Goal: Task Accomplishment & Management: Use online tool/utility

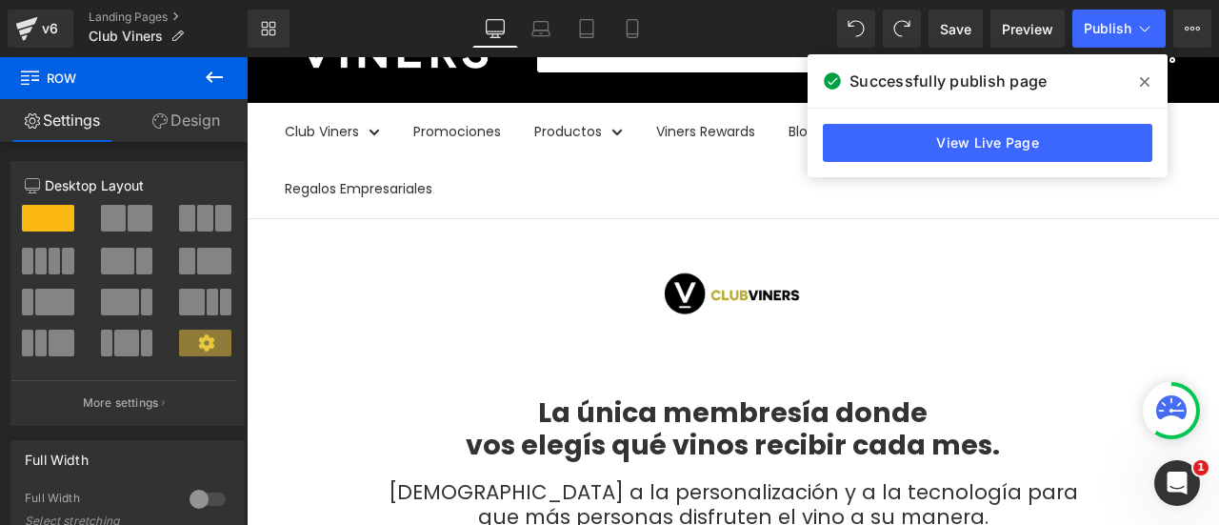
click at [220, 79] on icon at bounding box center [214, 77] width 23 height 23
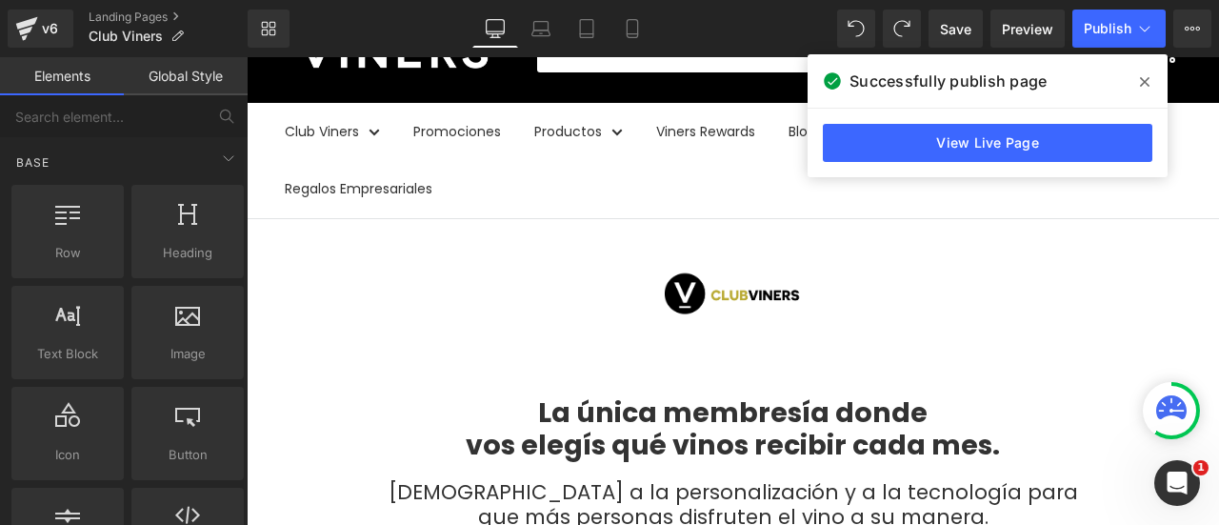
click at [1152, 79] on span at bounding box center [1145, 82] width 30 height 30
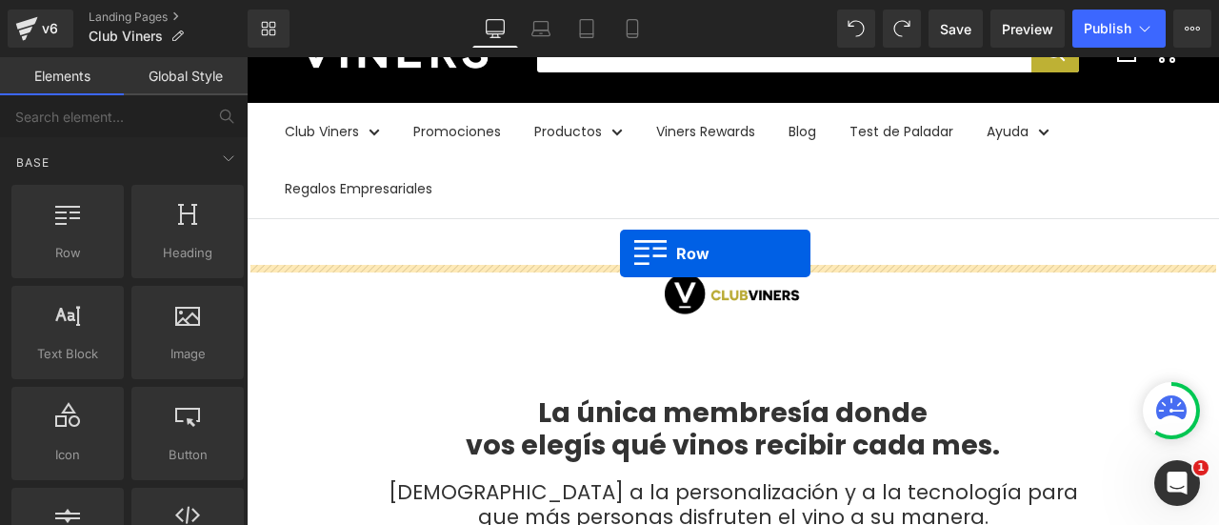
drag, startPoint x: 435, startPoint y: 273, endPoint x: 620, endPoint y: 253, distance: 185.8
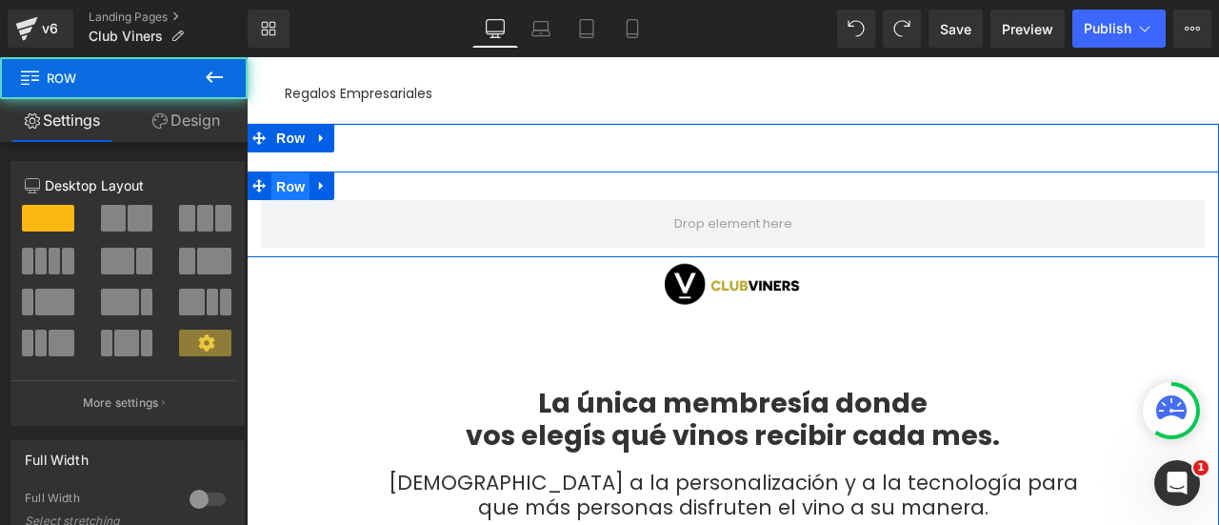
click at [274, 183] on span "Row" at bounding box center [290, 186] width 38 height 29
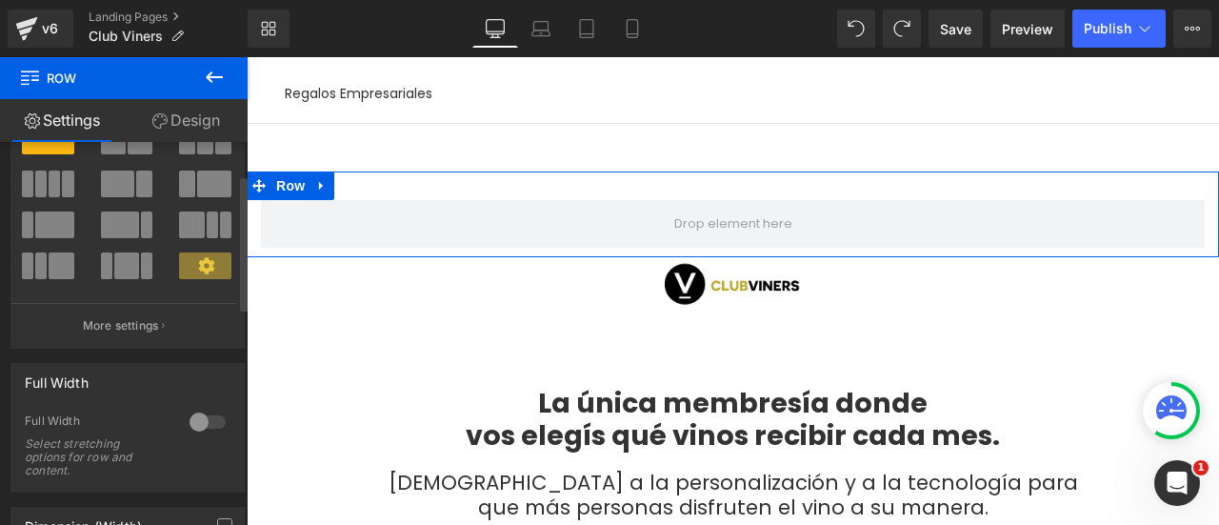
scroll to position [95, 0]
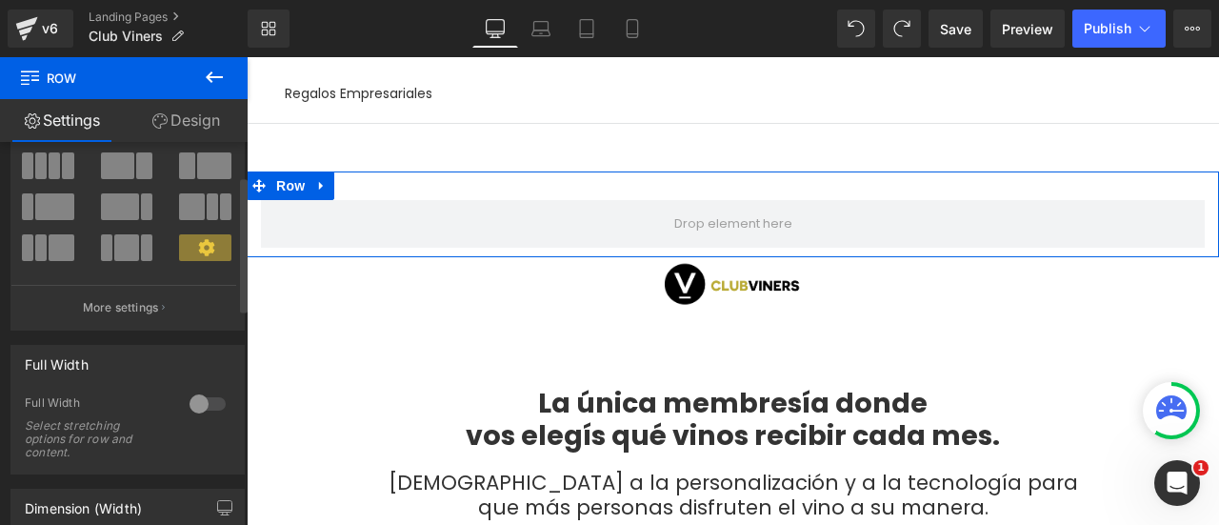
click at [194, 397] on div at bounding box center [208, 404] width 46 height 30
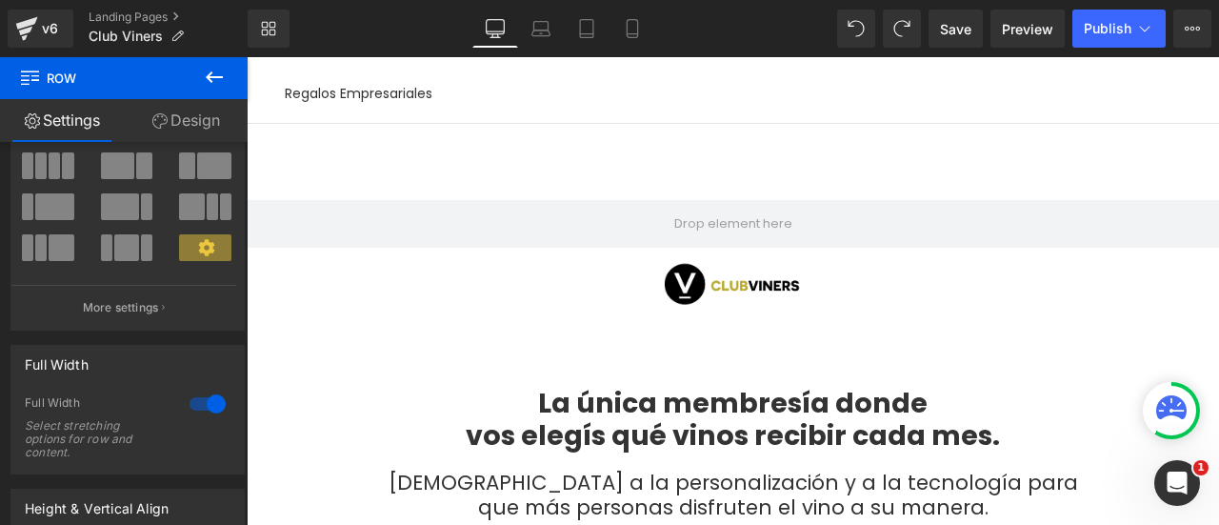
click at [200, 68] on button at bounding box center [214, 78] width 67 height 42
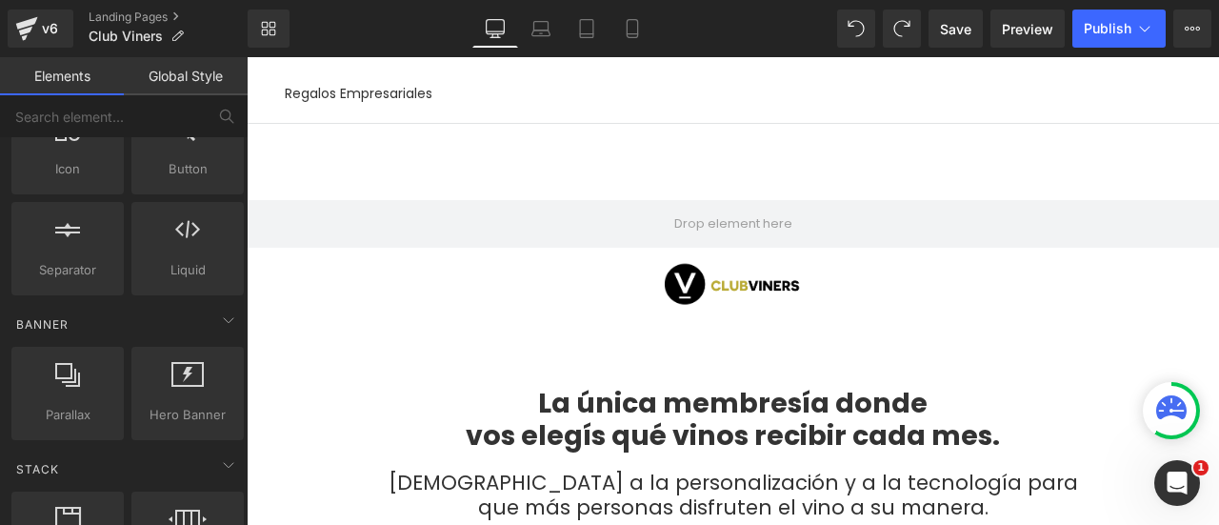
scroll to position [381, 0]
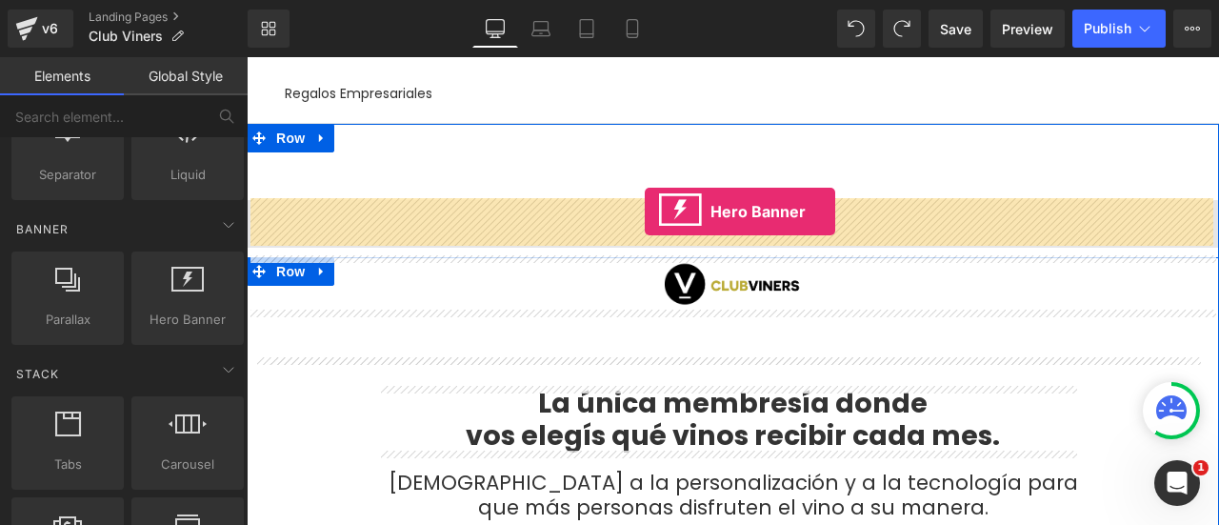
drag, startPoint x: 422, startPoint y: 350, endPoint x: 645, endPoint y: 211, distance: 262.7
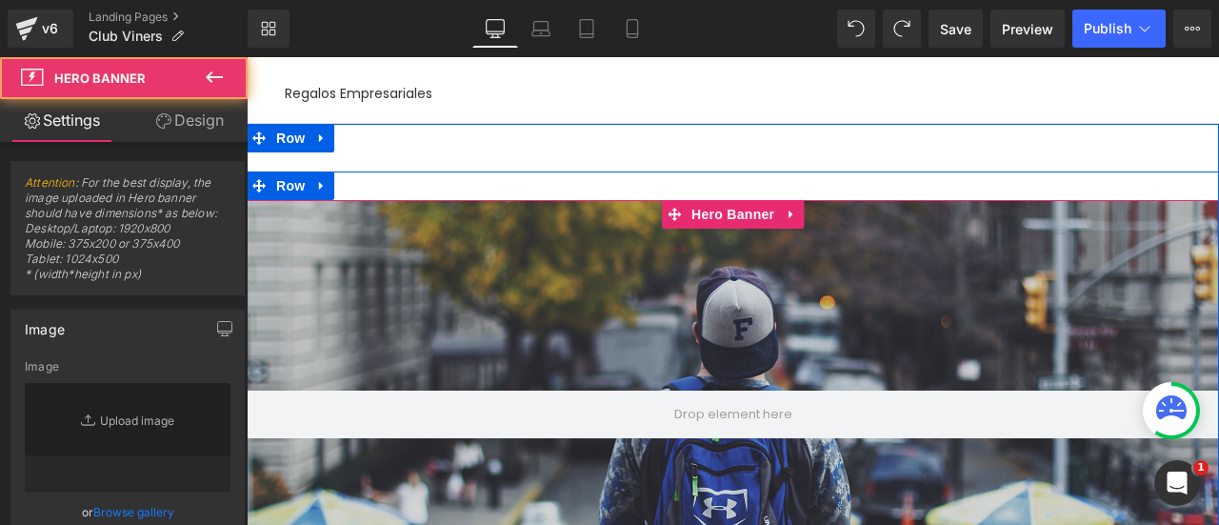
type input "[URL][DOMAIN_NAME]"
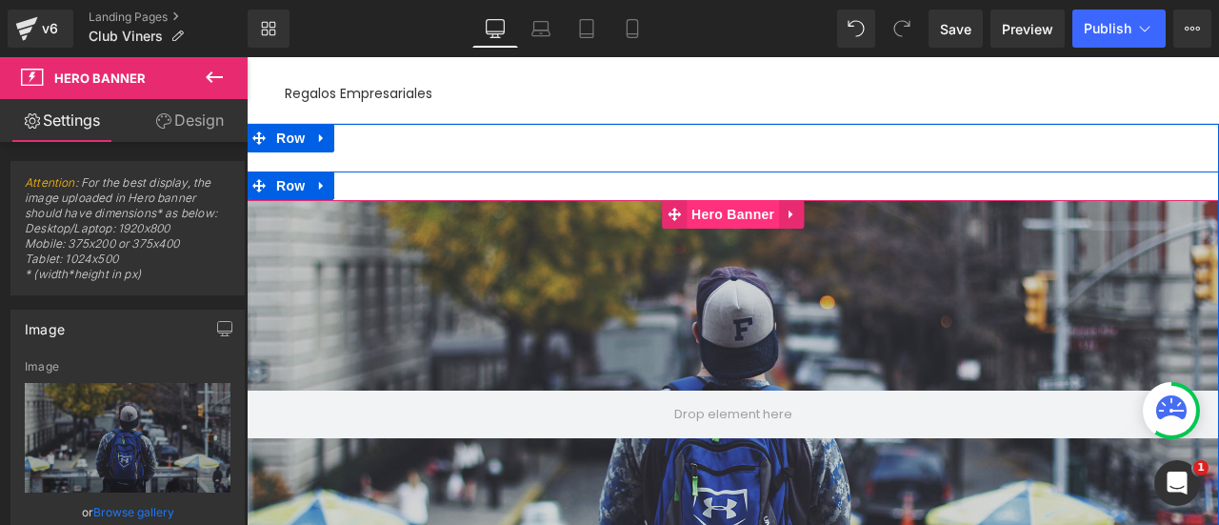
click at [709, 219] on span "Hero Banner" at bounding box center [733, 214] width 92 height 29
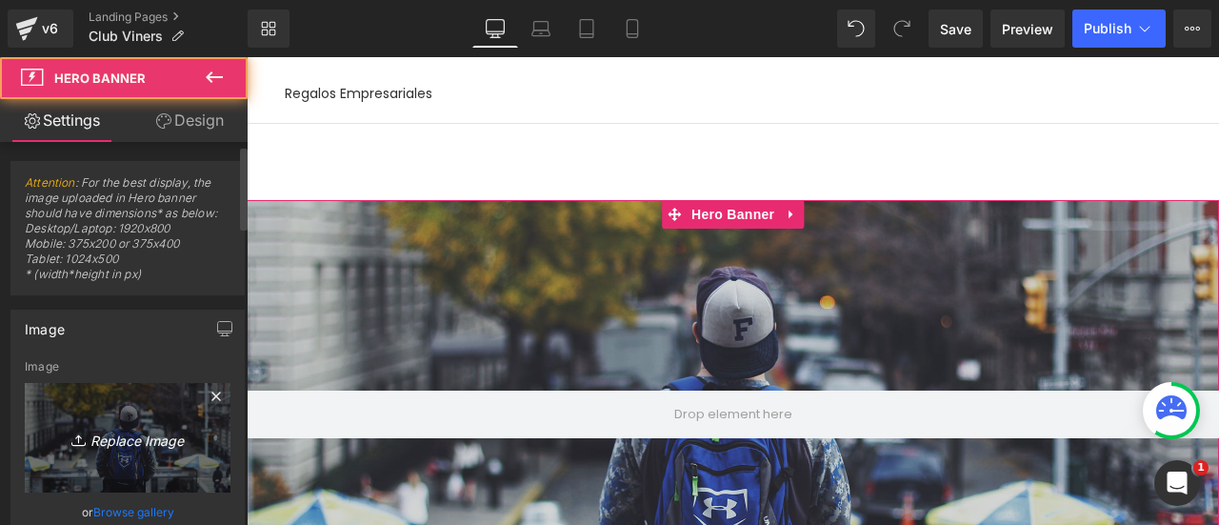
scroll to position [95, 0]
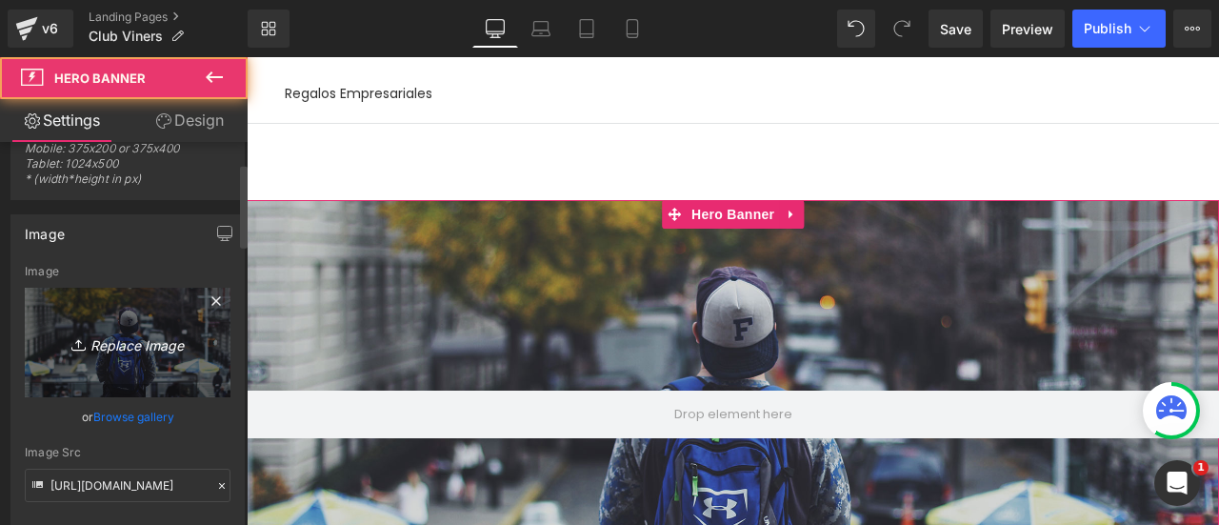
click at [141, 347] on icon "Replace Image" at bounding box center [127, 342] width 152 height 24
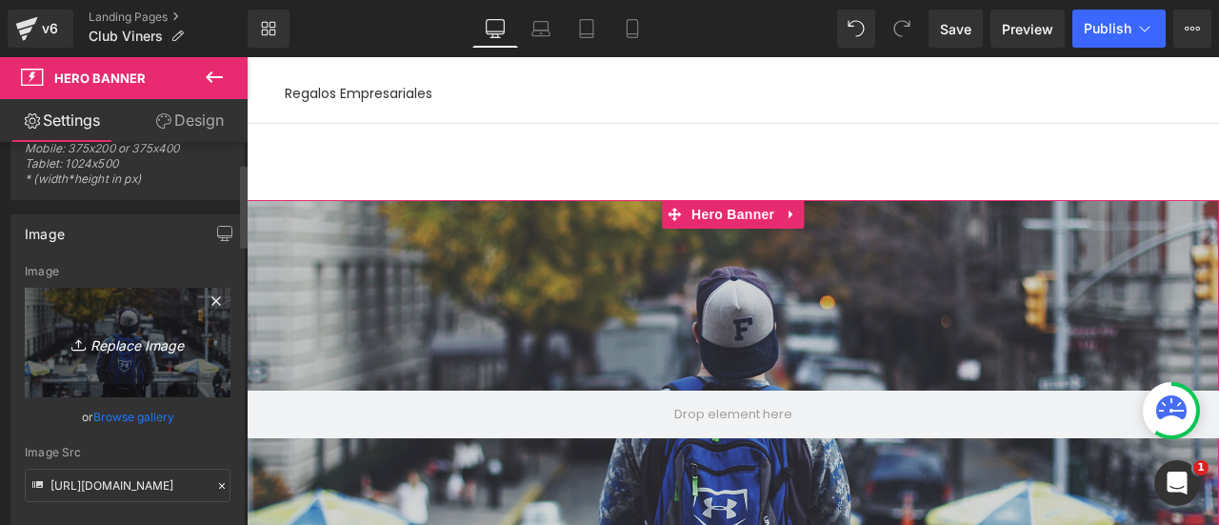
type input "C:\fakepath\Banner Home Desktop.jpg"
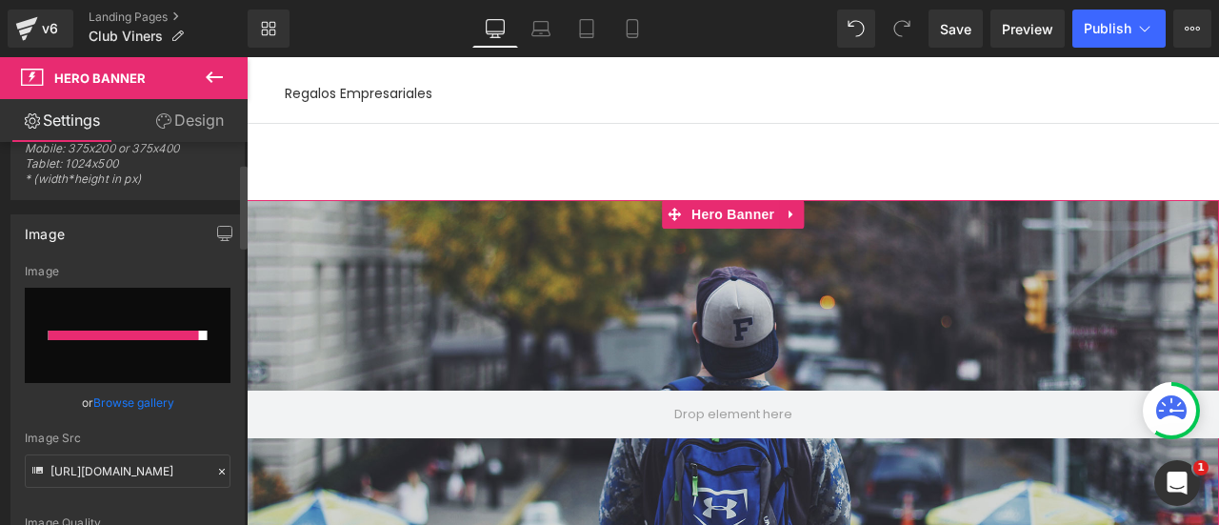
type input "[URL][DOMAIN_NAME]"
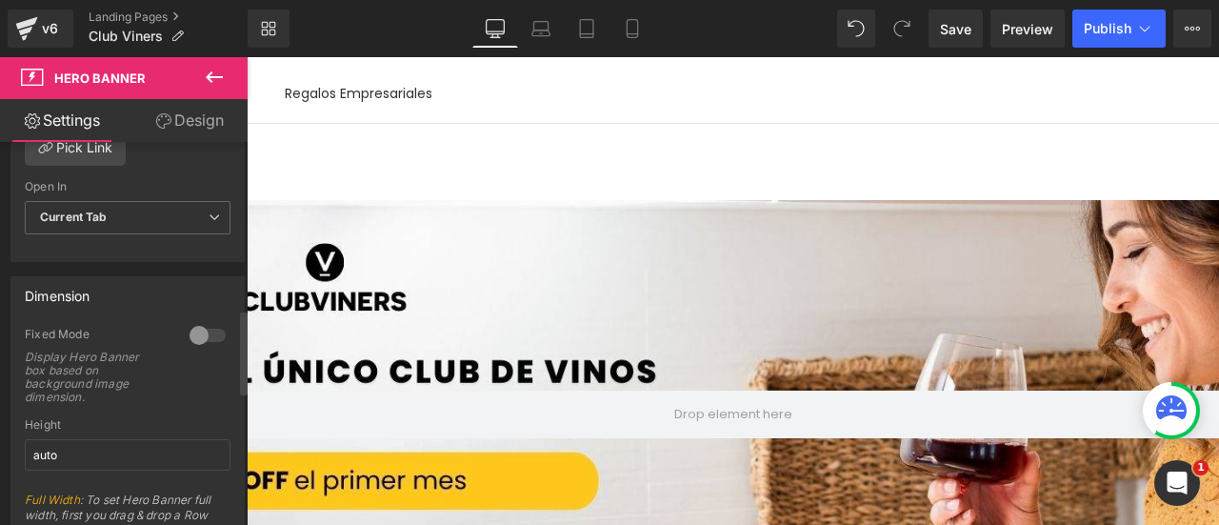
scroll to position [762, 0]
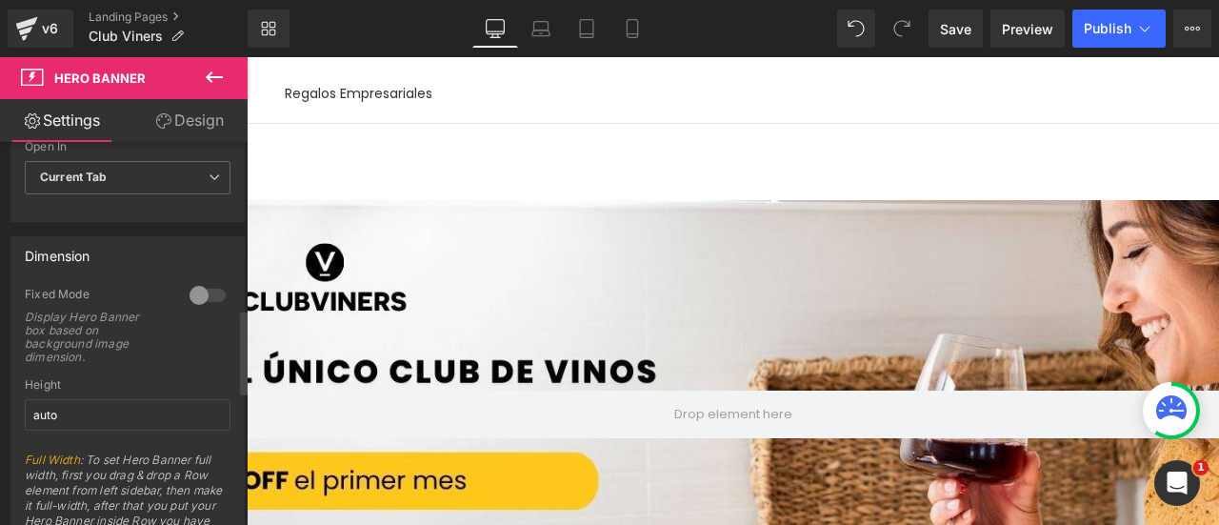
click at [198, 290] on div at bounding box center [208, 295] width 46 height 30
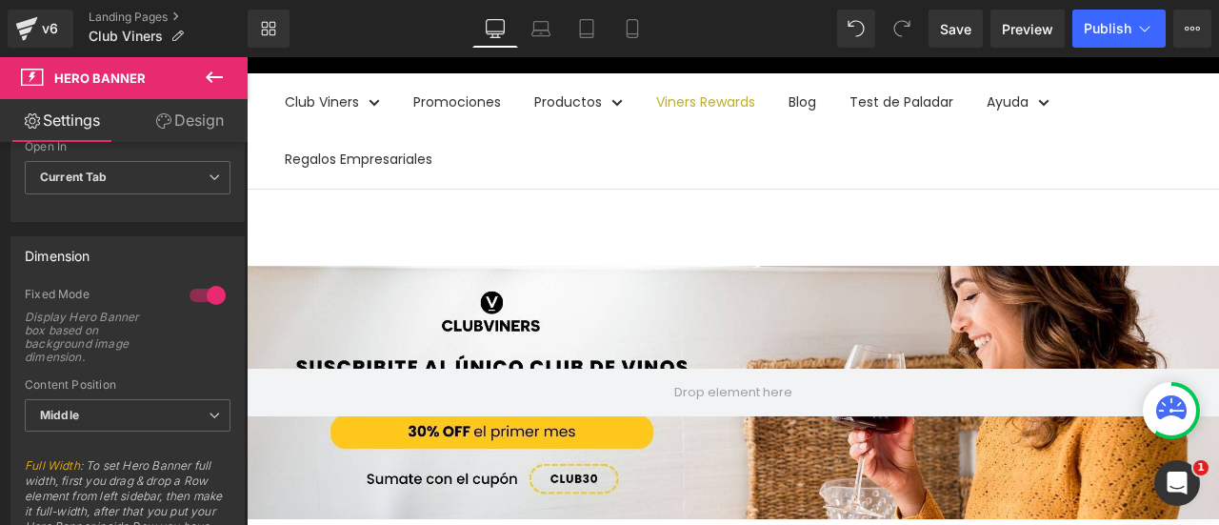
scroll to position [95, 0]
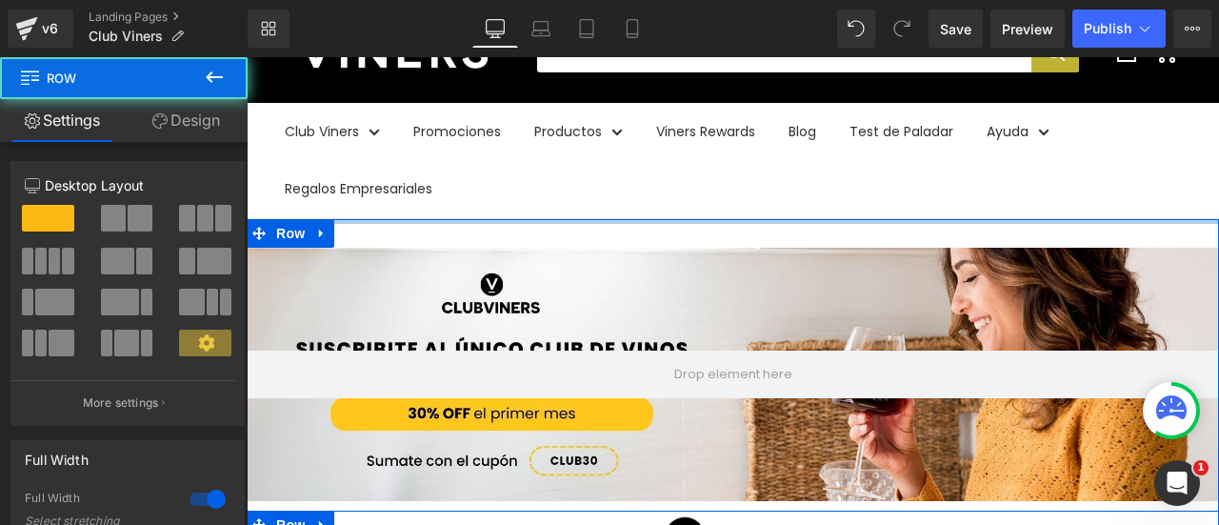
drag, startPoint x: 685, startPoint y: 257, endPoint x: 685, endPoint y: 200, distance: 57.1
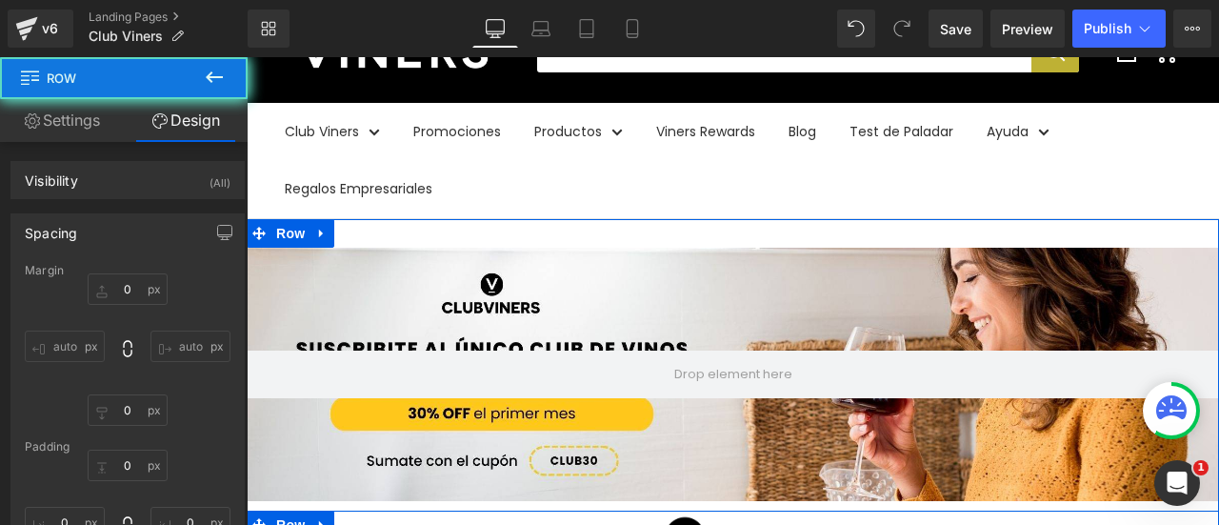
type input "0"
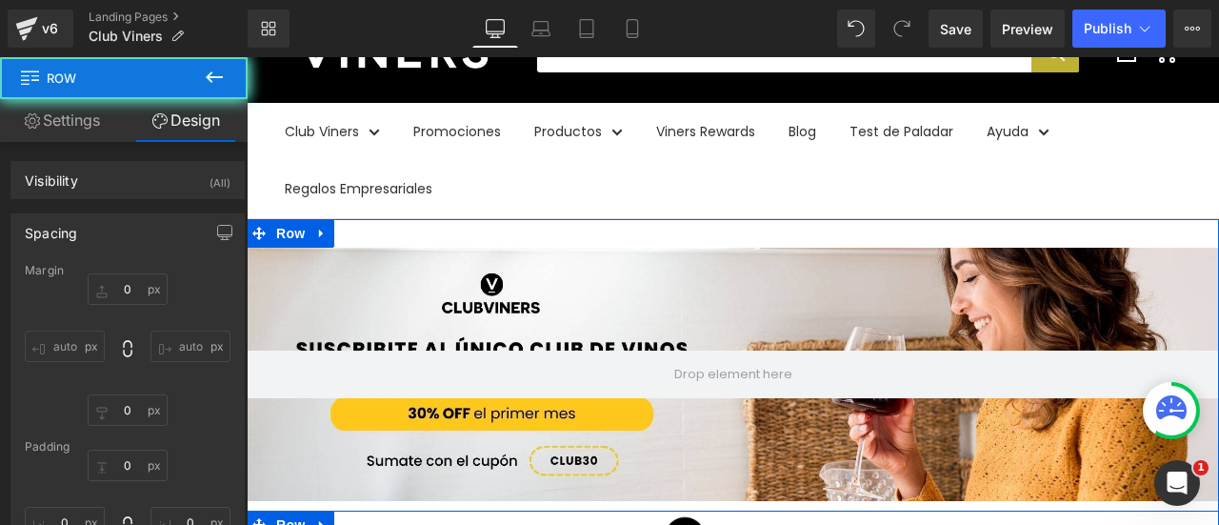
type input "0"
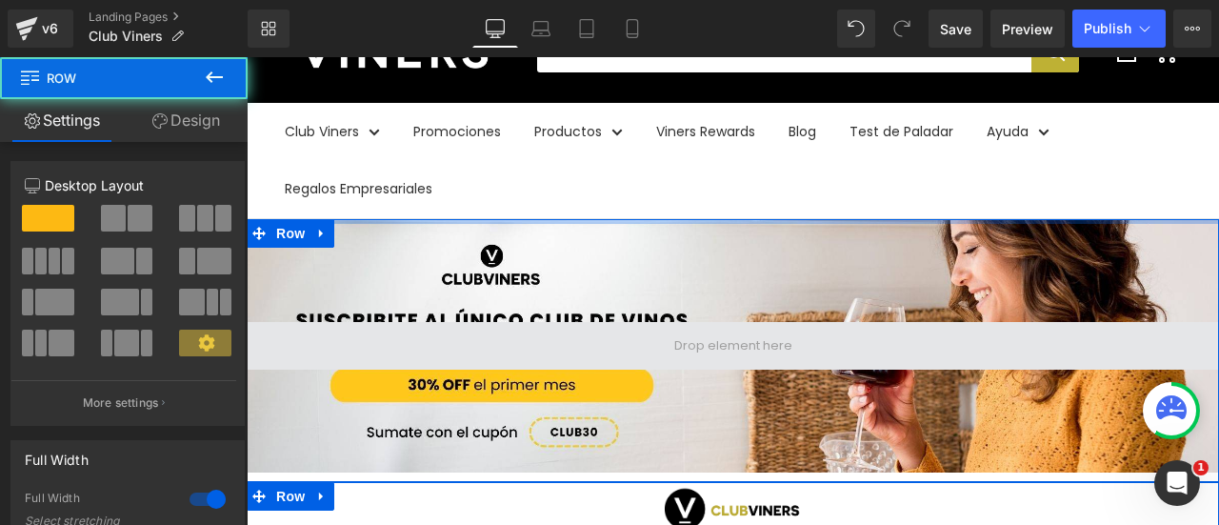
drag, startPoint x: 711, startPoint y: 239, endPoint x: 716, endPoint y: 325, distance: 85.9
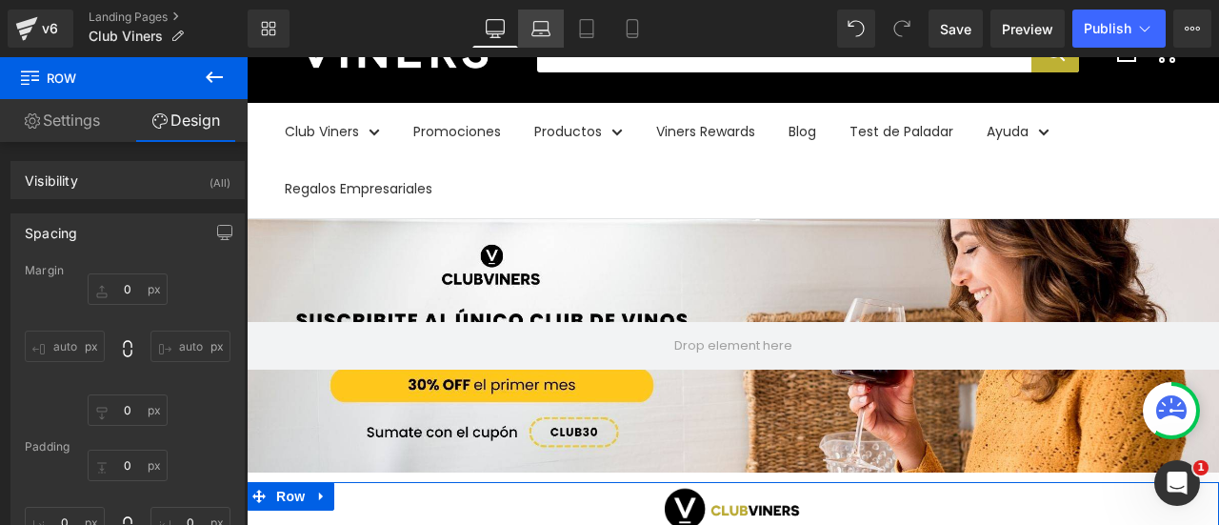
click at [549, 31] on icon at bounding box center [540, 33] width 18 height 6
type input "0"
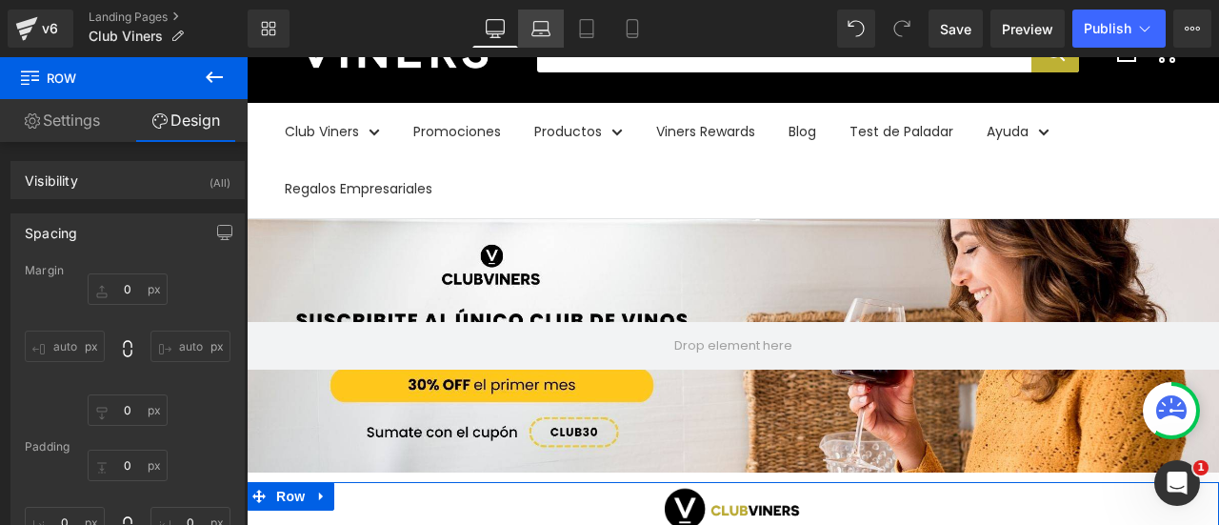
type input "10"
type input "0"
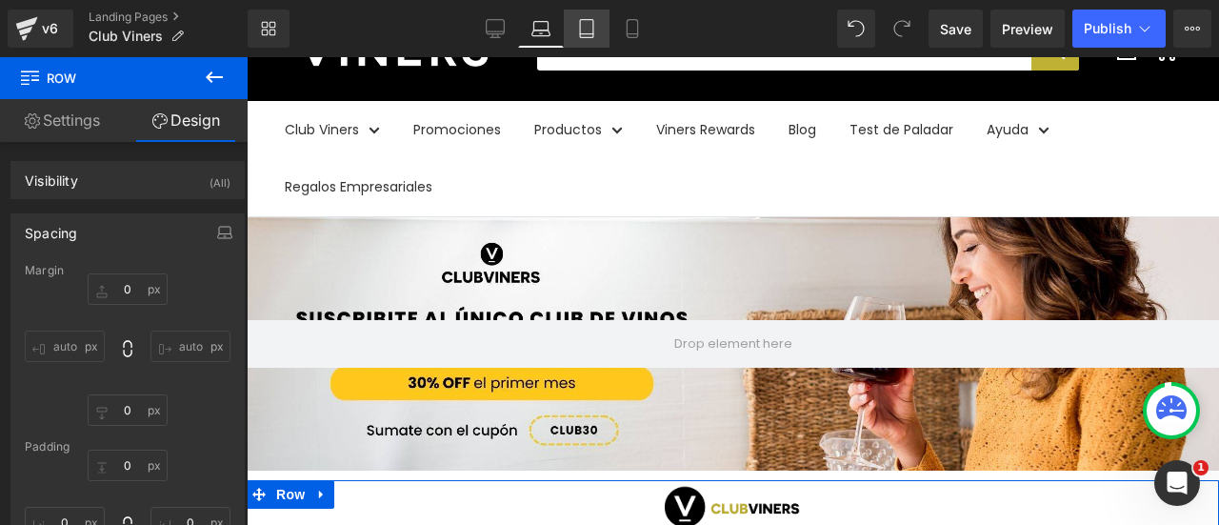
click at [590, 43] on link "Tablet" at bounding box center [587, 29] width 46 height 38
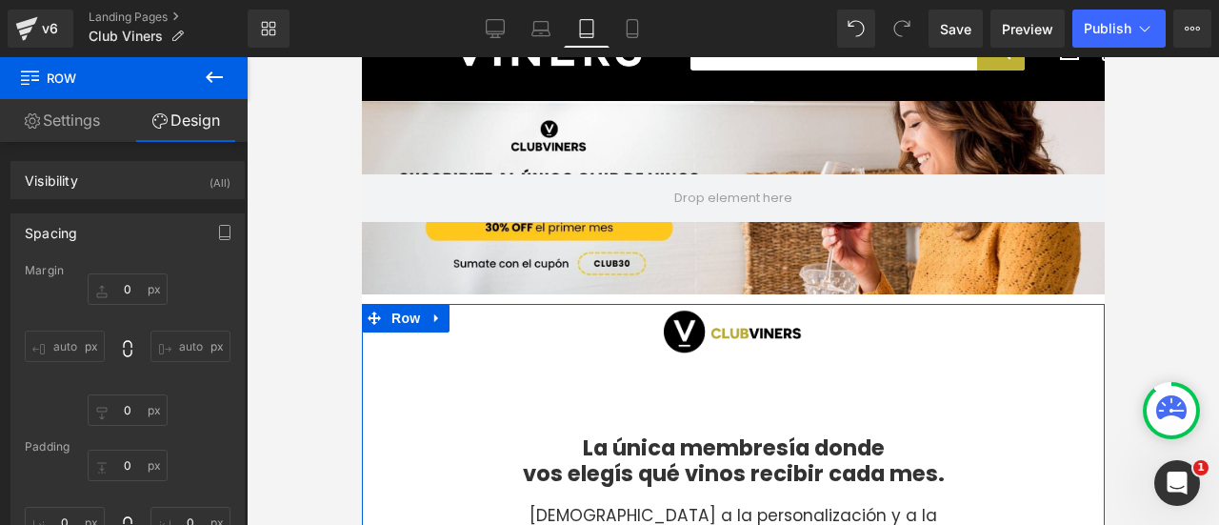
type input "0"
type input "10"
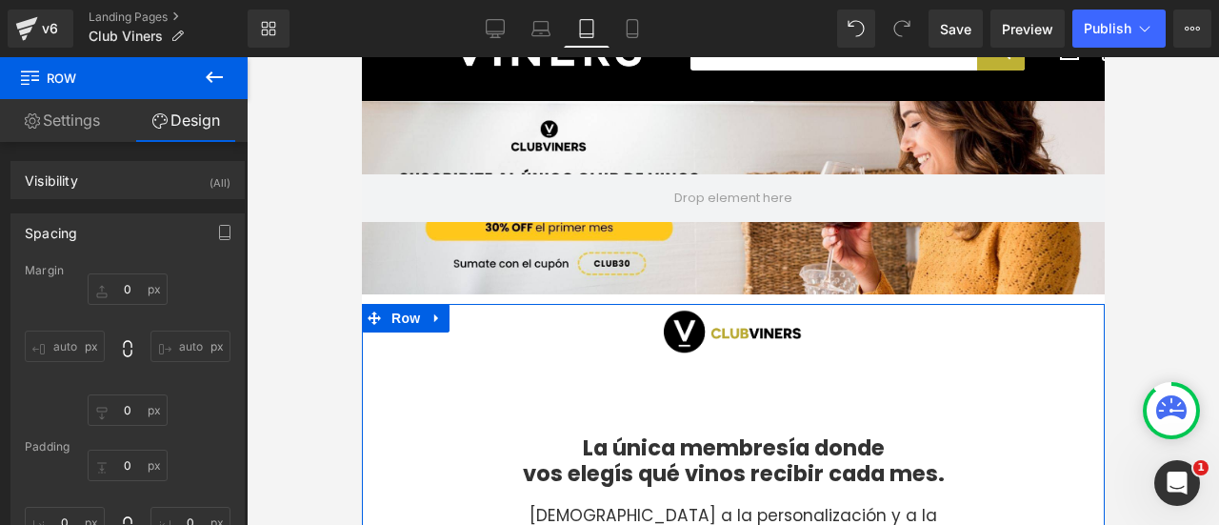
type input "0"
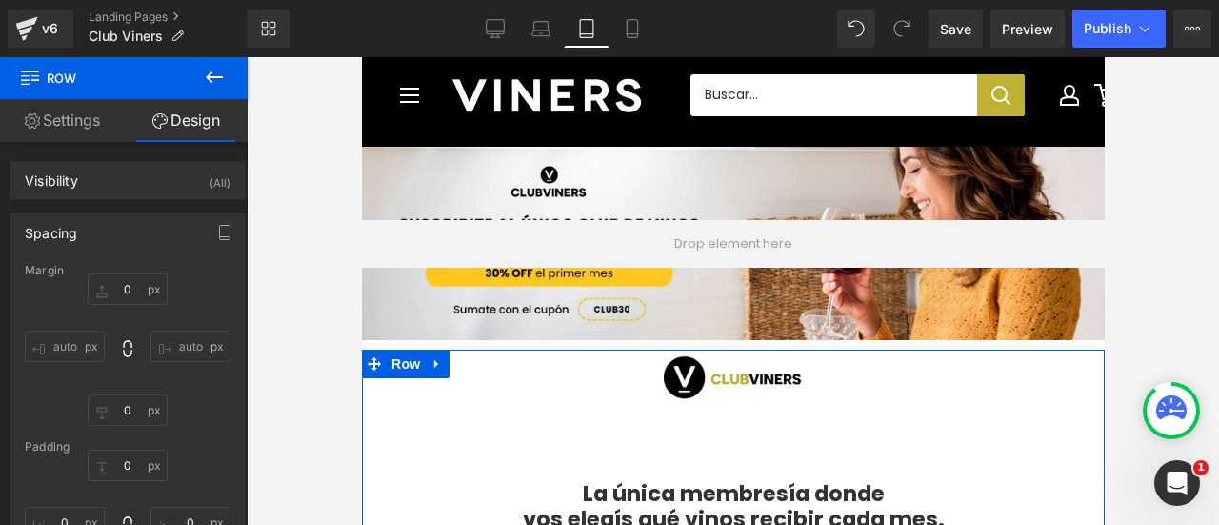
scroll to position [0, 0]
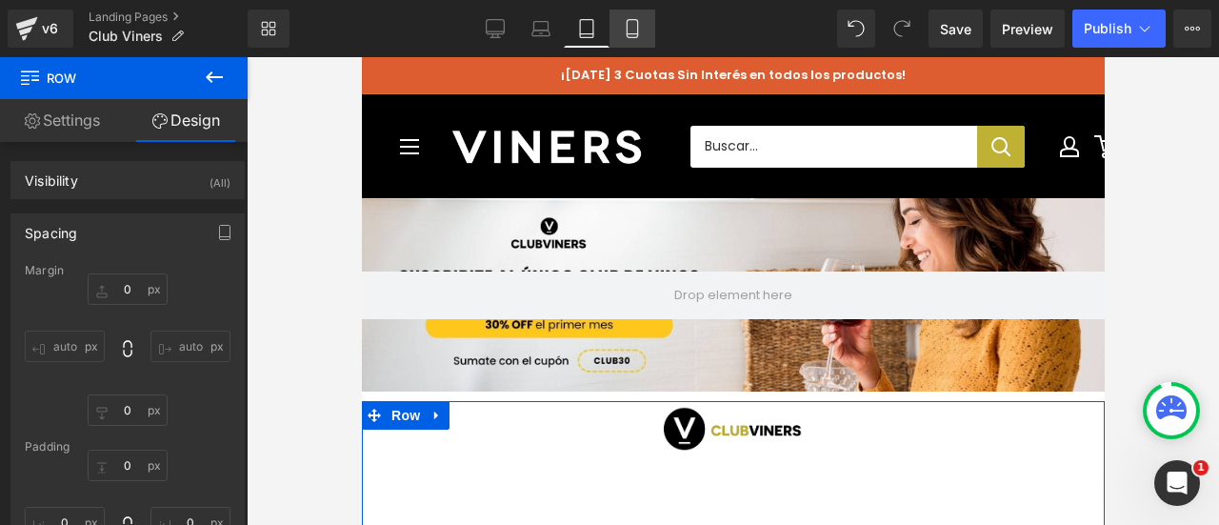
click at [636, 34] on icon at bounding box center [632, 34] width 10 height 0
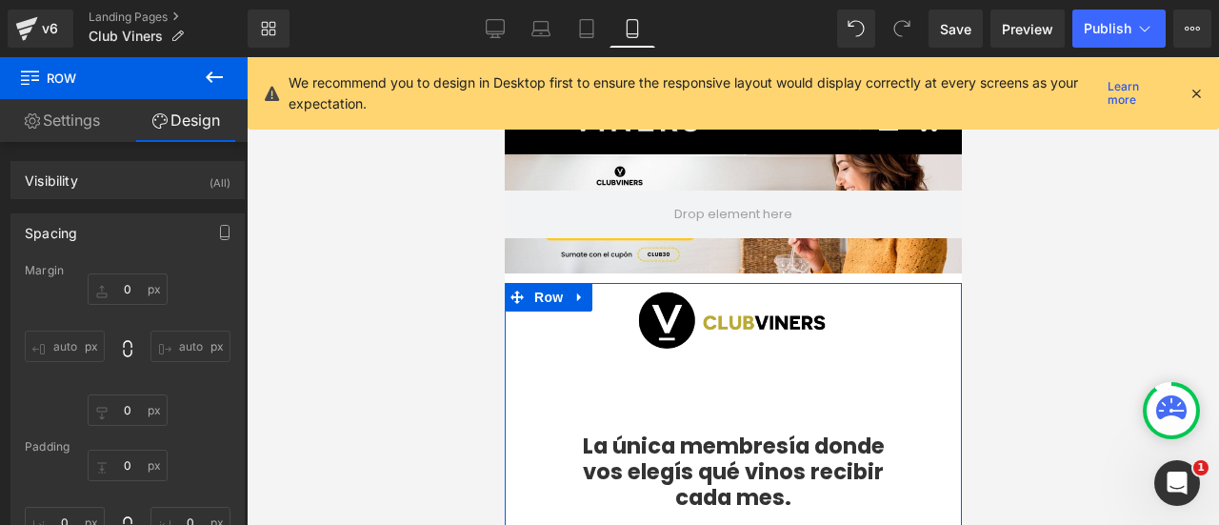
type input "0"
type input "10"
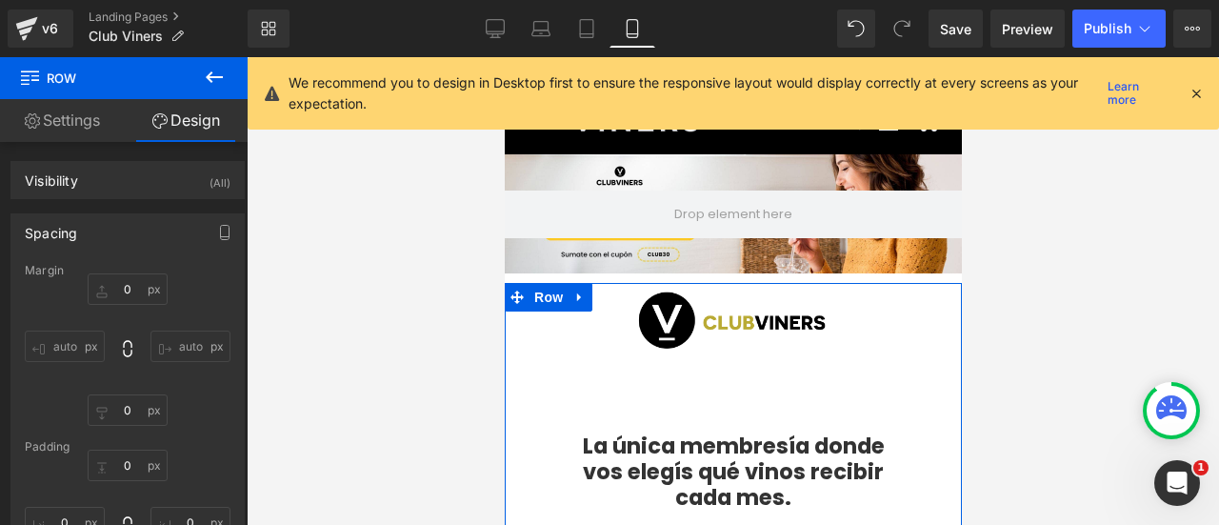
type input "0"
click at [502, 37] on icon at bounding box center [495, 28] width 19 height 19
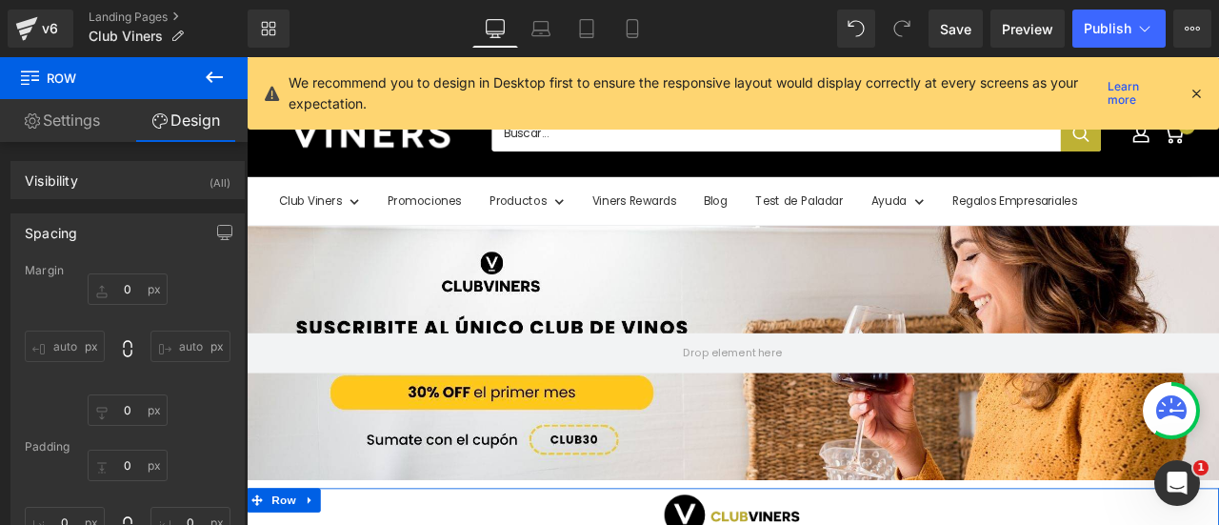
type input "0"
type input "10"
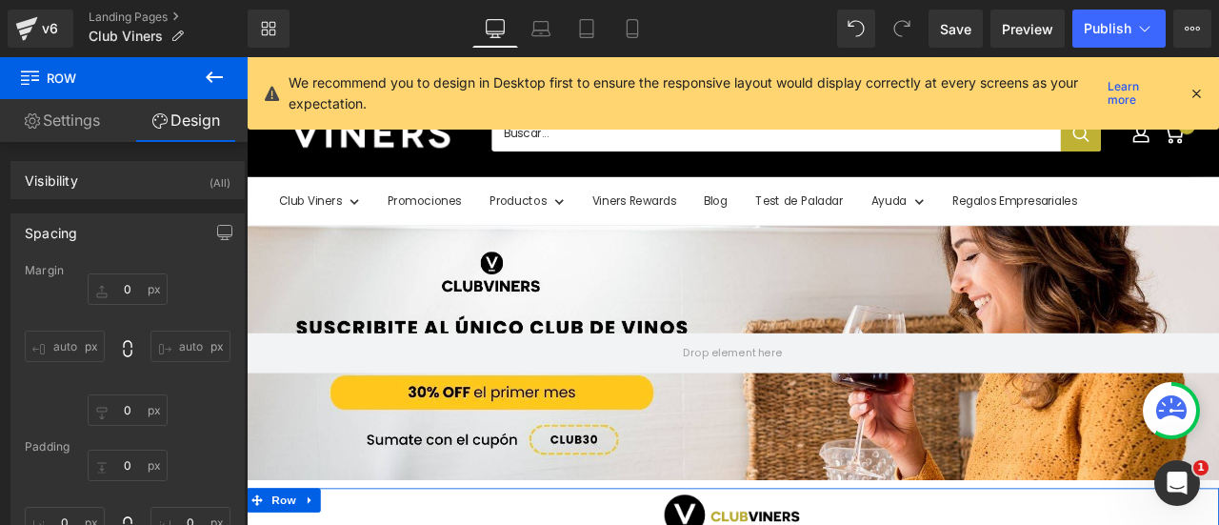
type input "0"
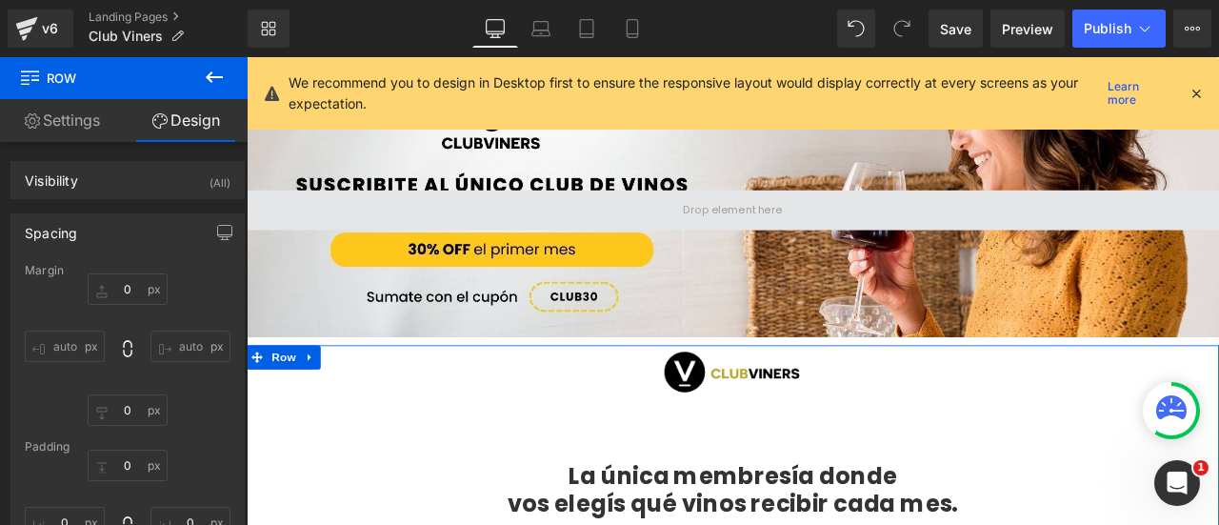
scroll to position [197, 0]
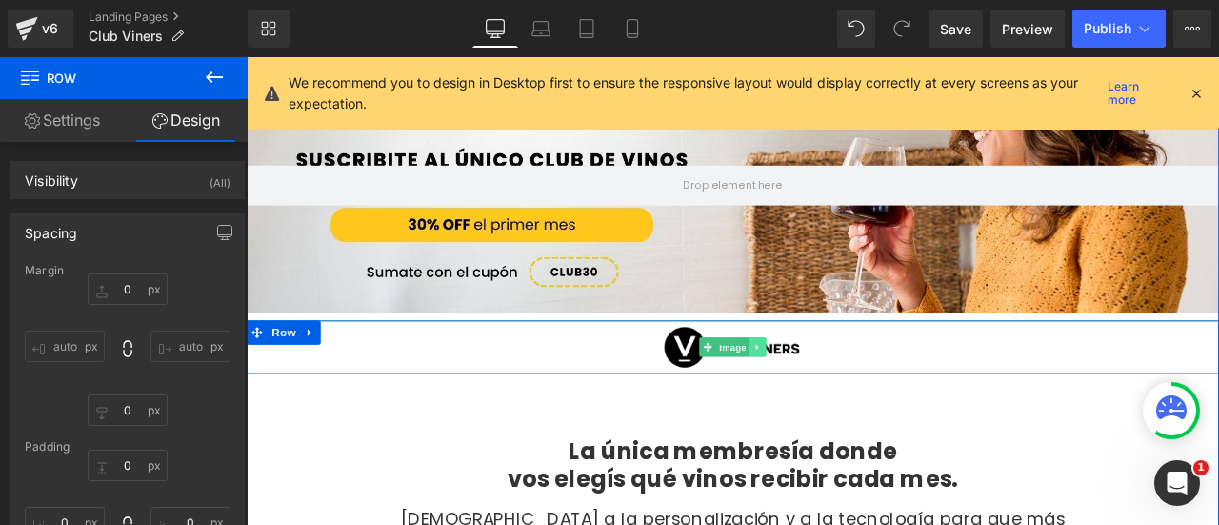
click at [851, 400] on link at bounding box center [853, 401] width 20 height 23
click at [857, 399] on icon at bounding box center [862, 400] width 10 height 11
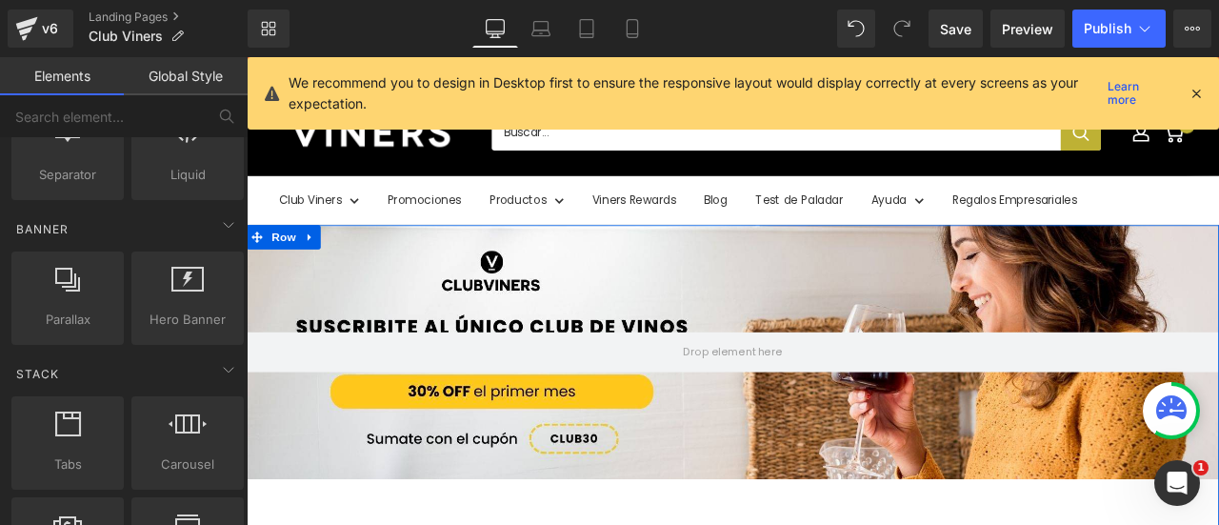
scroll to position [0, 0]
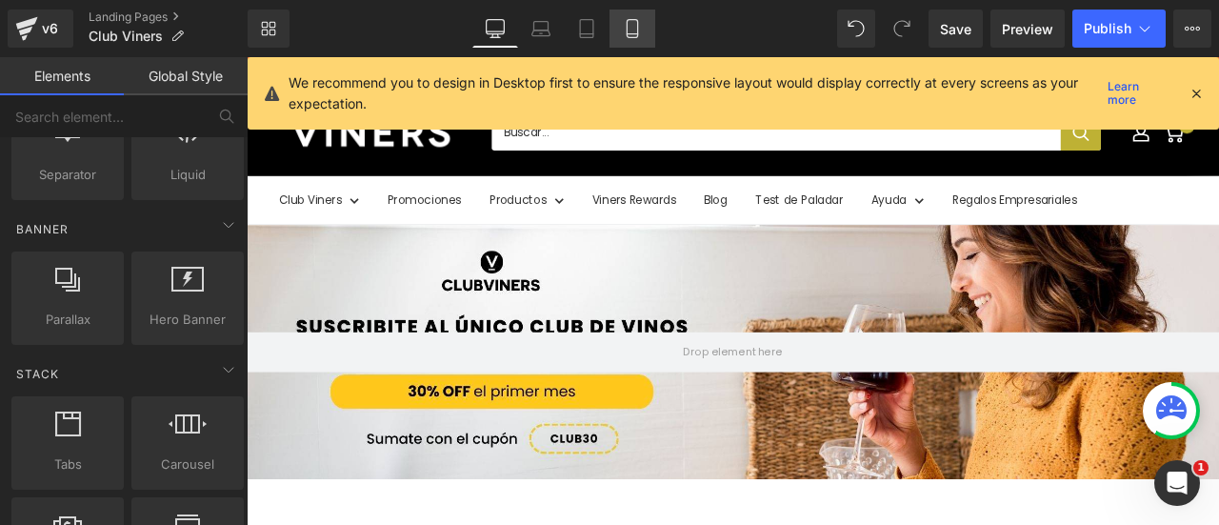
click at [633, 35] on icon at bounding box center [632, 28] width 19 height 19
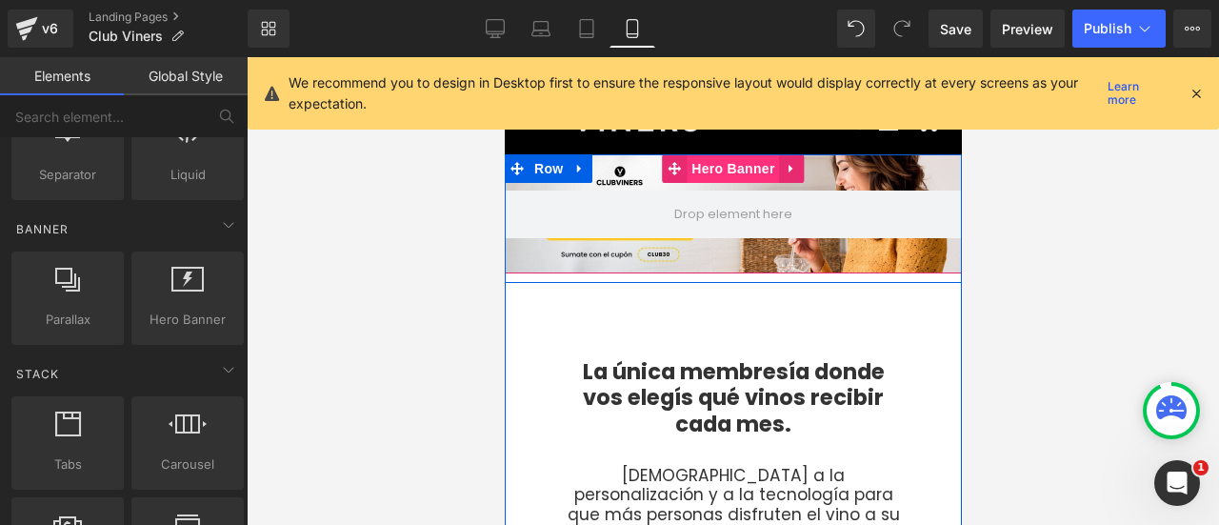
click at [732, 170] on span "Hero Banner" at bounding box center [732, 168] width 92 height 29
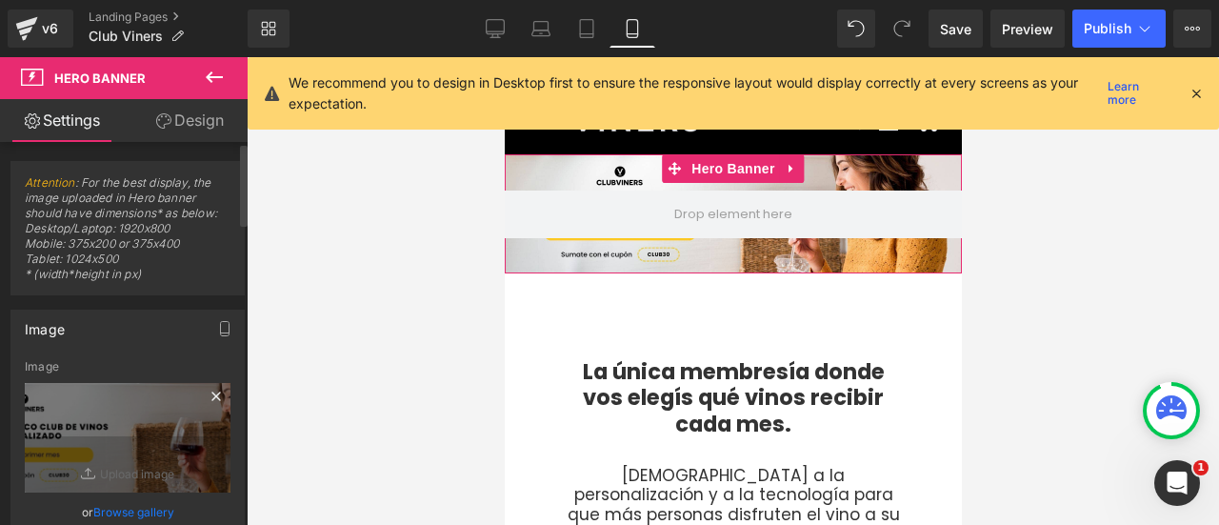
click at [214, 395] on icon at bounding box center [216, 396] width 23 height 23
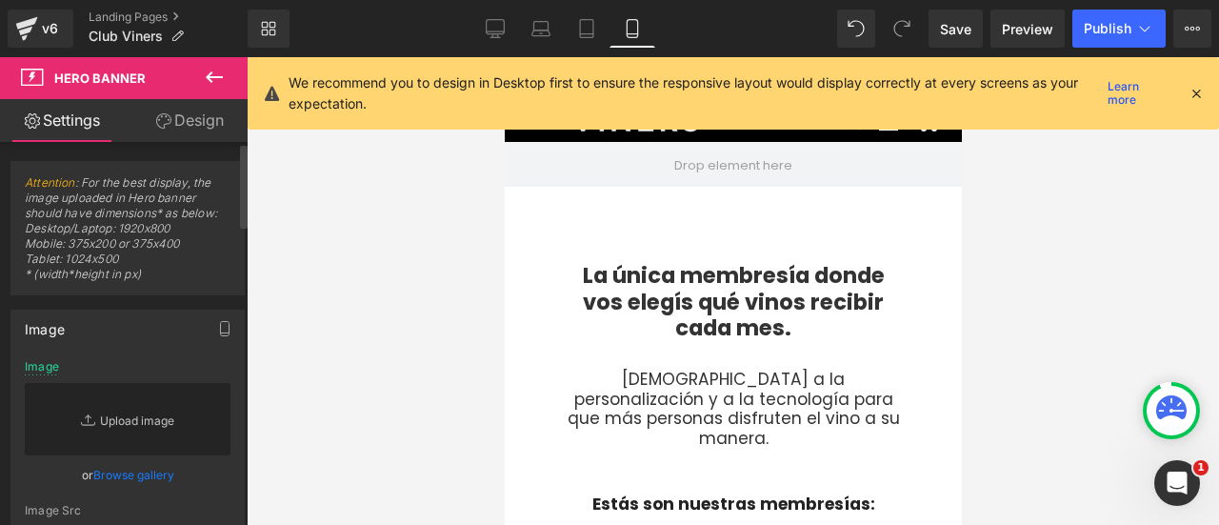
click at [162, 427] on link "Replace Image" at bounding box center [128, 419] width 206 height 72
type input "C:\fakepath\2025 - Banner Mobile.jpg"
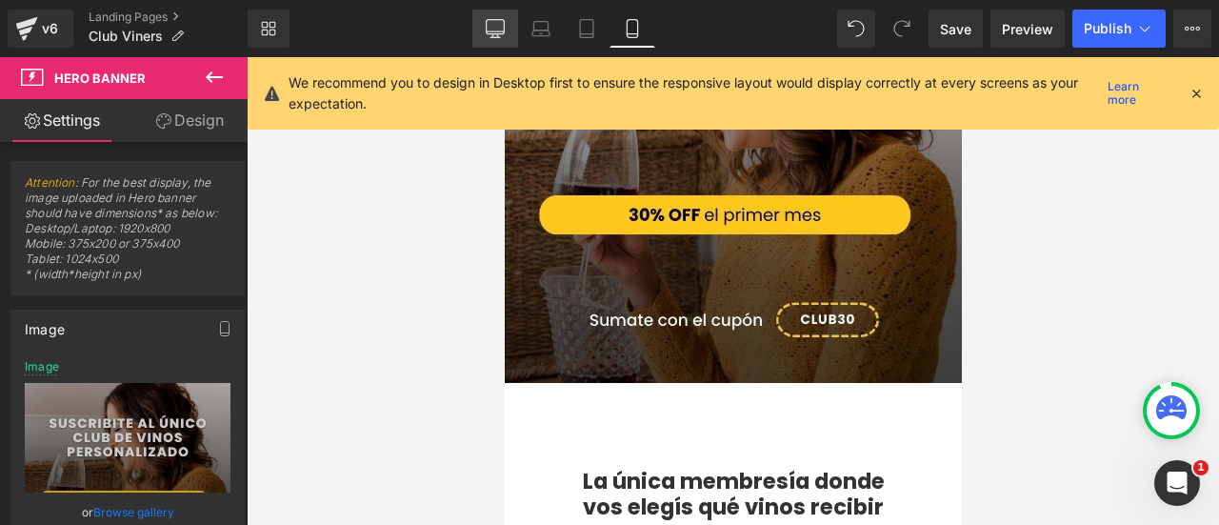
click at [499, 24] on icon at bounding box center [495, 28] width 19 height 19
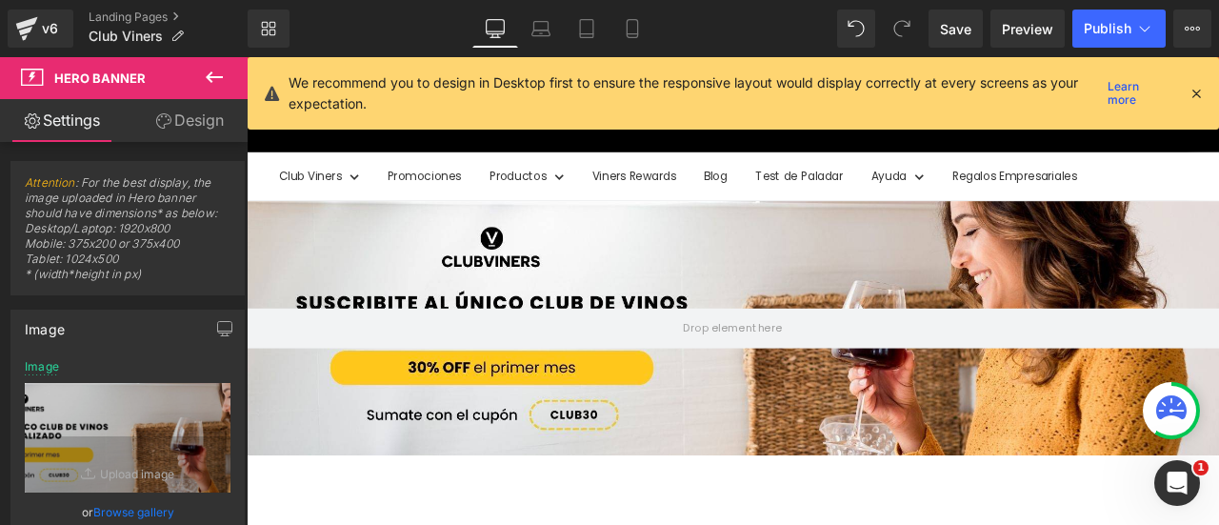
scroll to position [40, 0]
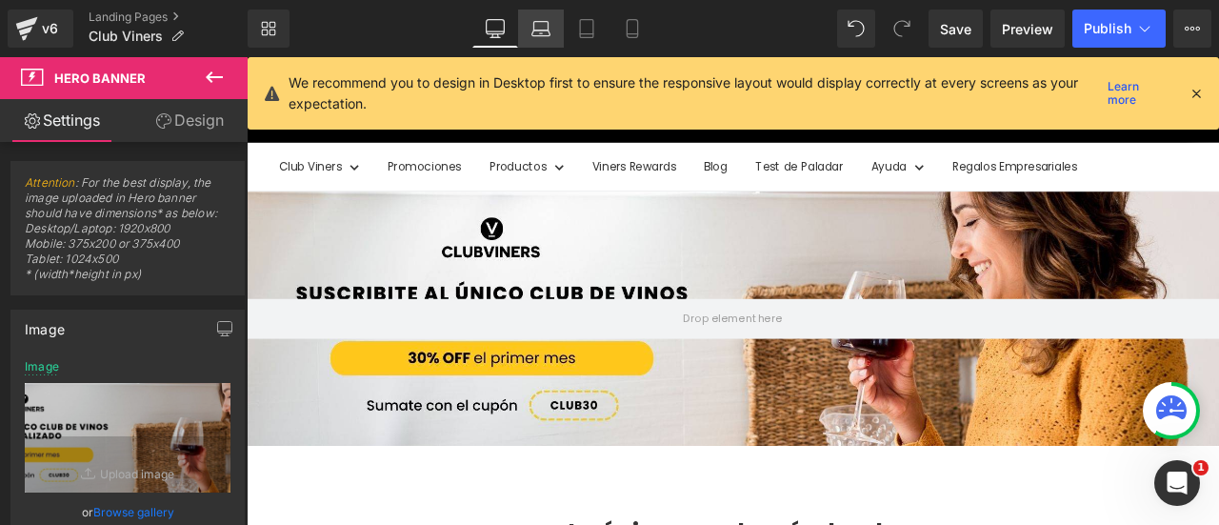
click at [539, 30] on icon at bounding box center [540, 33] width 18 height 6
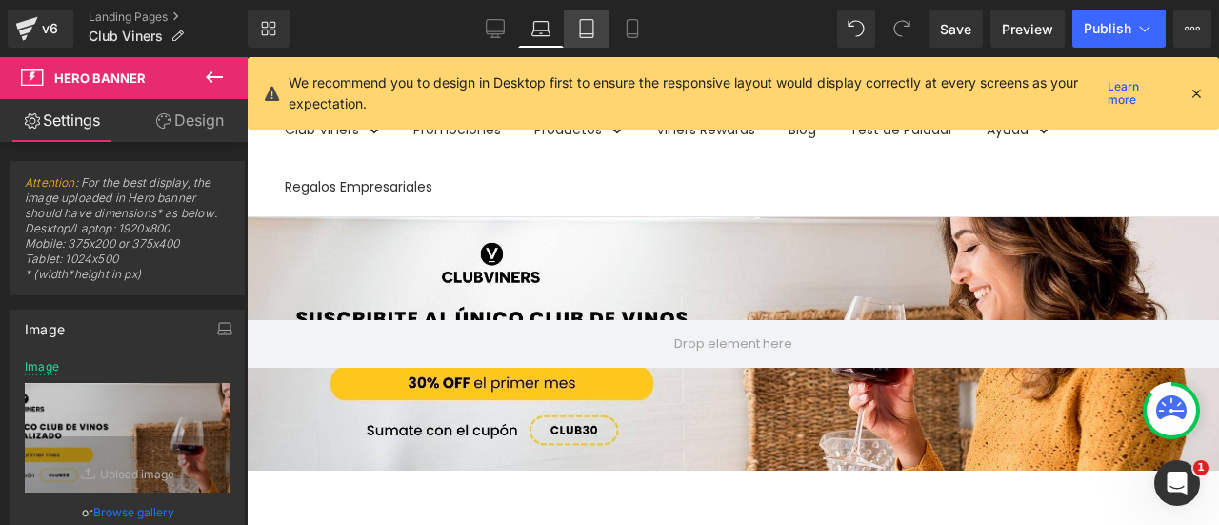
click at [583, 31] on icon at bounding box center [586, 28] width 19 height 19
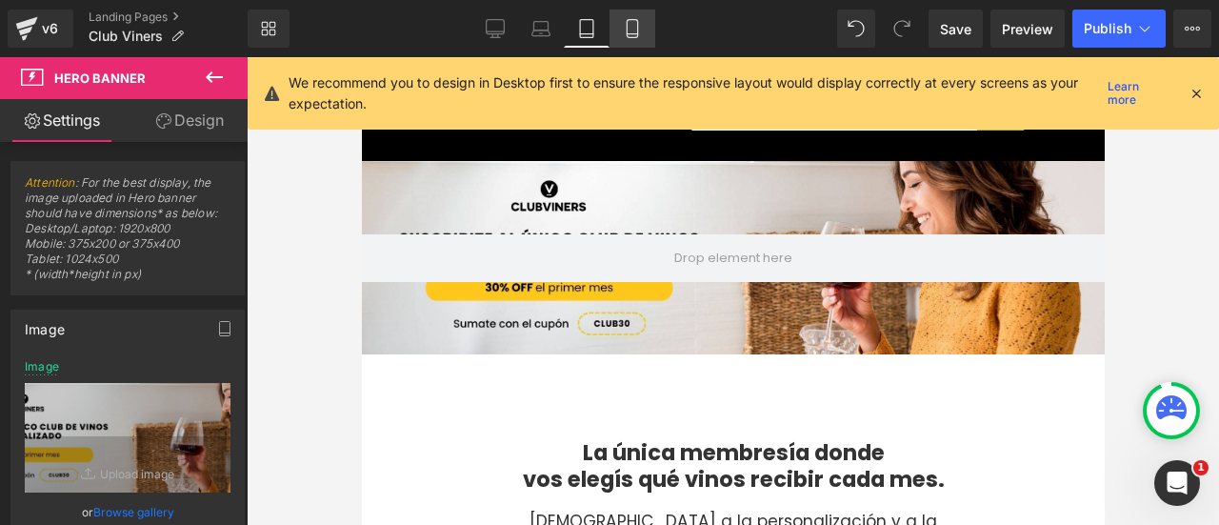
scroll to position [0, 0]
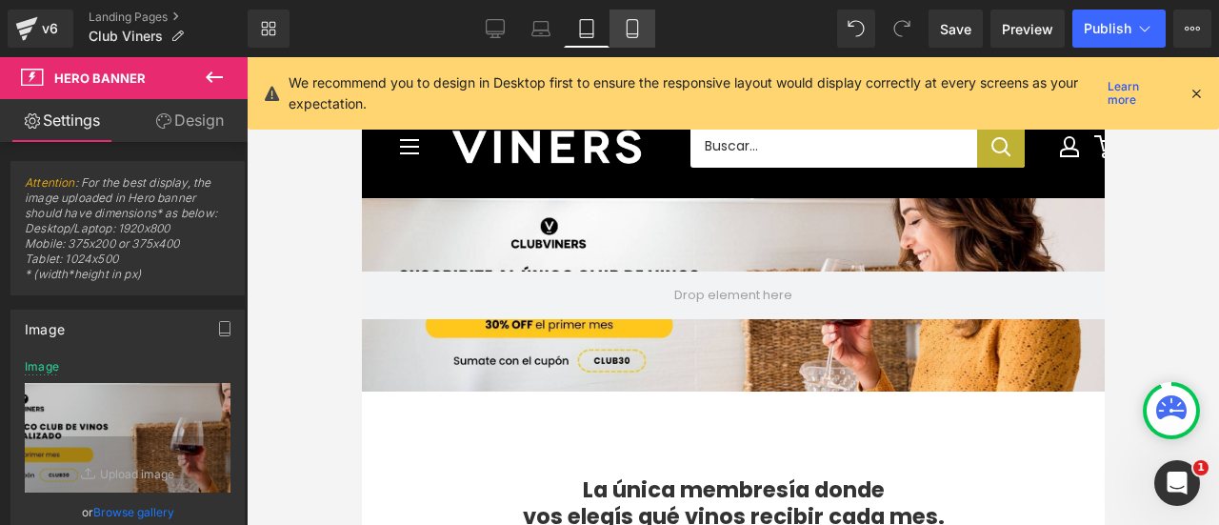
click at [641, 31] on icon at bounding box center [632, 28] width 19 height 19
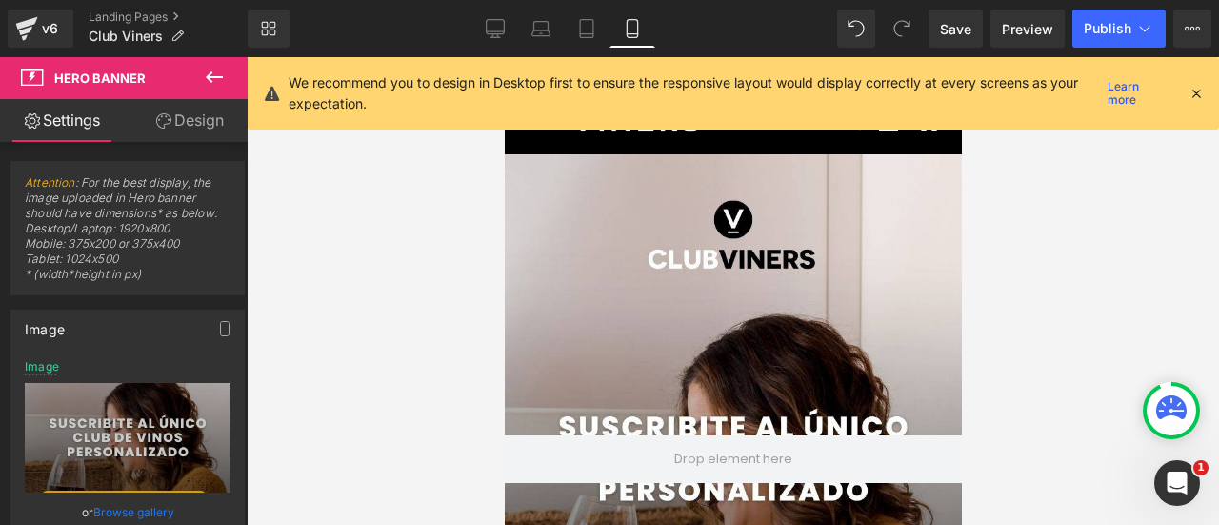
type input "[URL][DOMAIN_NAME]"
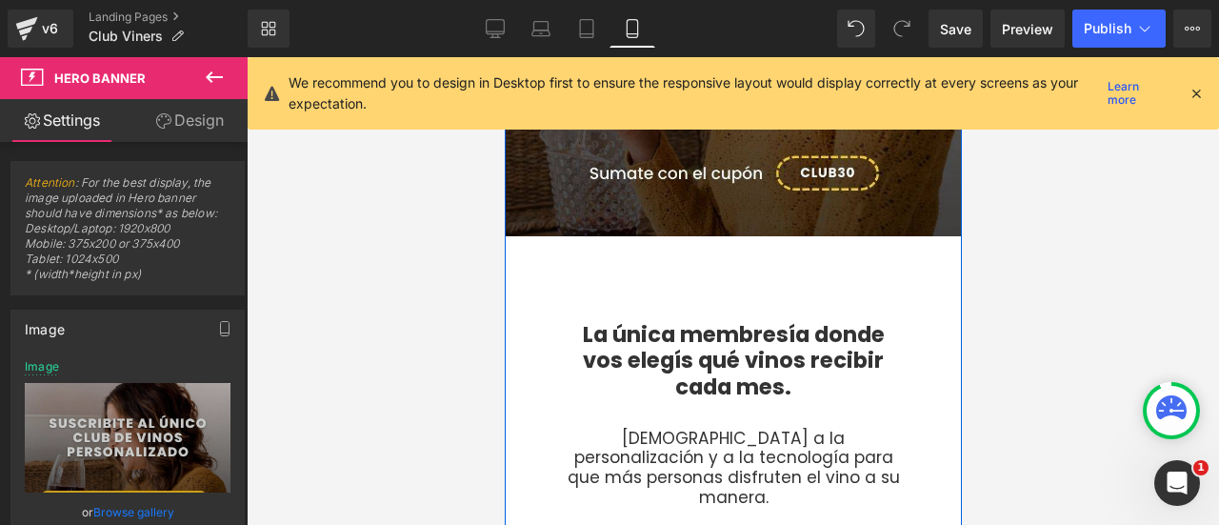
scroll to position [571, 0]
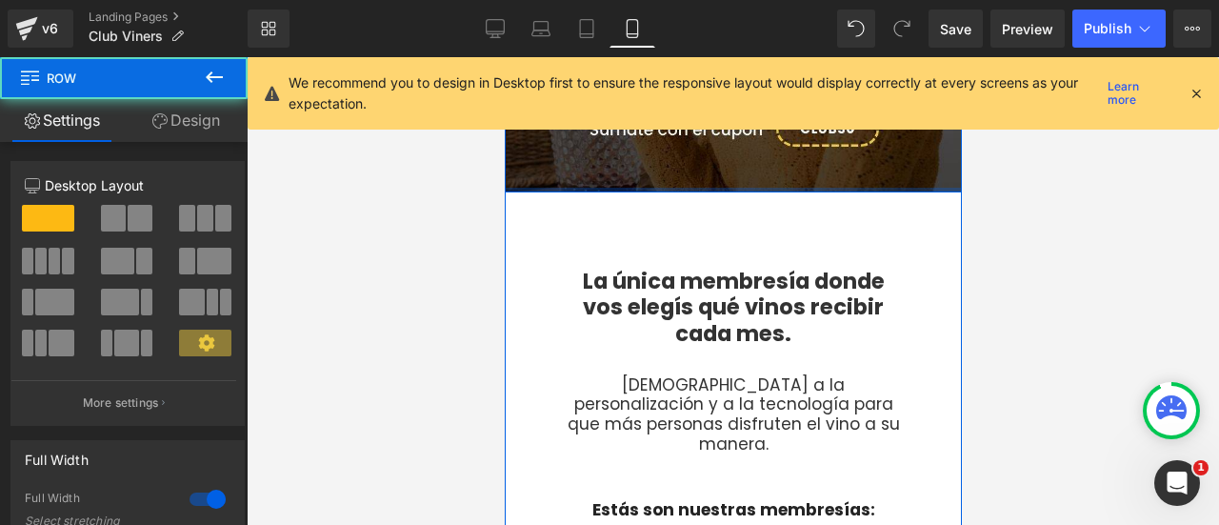
drag, startPoint x: 728, startPoint y: 193, endPoint x: 725, endPoint y: 179, distance: 14.6
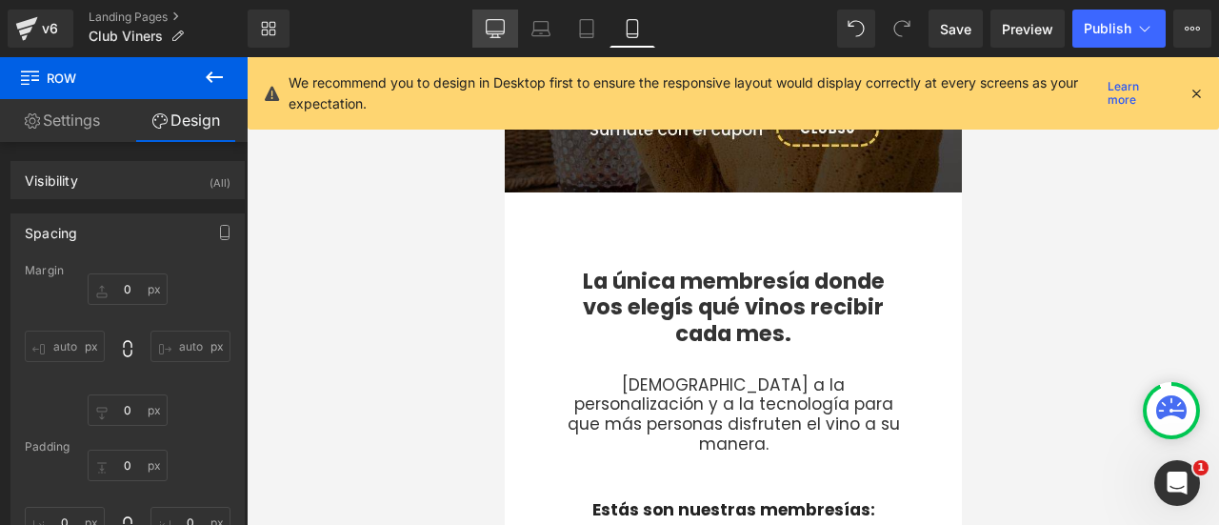
click at [499, 30] on icon at bounding box center [495, 28] width 19 height 19
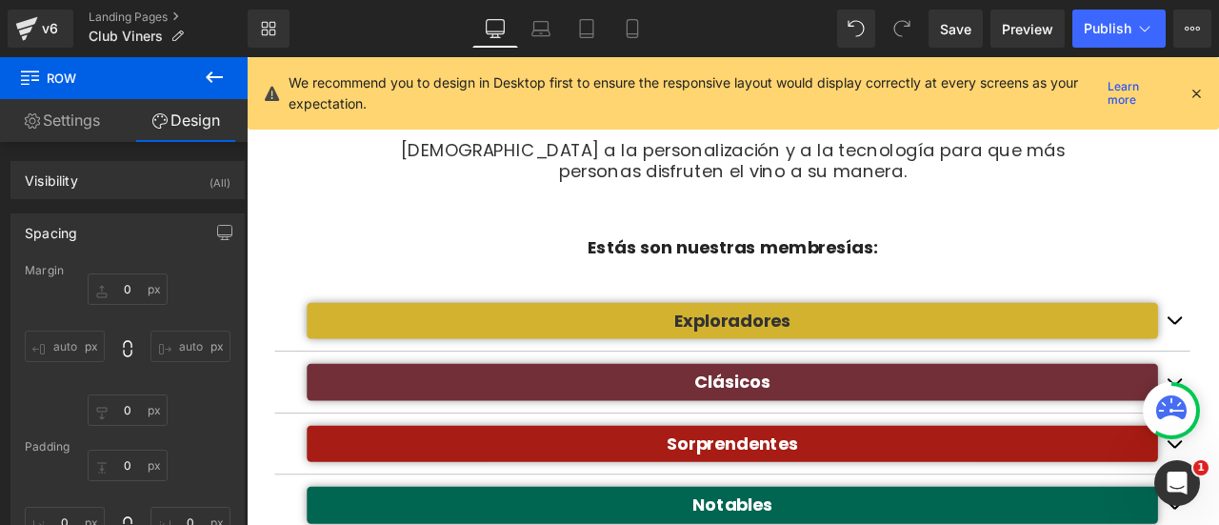
type input "0"
type input "10"
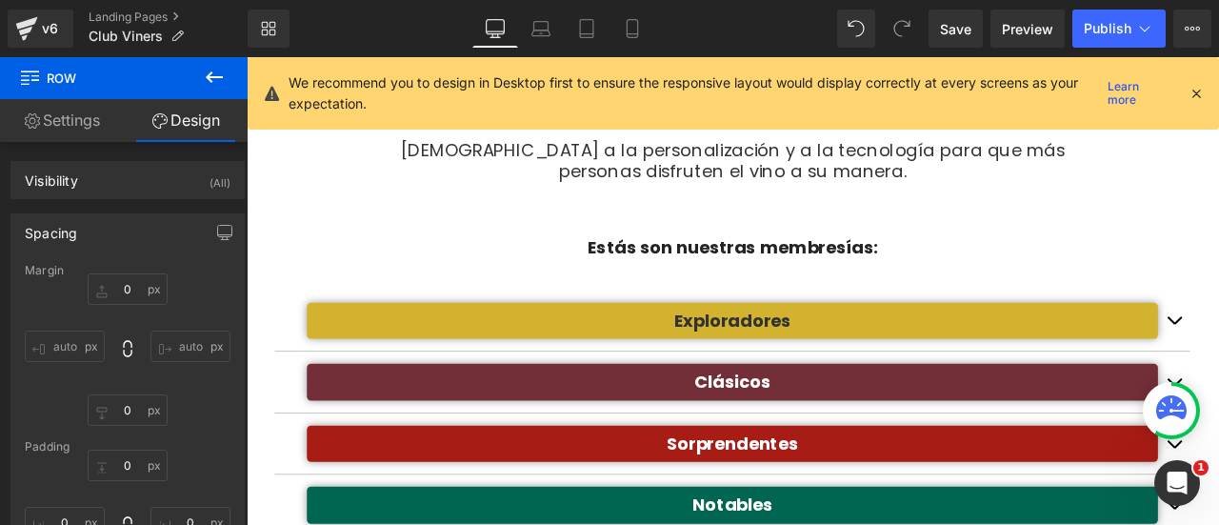
type input "0"
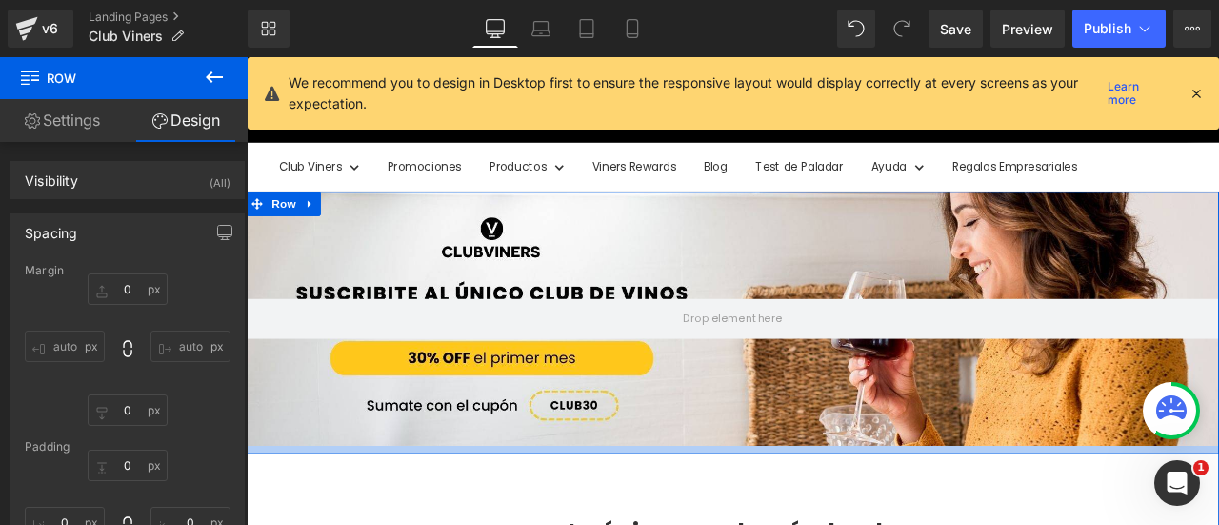
type input "0px"
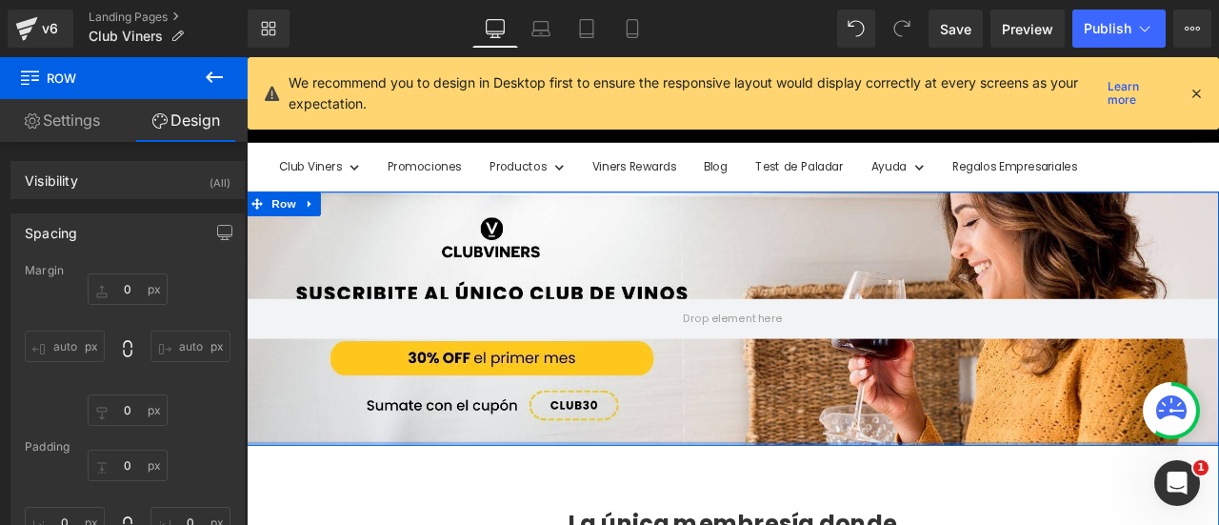
drag, startPoint x: 753, startPoint y: 525, endPoint x: 760, endPoint y: 511, distance: 14.9
click at [760, 512] on div at bounding box center [823, 514] width 1152 height 5
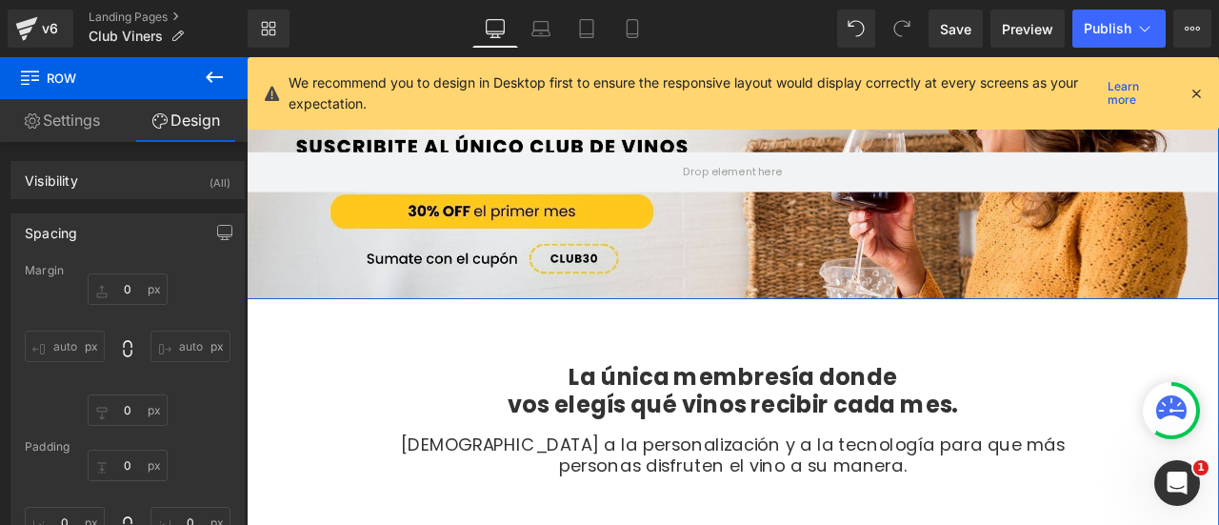
scroll to position [230, 0]
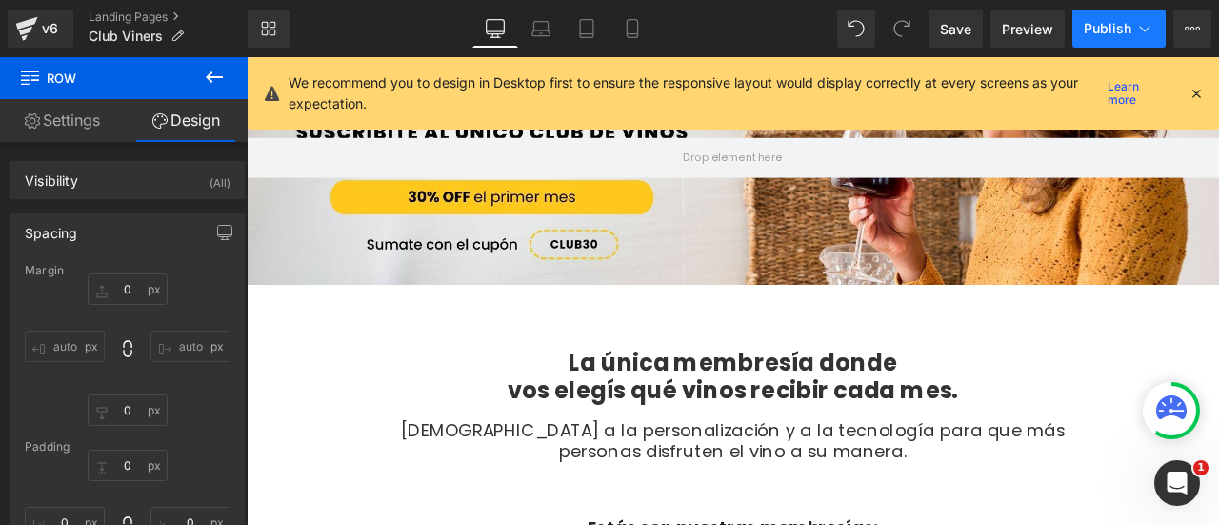
click at [1124, 37] on button "Publish" at bounding box center [1118, 29] width 93 height 38
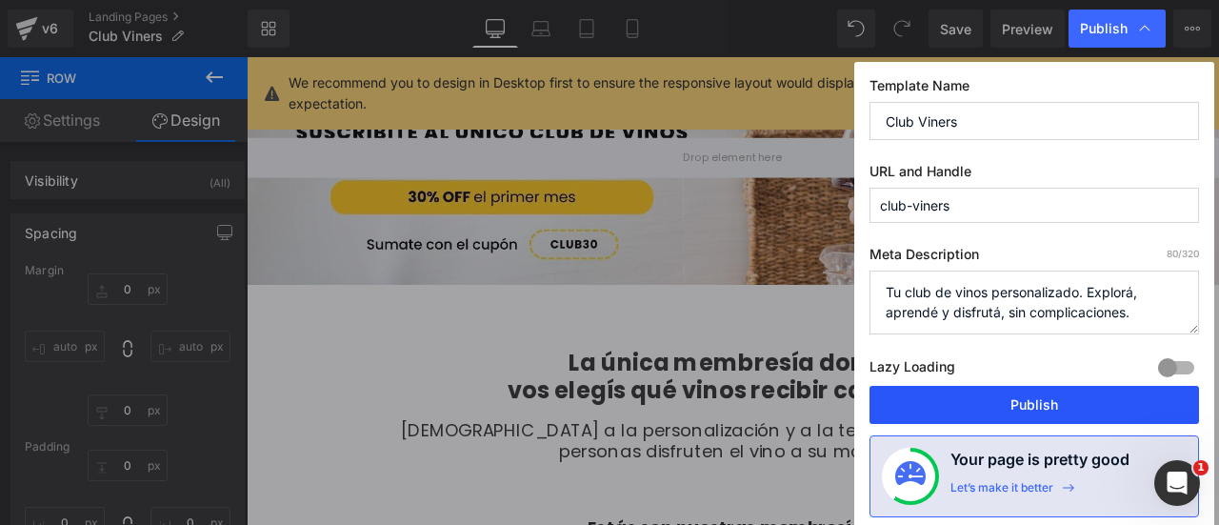
drag, startPoint x: 1040, startPoint y: 401, endPoint x: 152, endPoint y: 284, distance: 895.4
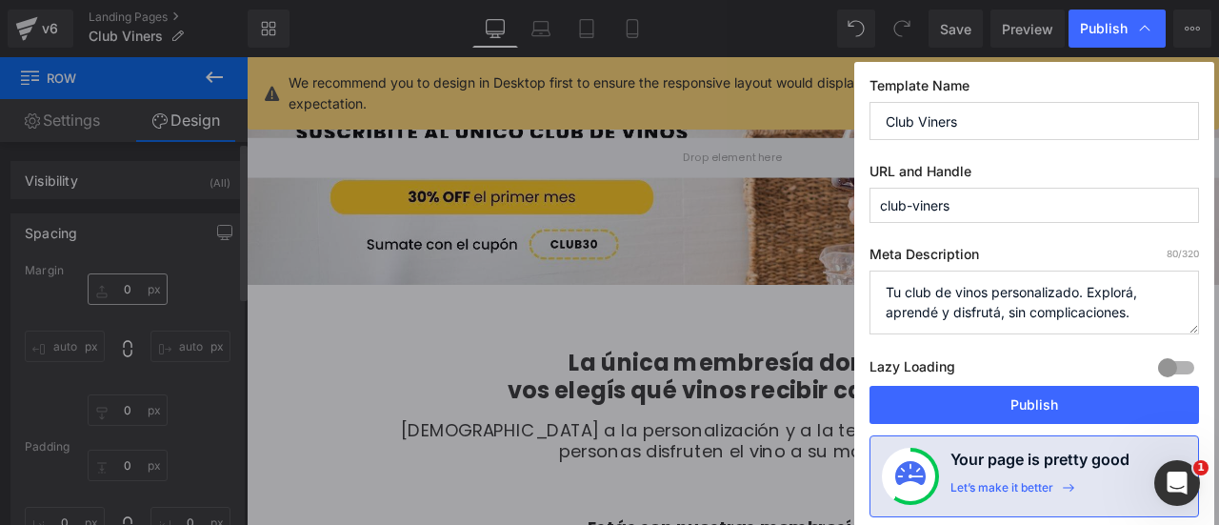
click at [1040, 401] on button "Publish" at bounding box center [1035, 405] width 330 height 38
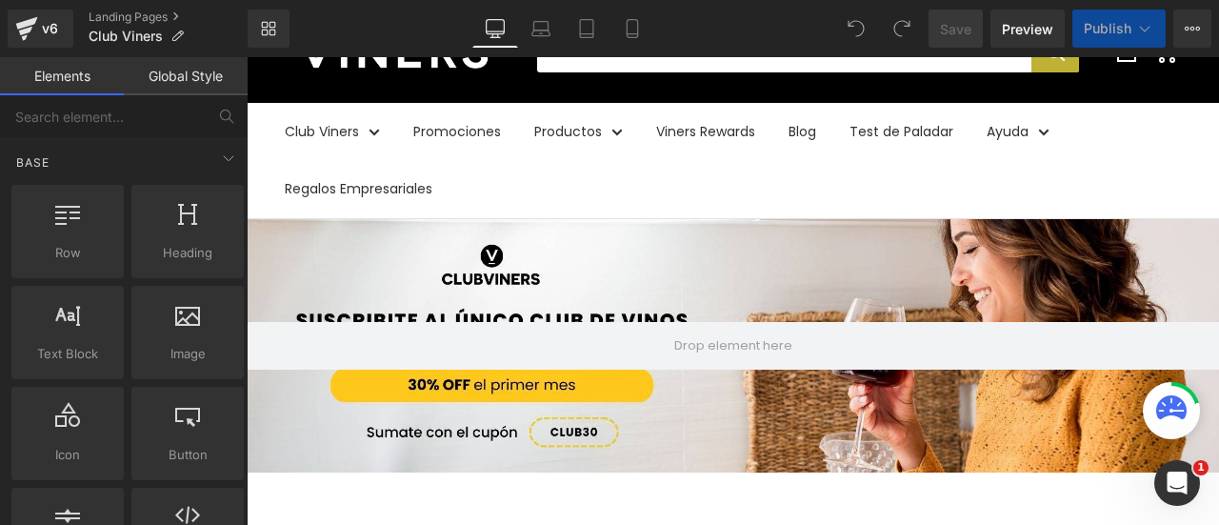
click at [745, 274] on div at bounding box center [733, 345] width 972 height 253
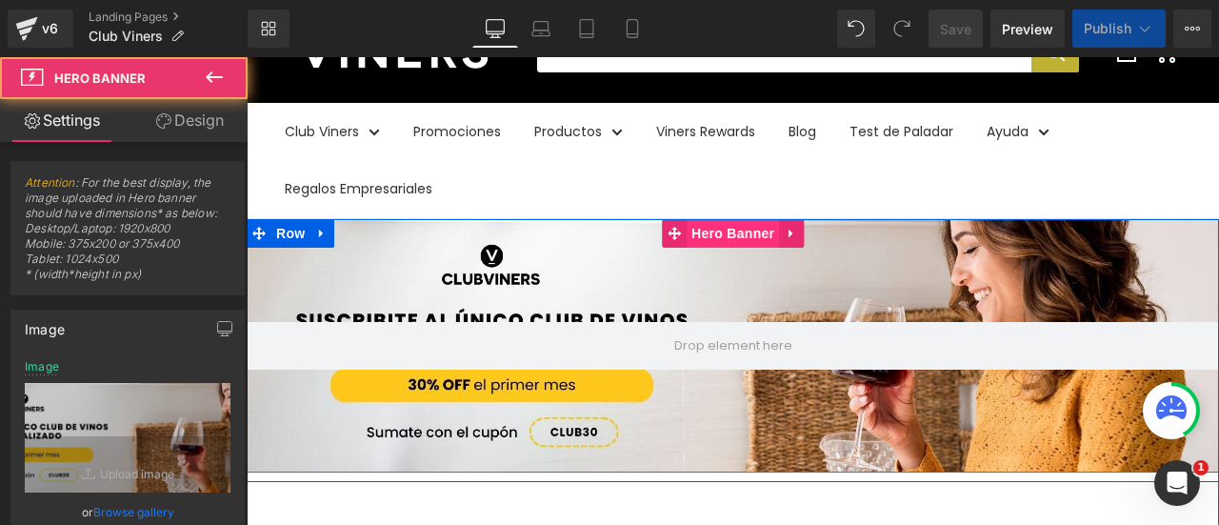
click at [733, 227] on span "Hero Banner" at bounding box center [733, 233] width 92 height 29
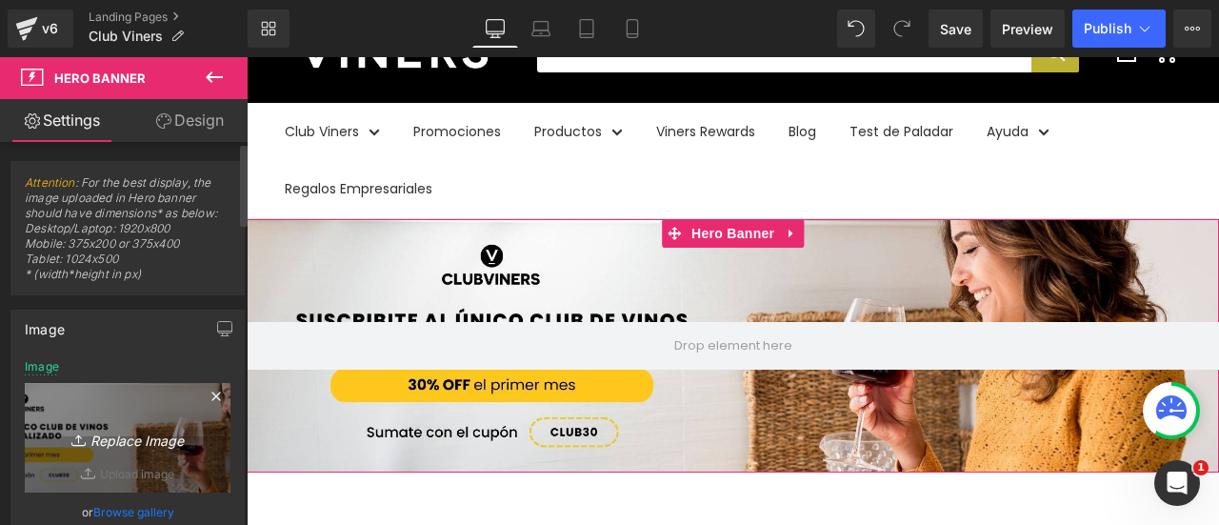
click at [211, 392] on icon at bounding box center [215, 395] width 9 height 9
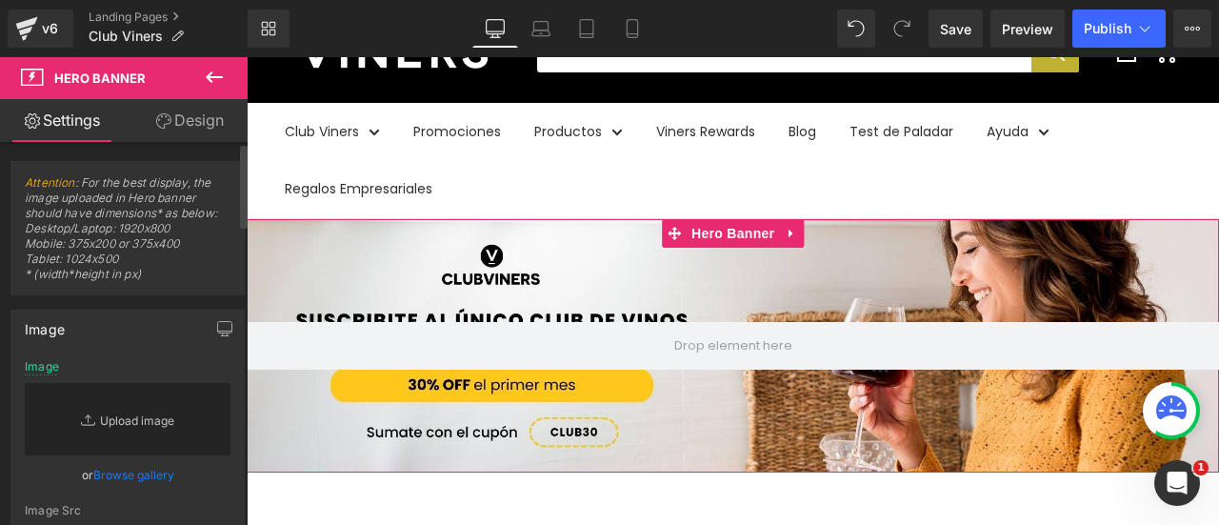
click at [154, 409] on link "Replace Image" at bounding box center [128, 419] width 206 height 72
type input "C:\fakepath\Banner Home Desktop (1).jpg"
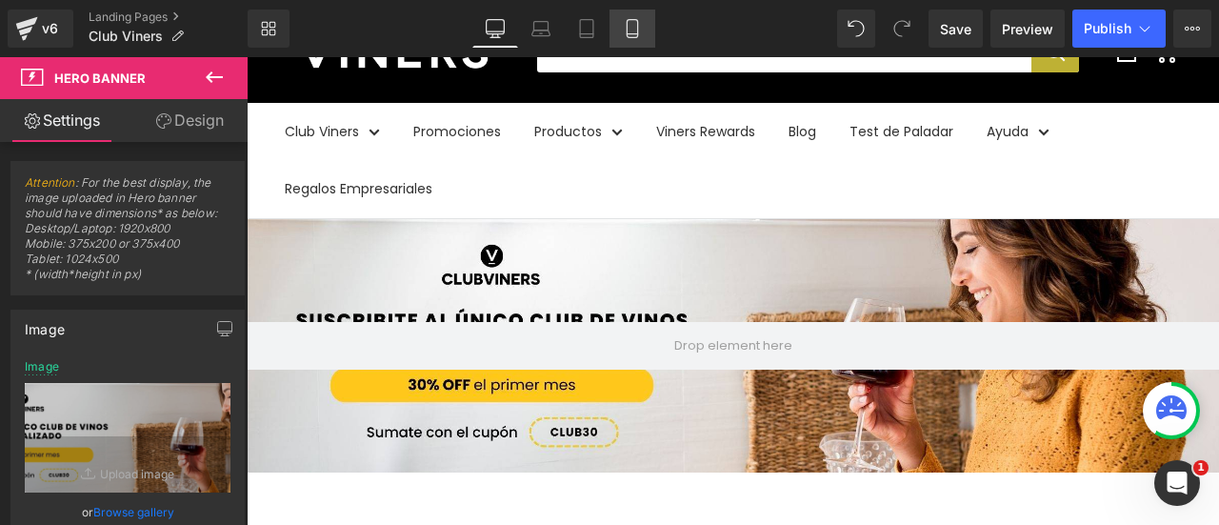
drag, startPoint x: 627, startPoint y: 31, endPoint x: 628, endPoint y: 46, distance: 14.3
click at [627, 31] on icon at bounding box center [632, 29] width 10 height 18
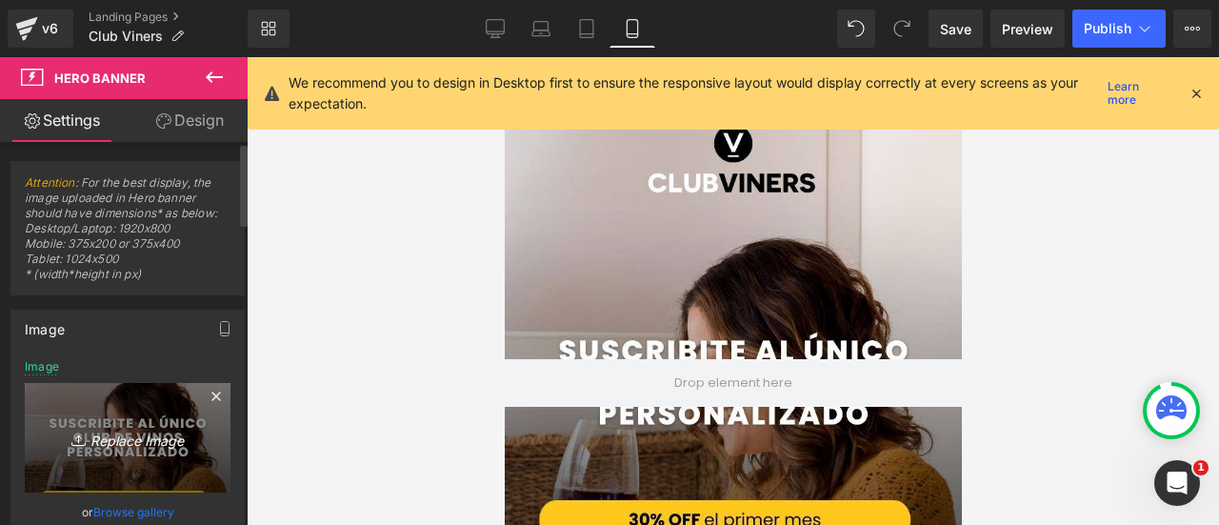
scroll to position [95, 0]
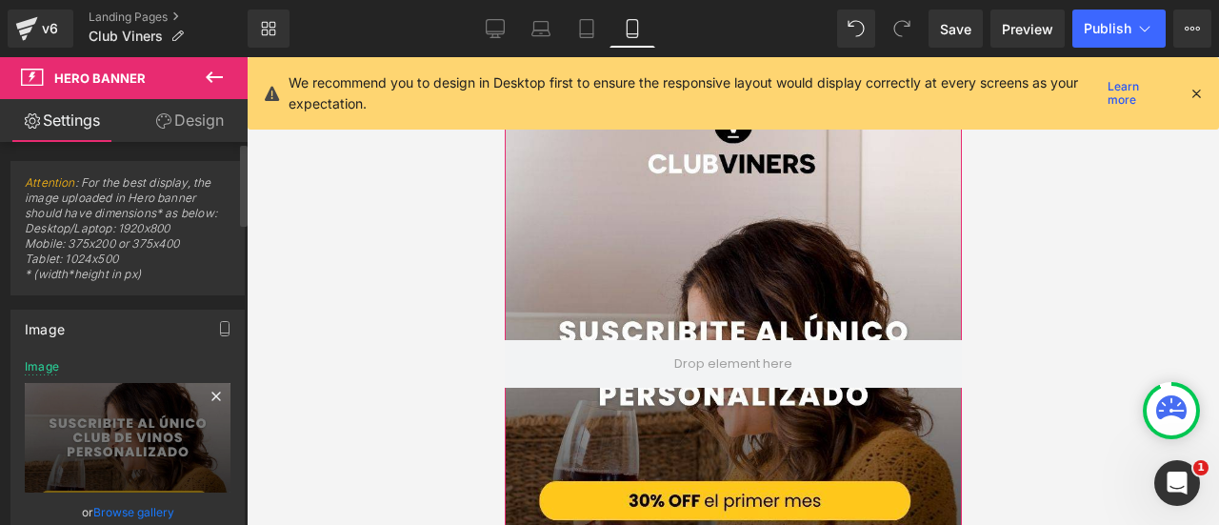
click at [210, 399] on icon at bounding box center [216, 396] width 23 height 23
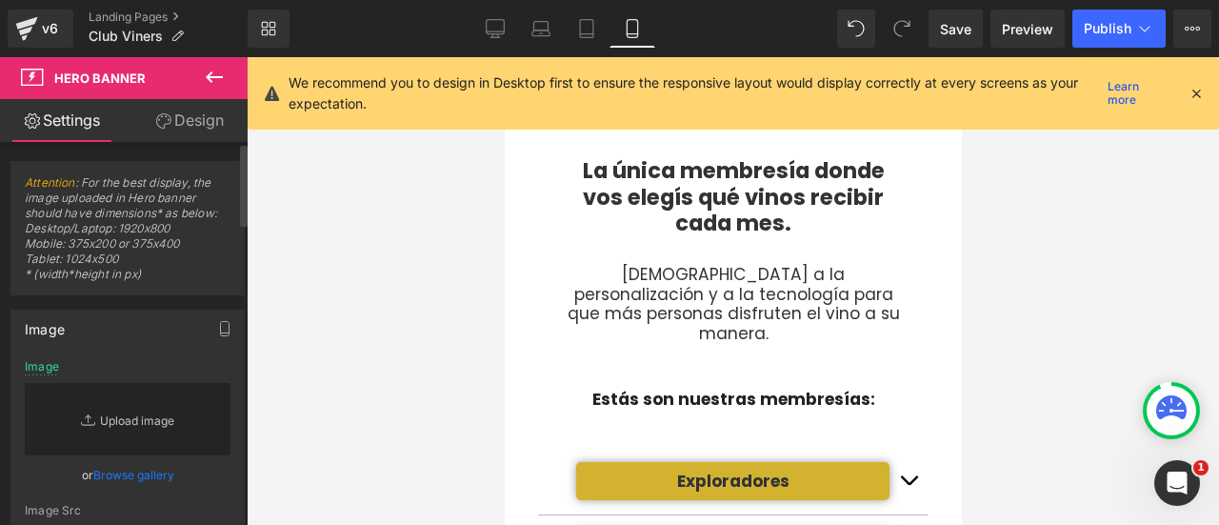
click at [158, 414] on link "Replace Image" at bounding box center [128, 419] width 206 height 72
type input "C:\fakepath\2025 - Banner Mobile (1).jpg"
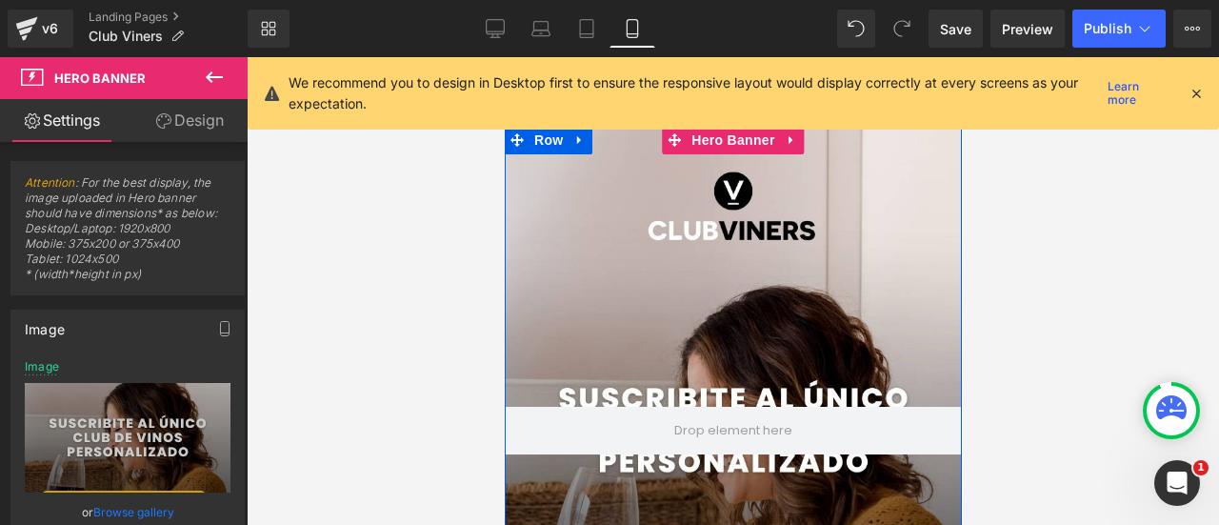
scroll to position [0, 0]
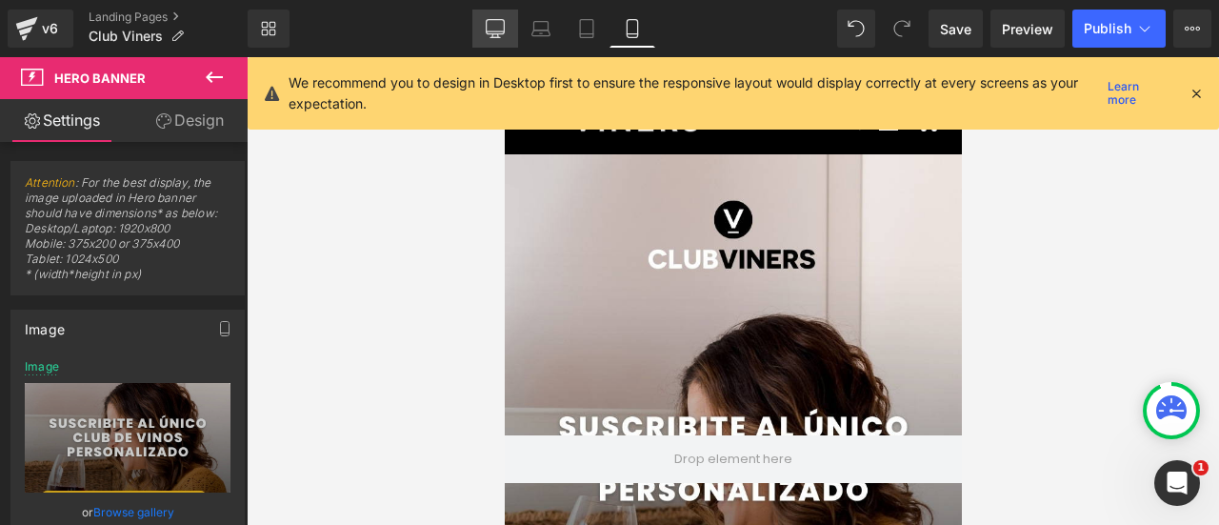
click at [500, 29] on icon at bounding box center [495, 28] width 19 height 19
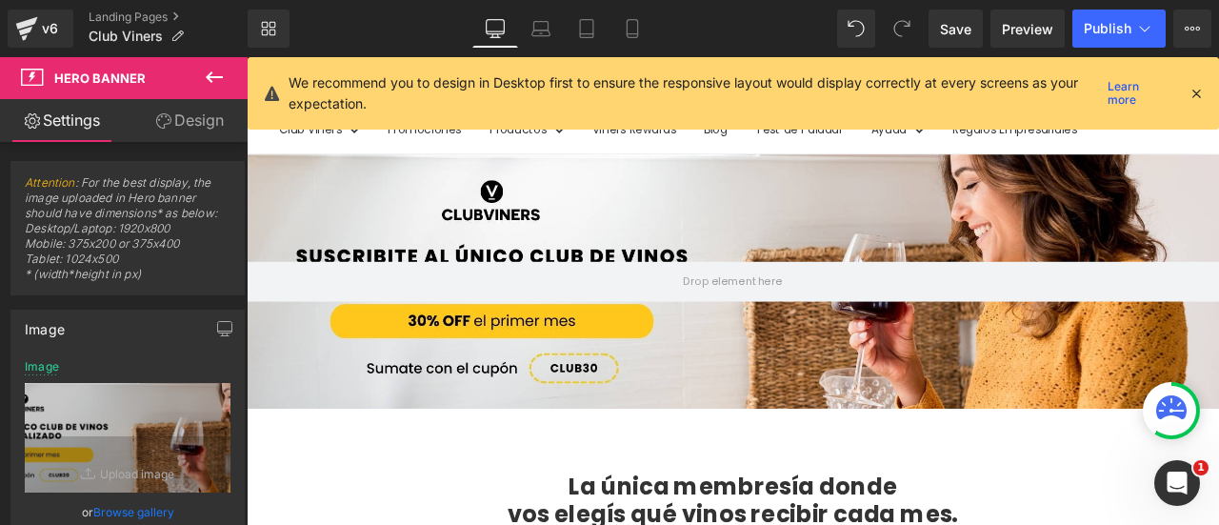
scroll to position [102, 0]
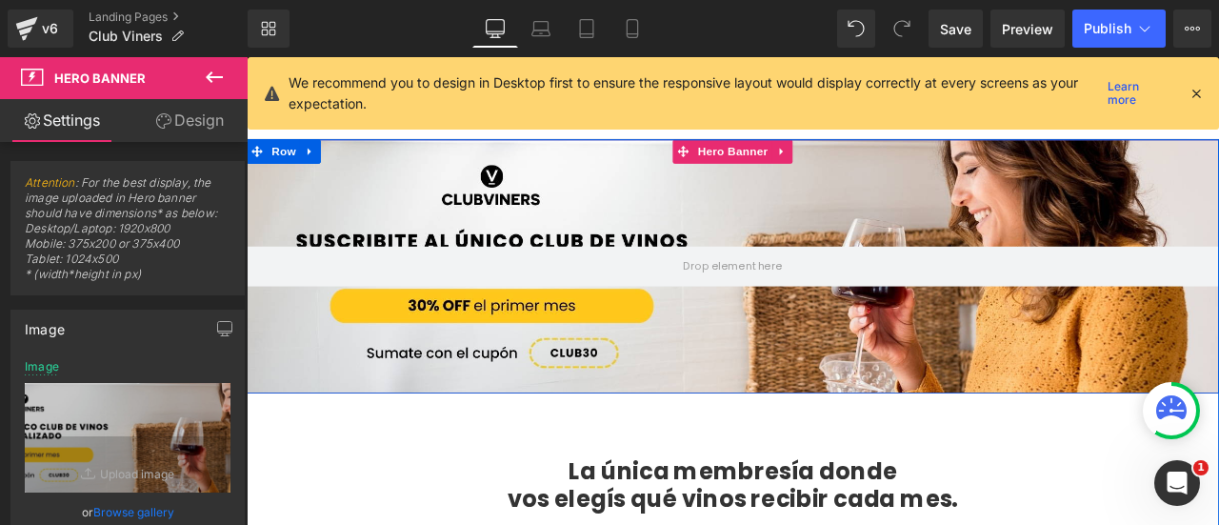
click at [696, 238] on div at bounding box center [823, 304] width 1152 height 300
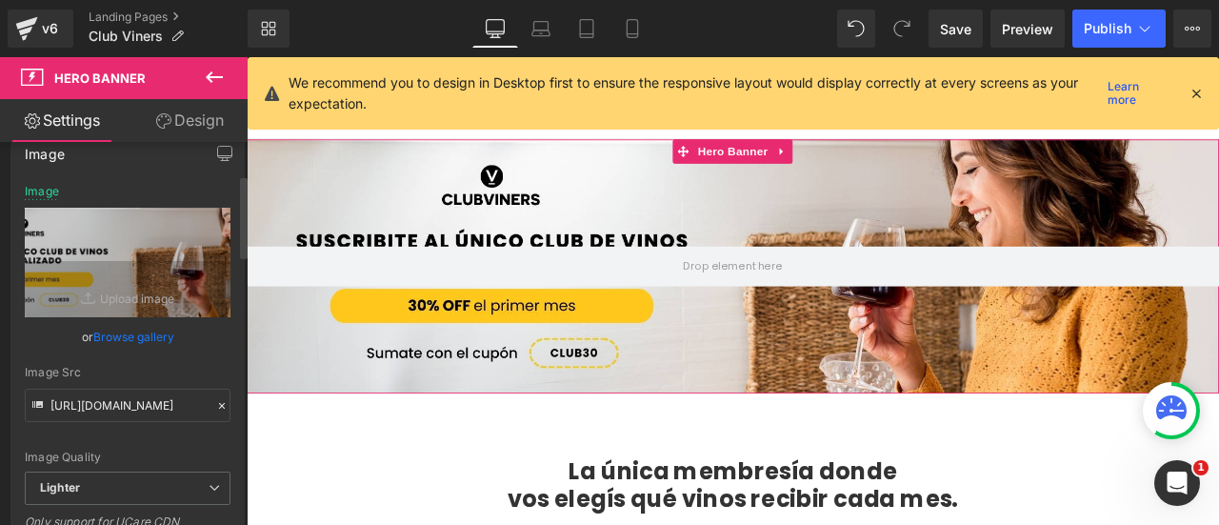
scroll to position [190, 0]
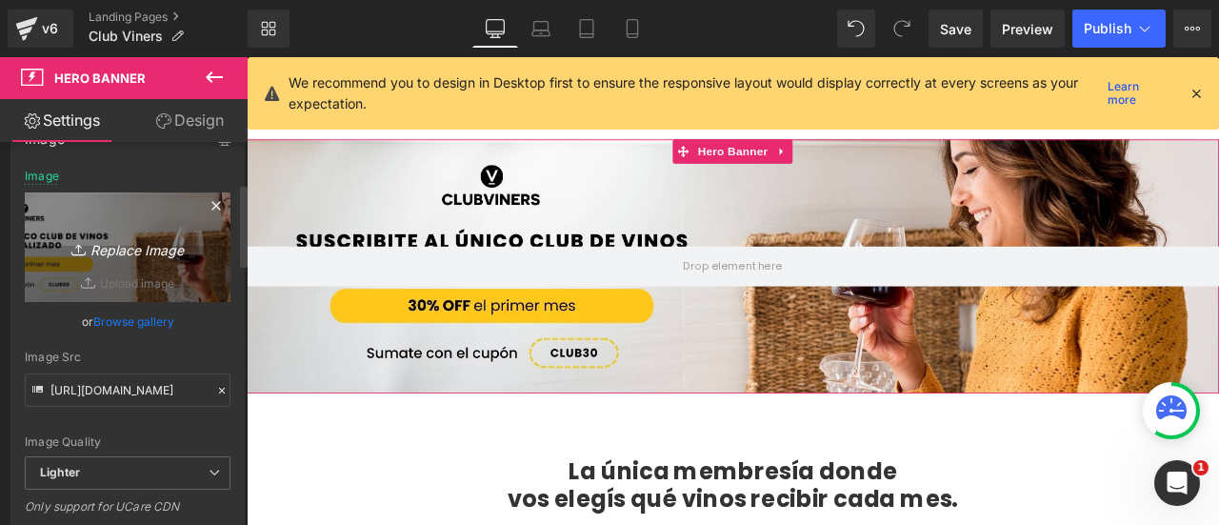
click at [210, 203] on icon at bounding box center [216, 205] width 23 height 23
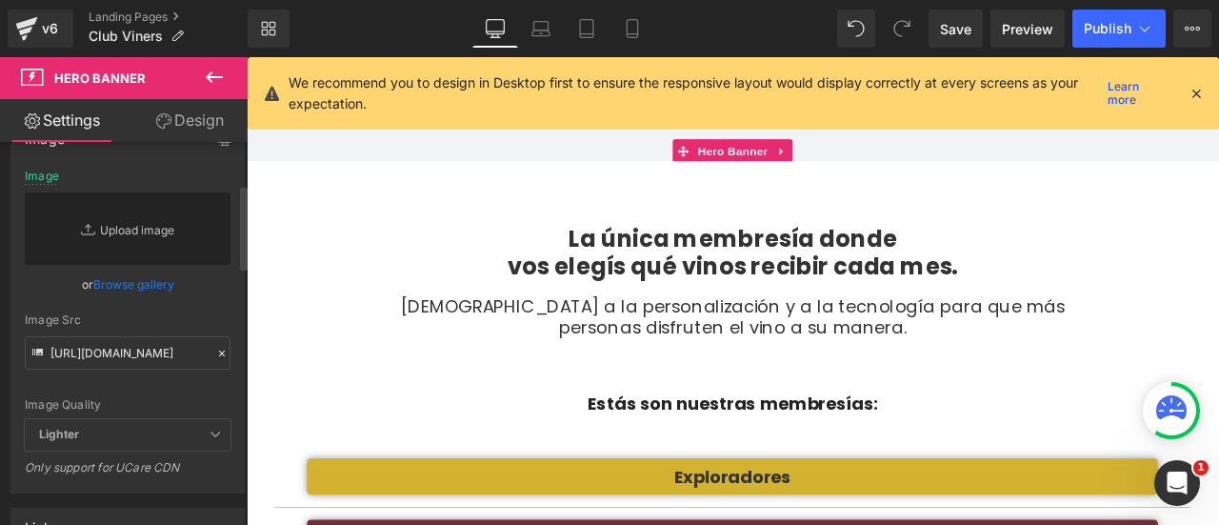
click at [149, 235] on link "Replace Image" at bounding box center [128, 228] width 206 height 72
type input "C:\fakepath\Banner Home Desktop (1).jpg"
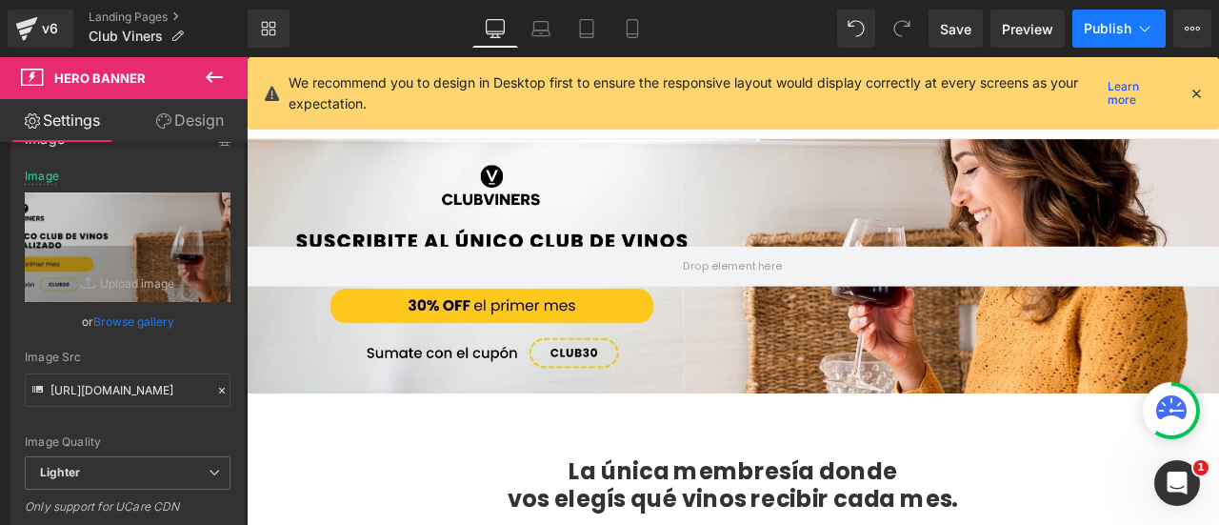
click at [1121, 30] on span "Publish" at bounding box center [1108, 28] width 48 height 15
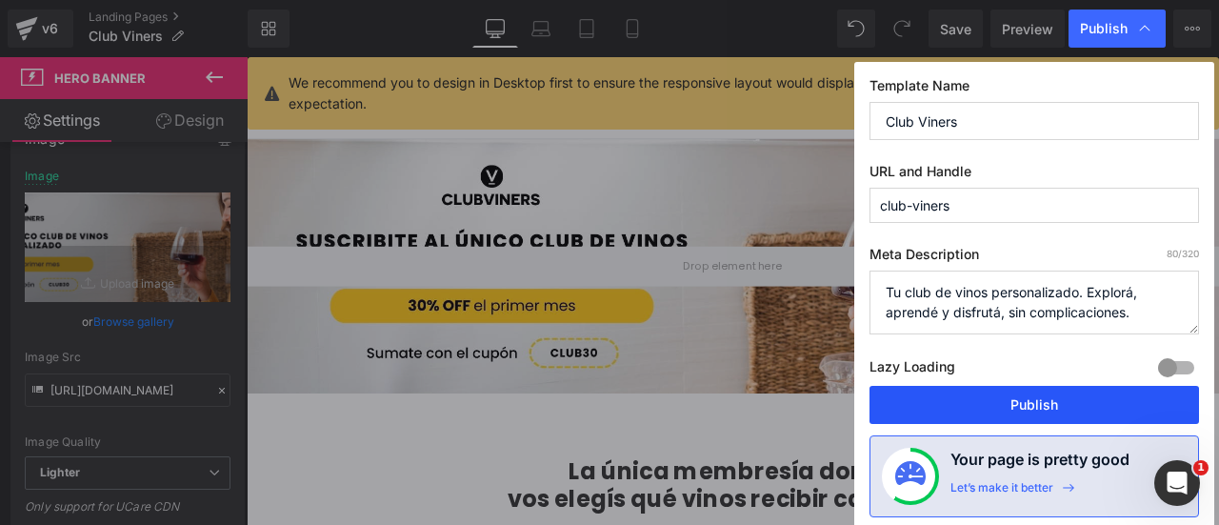
drag, startPoint x: 1004, startPoint y: 388, endPoint x: 898, endPoint y: 395, distance: 106.0
click at [1005, 388] on button "Publish" at bounding box center [1035, 405] width 330 height 38
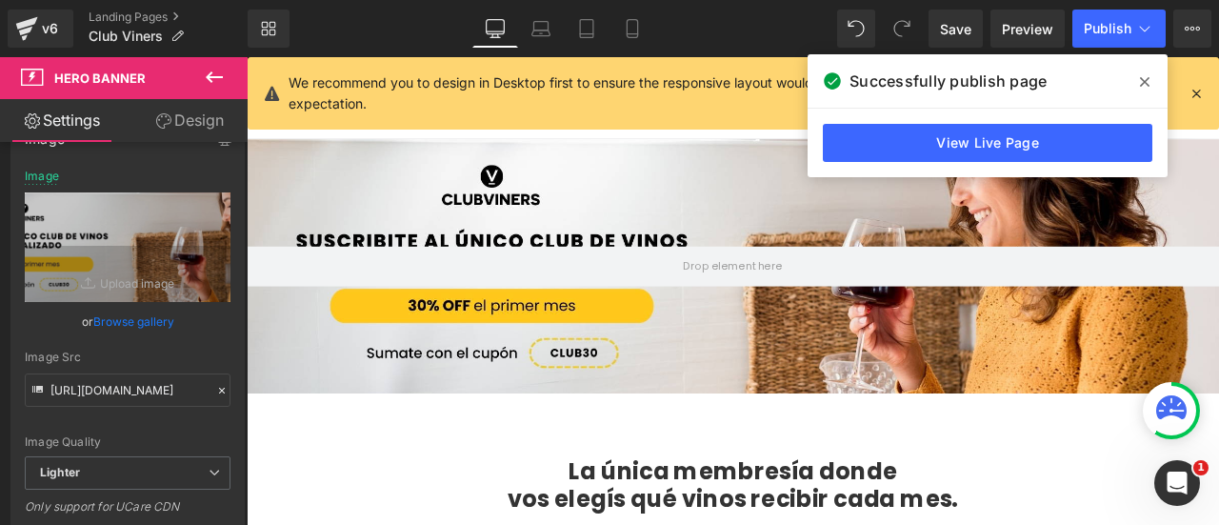
click at [1145, 87] on icon at bounding box center [1145, 81] width 10 height 15
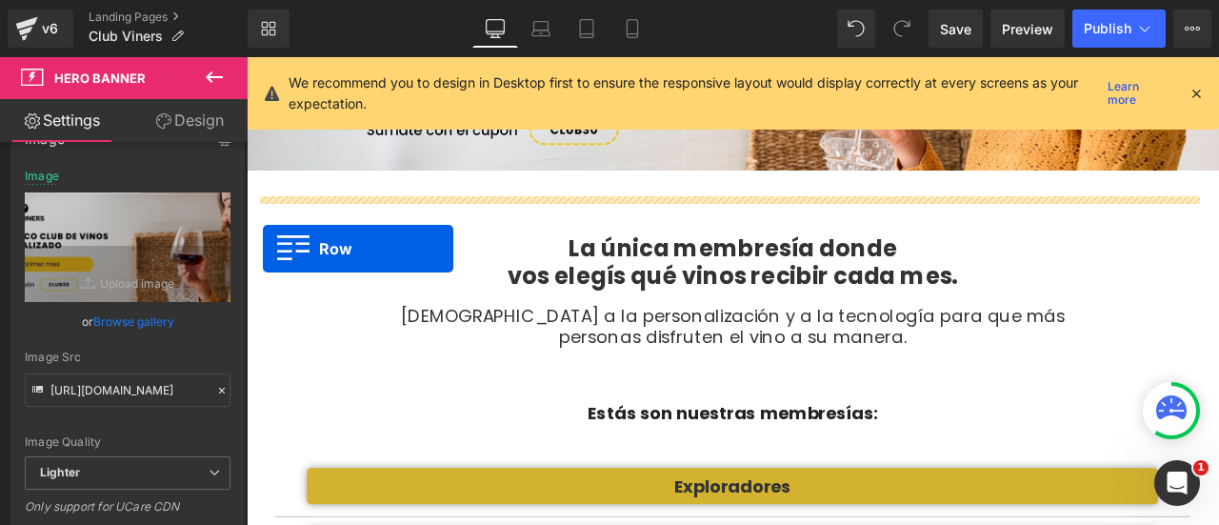
scroll to position [381, 0]
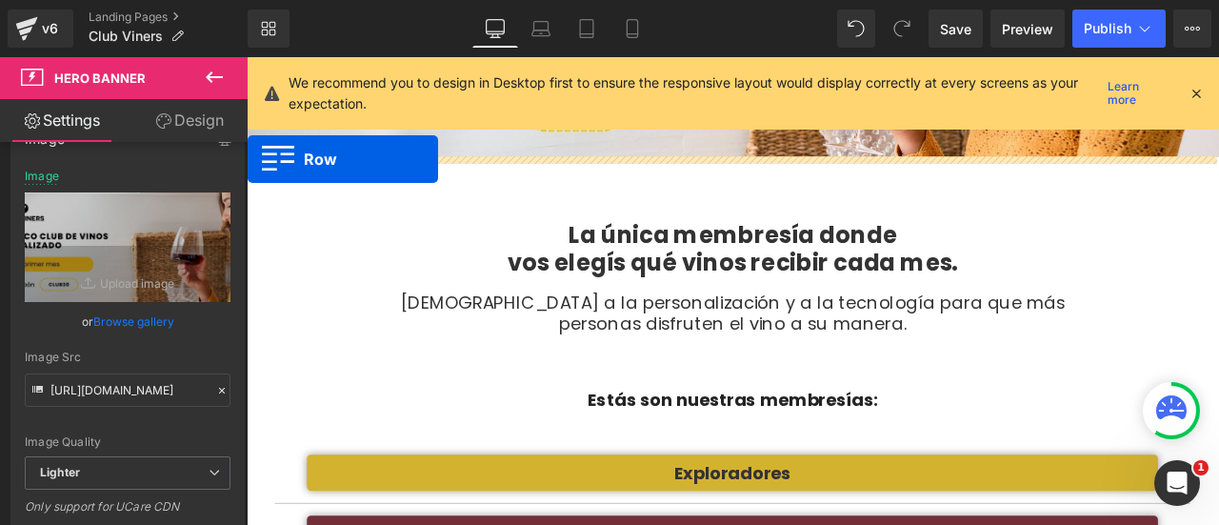
drag, startPoint x: 260, startPoint y: 157, endPoint x: 248, endPoint y: 178, distance: 24.3
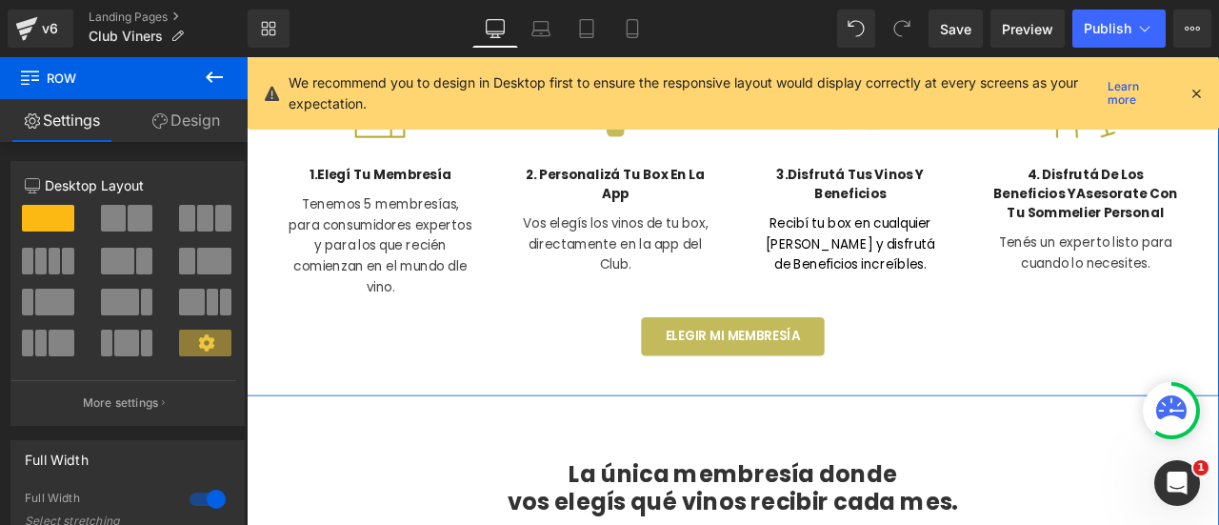
scroll to position [667, 0]
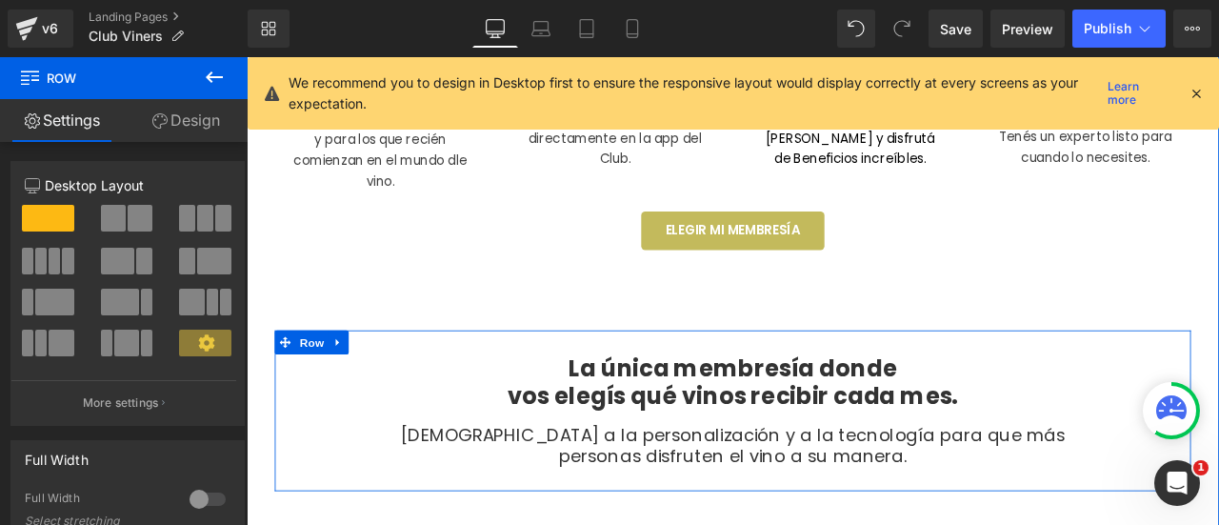
scroll to position [857, 0]
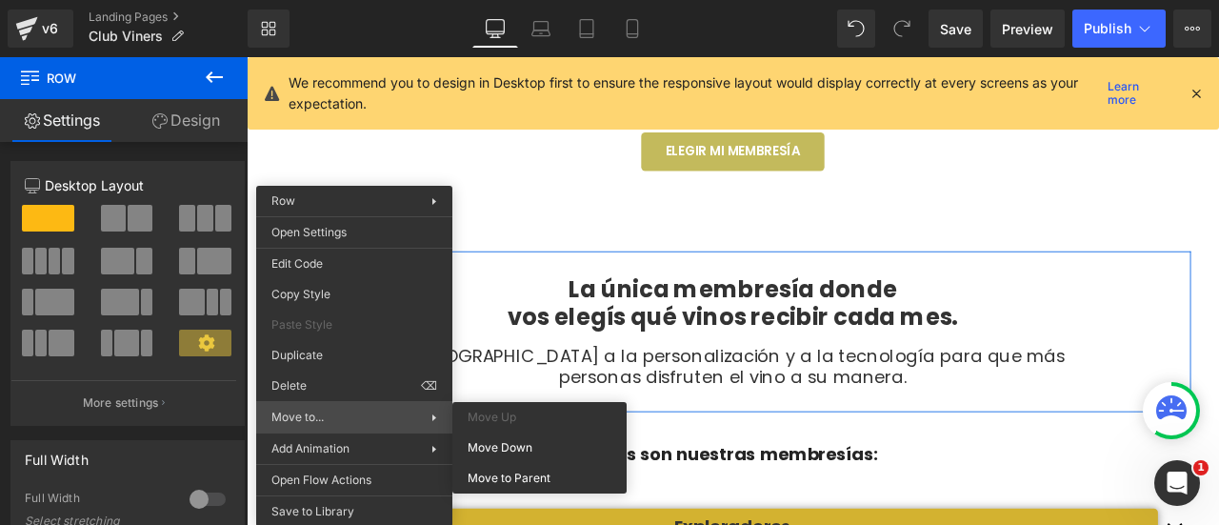
click at [346, 412] on span "Move to..." at bounding box center [351, 417] width 160 height 17
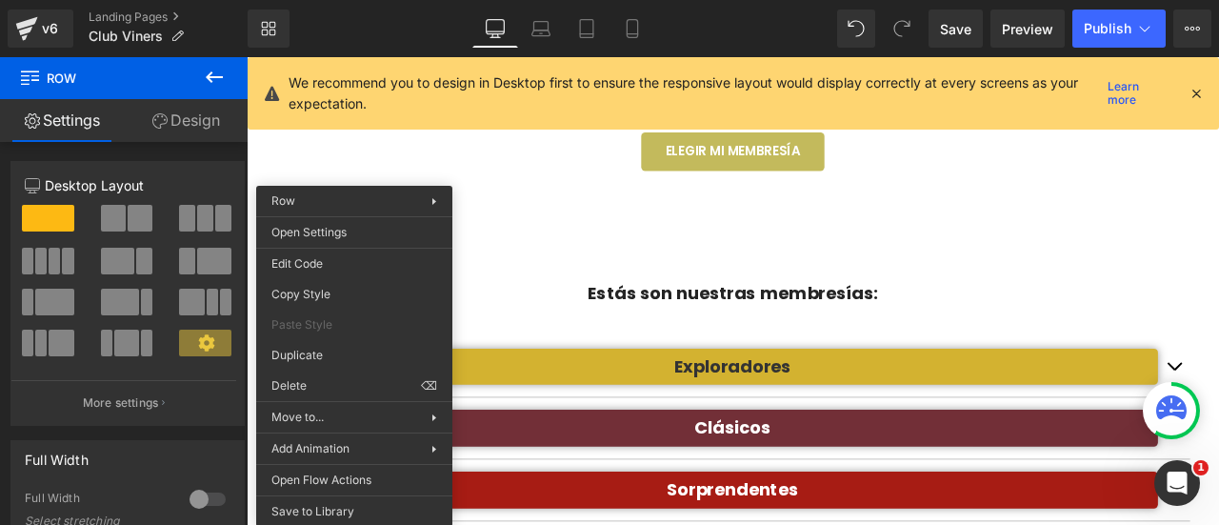
drag, startPoint x: 791, startPoint y: 530, endPoint x: 599, endPoint y: 550, distance: 193.3
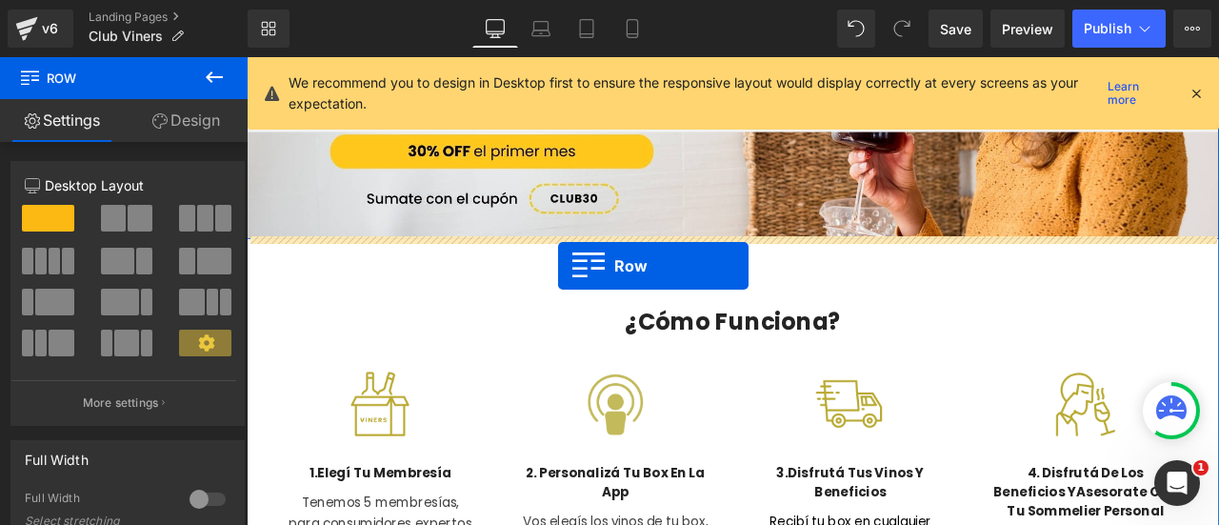
scroll to position [286, 0]
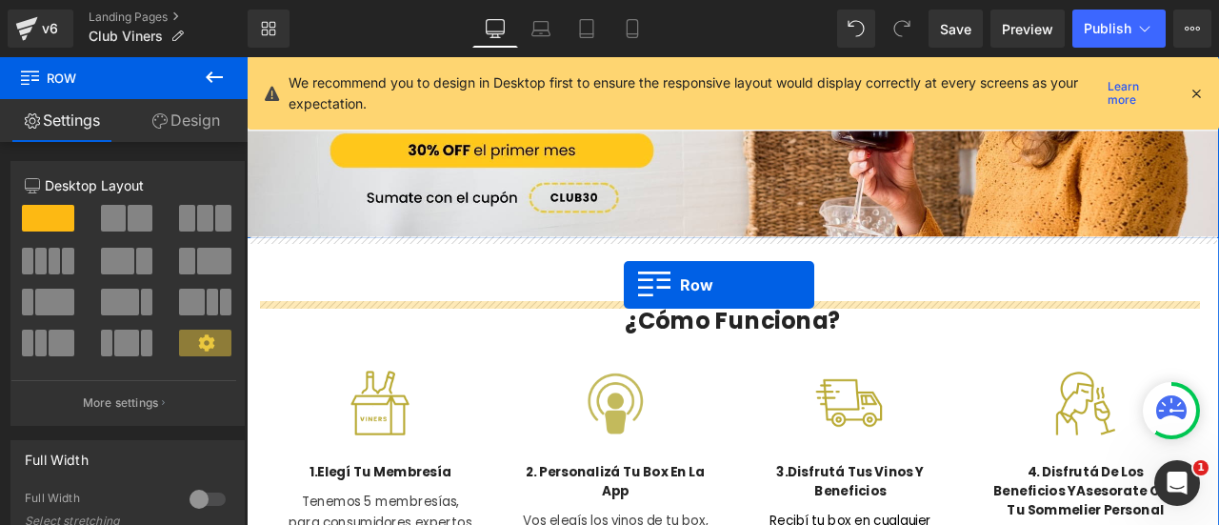
drag, startPoint x: 257, startPoint y: 342, endPoint x: 693, endPoint y: 327, distance: 436.5
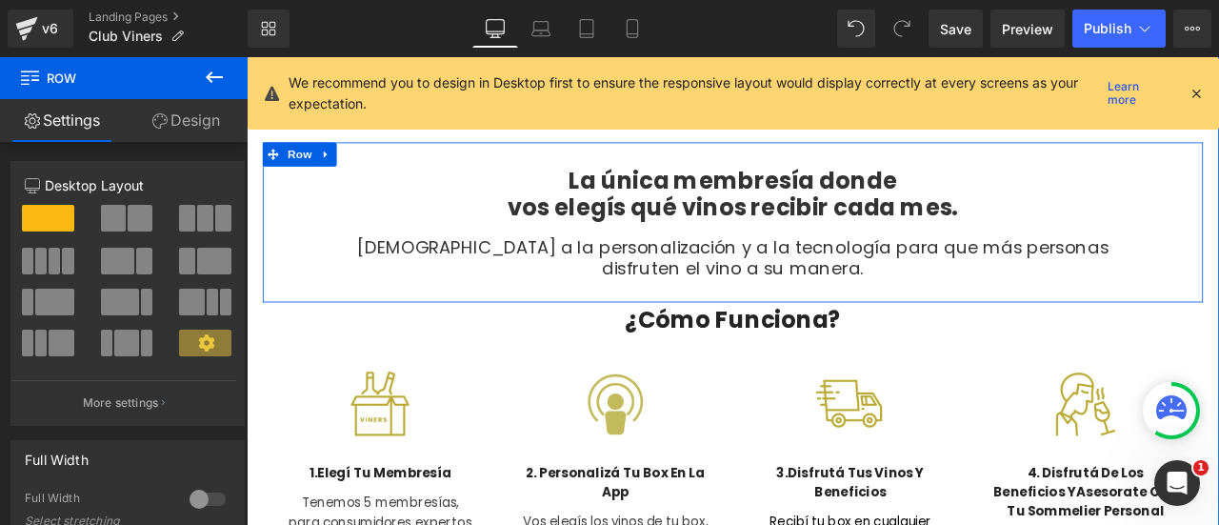
scroll to position [476, 0]
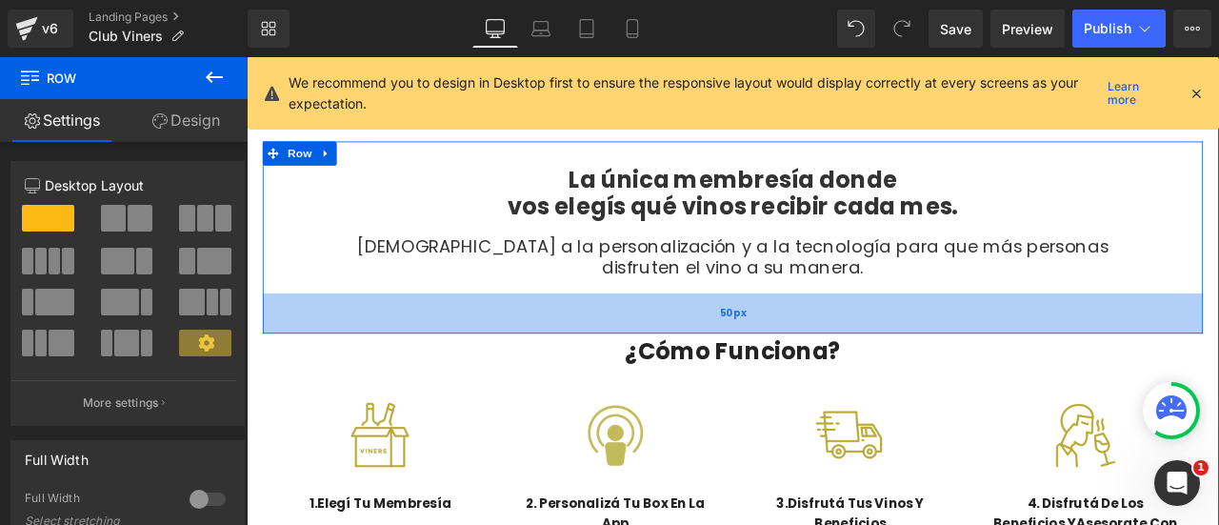
drag, startPoint x: 829, startPoint y: 339, endPoint x: 829, endPoint y: 377, distance: 38.1
click at [829, 377] on div "50px" at bounding box center [823, 361] width 1114 height 48
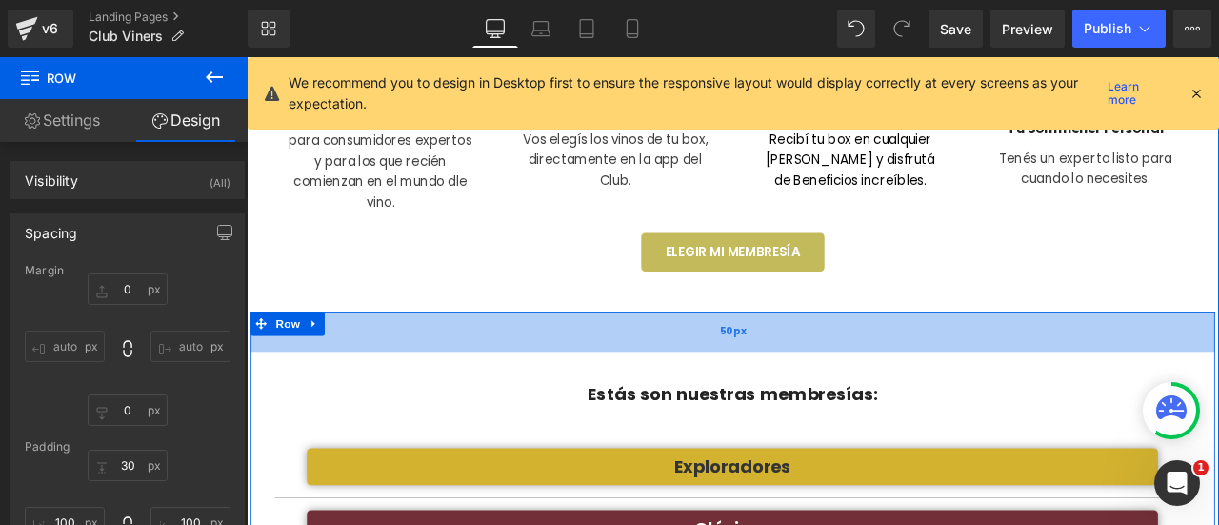
scroll to position [1048, 0]
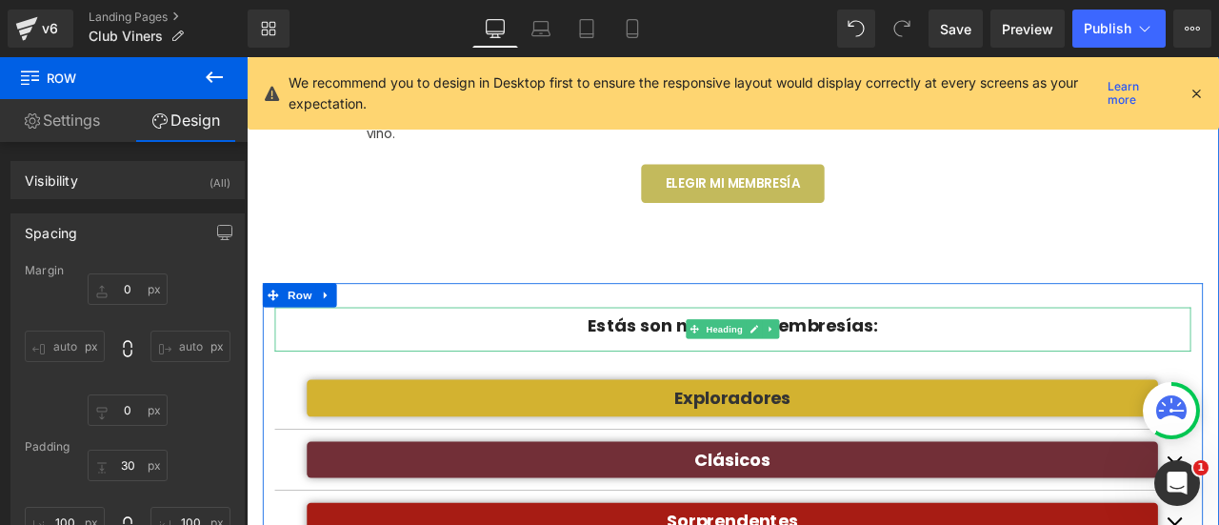
click at [997, 373] on h3 "Estás son nuestras membresías:" at bounding box center [823, 375] width 1086 height 44
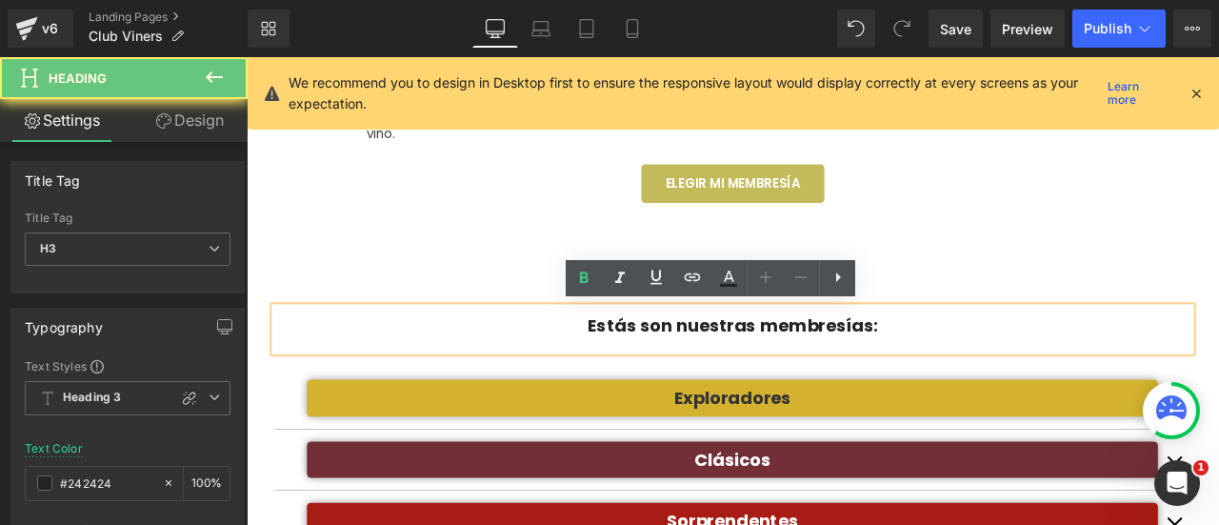
click at [992, 374] on h3 "Estás son nuestras membresías:" at bounding box center [823, 375] width 1086 height 44
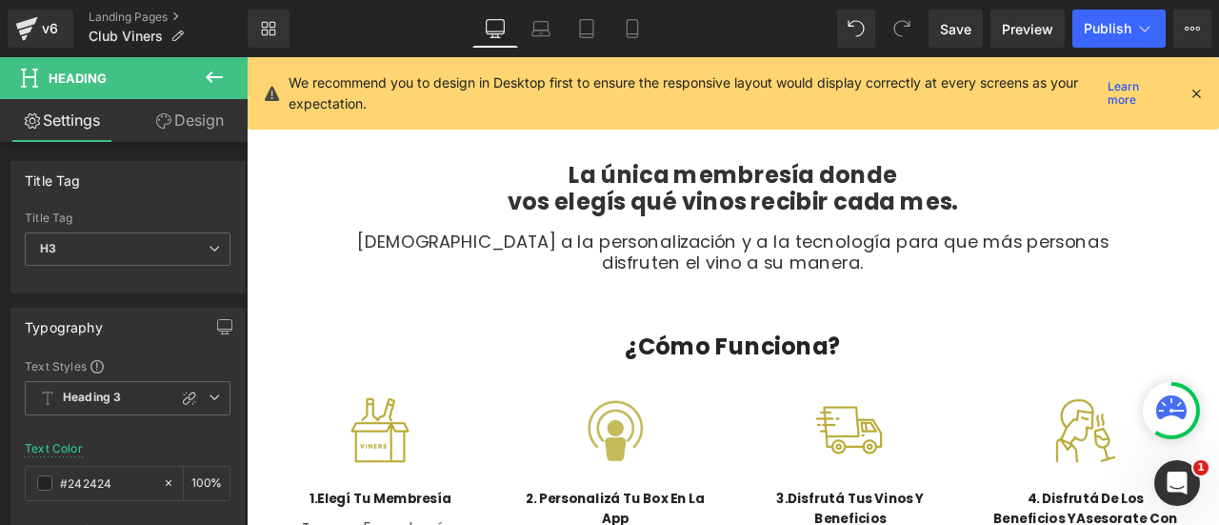
scroll to position [476, 0]
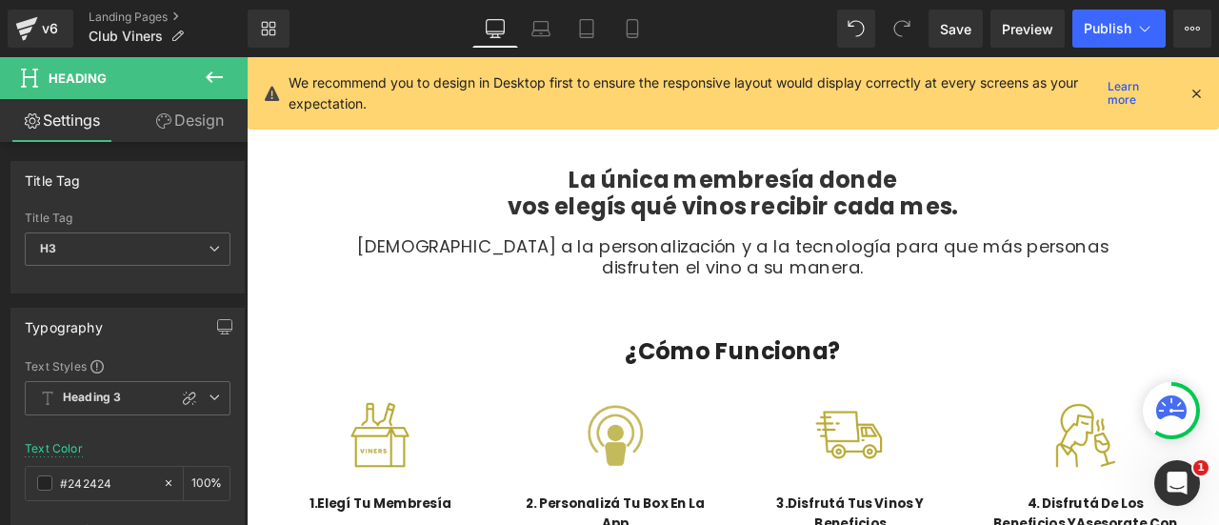
click at [900, 399] on h2 "¿Cómo Funciona?" at bounding box center [823, 407] width 1114 height 44
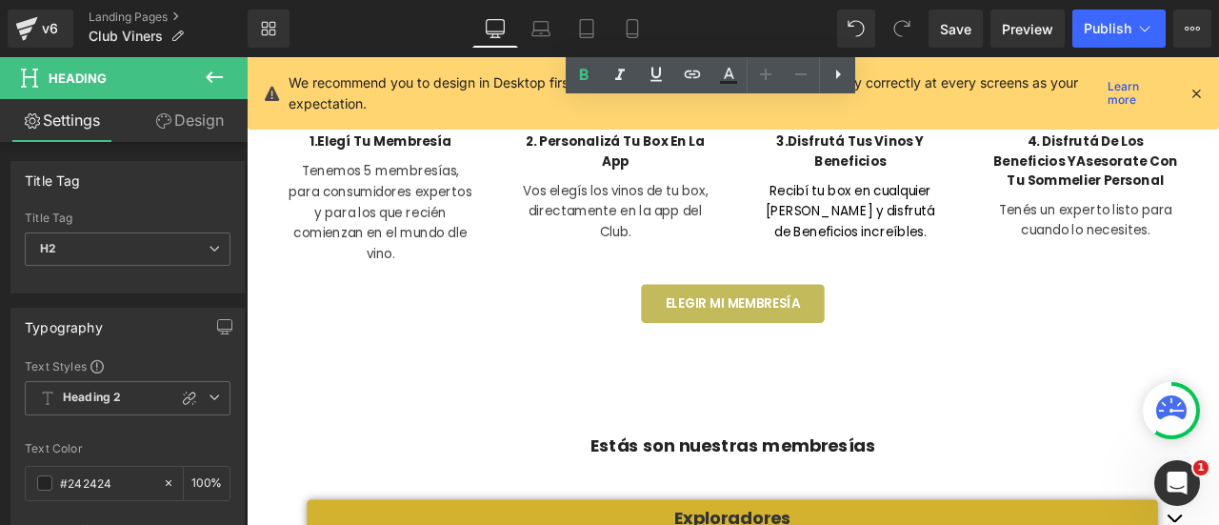
scroll to position [952, 0]
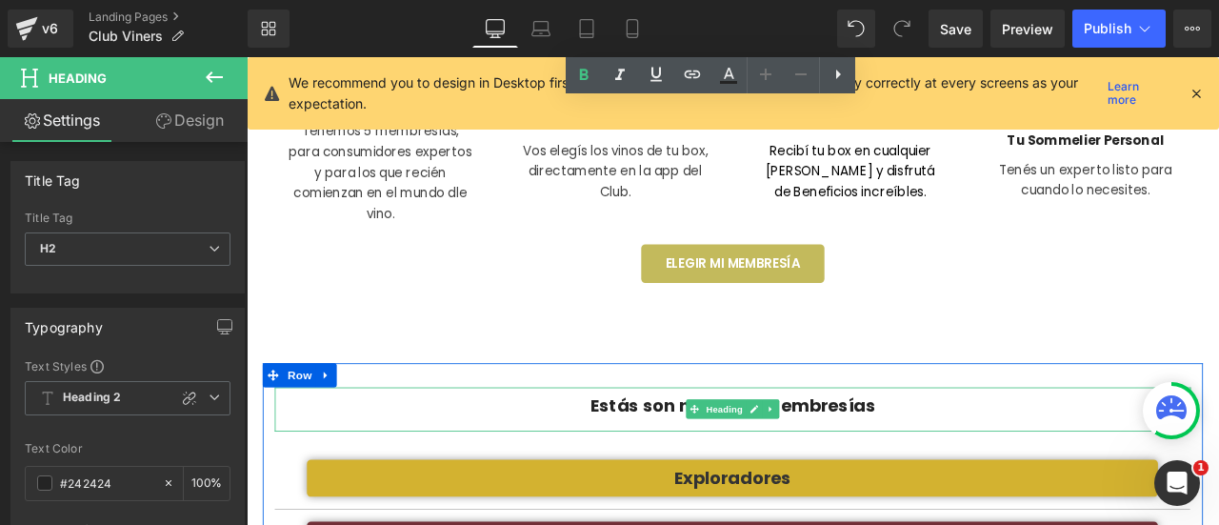
click at [971, 464] on h3 "Estás son nuestras membresías" at bounding box center [823, 471] width 1086 height 44
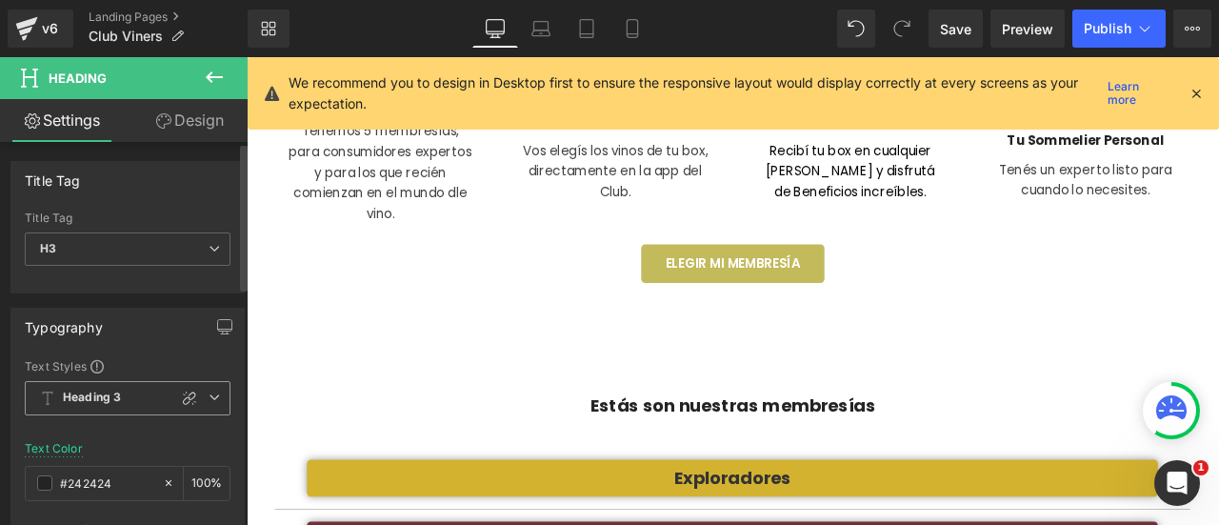
click at [209, 391] on icon at bounding box center [214, 396] width 11 height 11
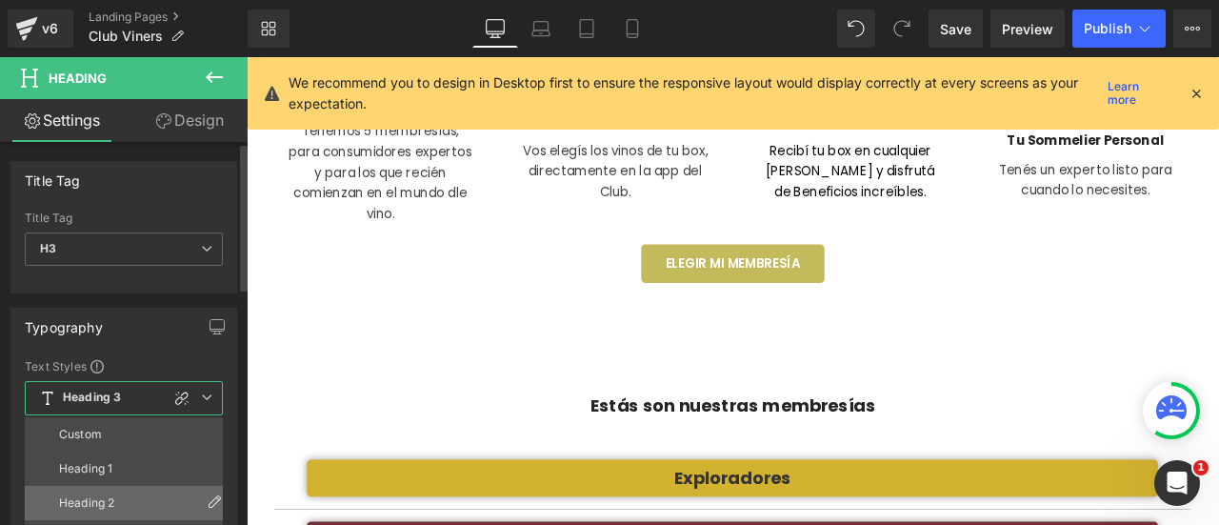
click at [120, 491] on li "Heading 2" at bounding box center [128, 503] width 207 height 34
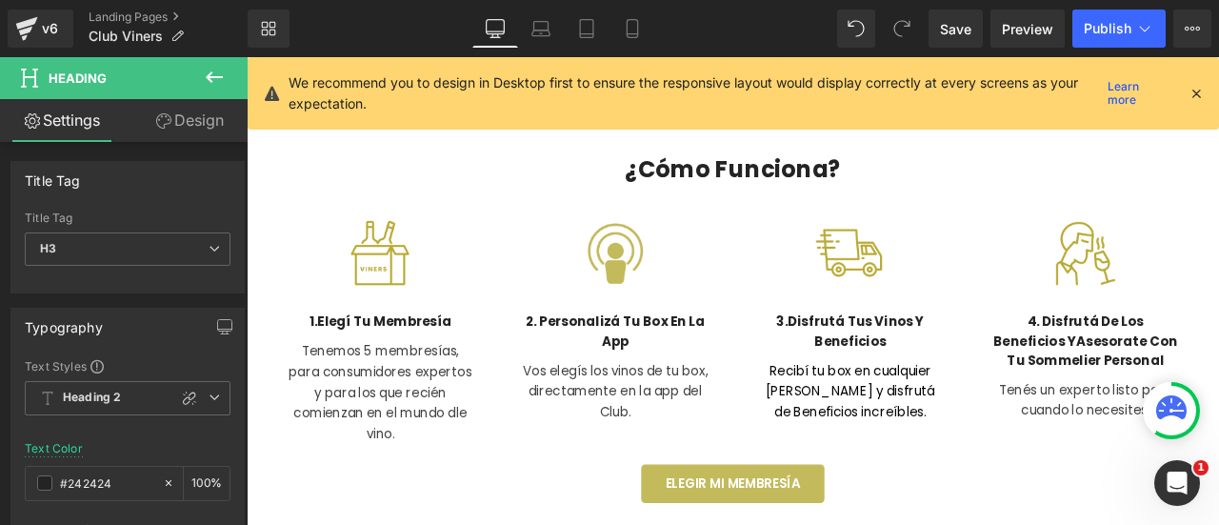
scroll to position [667, 0]
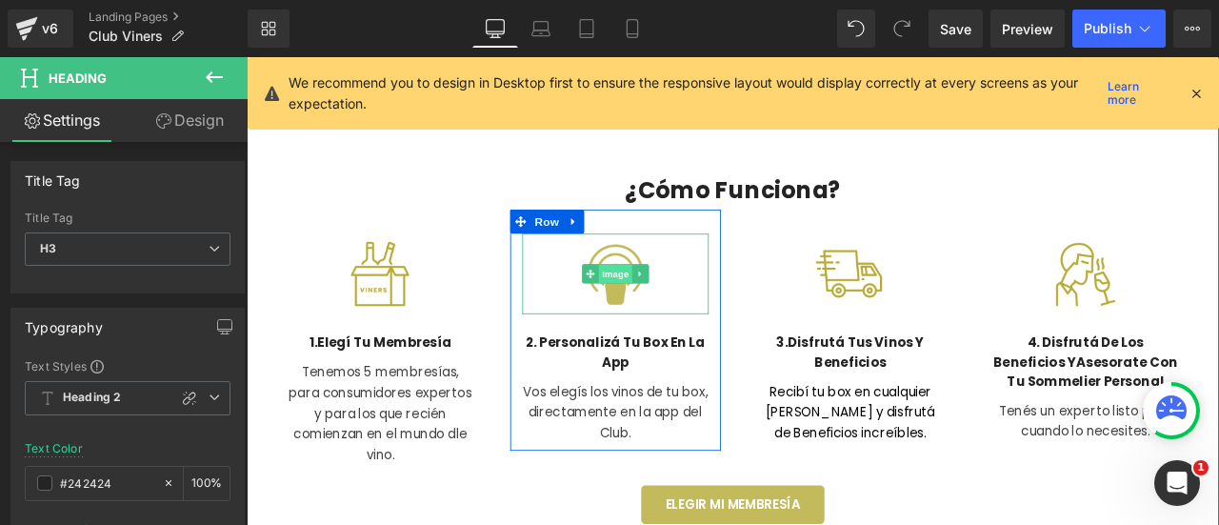
click at [671, 310] on span "Image" at bounding box center [684, 314] width 40 height 23
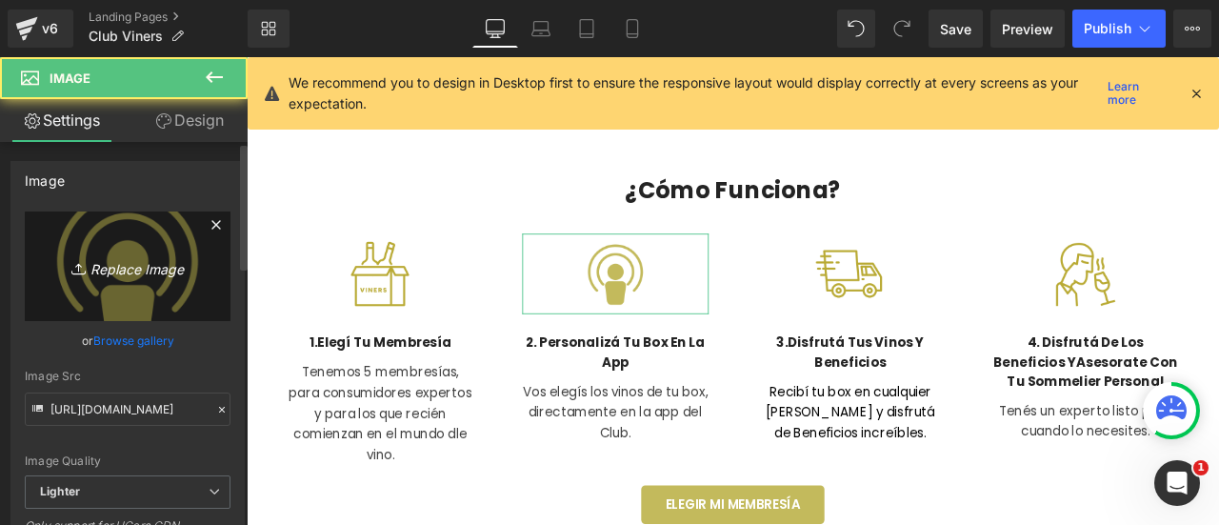
click at [110, 273] on icon "Replace Image" at bounding box center [127, 266] width 152 height 24
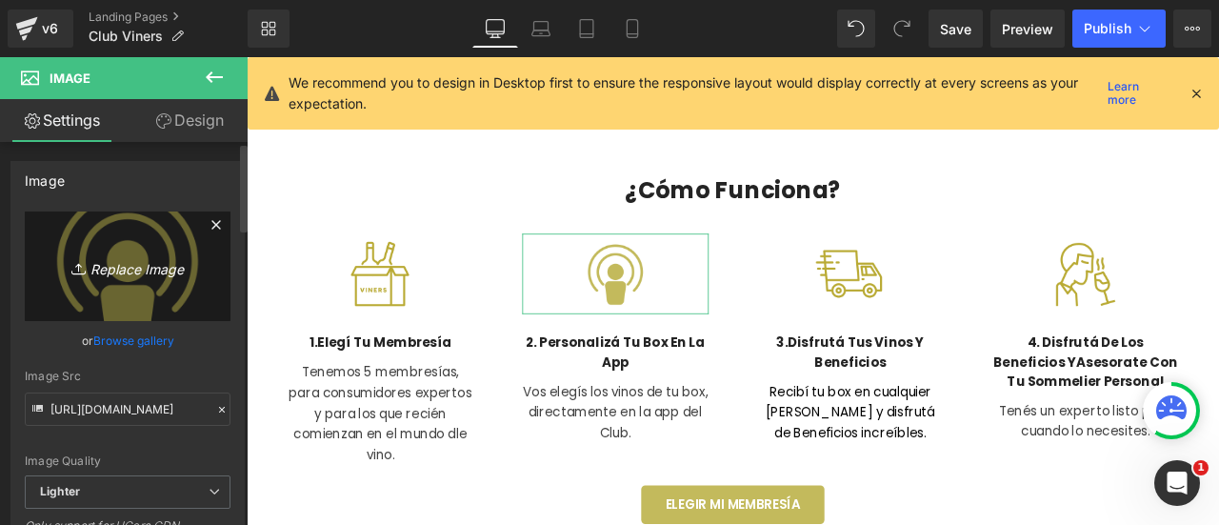
type input "C:\fakepath\Iconos Club Viners y otros.png"
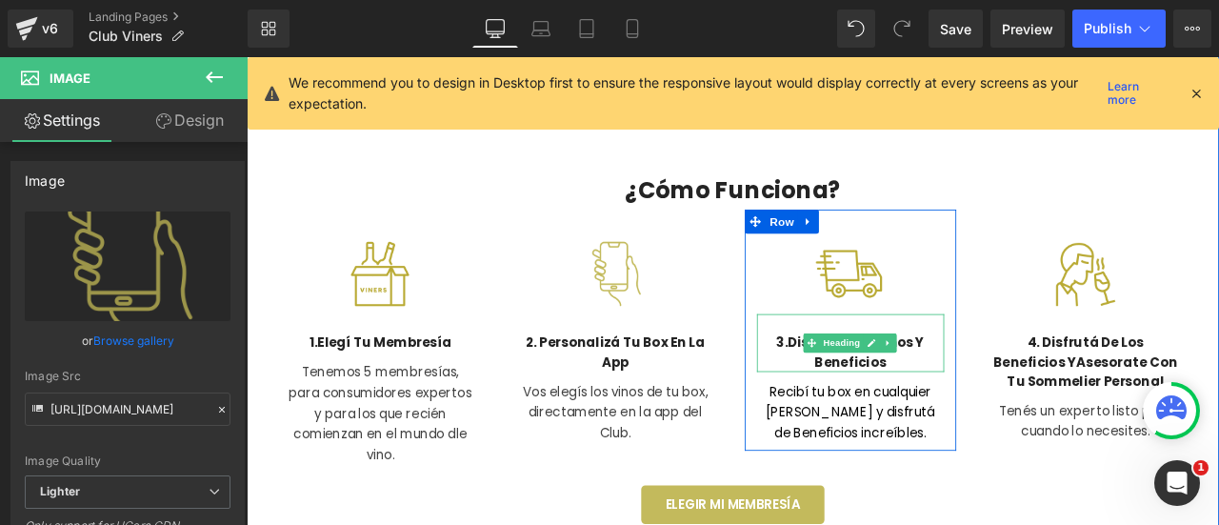
click at [1039, 397] on span "Disfrutá tus vinos y Beneficios" at bounding box center [969, 407] width 162 height 45
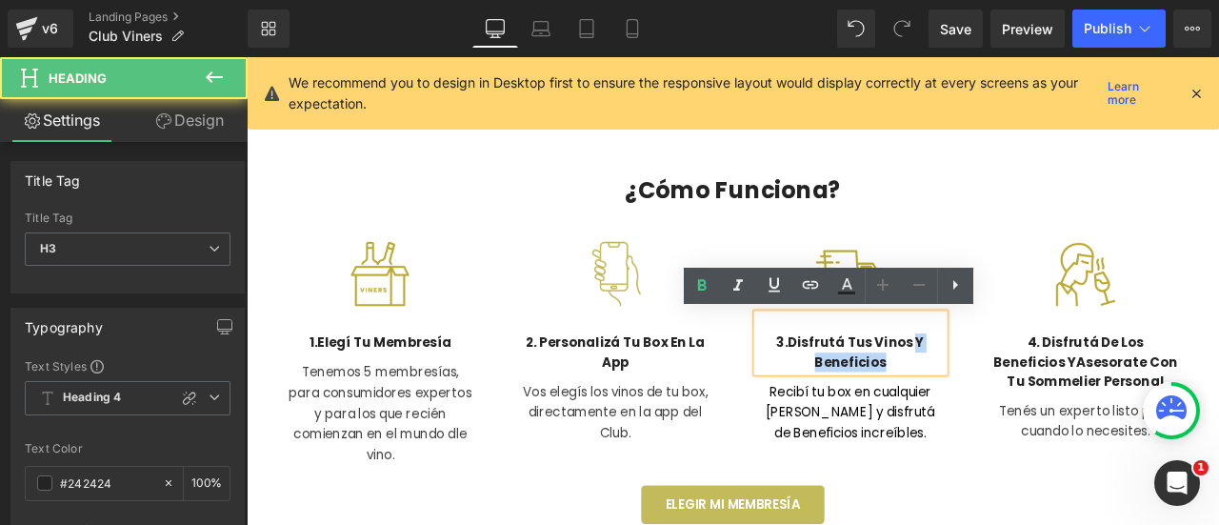
drag, startPoint x: 1030, startPoint y: 397, endPoint x: 1043, endPoint y: 418, distance: 24.8
click at [1043, 418] on h3 "3. Disfrutá tus vinos y Beneficios" at bounding box center [962, 408] width 222 height 46
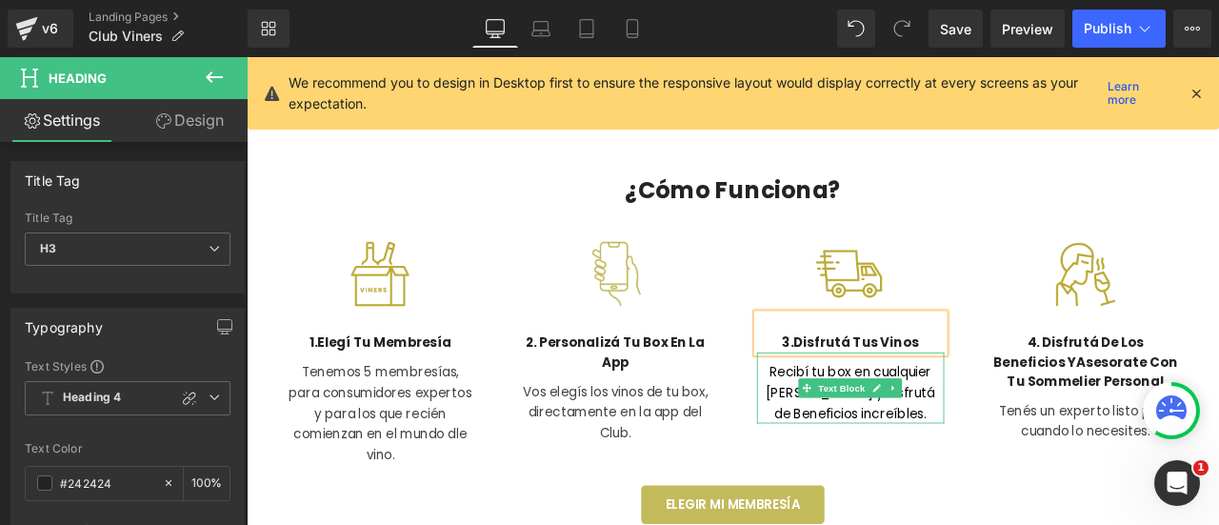
click at [1024, 470] on font "Recibí tu box en cualquier [PERSON_NAME] y disfrutá de Beneficios increíbles." at bounding box center [962, 455] width 200 height 70
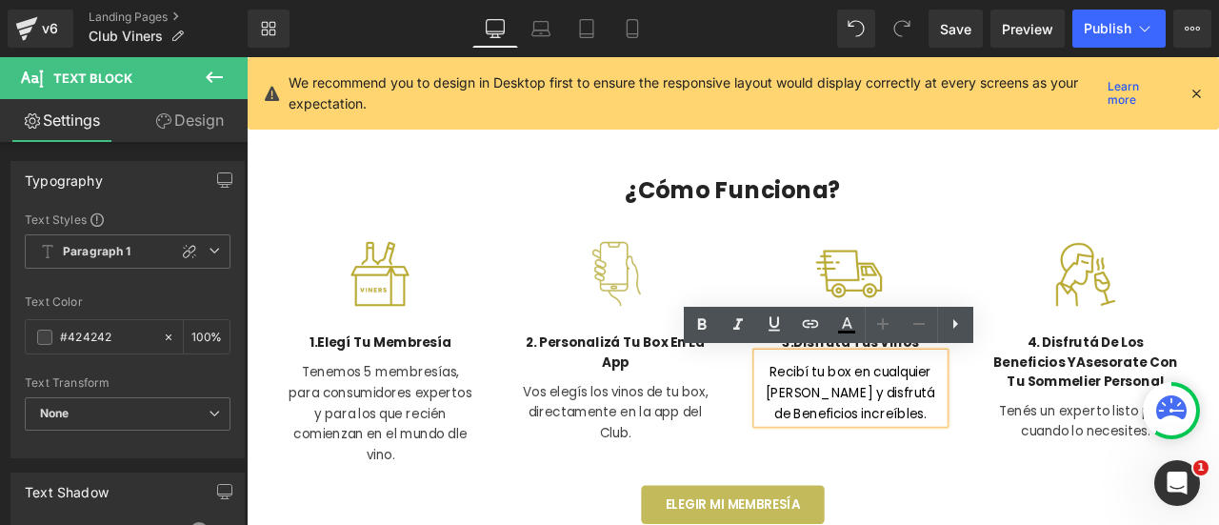
drag, startPoint x: 966, startPoint y: 457, endPoint x: 1051, endPoint y: 490, distance: 91.1
click at [1051, 490] on p "Recibí tu box en cualquier [PERSON_NAME] y disfrutá de Beneficios increíbles." at bounding box center [962, 455] width 222 height 73
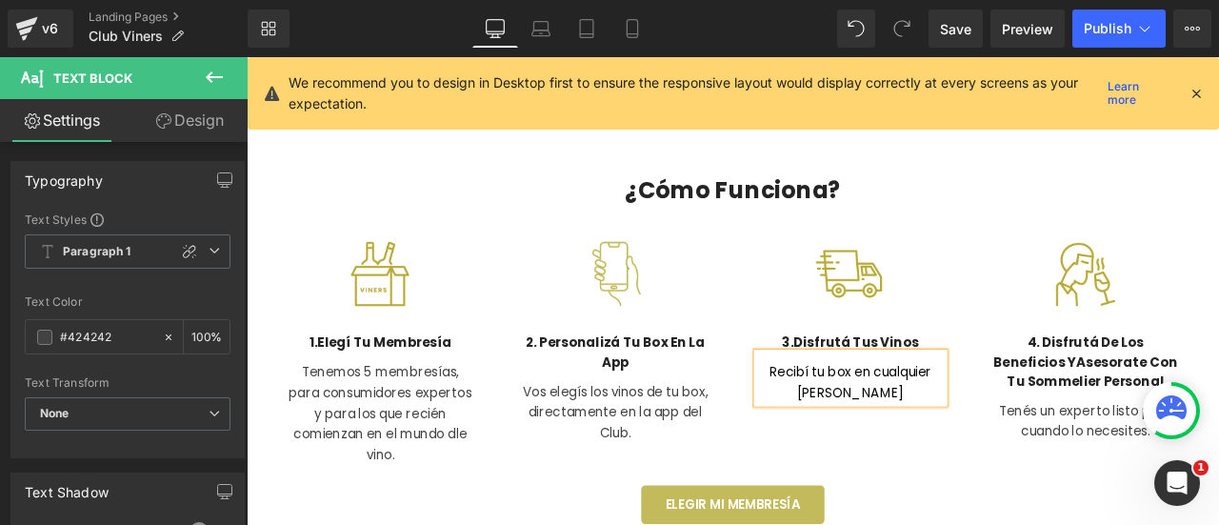
click at [1111, 524] on div "Image 1. Elegí tu membresía Heading Tenemos 5 membresías, para consumidores exp…" at bounding box center [823, 394] width 1114 height 312
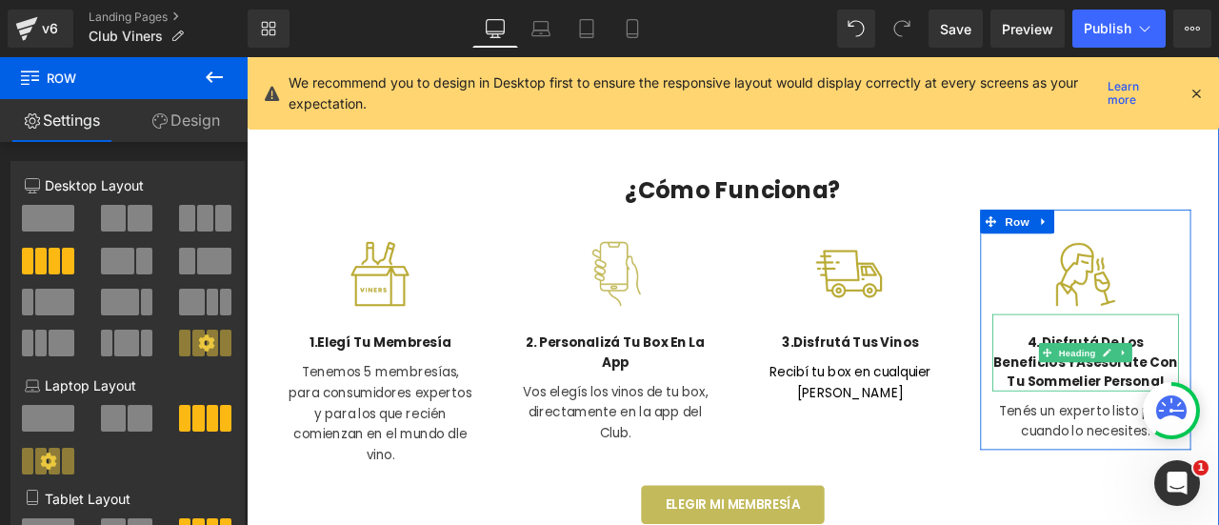
click at [1218, 392] on h3 "4. Disfrutá de los beneficios y Asesorate con tu sommelier personal" at bounding box center [1242, 419] width 222 height 69
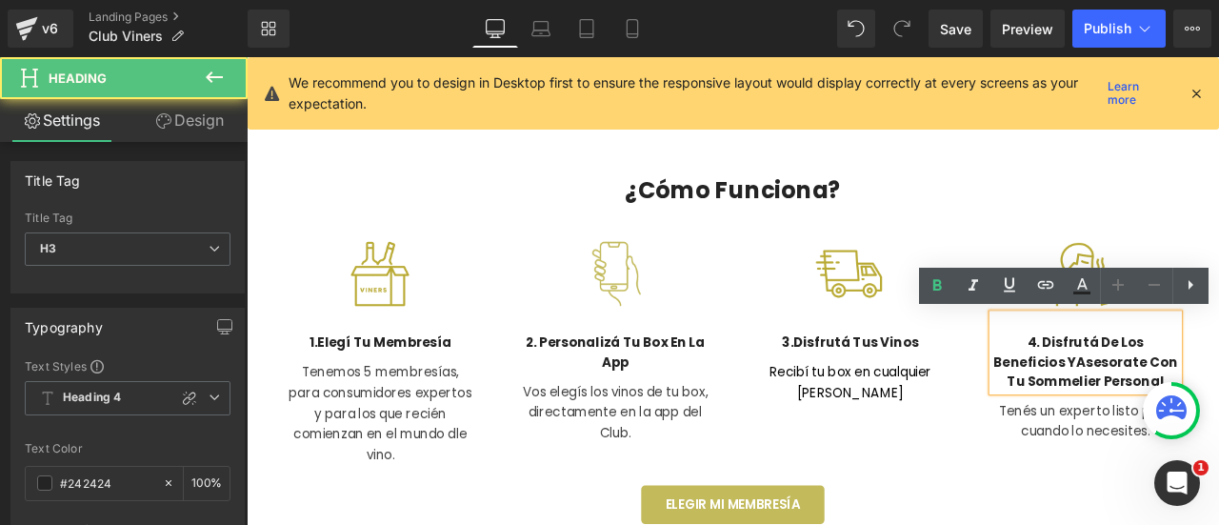
click at [1188, 396] on h3 "4. Disfrutá de los beneficios y Asesorate con tu sommelier personal" at bounding box center [1242, 419] width 222 height 69
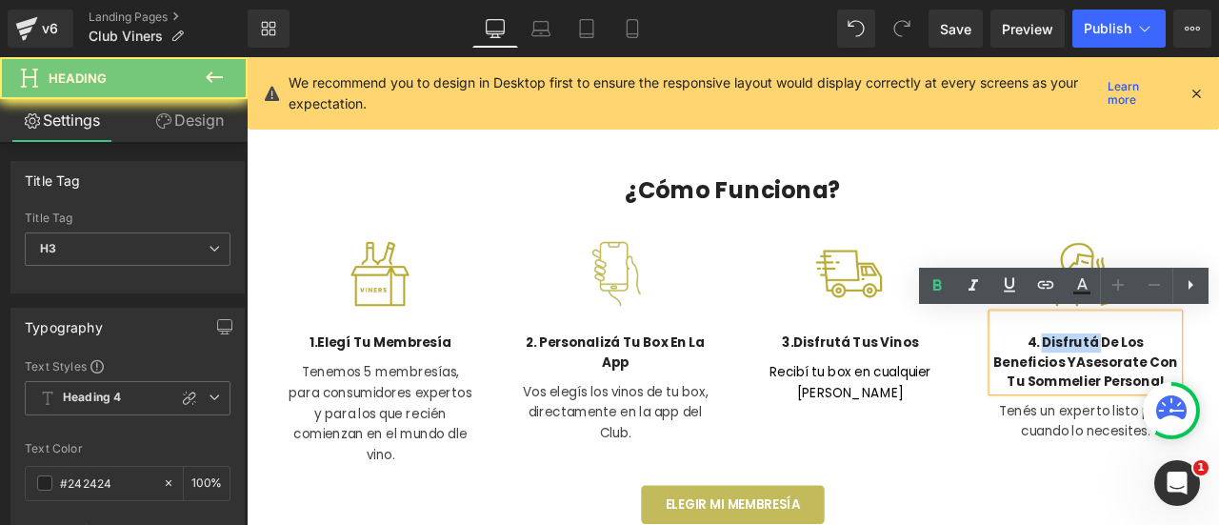
click at [1188, 396] on h3 "4. Disfrutá de los beneficios y Asesorate con tu sommelier personal" at bounding box center [1242, 419] width 222 height 69
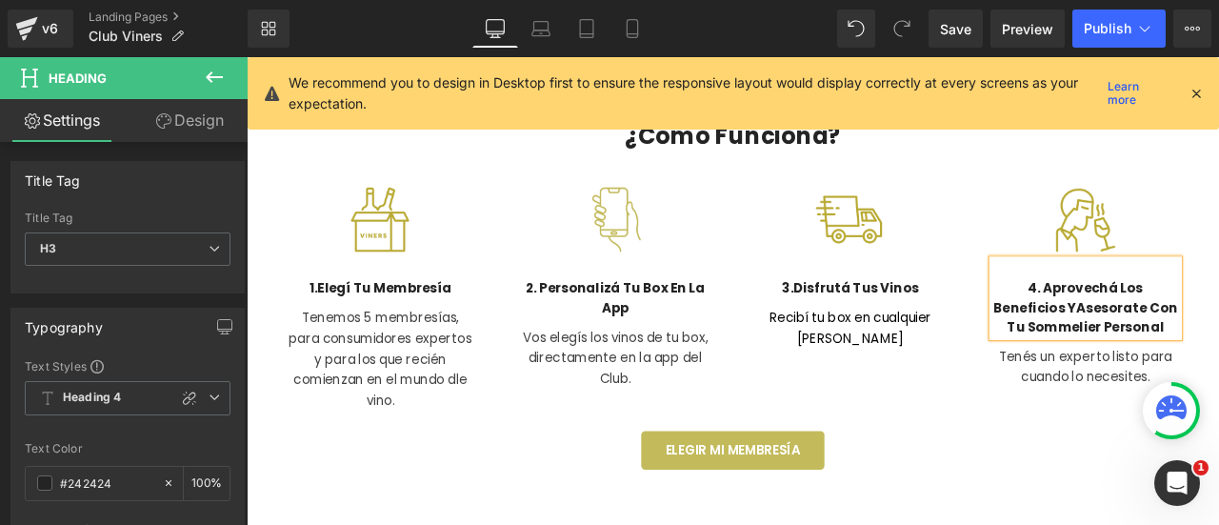
scroll to position [762, 0]
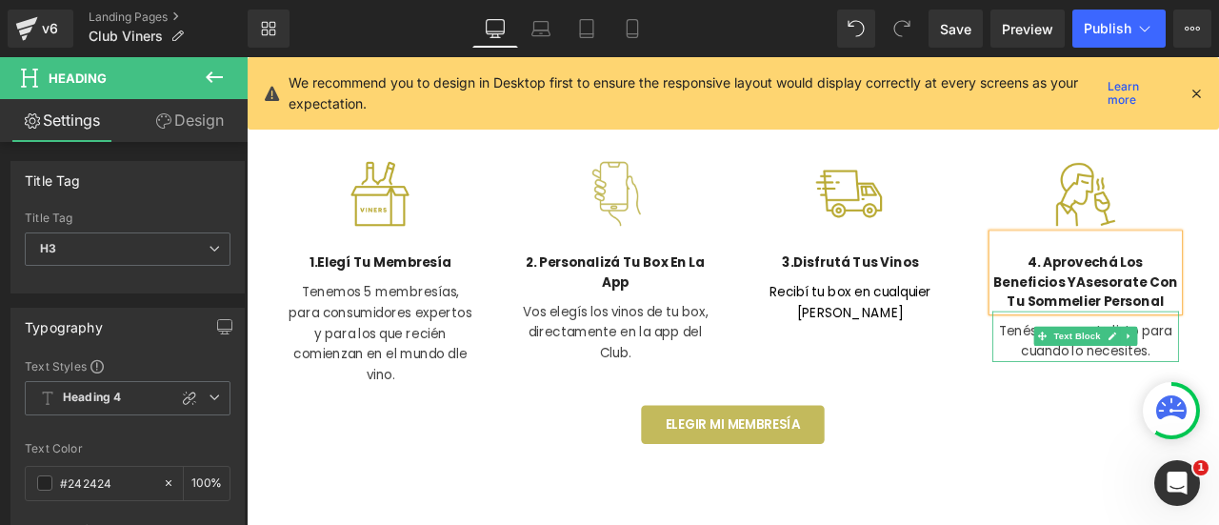
click at [1138, 385] on p "Tenés un experto listo para cuando lo necesites." at bounding box center [1242, 394] width 222 height 49
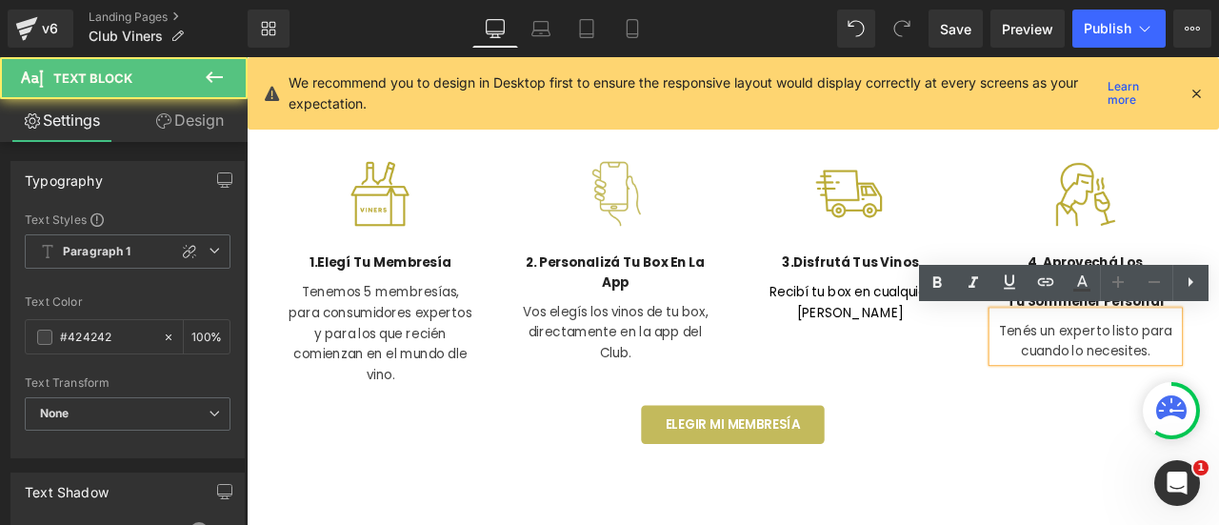
click at [1151, 381] on p "Tenés un experto listo para cuando lo necesites." at bounding box center [1242, 394] width 222 height 49
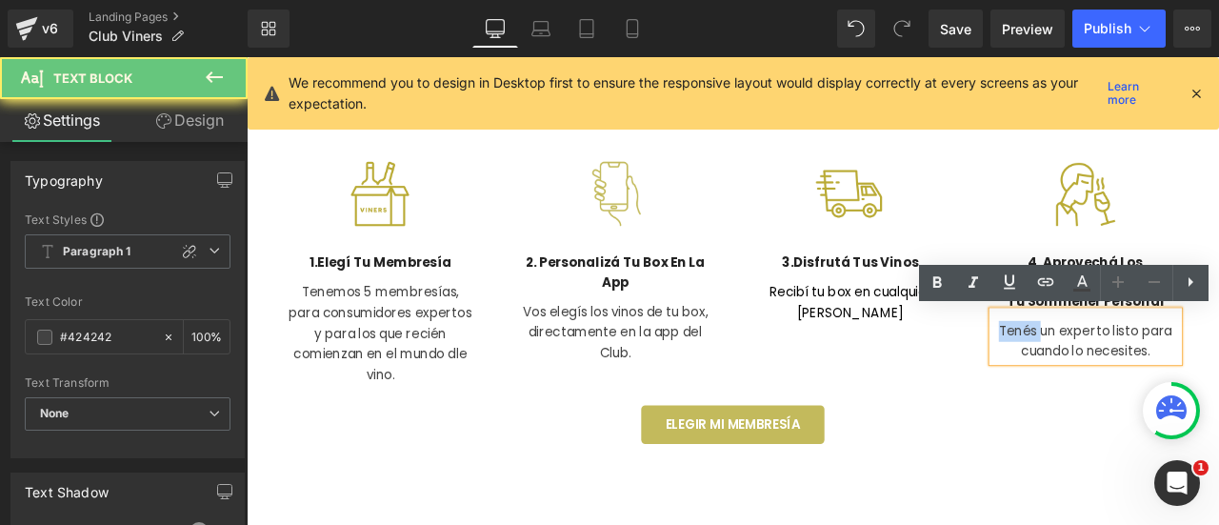
click at [1151, 381] on p "Tenés un experto listo para cuando lo necesites." at bounding box center [1242, 394] width 222 height 49
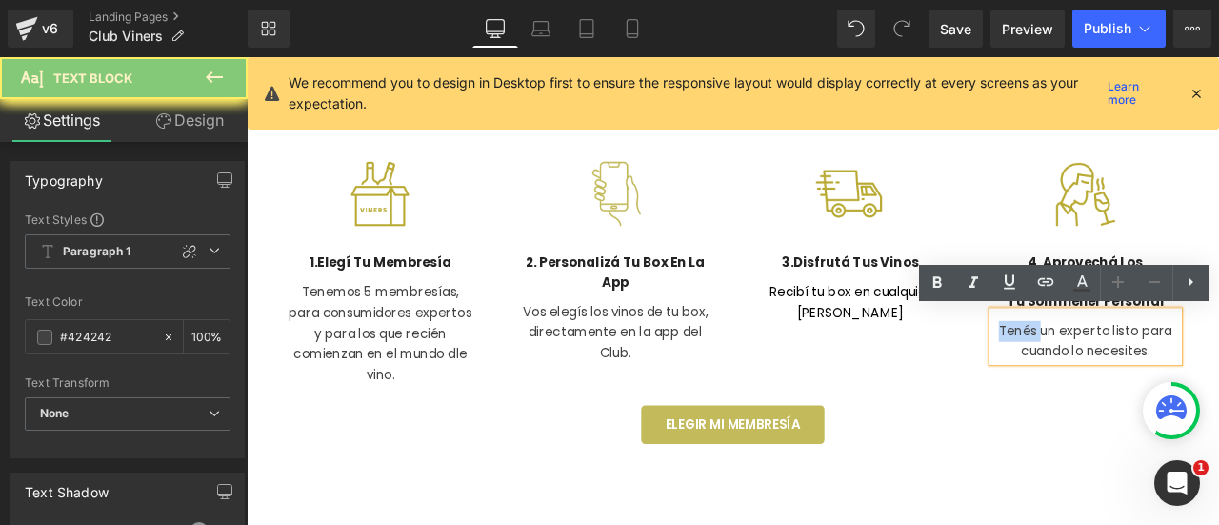
click at [1151, 381] on p "Tenés un experto listo para cuando lo necesites." at bounding box center [1242, 394] width 222 height 49
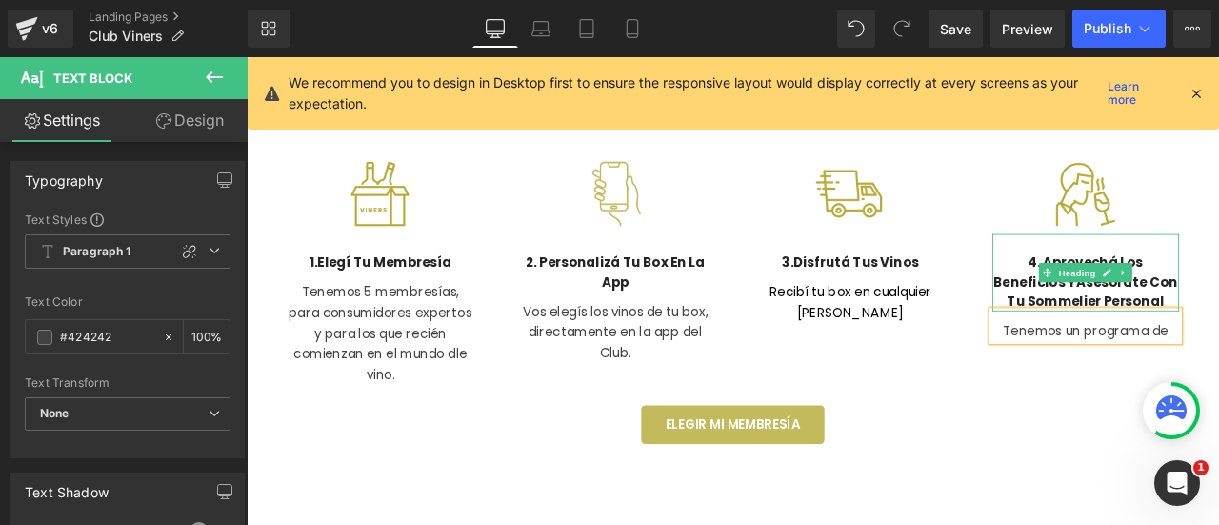
click at [1155, 317] on h3 "4. Aprovechá los Beneficios y Asesorate con tu sommelier personal" at bounding box center [1242, 324] width 222 height 69
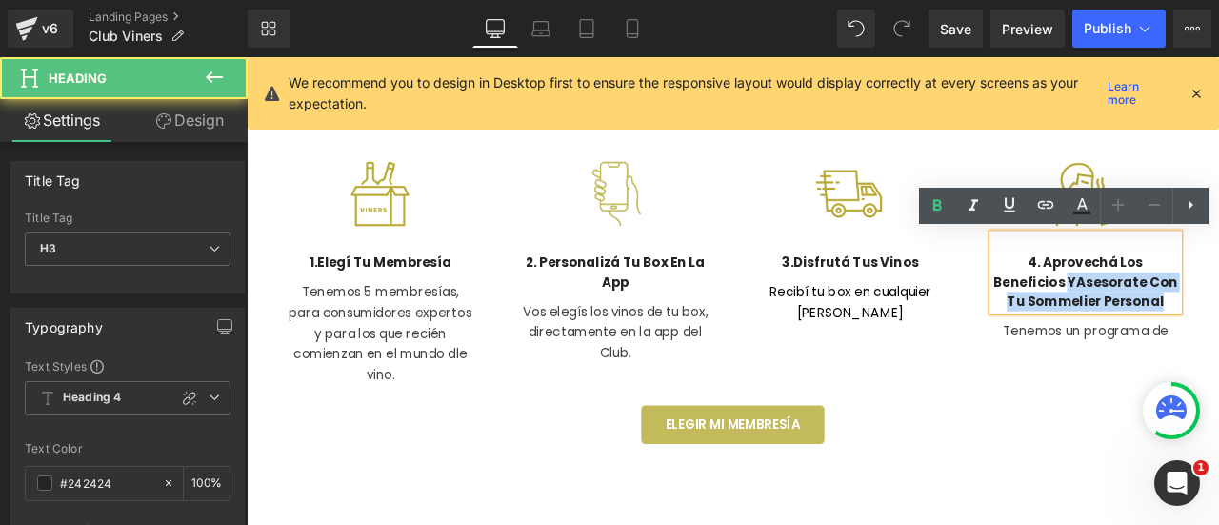
click at [1218, 337] on h3 "4. Aprovechá los Beneficios y Asesorate con tu sommelier personal" at bounding box center [1242, 324] width 222 height 69
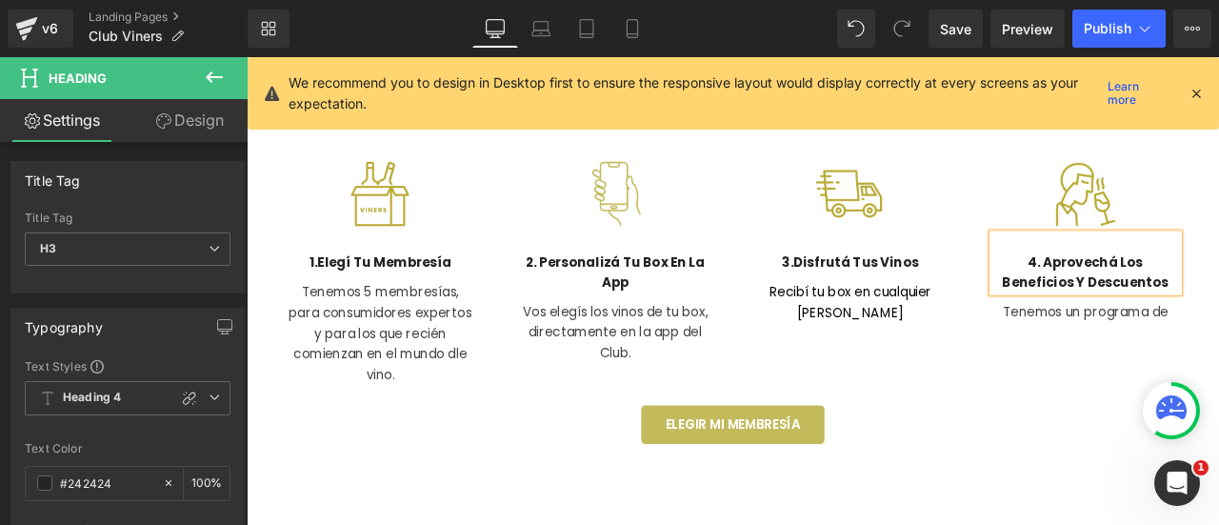
click at [247, 57] on div at bounding box center [247, 57] width 0 height 0
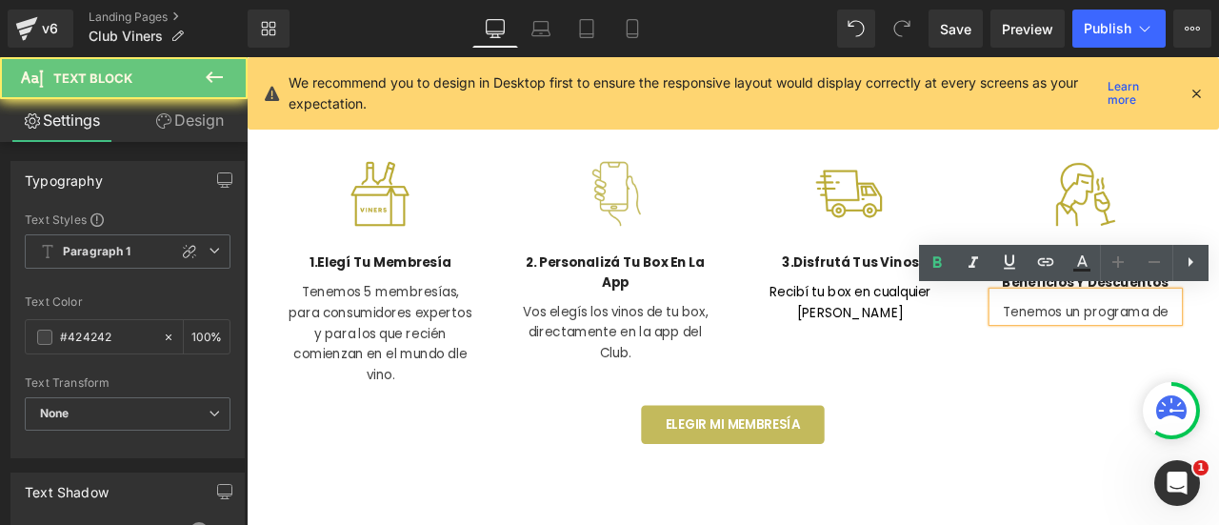
click at [1218, 356] on p "Tenemos un programa de" at bounding box center [1242, 359] width 222 height 25
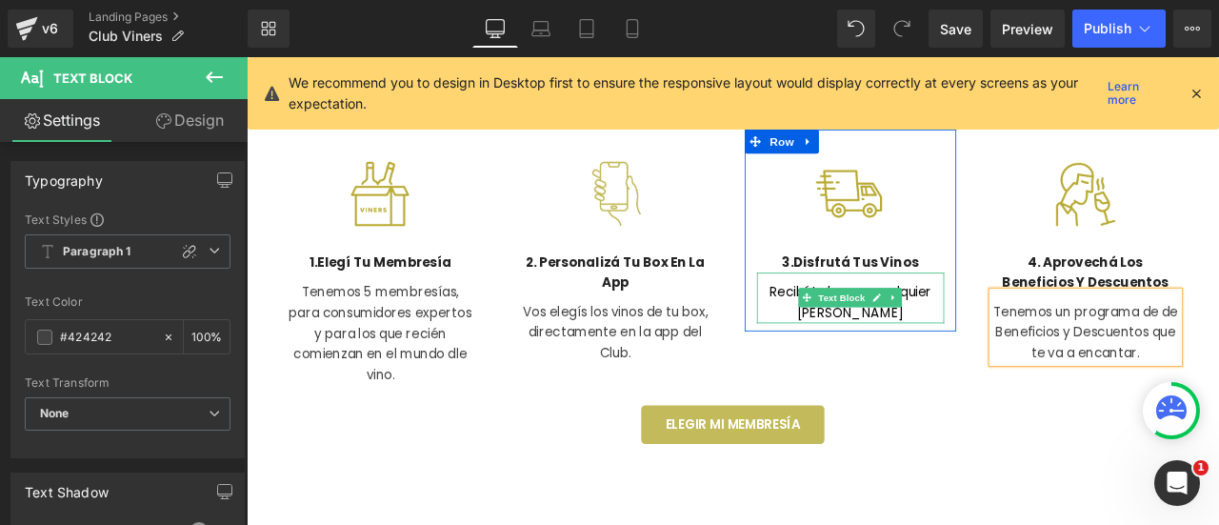
click at [1043, 360] on p "Recibí tu box en cualquier rincón del país" at bounding box center [962, 348] width 222 height 49
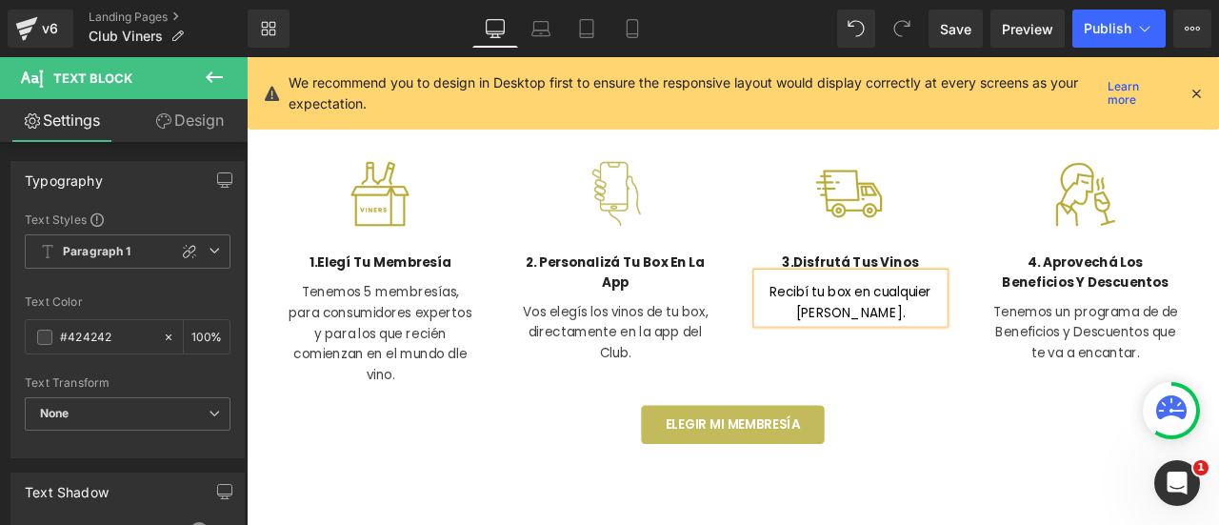
click at [1112, 493] on div "Elegir Mi Membresía" at bounding box center [823, 493] width 1114 height 46
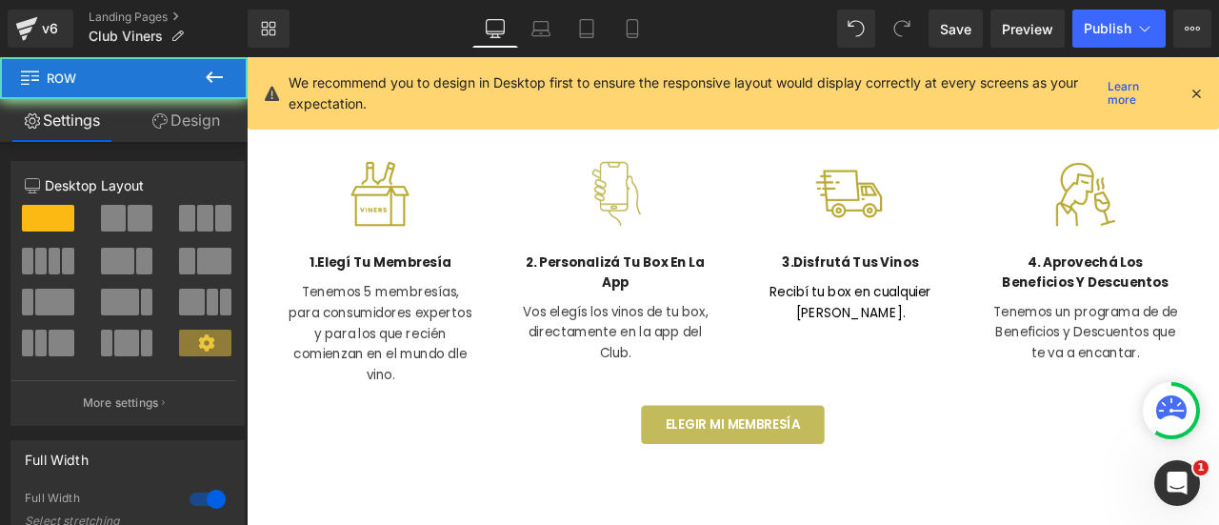
click at [247, 57] on div "50px" at bounding box center [247, 57] width 0 height 0
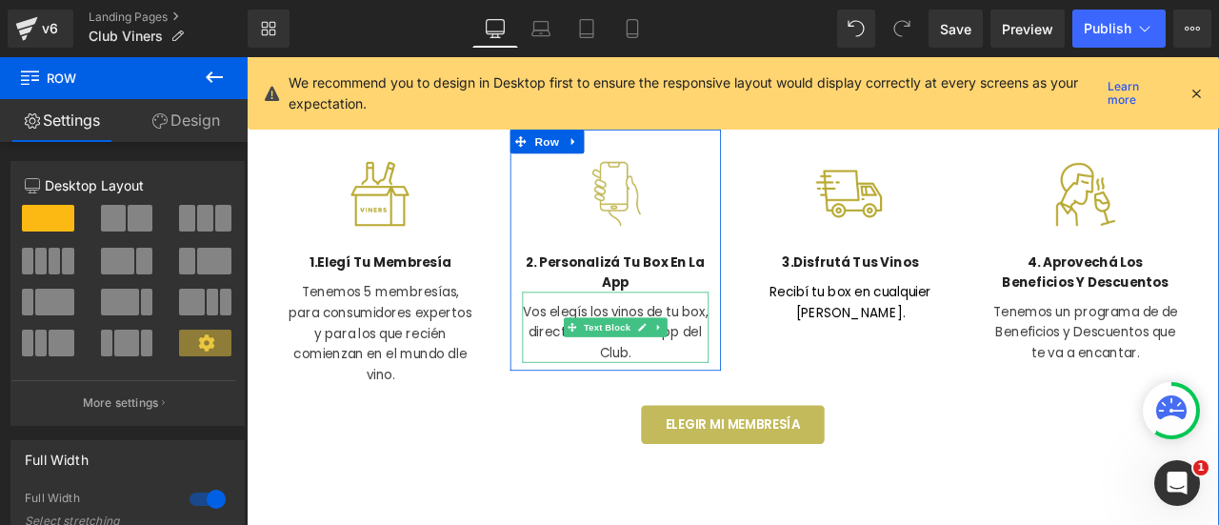
click at [753, 390] on p "Vos elegís los vinos de tu box, directamente en la app del Club." at bounding box center [684, 383] width 222 height 73
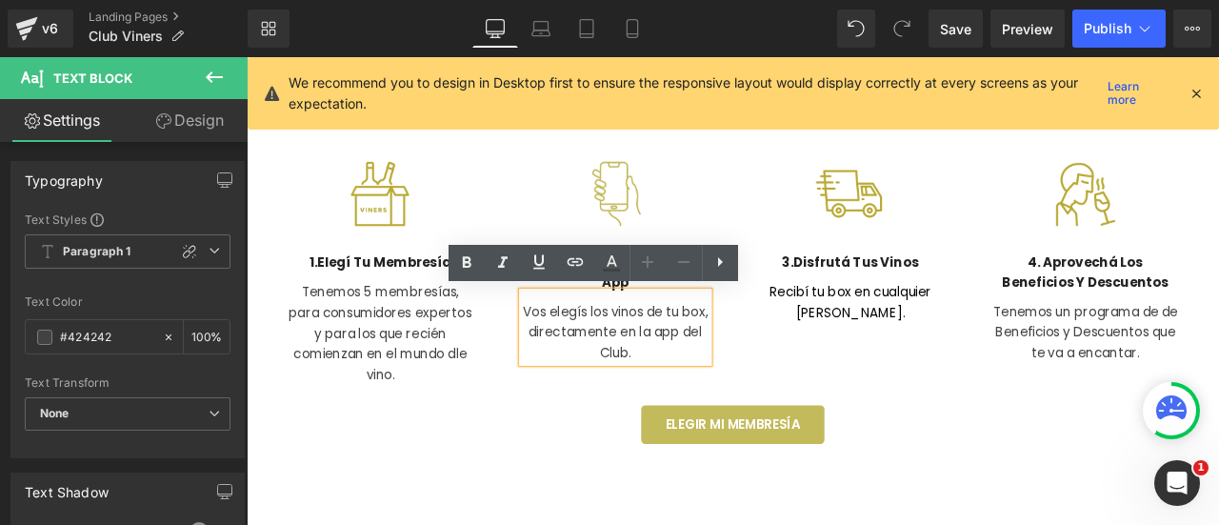
click at [603, 374] on p "Vos elegís los vinos de tu box, directamente en la app del Club." at bounding box center [684, 383] width 222 height 73
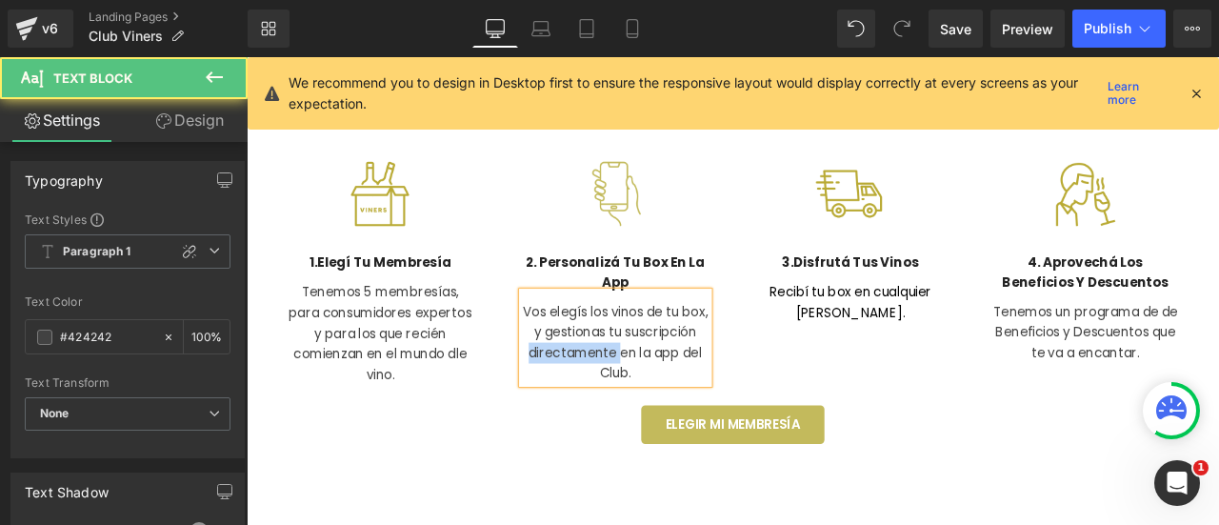
click at [767, 403] on p "Vos elegís los vinos de tu box, y gestionas tu suscripción directamente en la a…" at bounding box center [684, 395] width 222 height 97
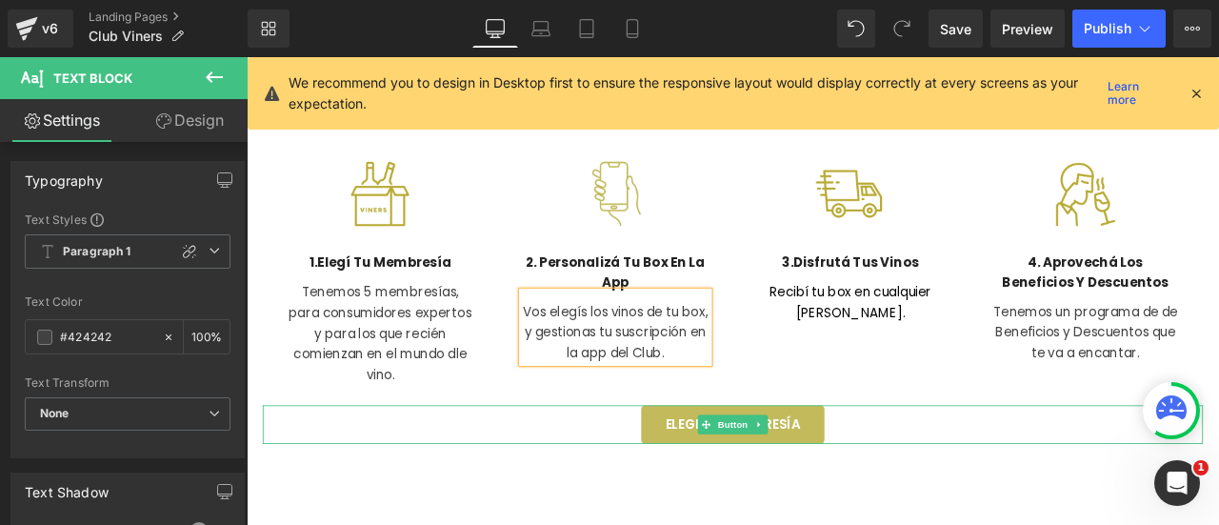
click at [608, 508] on div "Elegir Mi Membresía" at bounding box center [823, 493] width 1114 height 46
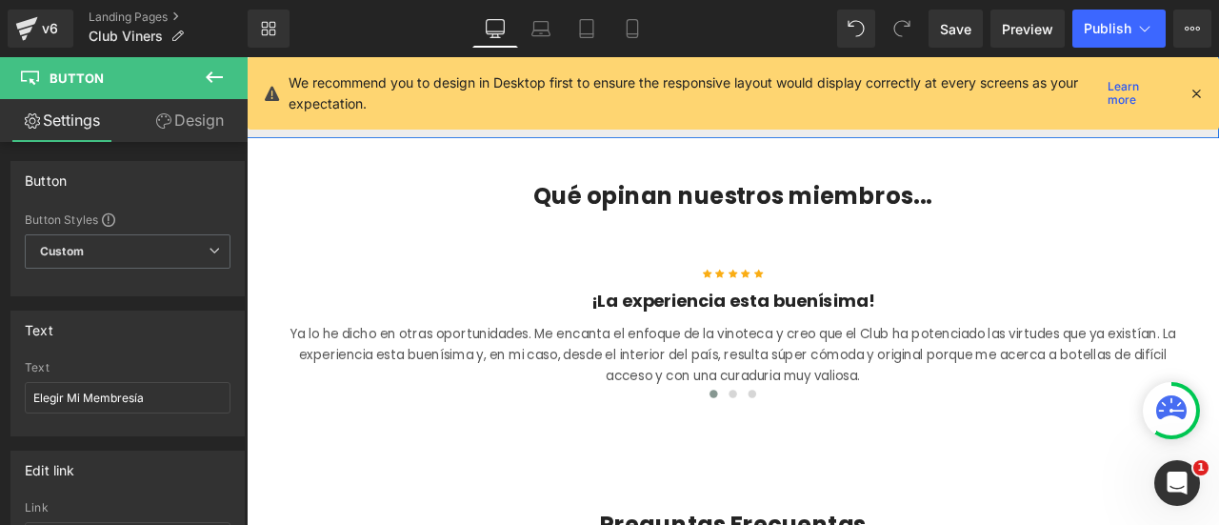
scroll to position [4191, 0]
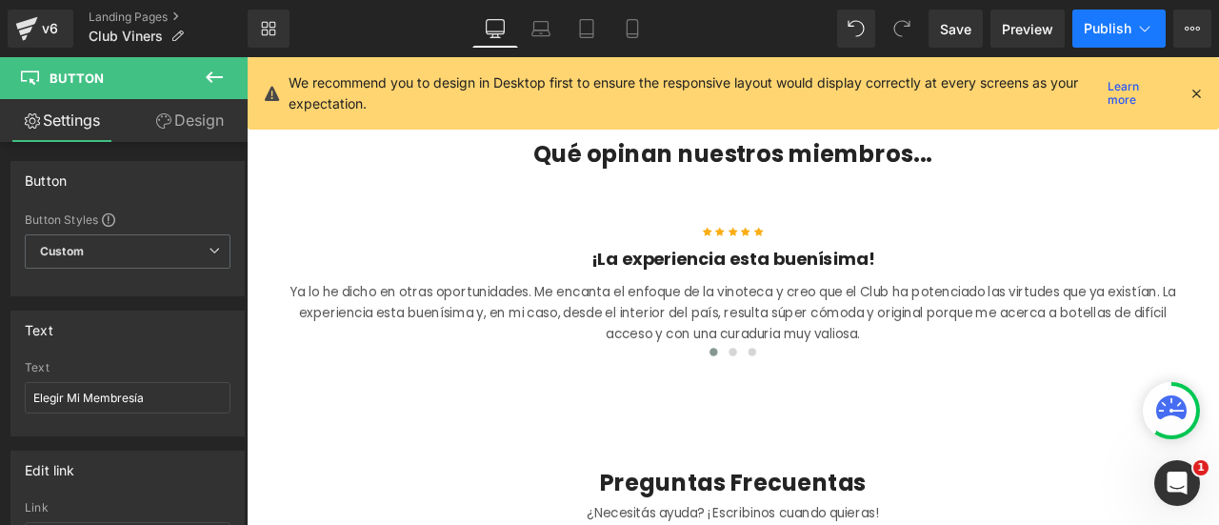
click at [1131, 30] on button "Publish" at bounding box center [1118, 29] width 93 height 38
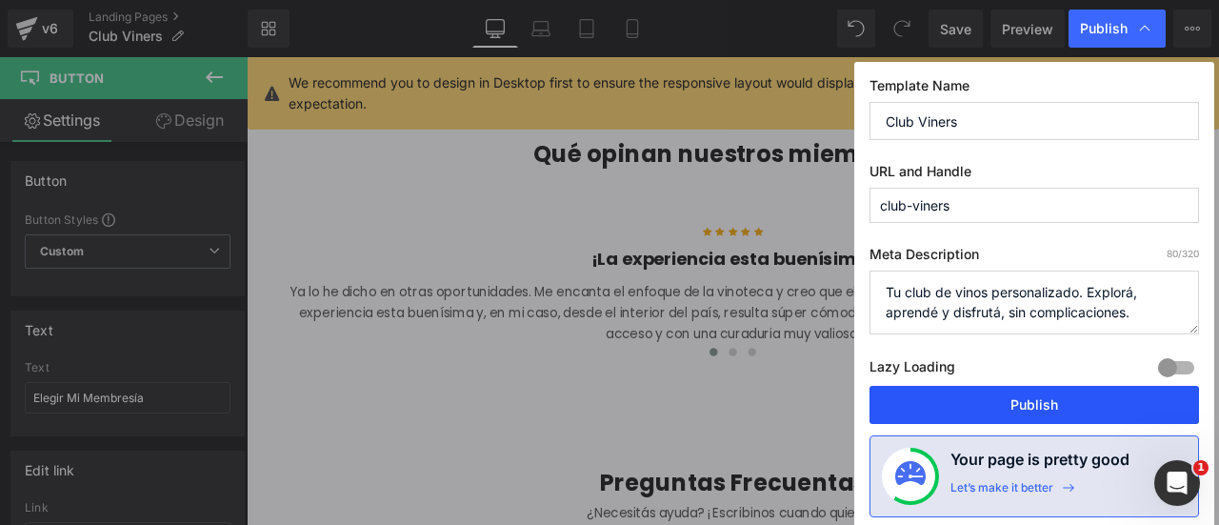
click at [1068, 401] on button "Publish" at bounding box center [1035, 405] width 330 height 38
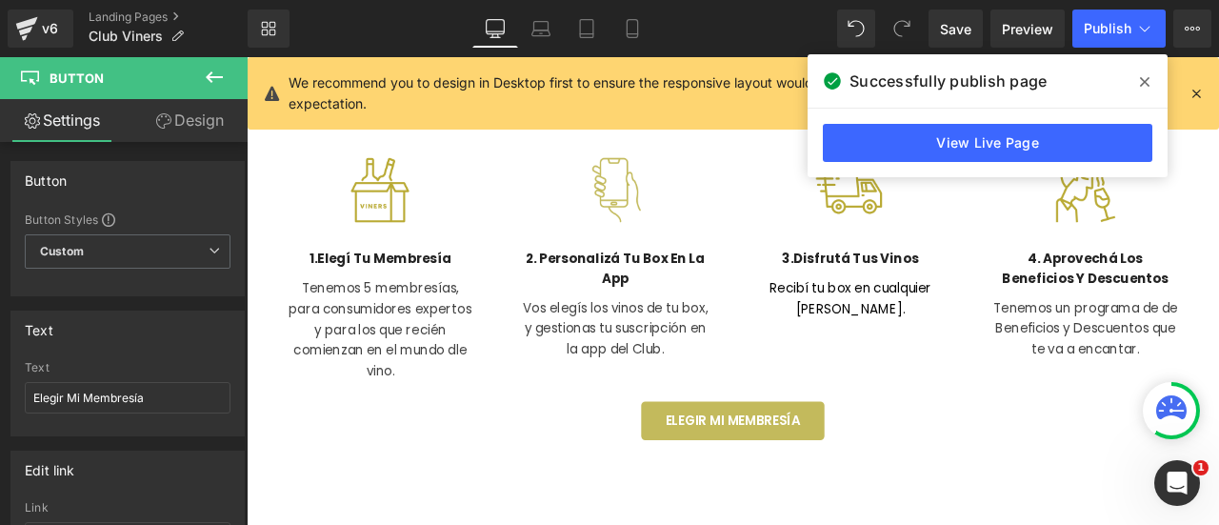
scroll to position [857, 0]
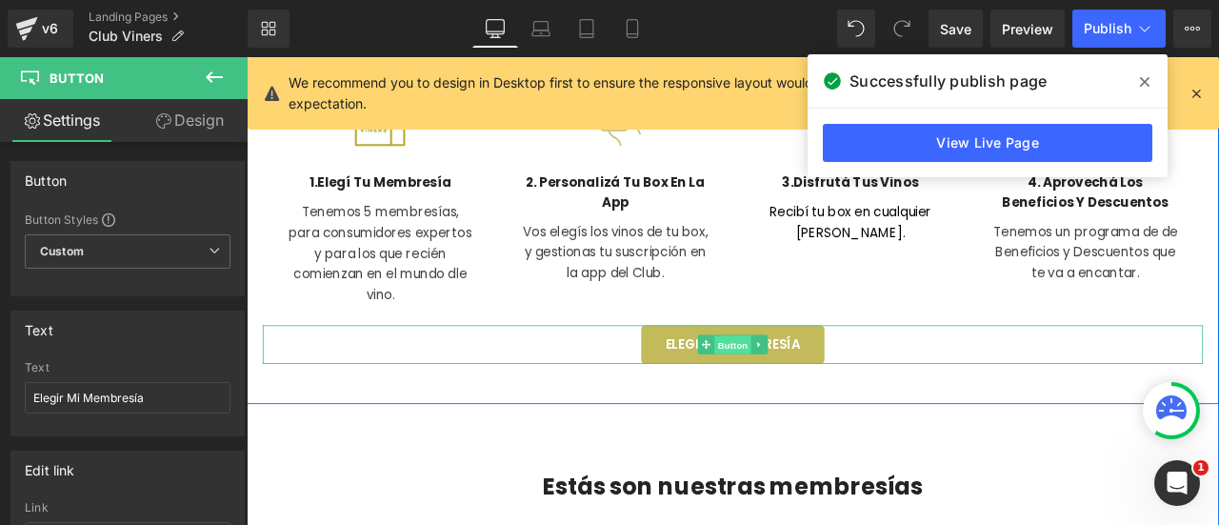
click at [818, 388] on span "Button" at bounding box center [823, 397] width 44 height 23
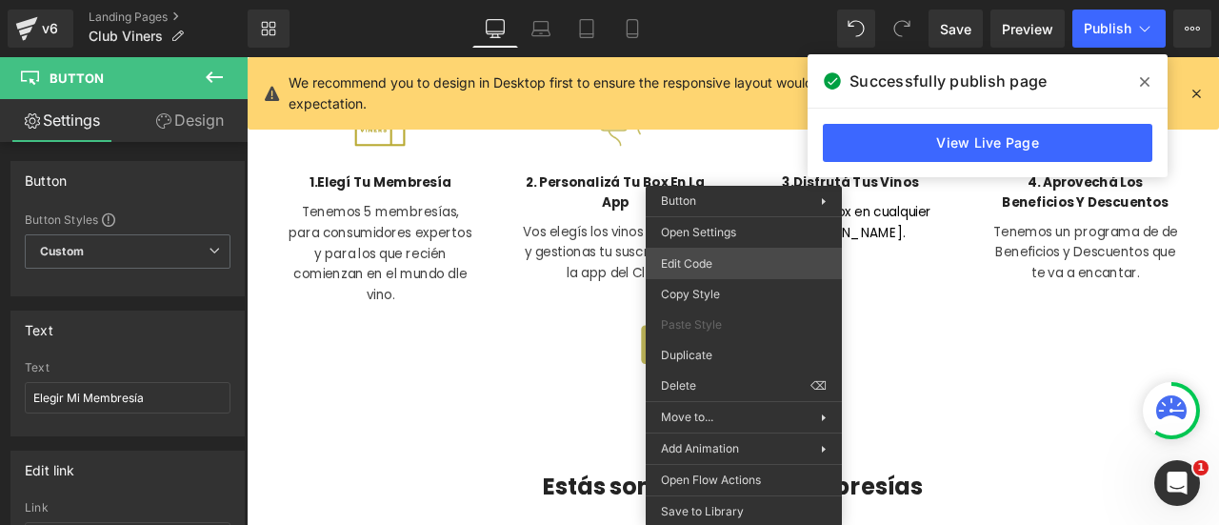
click at [727, 0] on div "Button You are previewing how the will restyle your page. You can not edit Elem…" at bounding box center [609, 0] width 1219 height 0
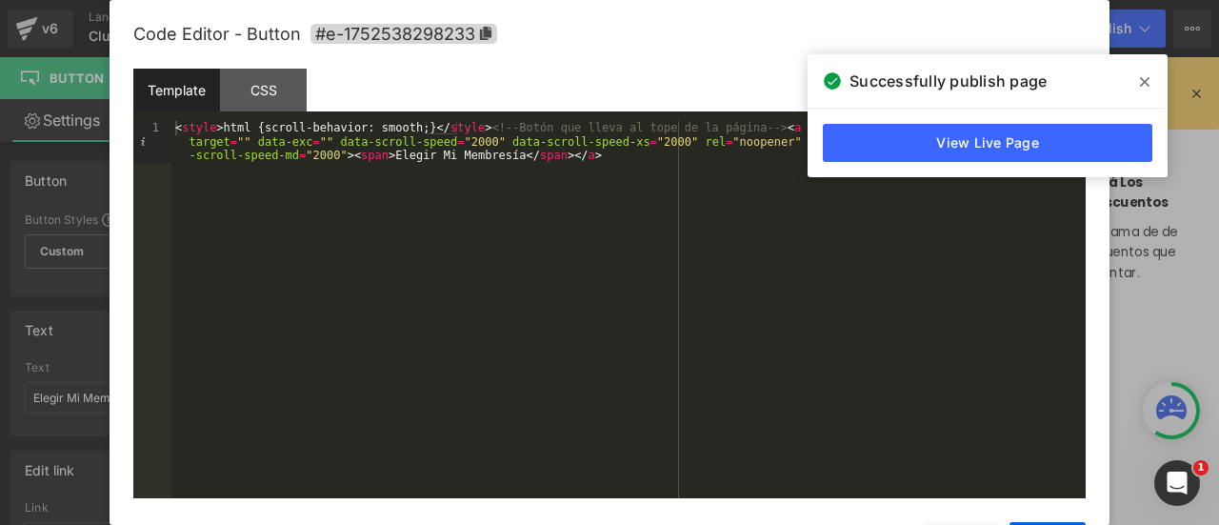
drag, startPoint x: 1143, startPoint y: 83, endPoint x: 1131, endPoint y: 84, distance: 11.5
click at [1144, 83] on icon at bounding box center [1145, 82] width 10 height 10
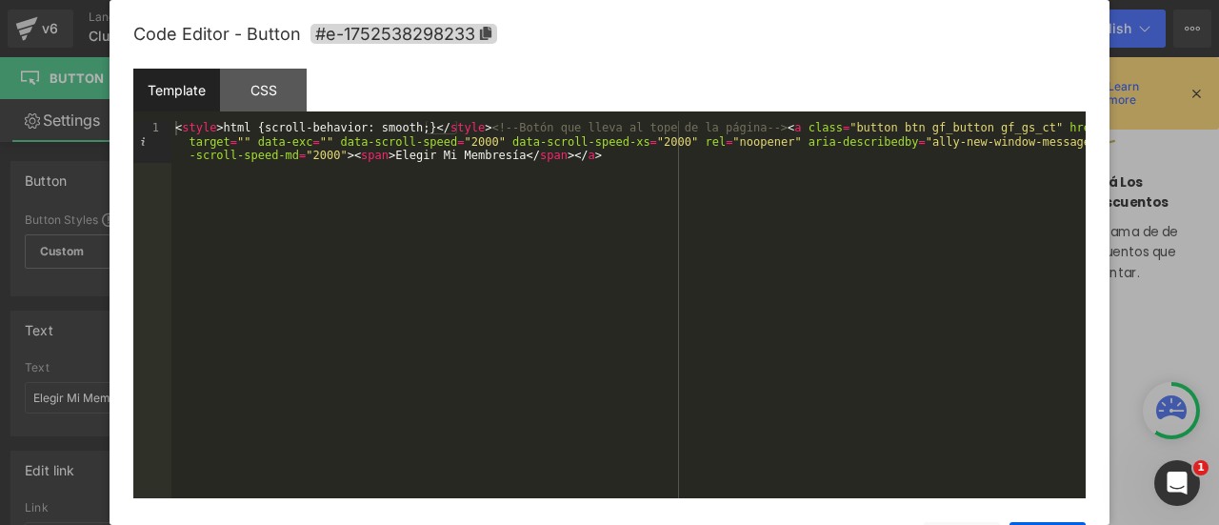
click at [1147, 222] on div at bounding box center [609, 262] width 1219 height 525
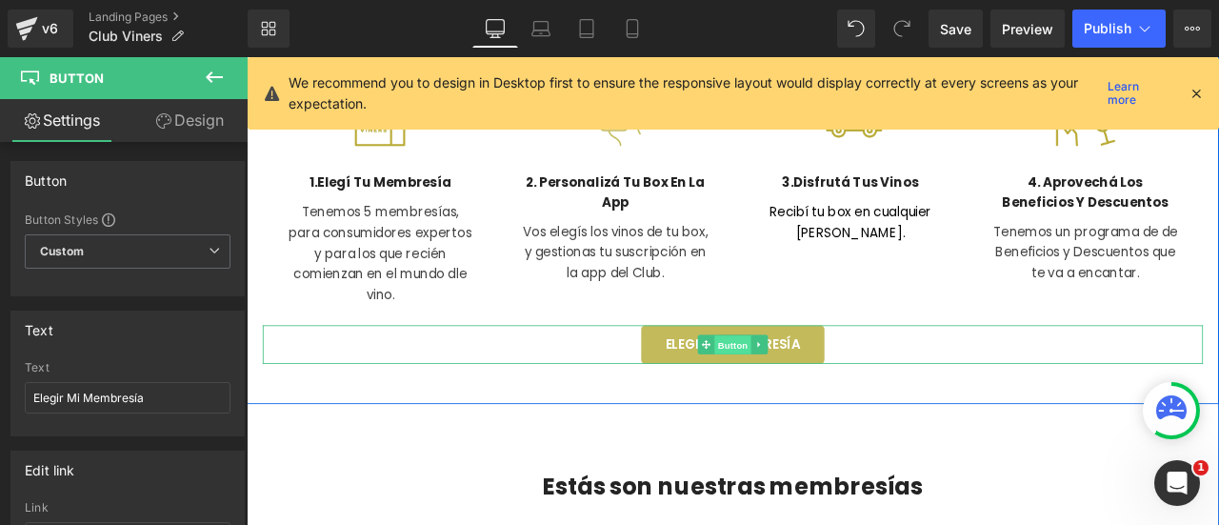
click at [822, 391] on span "Button" at bounding box center [823, 397] width 44 height 23
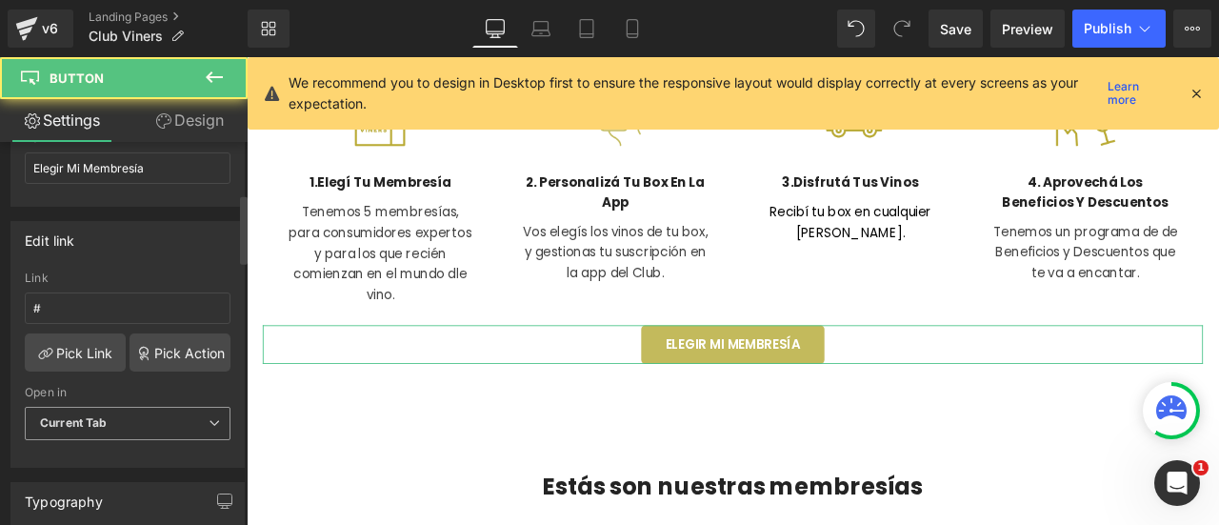
scroll to position [286, 0]
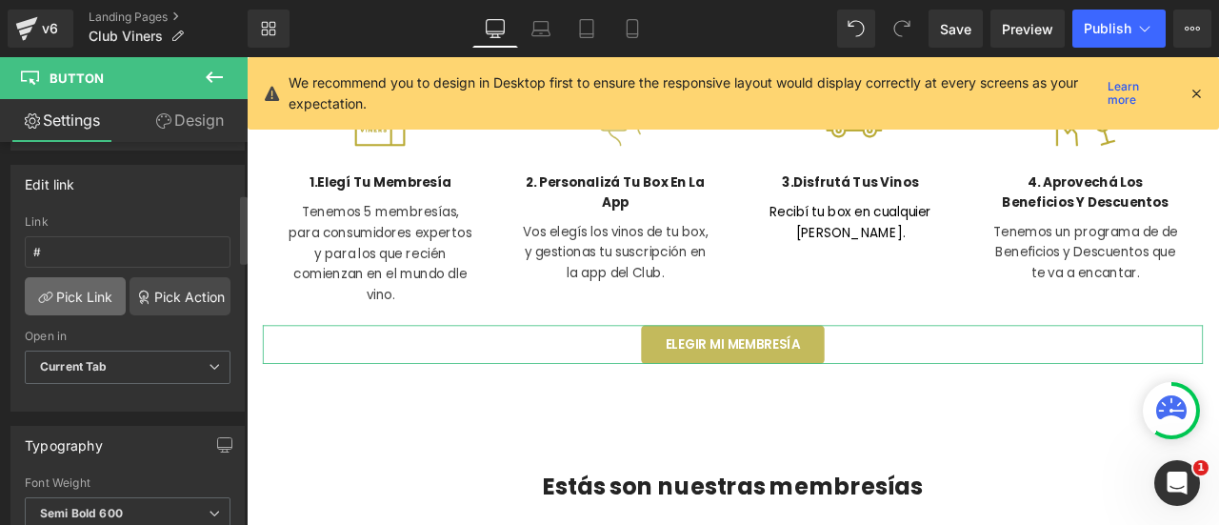
click at [72, 294] on link "Pick Link" at bounding box center [75, 296] width 101 height 38
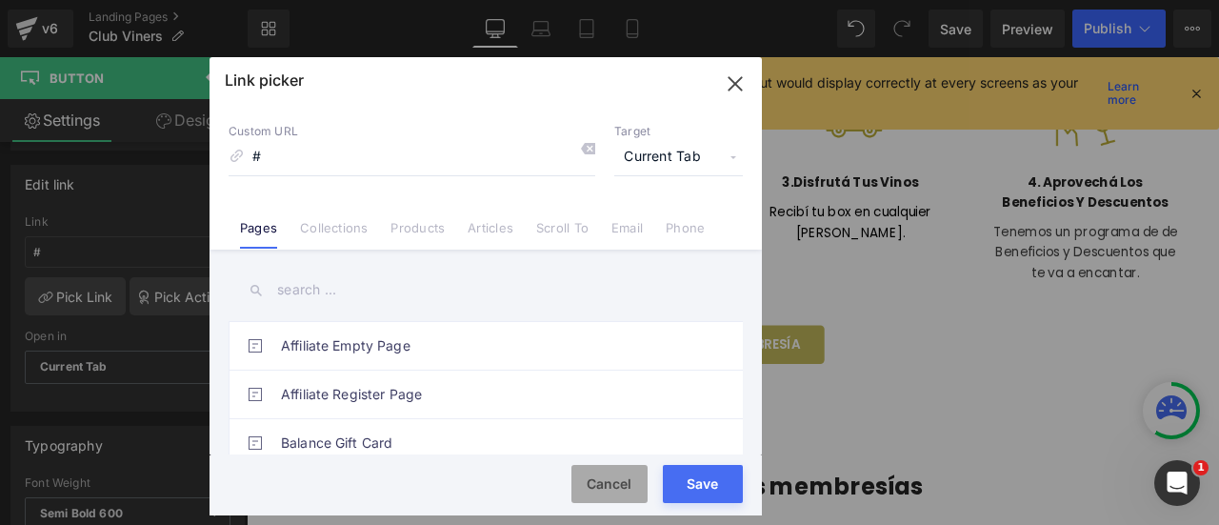
drag, startPoint x: 598, startPoint y: 484, endPoint x: 543, endPoint y: 372, distance: 124.4
click at [598, 484] on button "Cancel" at bounding box center [609, 484] width 76 height 38
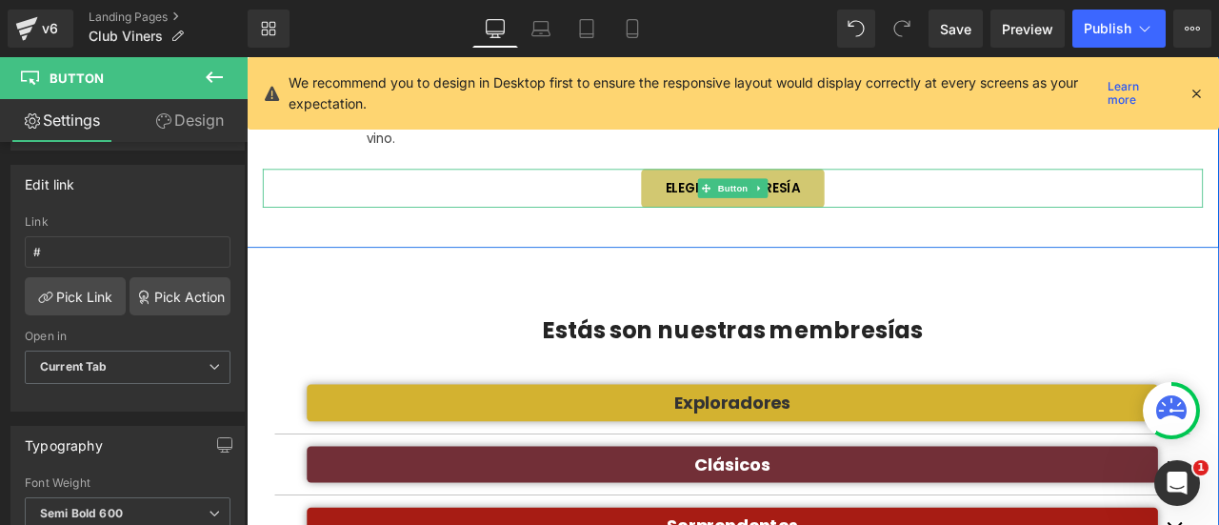
scroll to position [1048, 0]
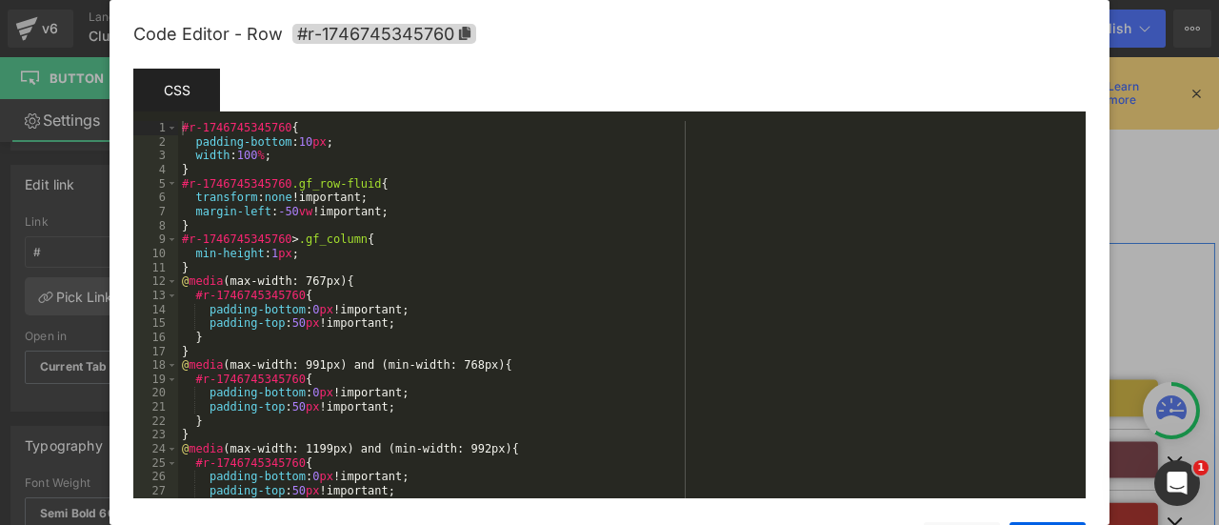
click at [282, 0] on div "Button You are previewing how the will restyle your page. You can not edit Elem…" at bounding box center [609, 0] width 1219 height 0
click at [466, 32] on icon at bounding box center [464, 33] width 11 height 13
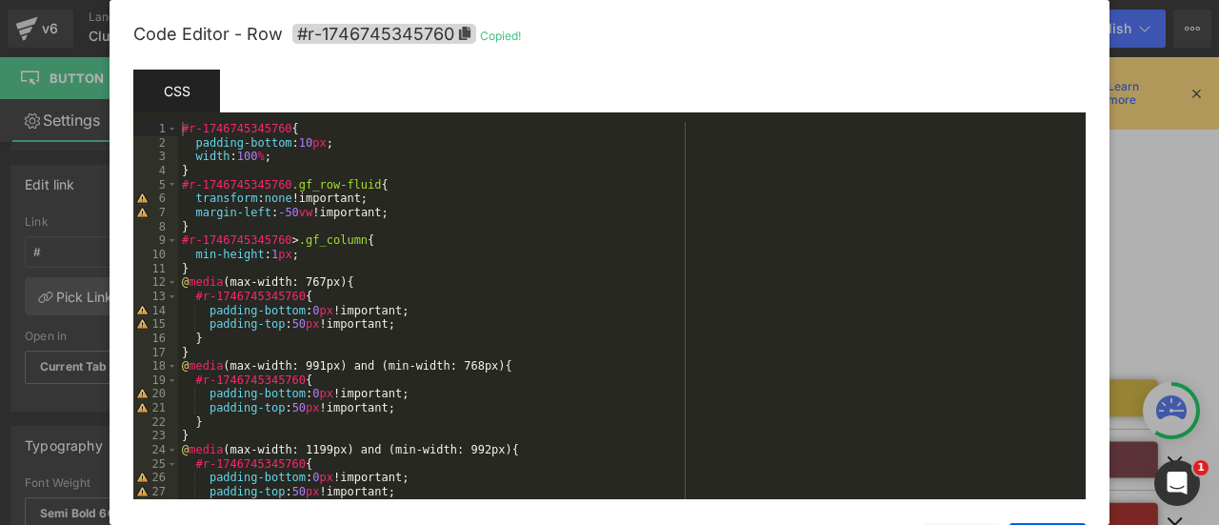
click at [1168, 167] on div at bounding box center [609, 262] width 1219 height 525
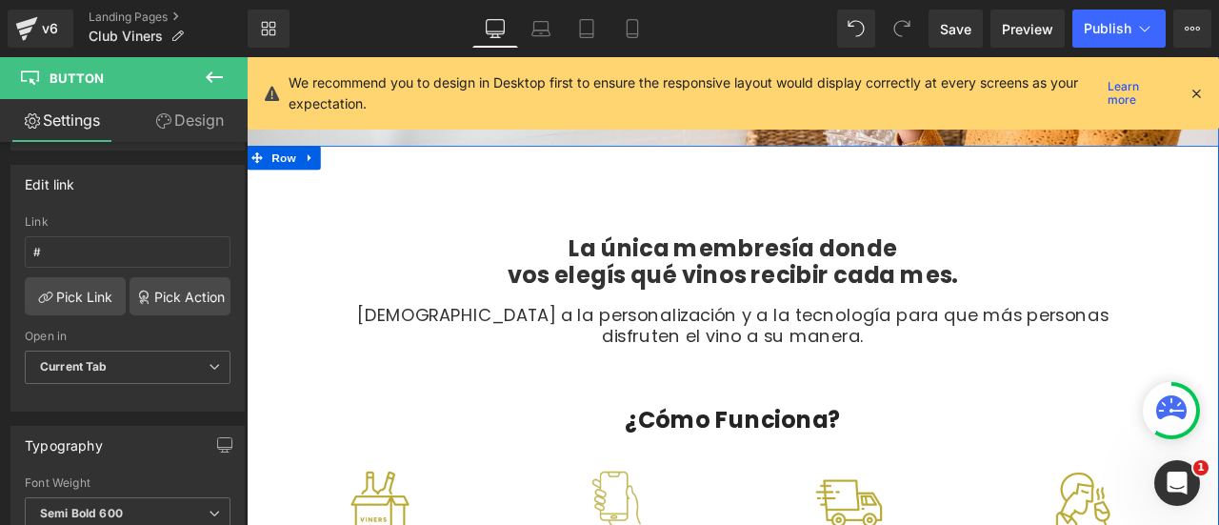
scroll to position [762, 0]
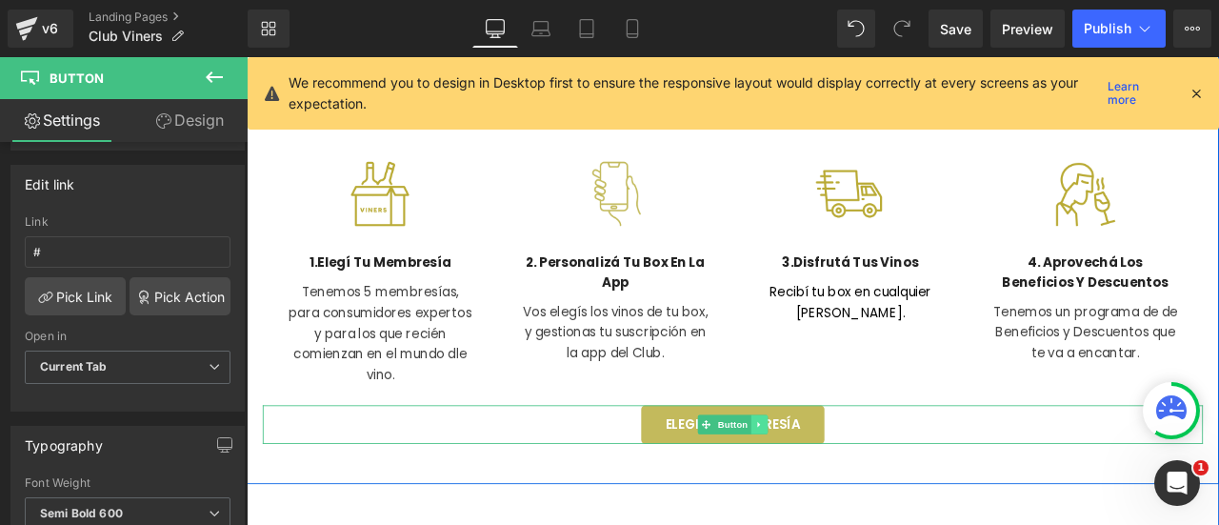
click at [852, 494] on icon at bounding box center [853, 492] width 3 height 7
click at [861, 492] on icon at bounding box center [864, 492] width 10 height 10
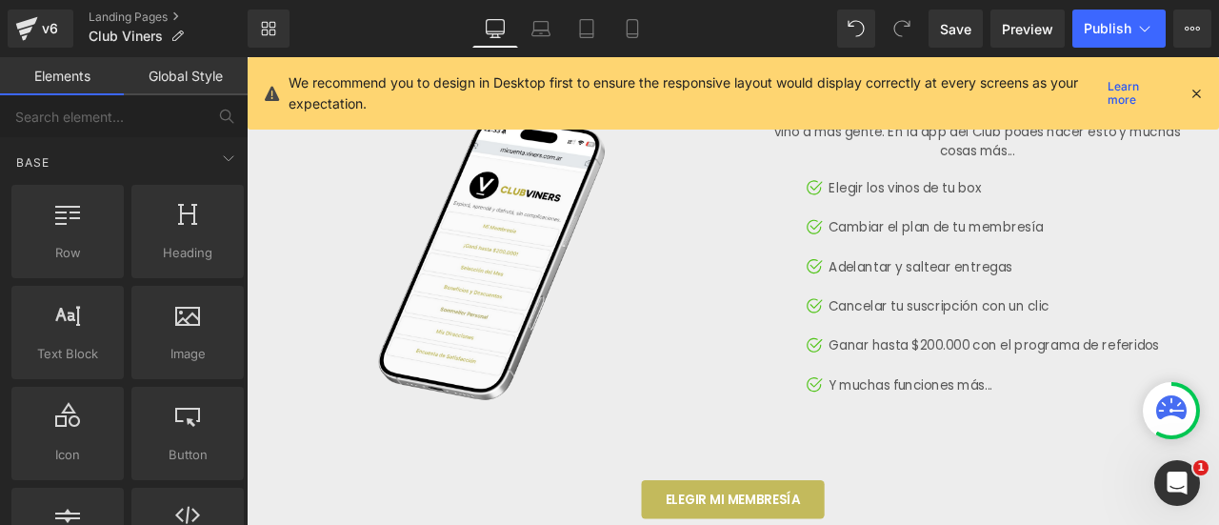
scroll to position [2667, 0]
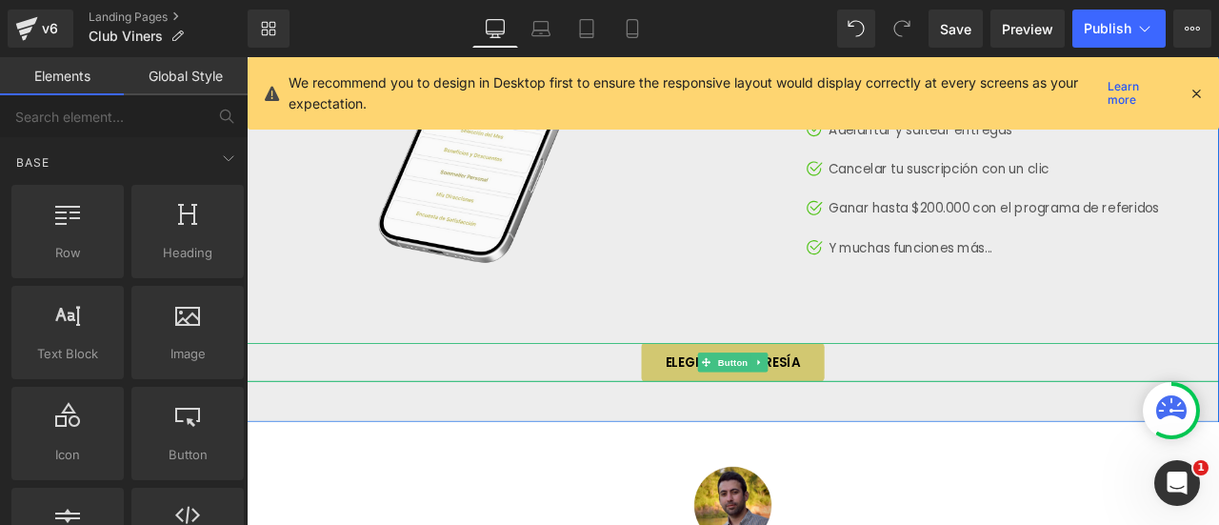
click at [823, 430] on span "Button" at bounding box center [823, 419] width 44 height 23
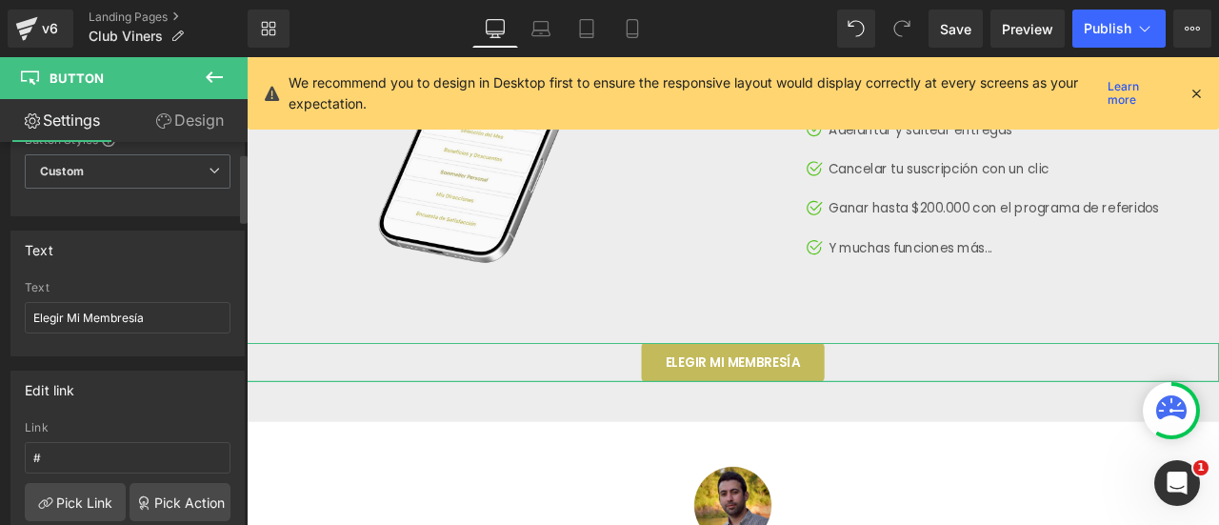
scroll to position [190, 0]
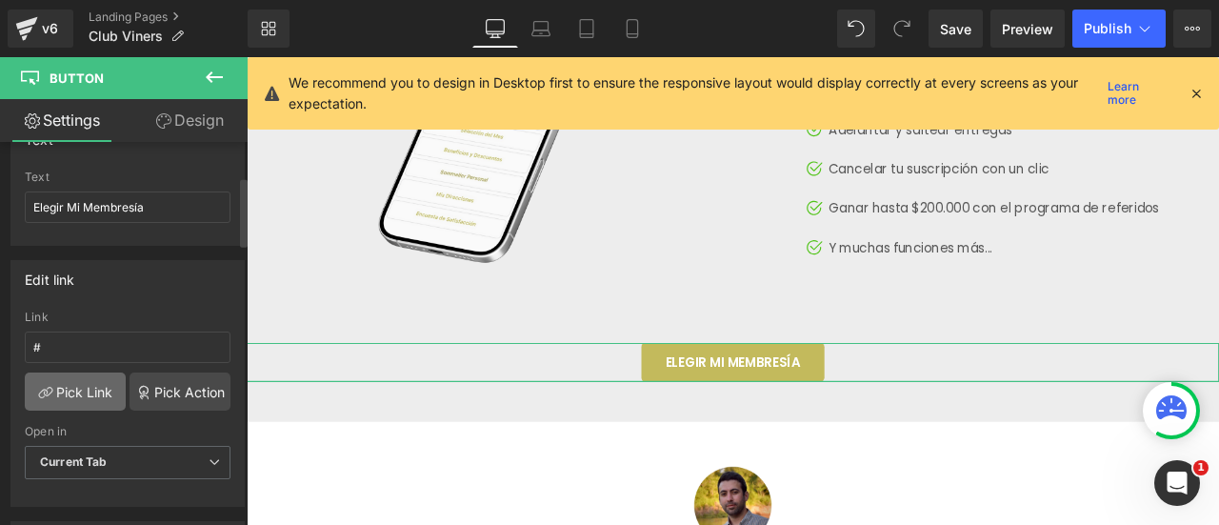
click at [78, 391] on link "Pick Link" at bounding box center [75, 391] width 101 height 38
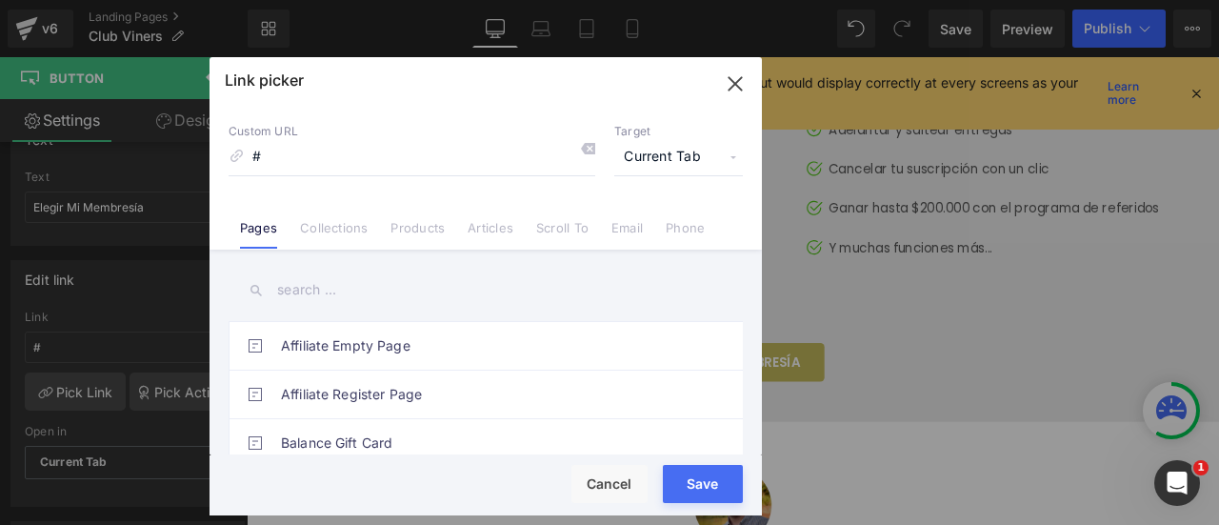
click at [547, 230] on link "Scroll To" at bounding box center [562, 234] width 52 height 29
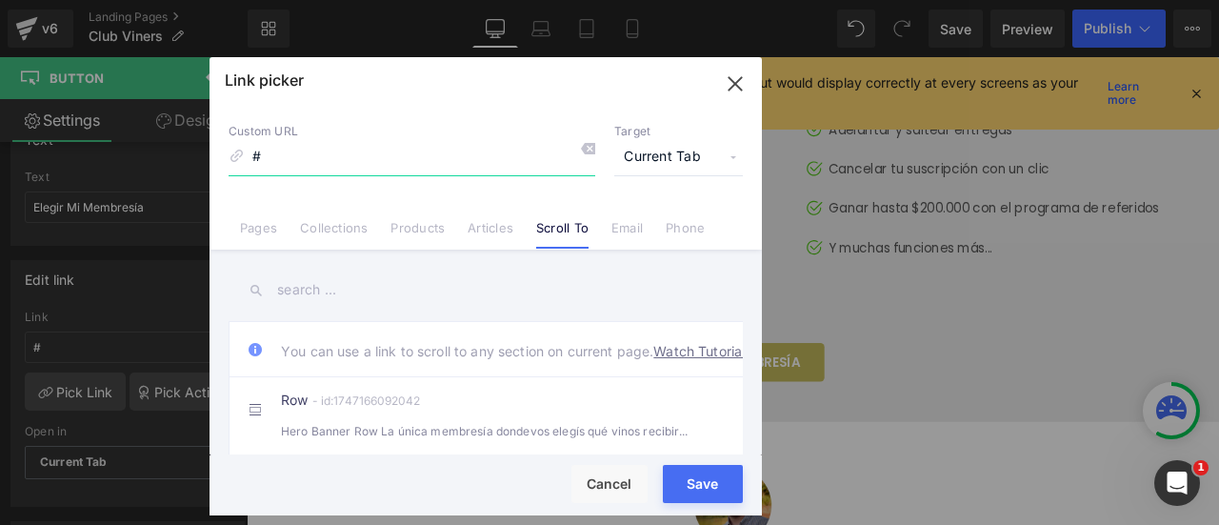
click at [291, 155] on input "#" at bounding box center [412, 157] width 367 height 36
click at [291, 156] on input "#" at bounding box center [412, 157] width 367 height 36
click at [289, 155] on input "#" at bounding box center [412, 157] width 367 height 36
paste input "#r-1746745345760"
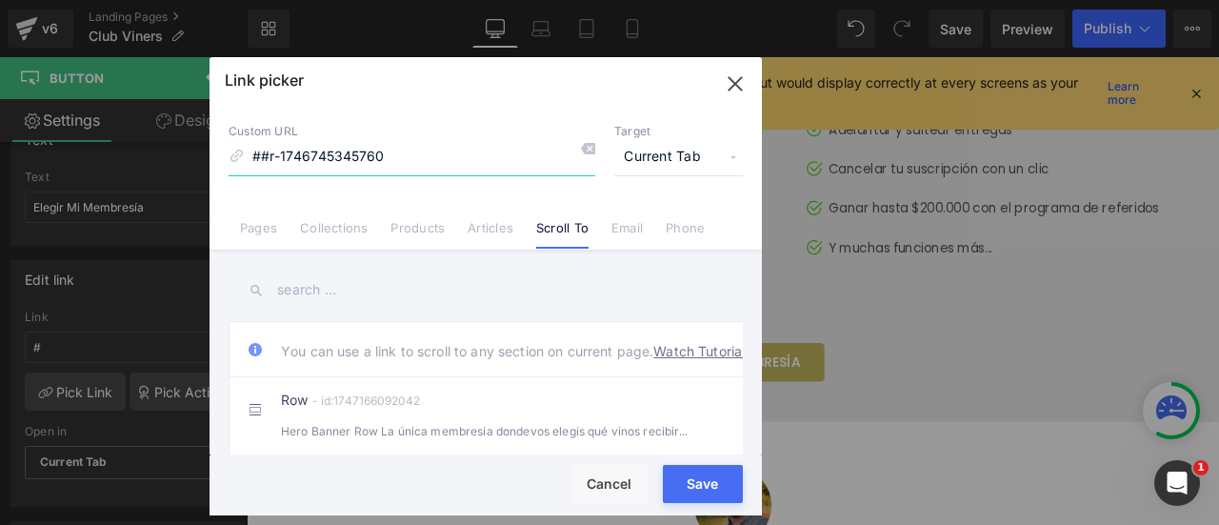
drag, startPoint x: 262, startPoint y: 155, endPoint x: 282, endPoint y: 159, distance: 20.4
click at [263, 155] on input "##r-1746745345760" at bounding box center [412, 157] width 367 height 36
type input "#r-1746745345760"
click at [706, 477] on button "Save" at bounding box center [703, 484] width 80 height 38
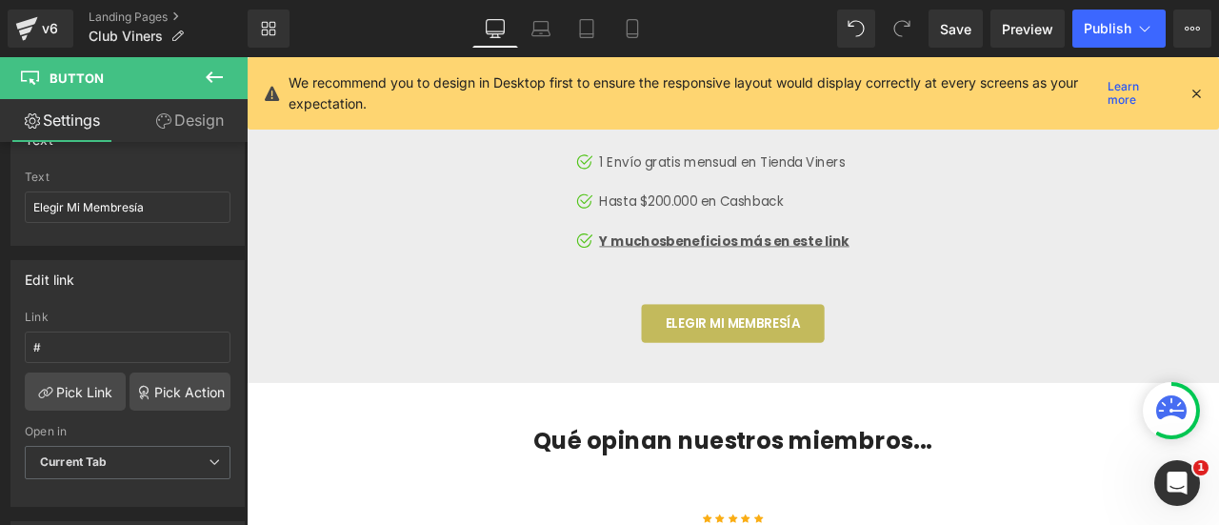
scroll to position [3810, 0]
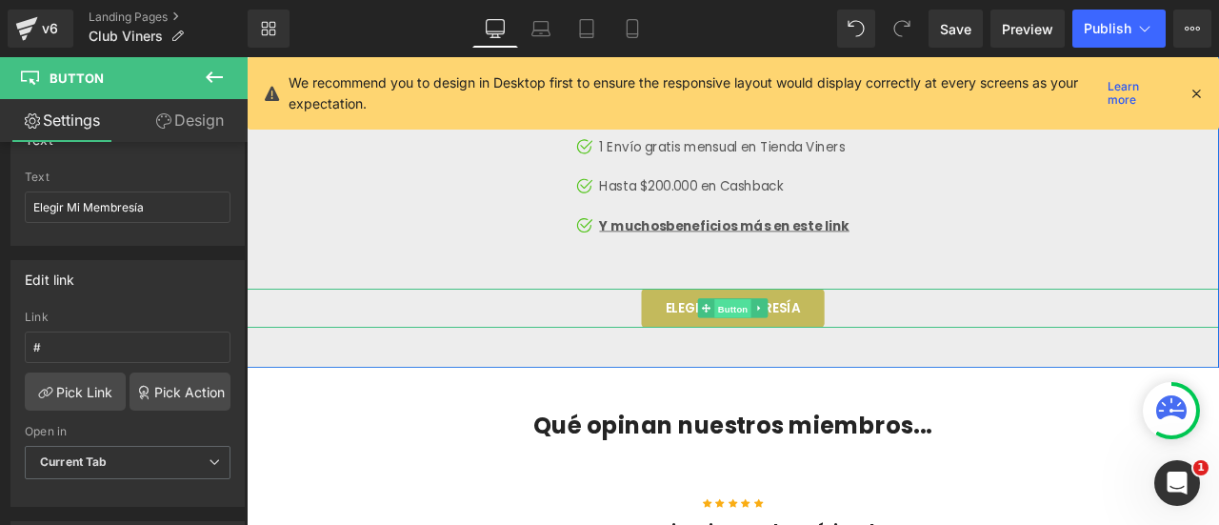
click at [815, 367] on span "Button" at bounding box center [823, 355] width 44 height 23
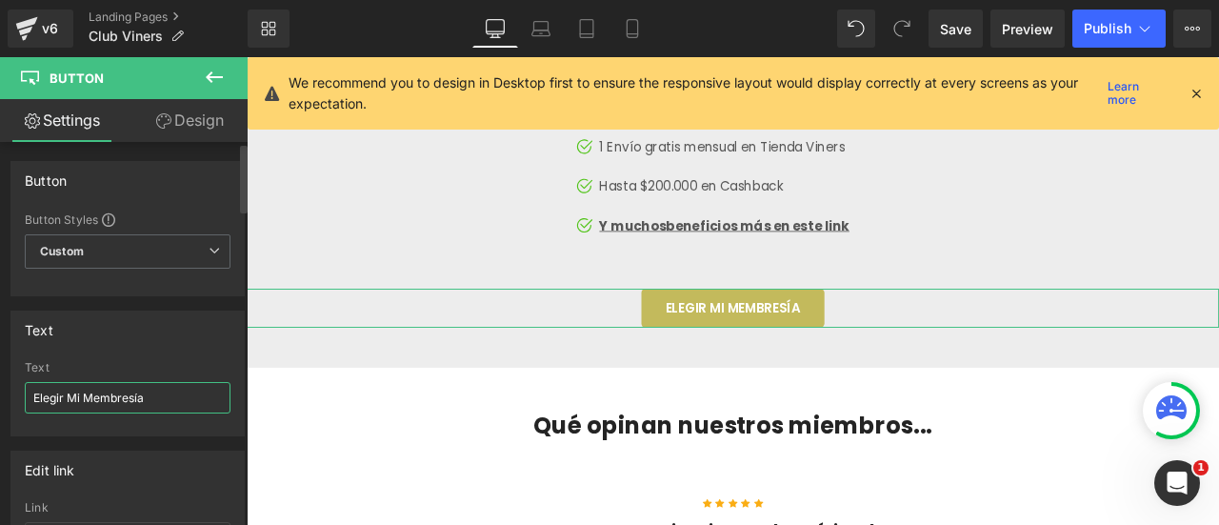
click at [106, 385] on input "Elegir Mi Membresía" at bounding box center [128, 397] width 206 height 31
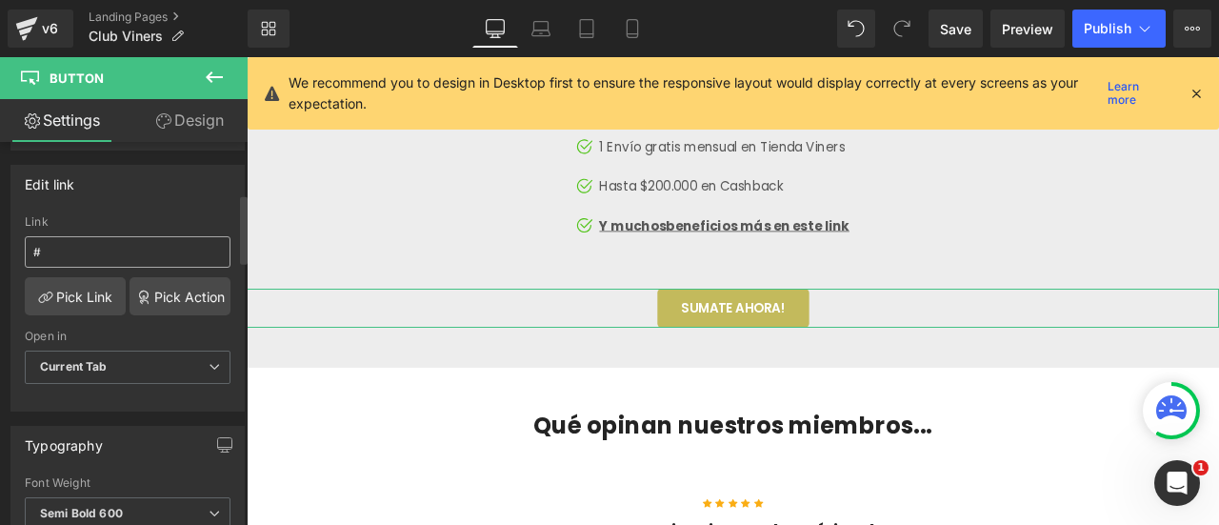
type input "Sumate Ahora!"
click at [76, 250] on input "#" at bounding box center [128, 251] width 206 height 31
click at [173, 296] on link "Pick Action" at bounding box center [180, 296] width 101 height 38
click at [133, 250] on div "Edit link # Link # Pick Link Pick Action Current Tab New Tab Open in Current Ta…" at bounding box center [128, 280] width 256 height 261
click at [75, 302] on link "Pick Link" at bounding box center [75, 296] width 101 height 38
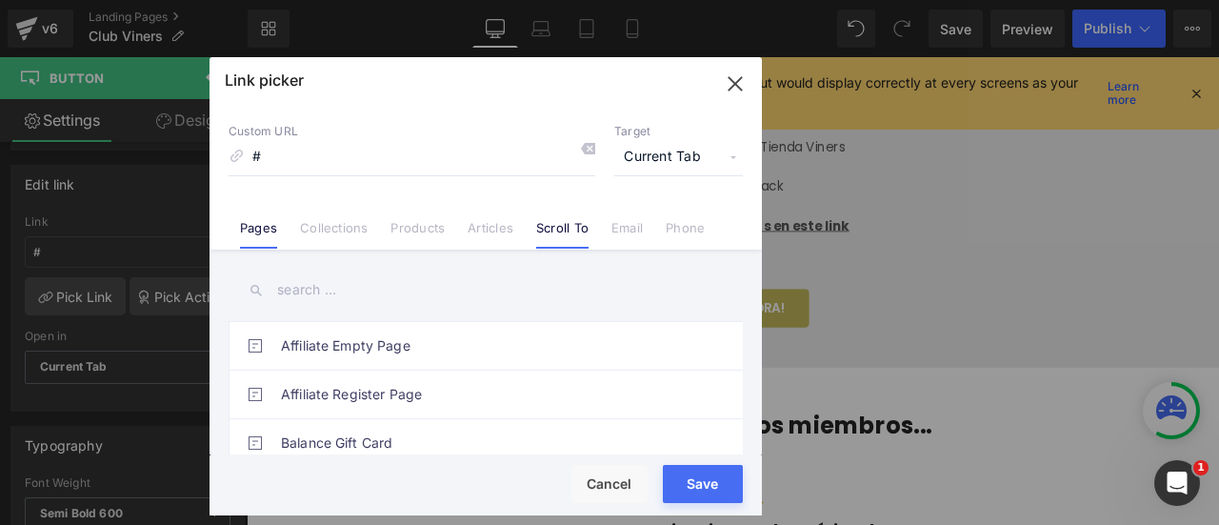
click at [554, 232] on link "Scroll To" at bounding box center [562, 234] width 52 height 29
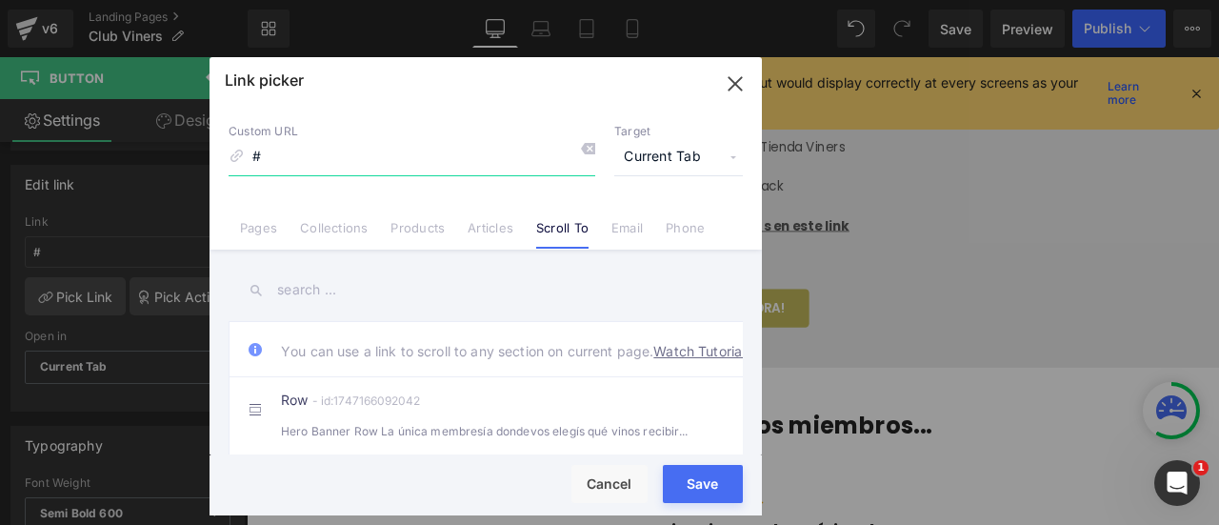
click at [309, 159] on input "#" at bounding box center [412, 157] width 367 height 36
click at [310, 158] on input "#" at bounding box center [412, 157] width 367 height 36
paste input "r-1746745345760"
type input "#r-1746745345760"
click at [717, 482] on button "Save" at bounding box center [703, 484] width 80 height 38
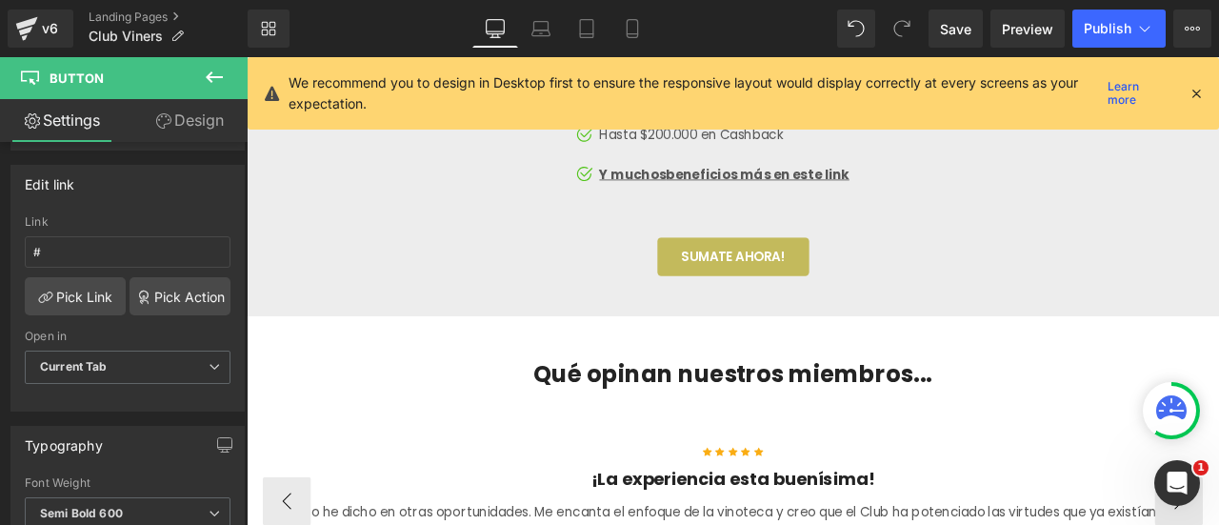
scroll to position [3714, 0]
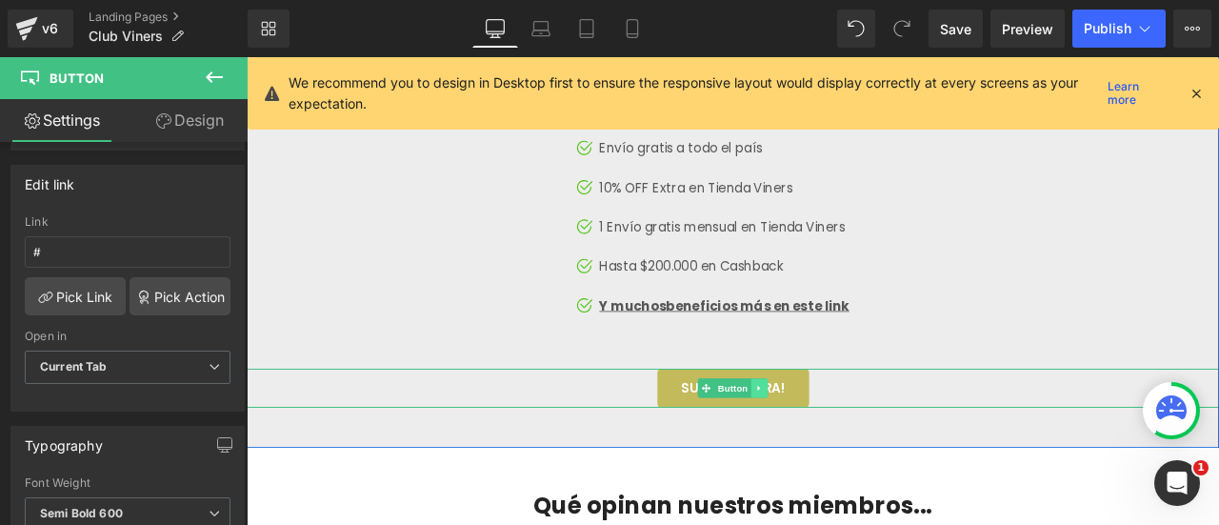
click at [845, 461] on link at bounding box center [855, 449] width 20 height 23
click at [839, 454] on icon at bounding box center [844, 449] width 10 height 10
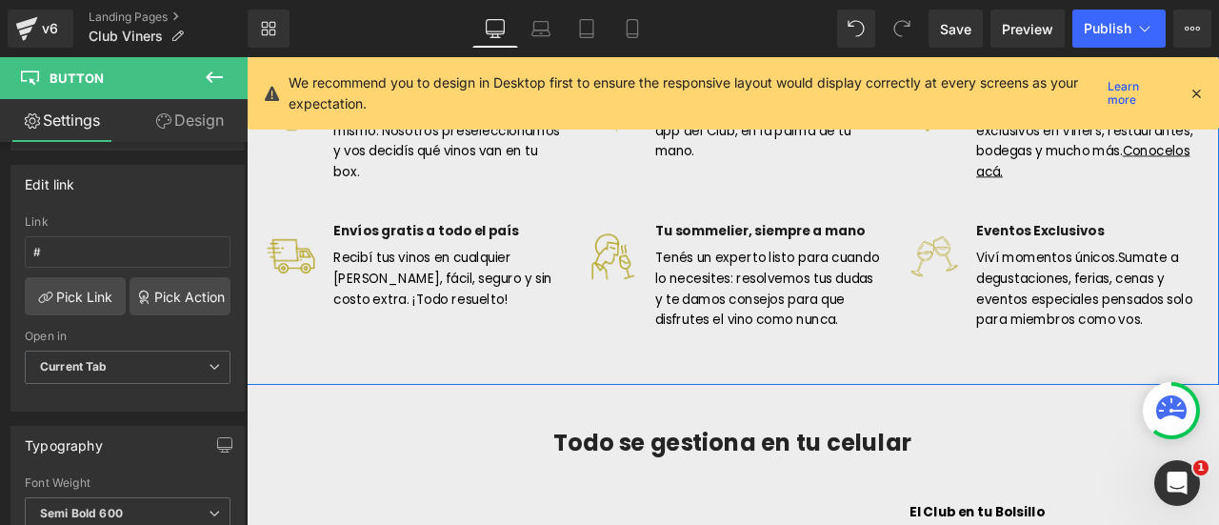
scroll to position [2090, 0]
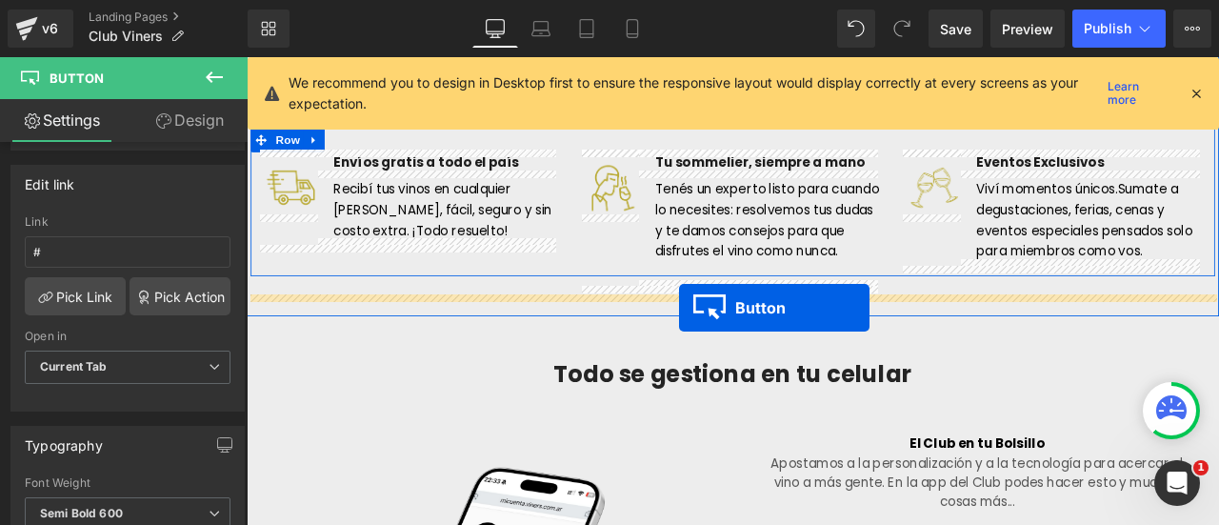
drag, startPoint x: 782, startPoint y: 442, endPoint x: 759, endPoint y: 354, distance: 90.6
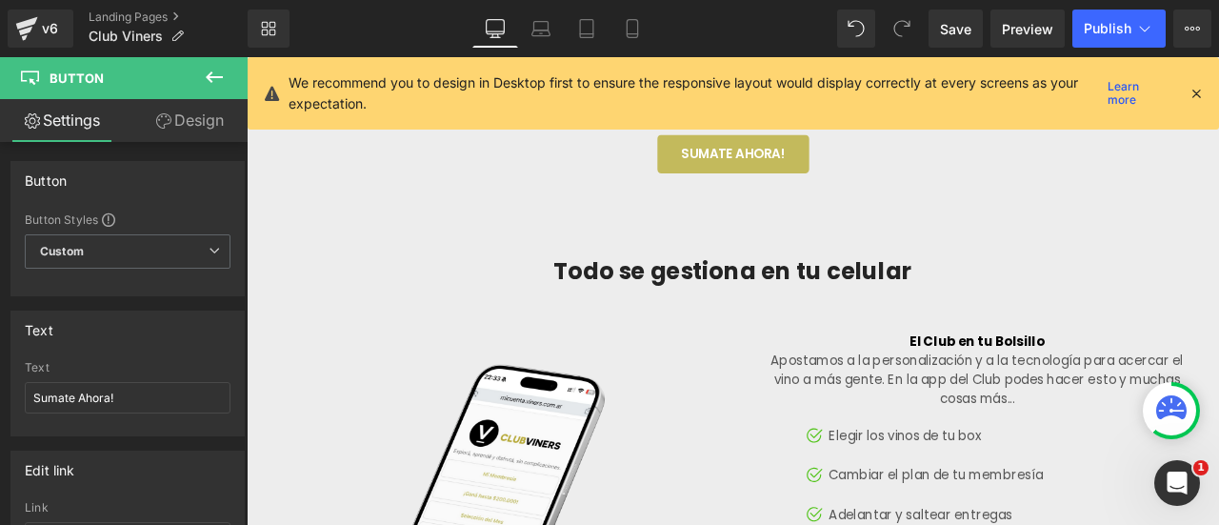
scroll to position [2280, 0]
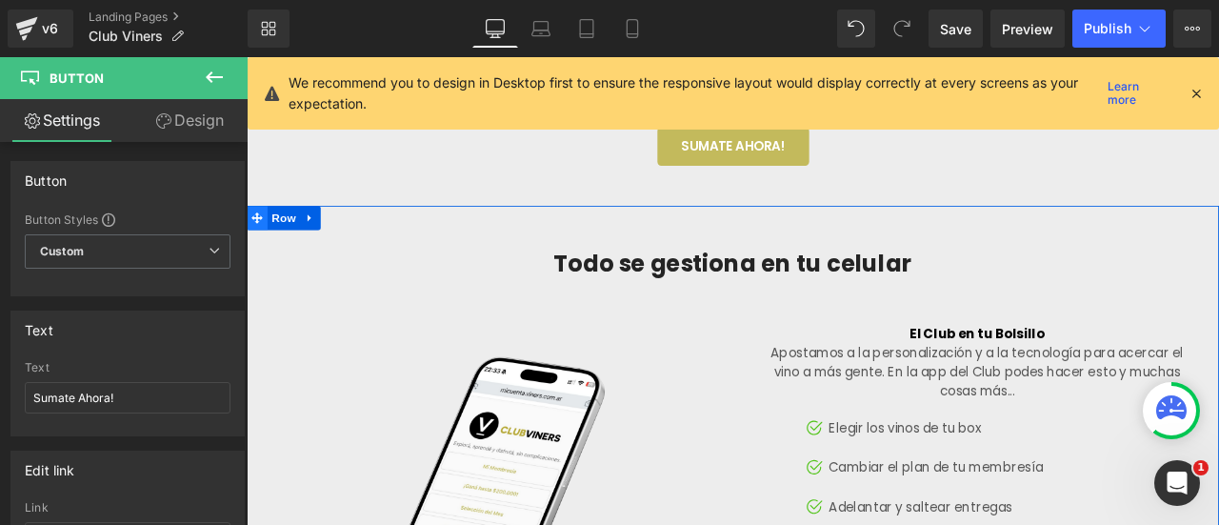
click at [257, 254] on icon at bounding box center [258, 247] width 13 height 13
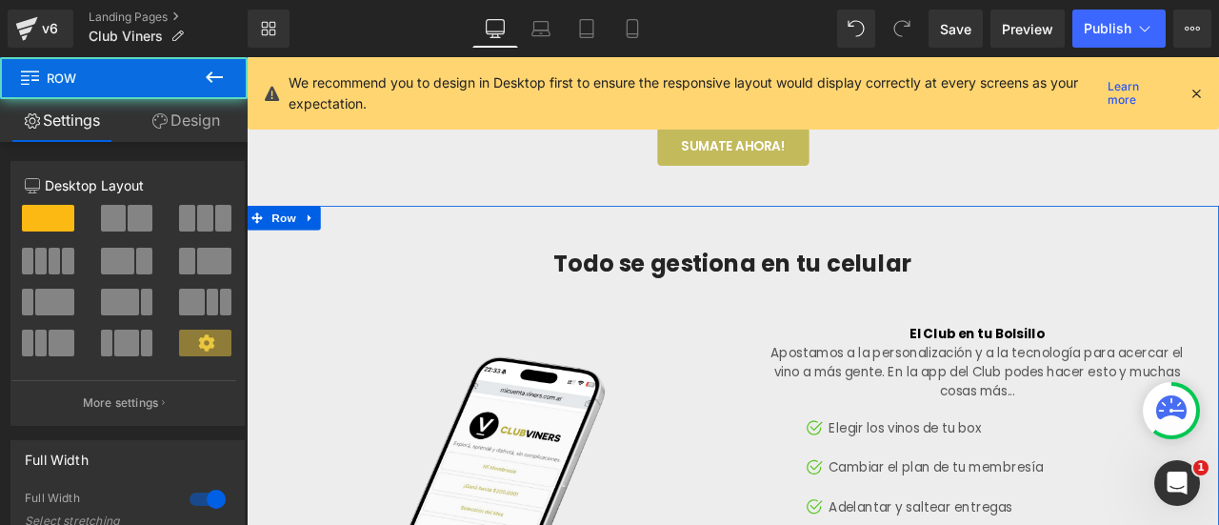
click at [194, 118] on link "Design" at bounding box center [186, 120] width 124 height 43
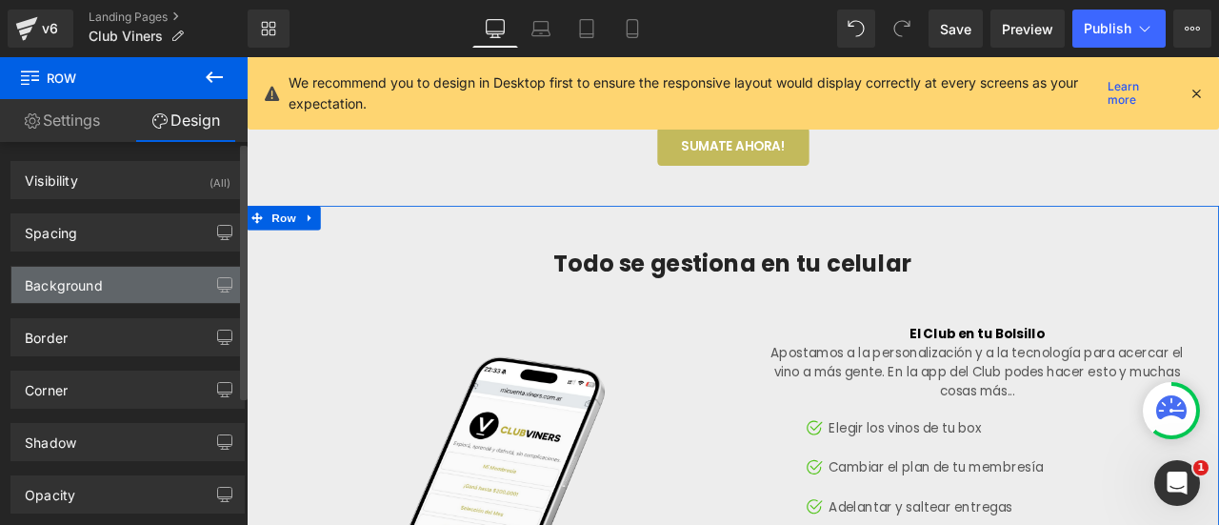
click at [88, 282] on div "Background" at bounding box center [64, 280] width 78 height 27
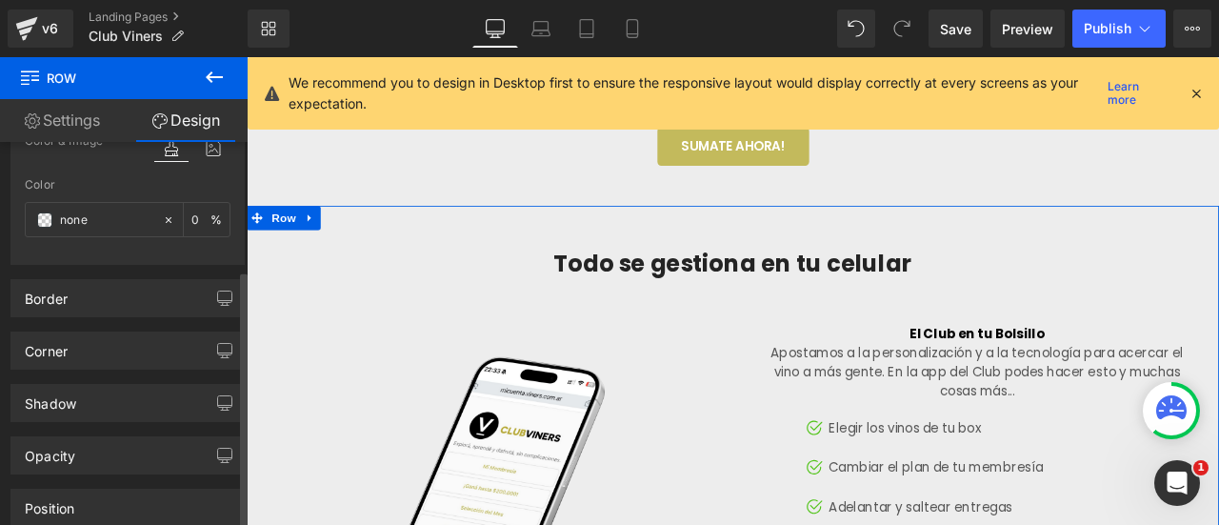
scroll to position [190, 0]
click at [96, 223] on input "none" at bounding box center [106, 216] width 93 height 21
type input "ffffff"
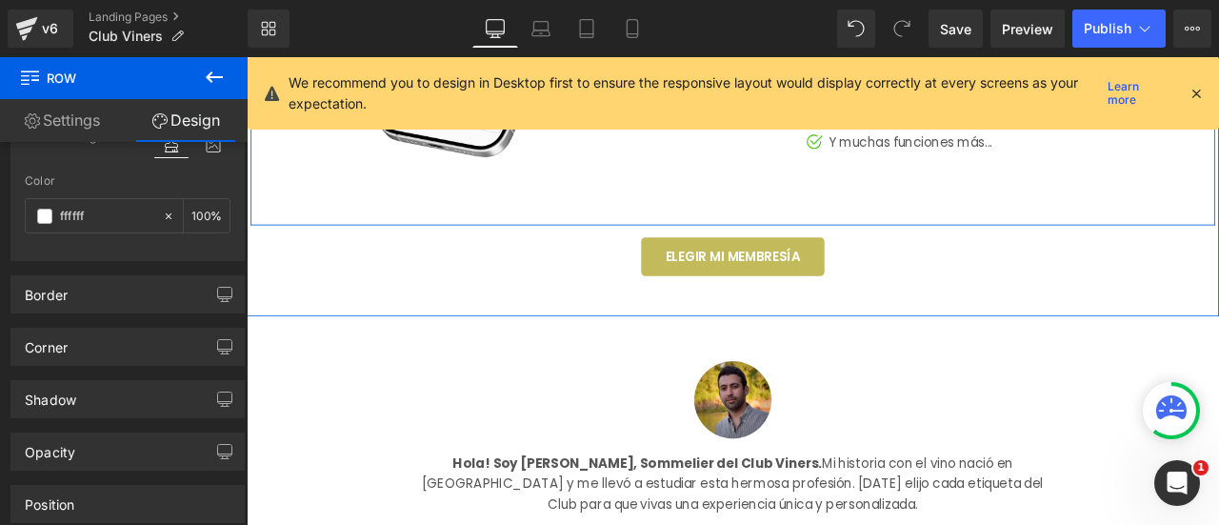
scroll to position [2947, 0]
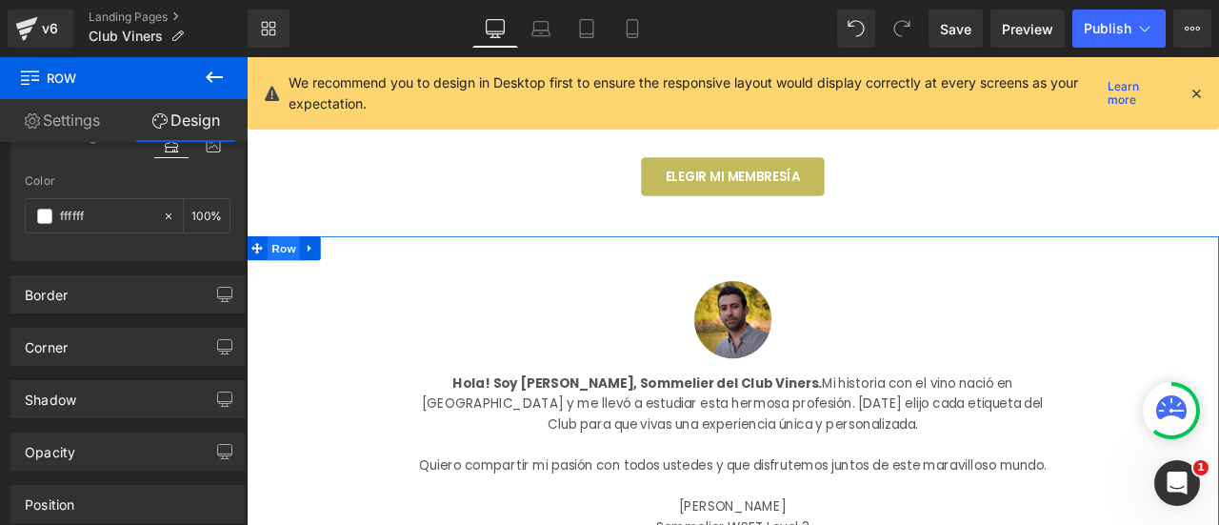
click at [288, 298] on span "Row" at bounding box center [290, 284] width 38 height 29
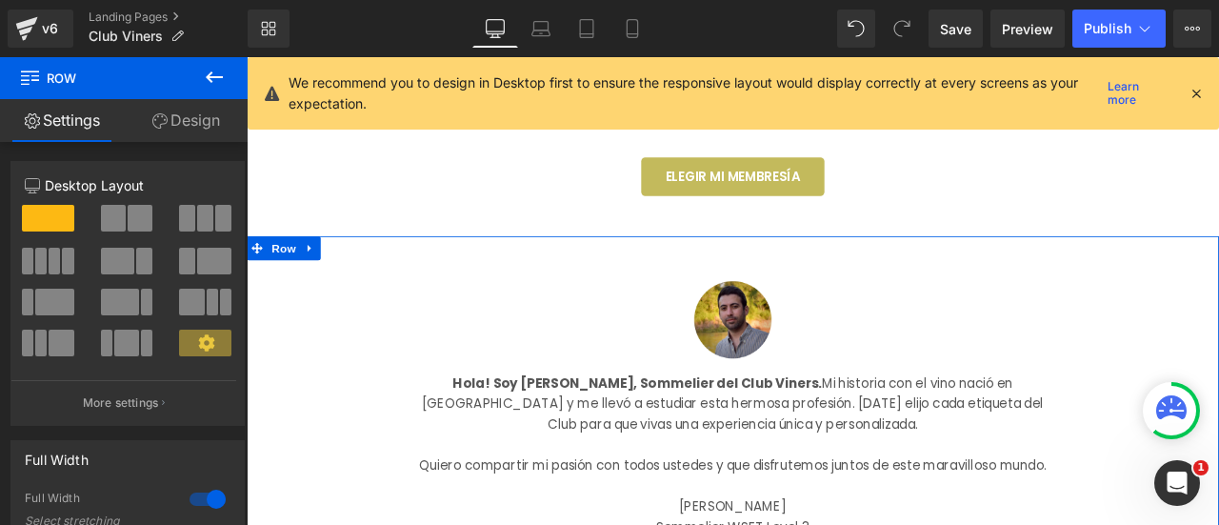
click at [173, 115] on link "Design" at bounding box center [186, 120] width 124 height 43
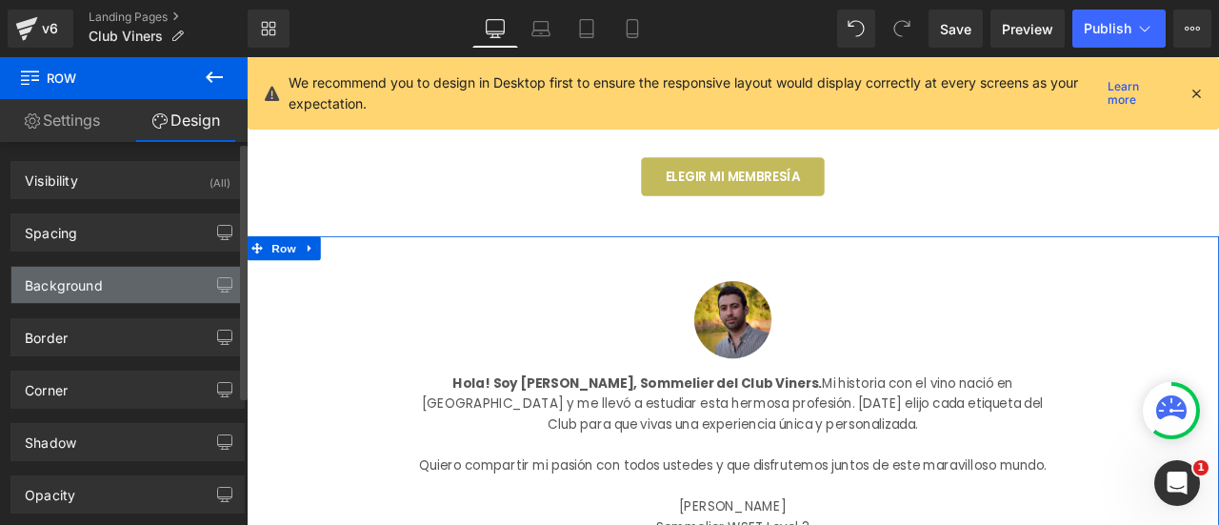
click at [73, 284] on div "Background" at bounding box center [64, 280] width 78 height 27
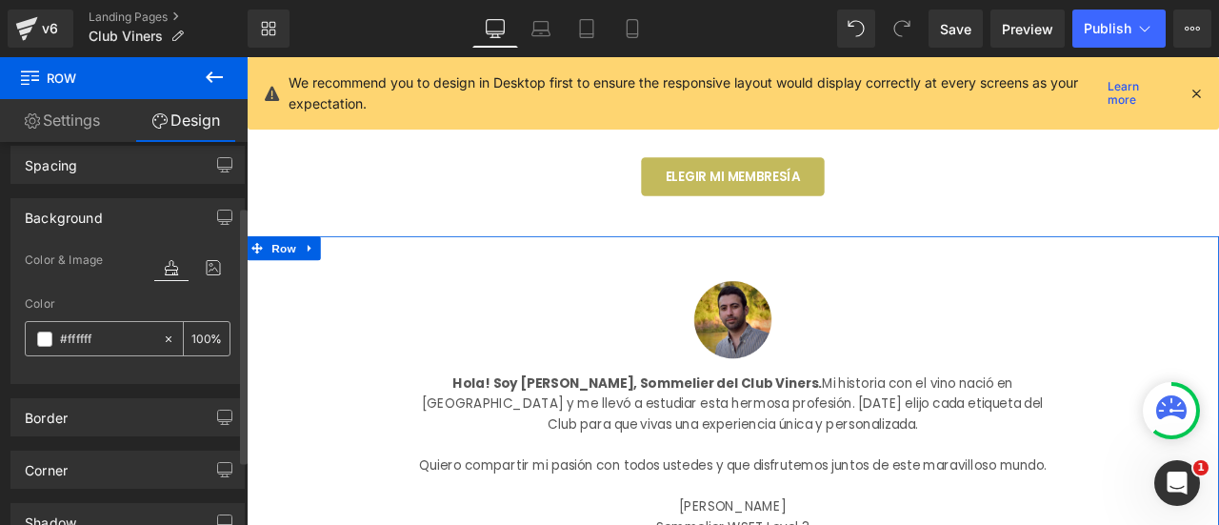
scroll to position [95, 0]
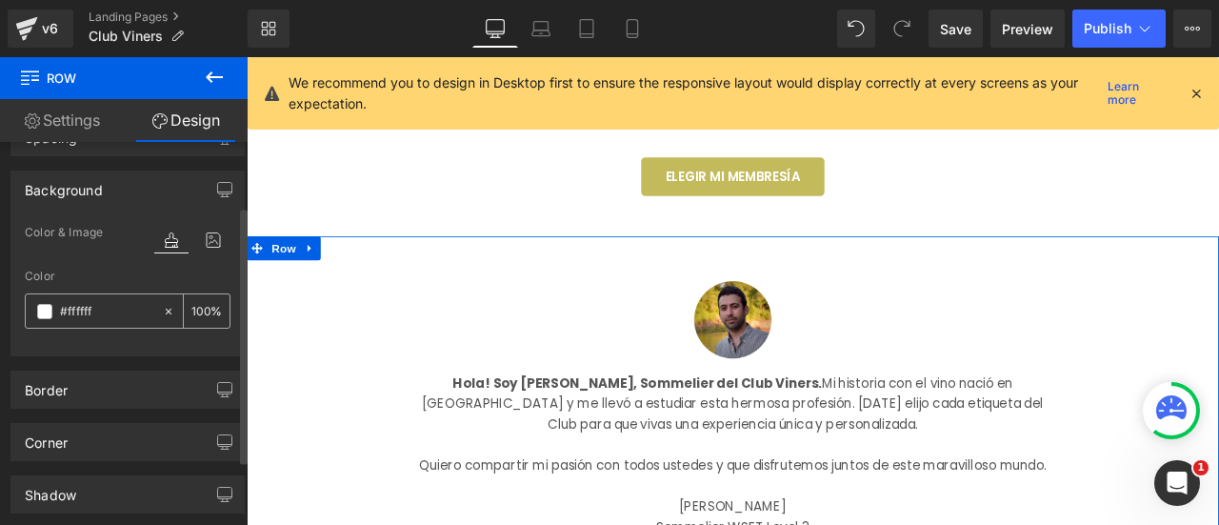
click at [166, 306] on icon at bounding box center [168, 311] width 13 height 13
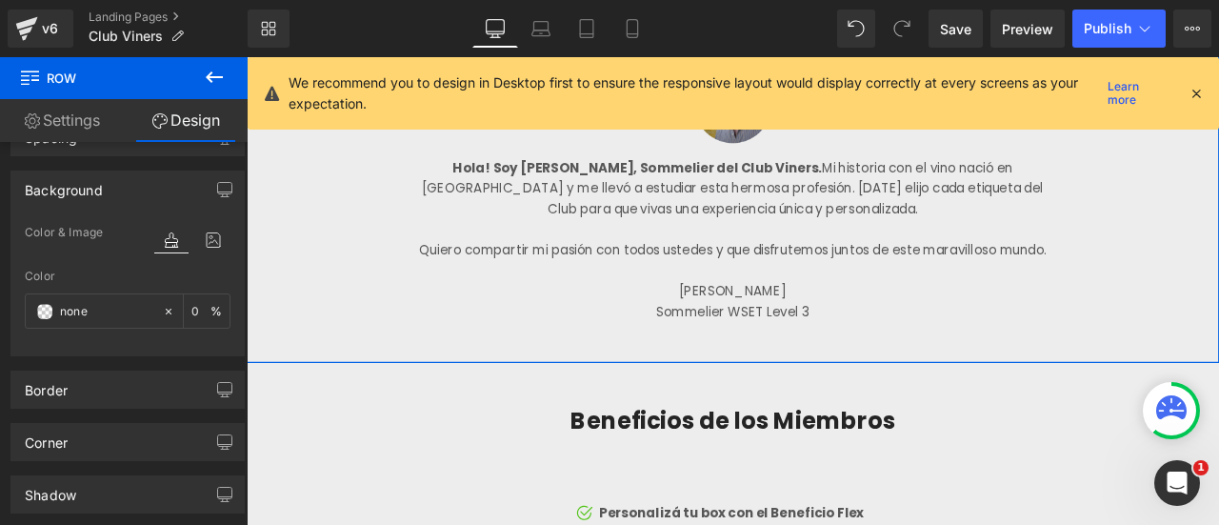
scroll to position [3233, 0]
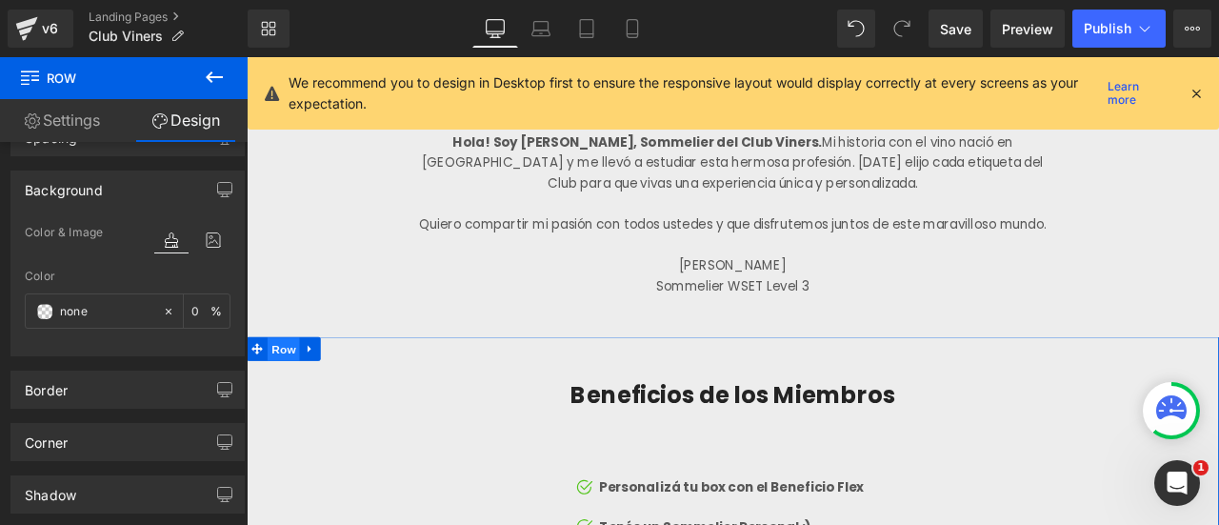
click at [271, 418] on span "Row" at bounding box center [290, 404] width 38 height 29
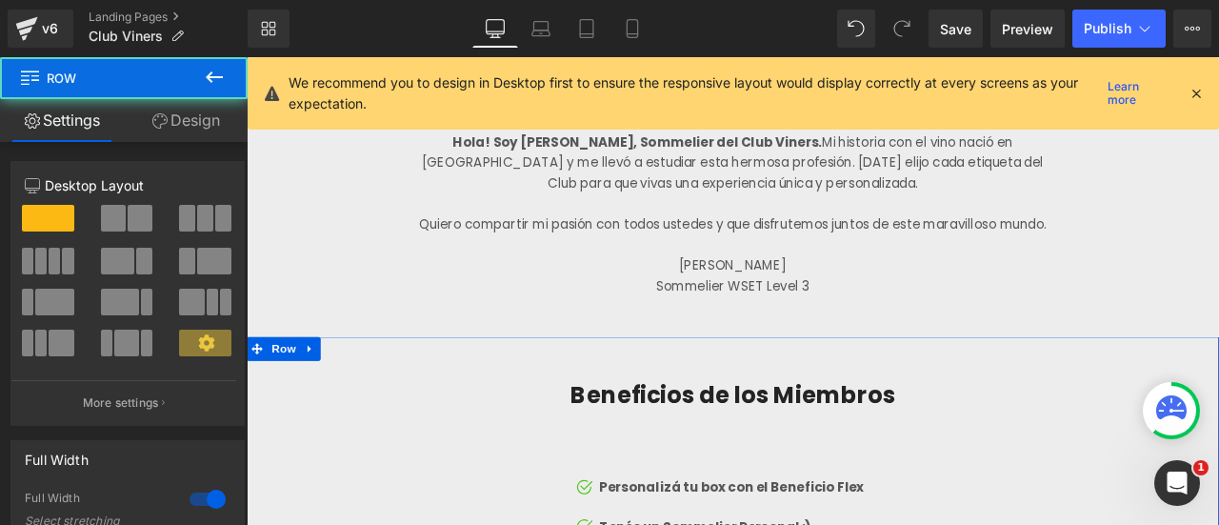
click at [192, 112] on link "Design" at bounding box center [186, 120] width 124 height 43
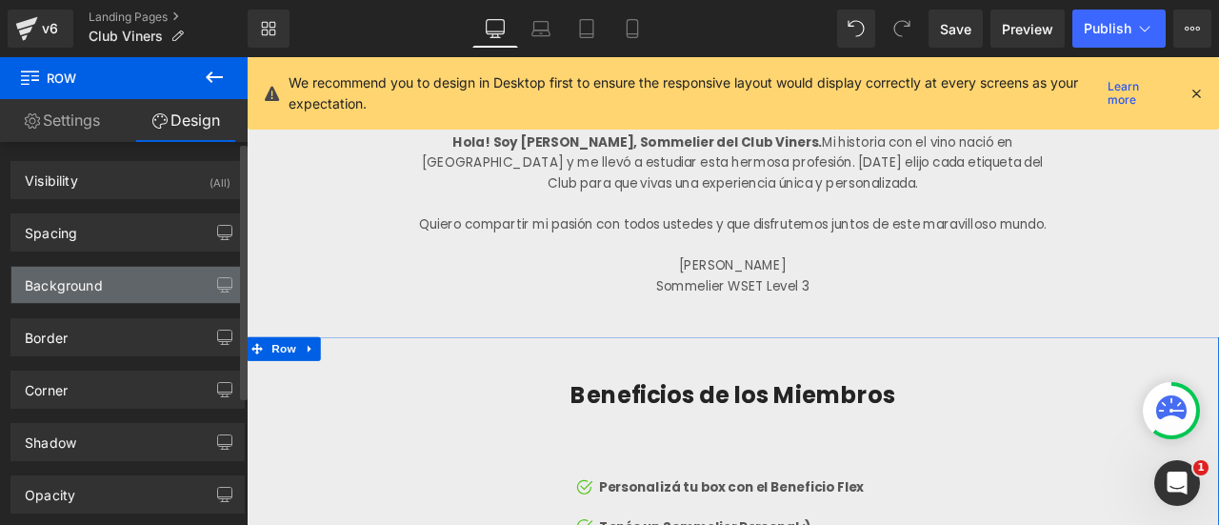
click at [81, 298] on div "Background" at bounding box center [127, 285] width 232 height 36
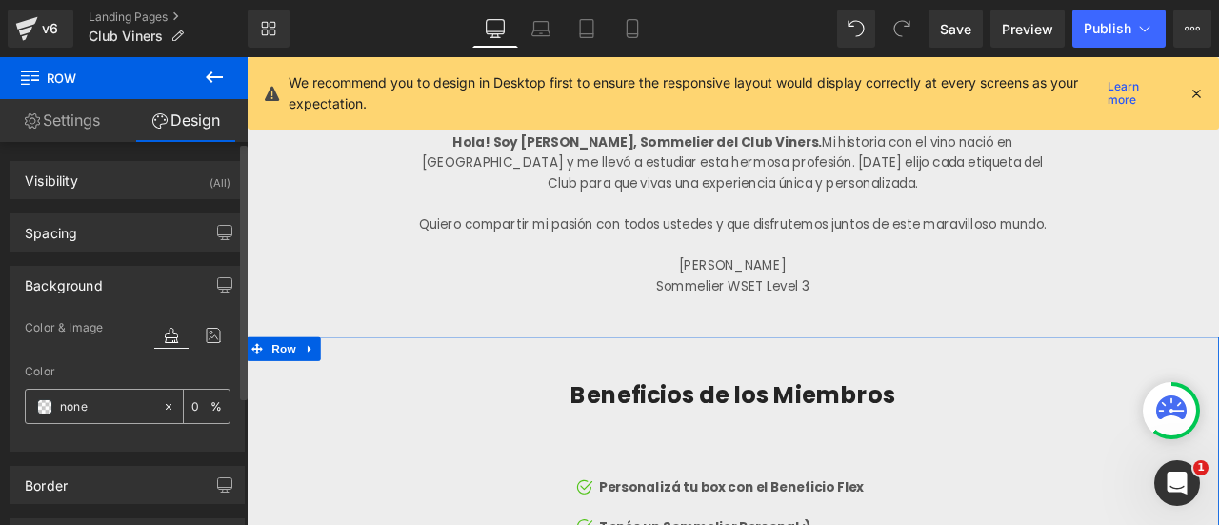
click at [101, 401] on input "none" at bounding box center [106, 406] width 93 height 21
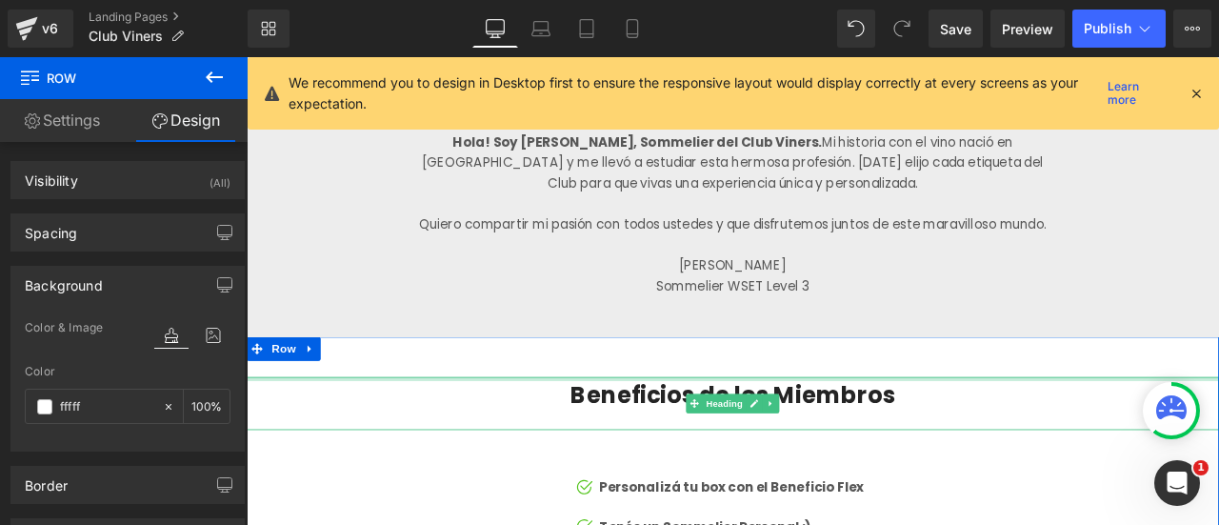
type input "ffffff"
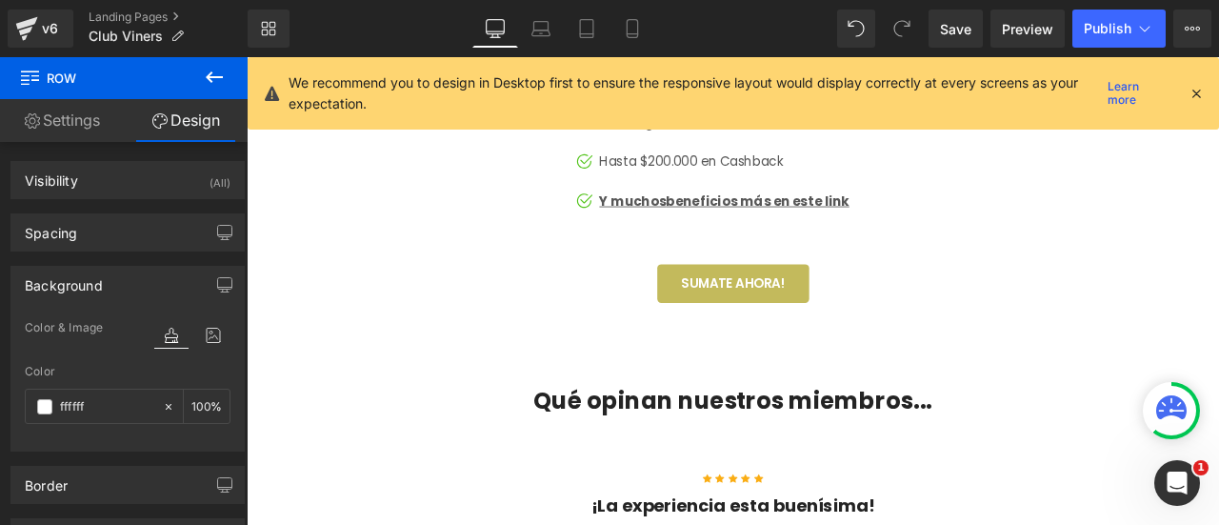
scroll to position [3899, 0]
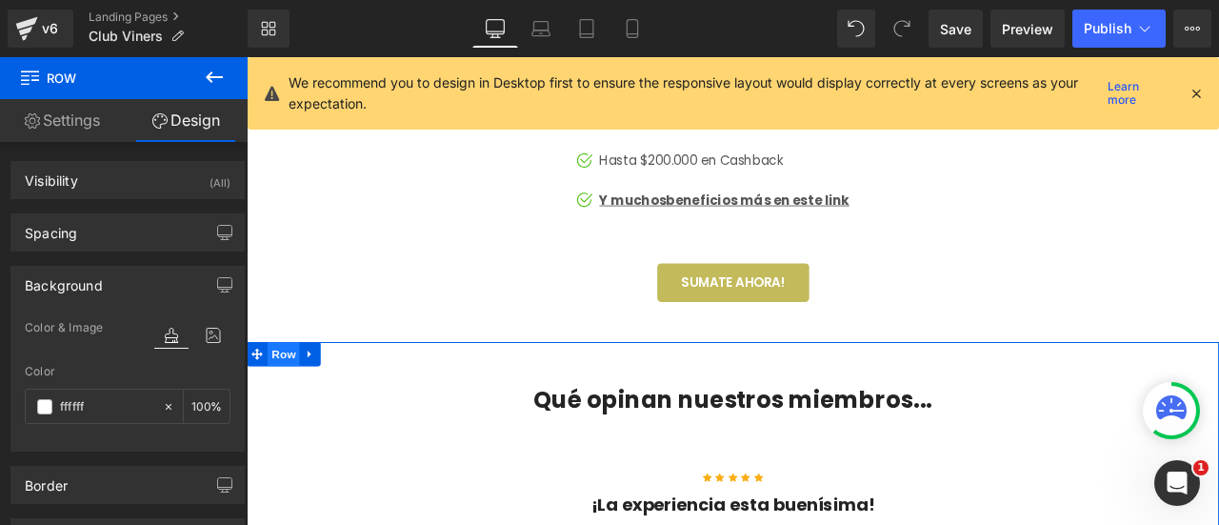
click at [292, 424] on span "Row" at bounding box center [290, 409] width 38 height 29
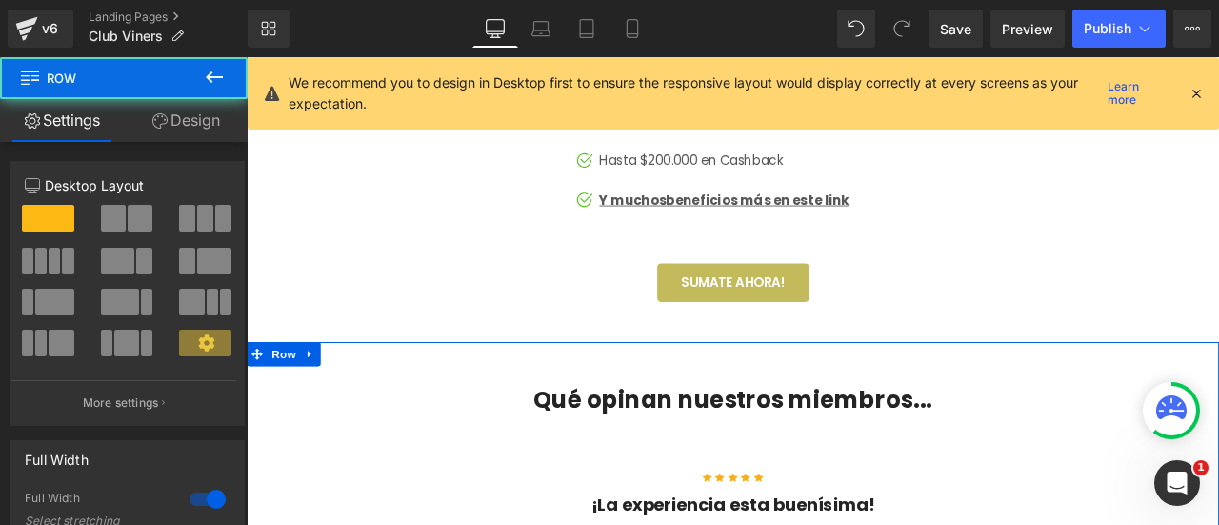
click at [201, 114] on link "Design" at bounding box center [186, 120] width 124 height 43
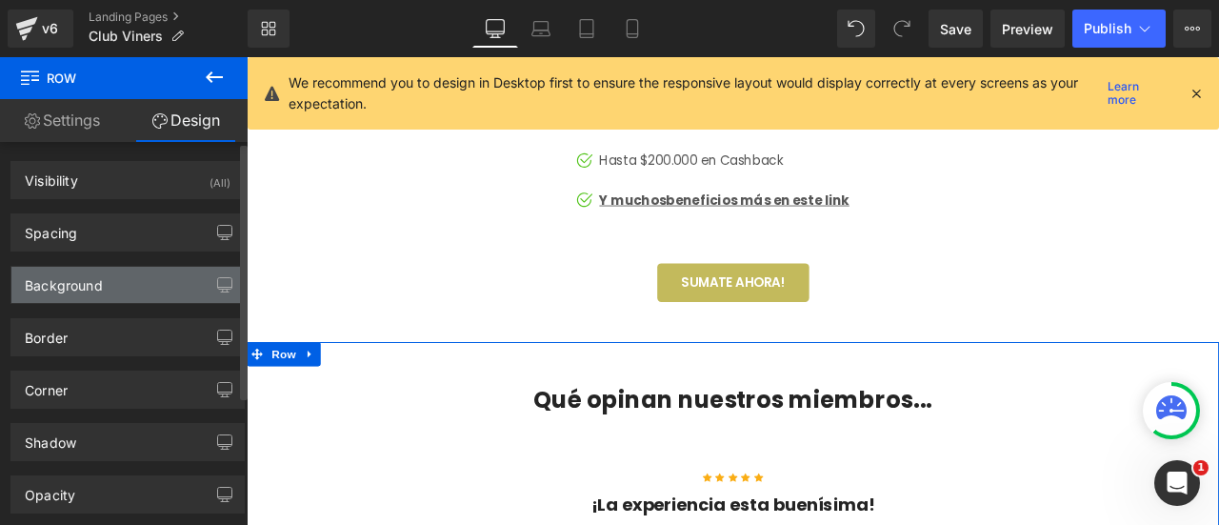
click at [77, 290] on div "Background" at bounding box center [64, 280] width 78 height 27
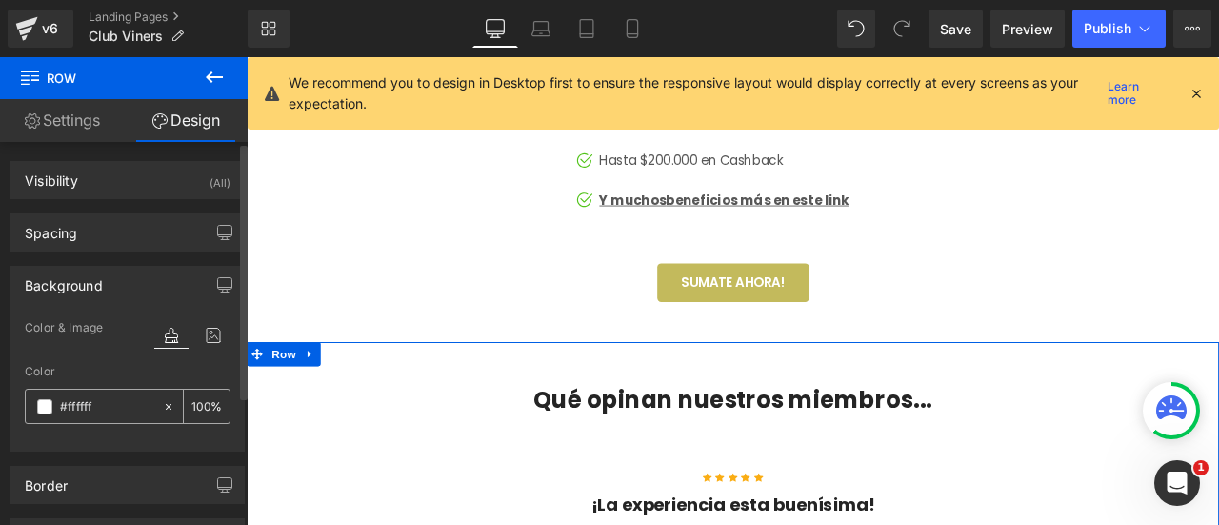
click at [167, 403] on icon at bounding box center [168, 406] width 13 height 13
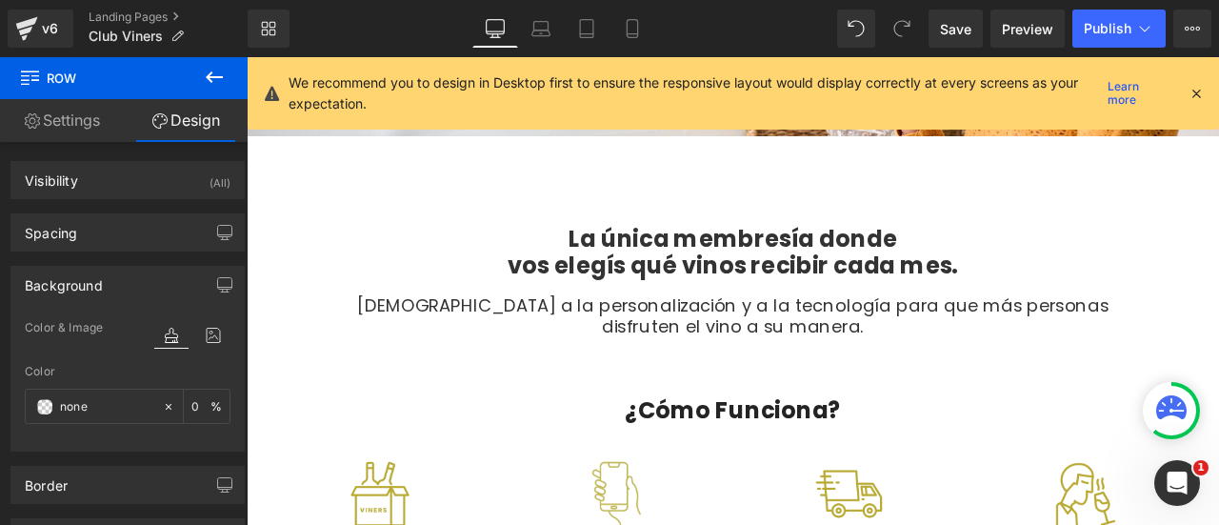
scroll to position [185, 0]
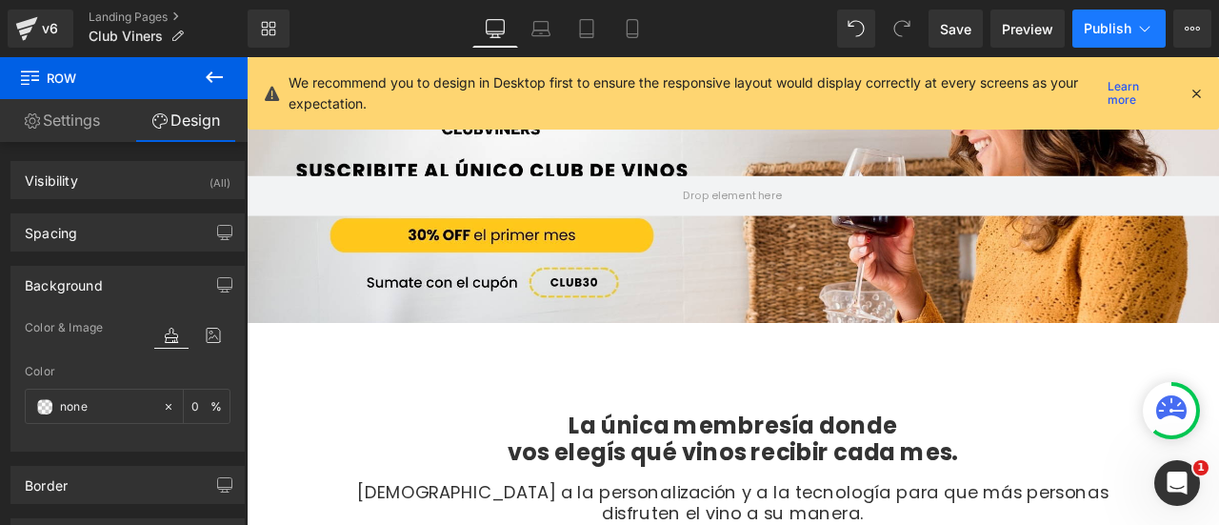
click at [1120, 29] on span "Publish" at bounding box center [1108, 28] width 48 height 15
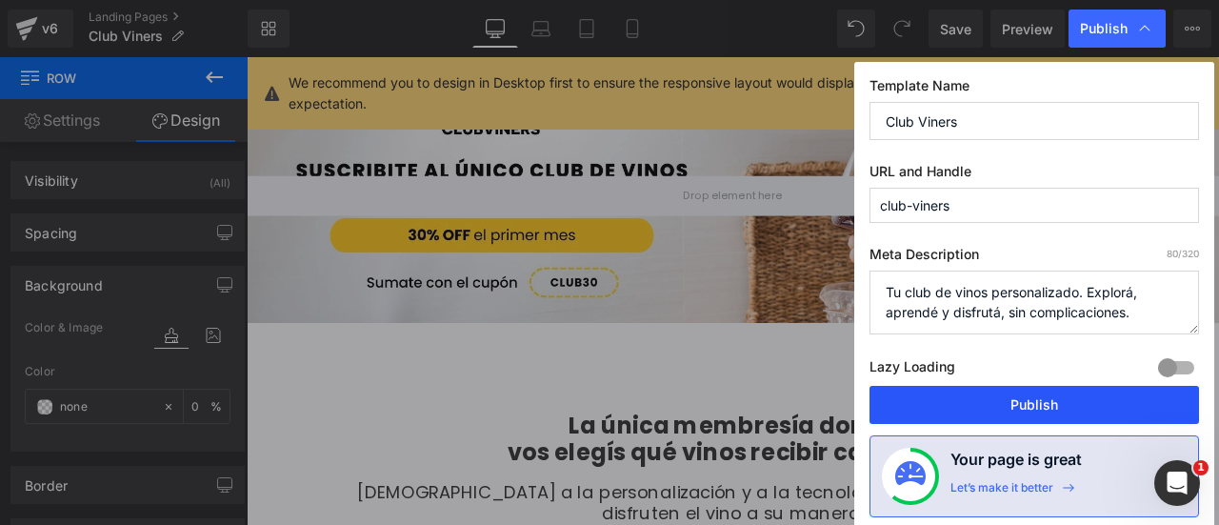
click at [1035, 391] on button "Publish" at bounding box center [1035, 405] width 330 height 38
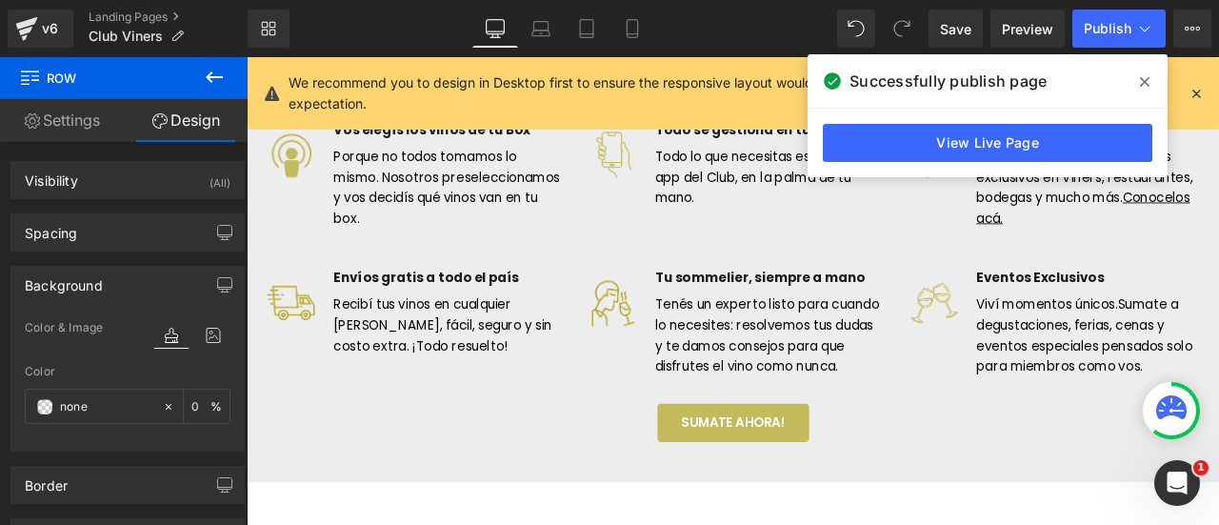
scroll to position [1994, 0]
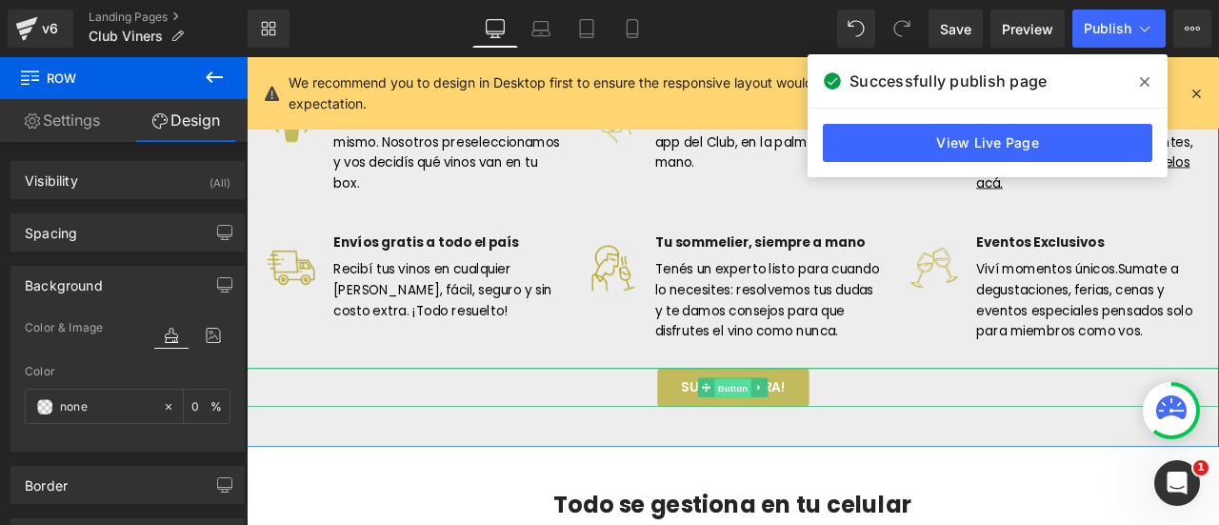
click at [809, 461] on span "Button" at bounding box center [823, 449] width 44 height 23
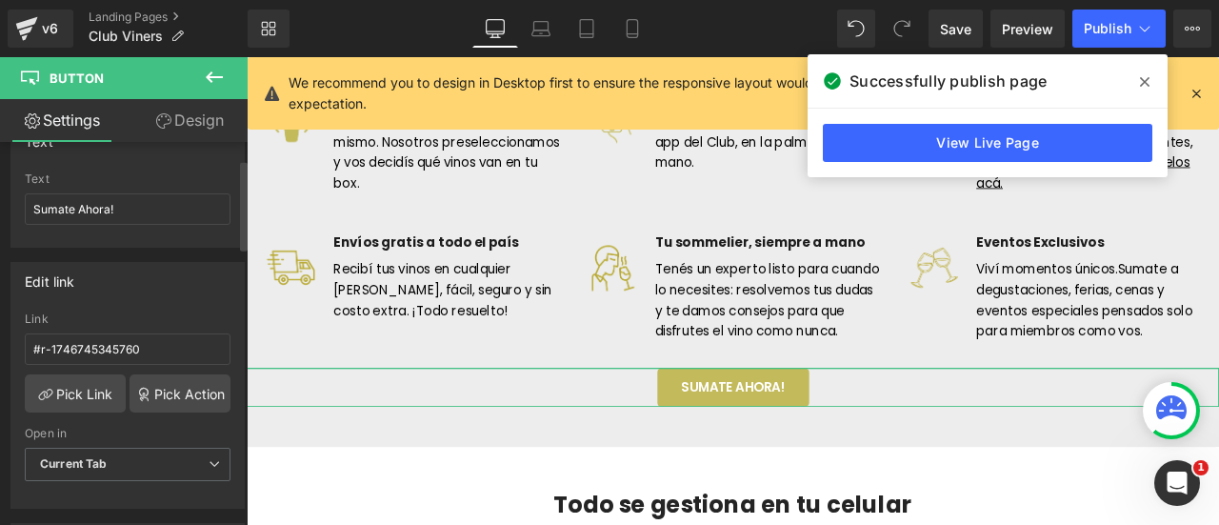
scroll to position [190, 0]
click at [38, 385] on icon at bounding box center [45, 392] width 15 height 15
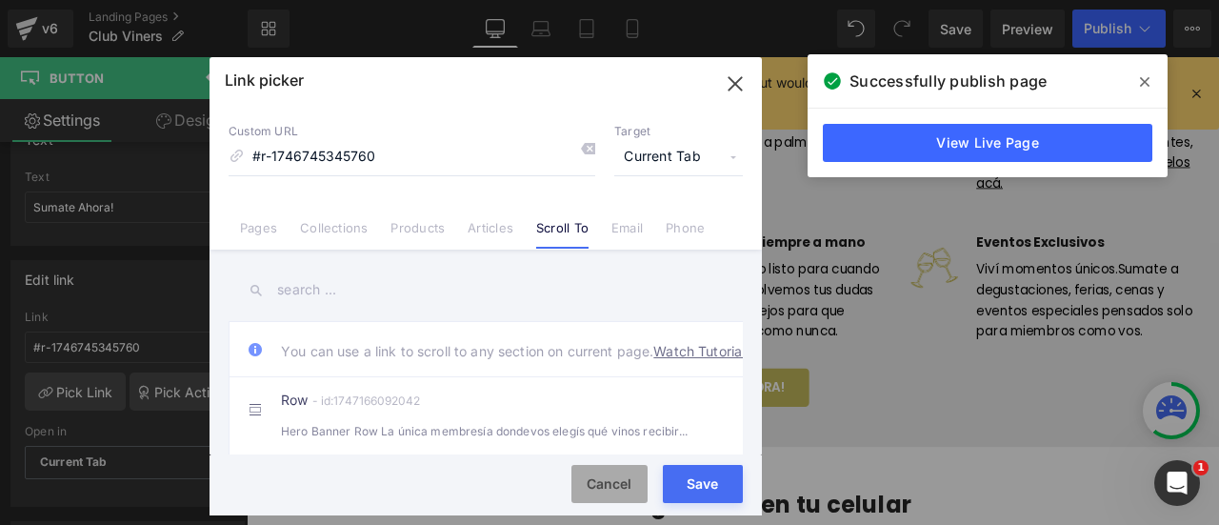
click at [627, 484] on button "Cancel" at bounding box center [609, 484] width 76 height 38
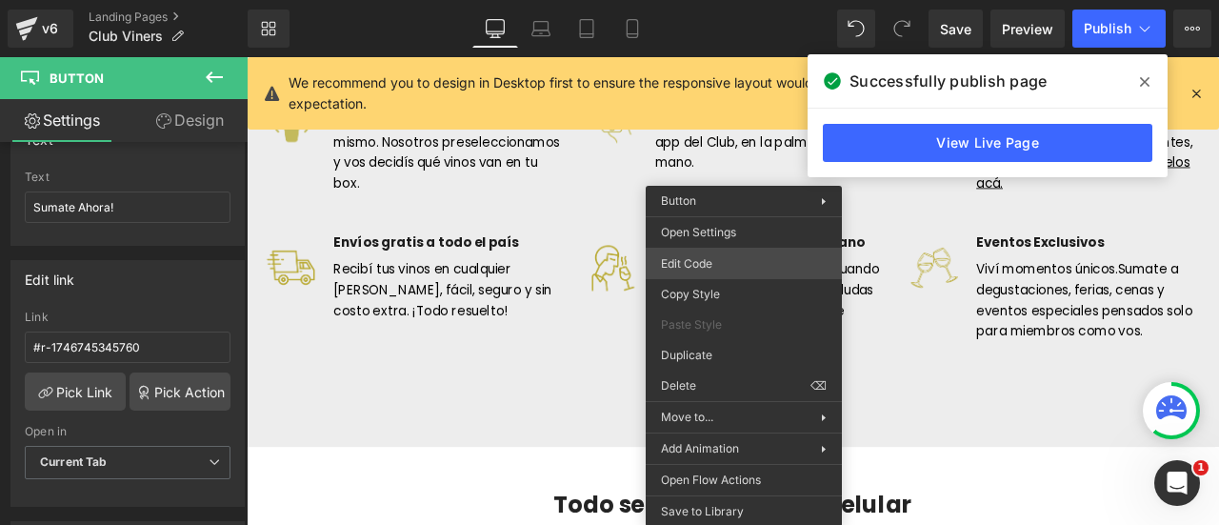
click at [720, 0] on div "Button You are previewing how the will restyle your page. You can not edit Elem…" at bounding box center [609, 0] width 1219 height 0
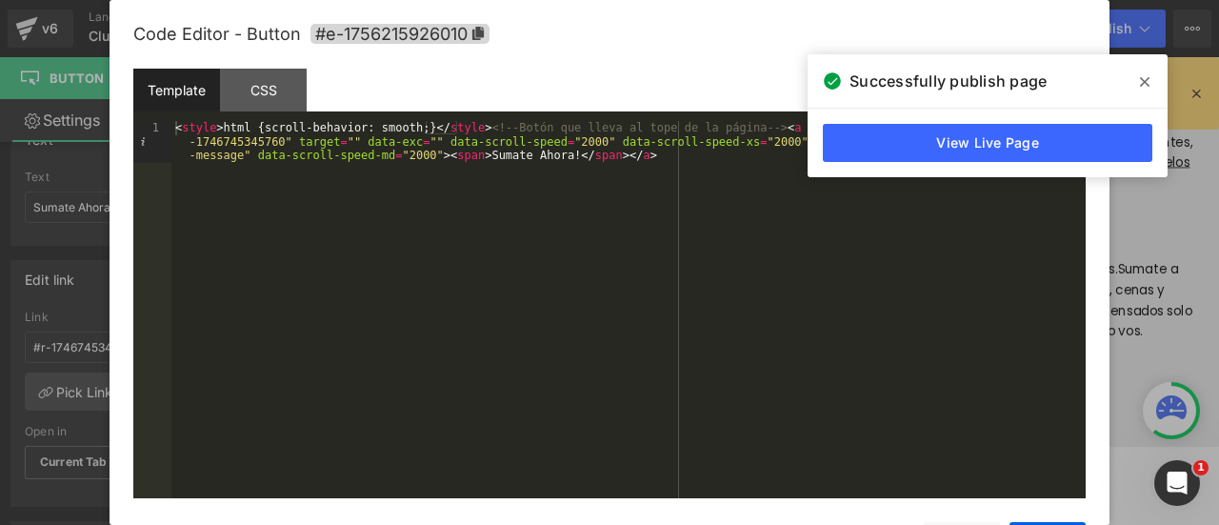
drag, startPoint x: 1150, startPoint y: 76, endPoint x: 1091, endPoint y: 86, distance: 59.8
click at [1149, 77] on span at bounding box center [1145, 82] width 30 height 30
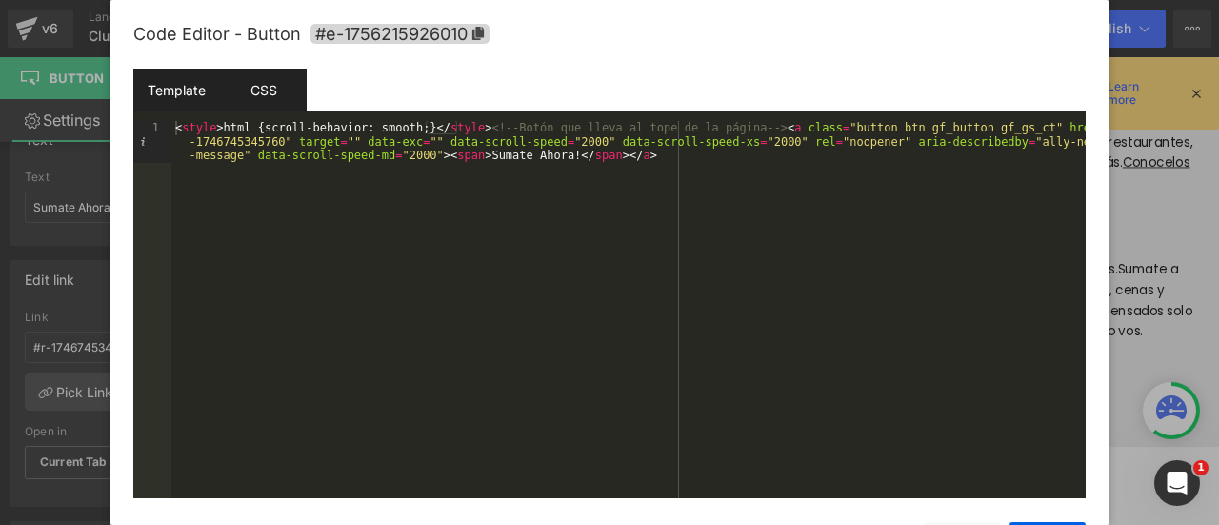
click at [259, 89] on div "CSS" at bounding box center [263, 90] width 87 height 43
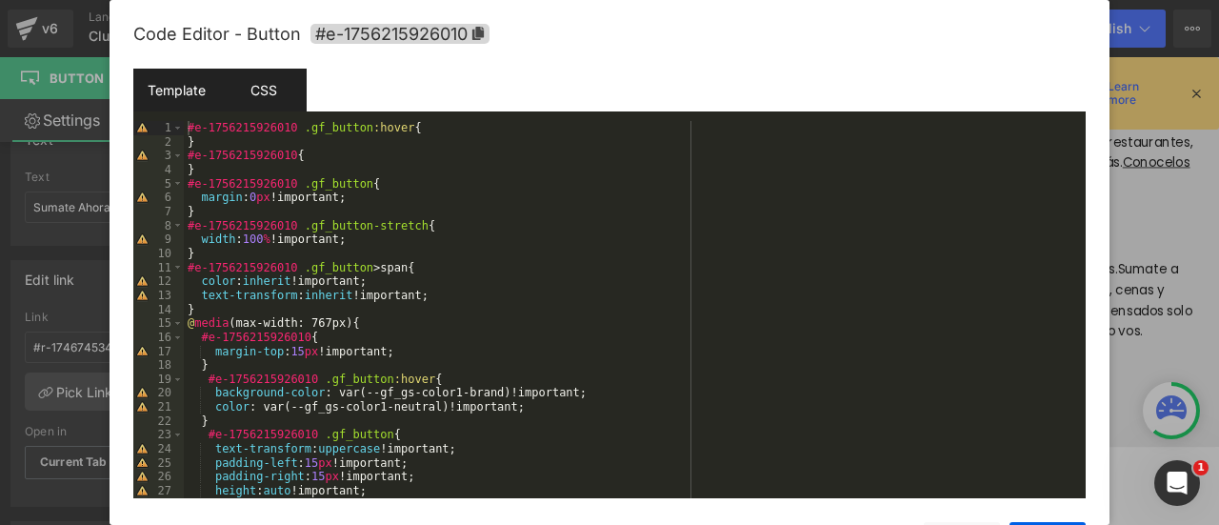
click at [177, 93] on div "Template" at bounding box center [176, 90] width 87 height 43
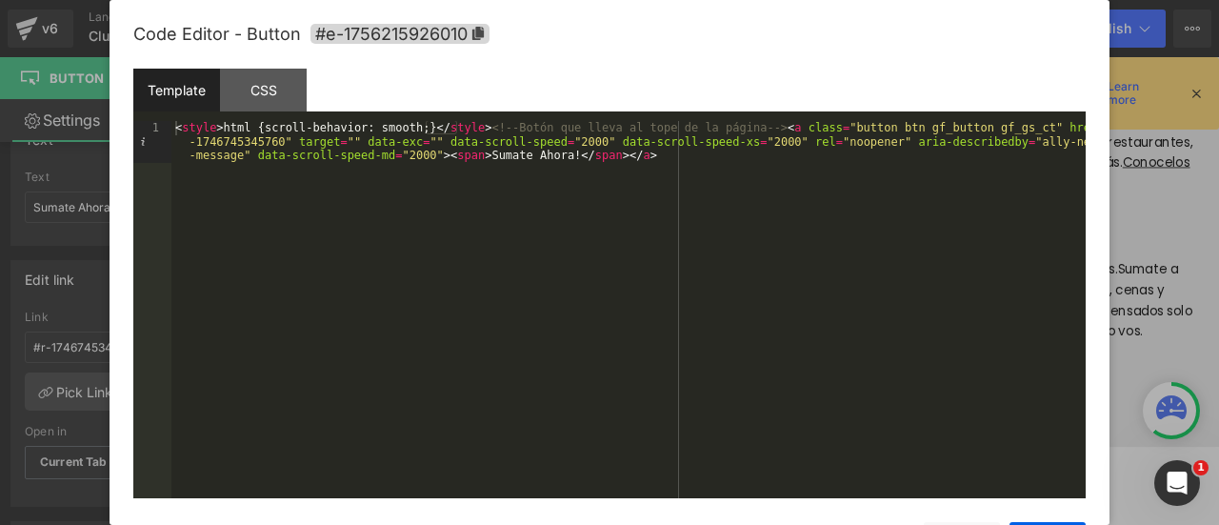
drag, startPoint x: 1146, startPoint y: 218, endPoint x: 1066, endPoint y: 190, distance: 84.6
click at [1146, 218] on div at bounding box center [609, 262] width 1219 height 525
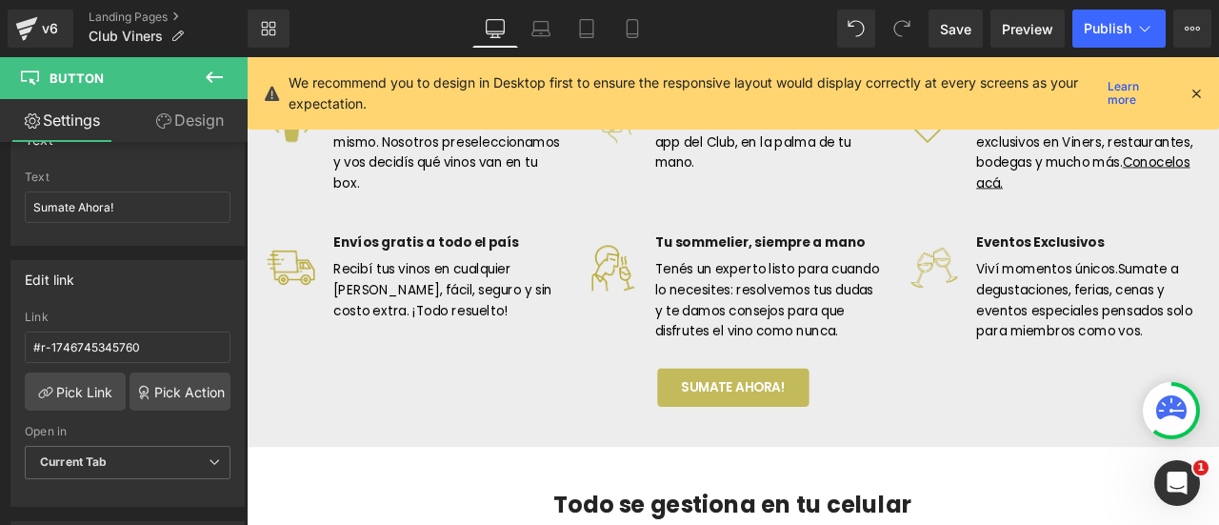
click at [211, 74] on icon at bounding box center [214, 77] width 23 height 23
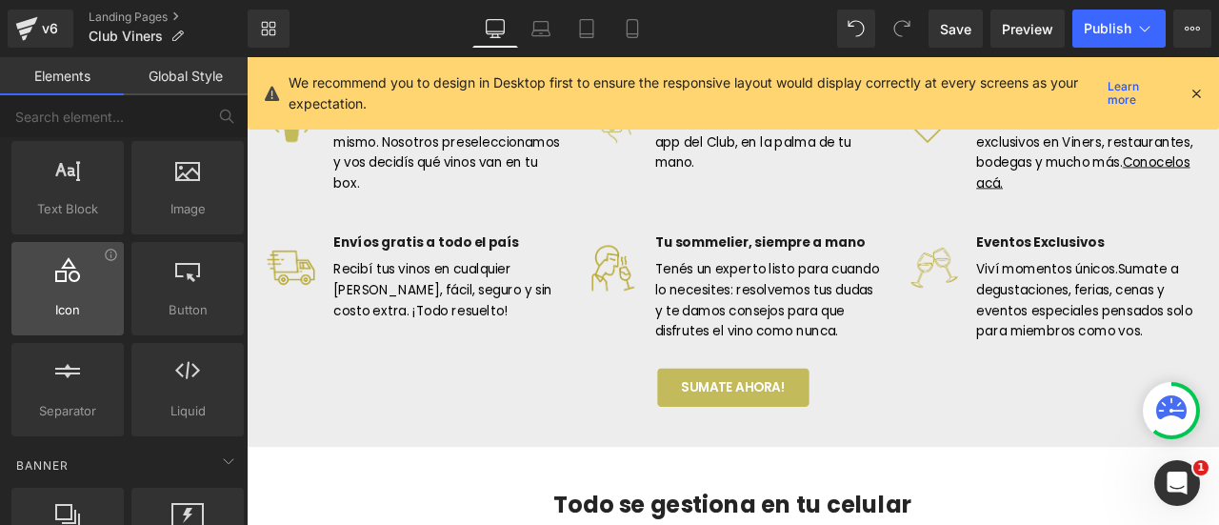
scroll to position [190, 0]
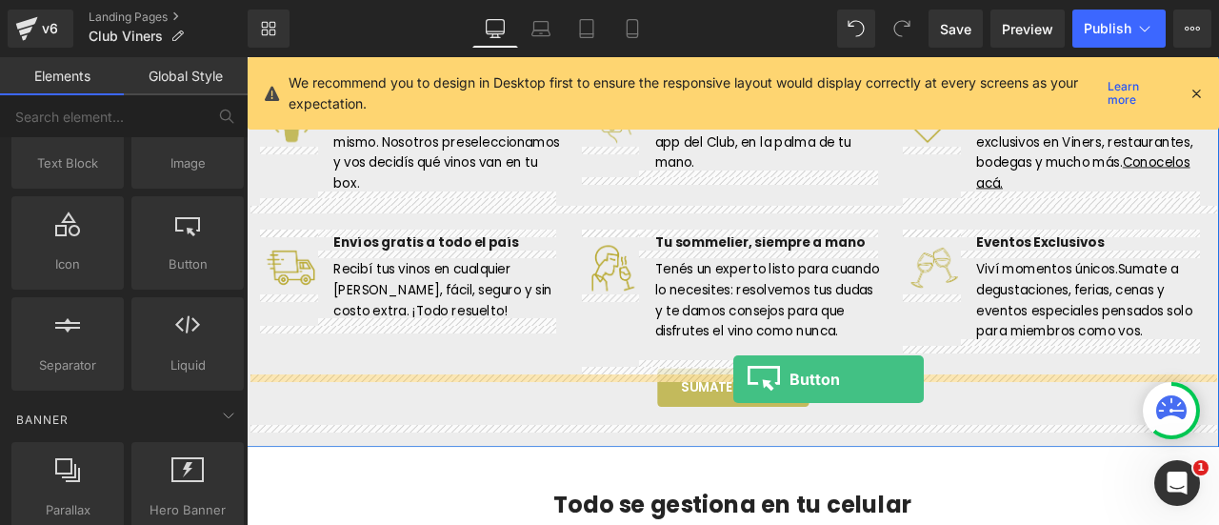
drag, startPoint x: 446, startPoint y: 321, endPoint x: 824, endPoint y: 438, distance: 395.8
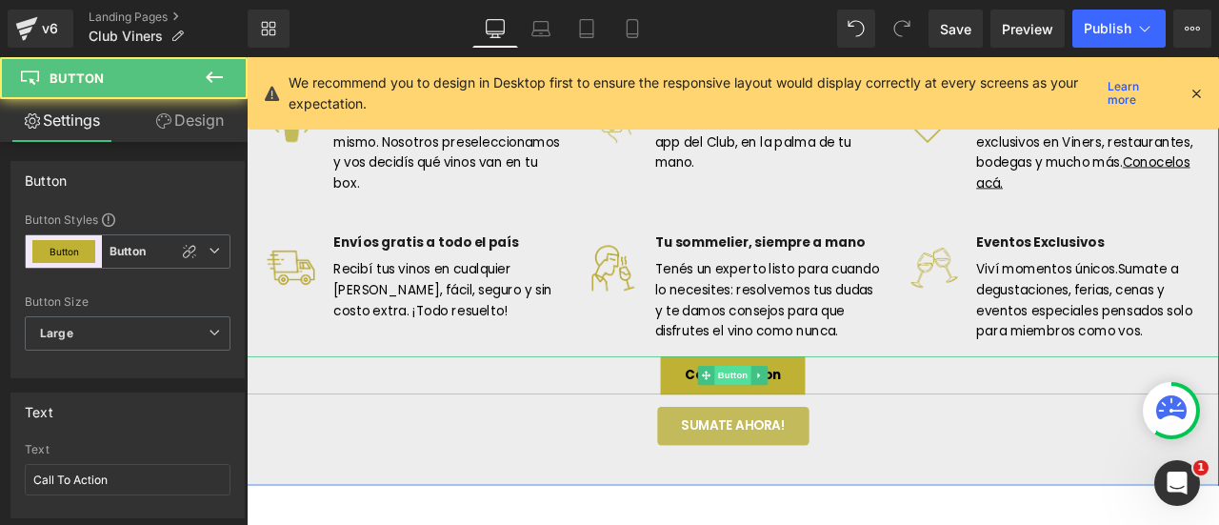
click at [811, 446] on span "Button" at bounding box center [823, 434] width 44 height 23
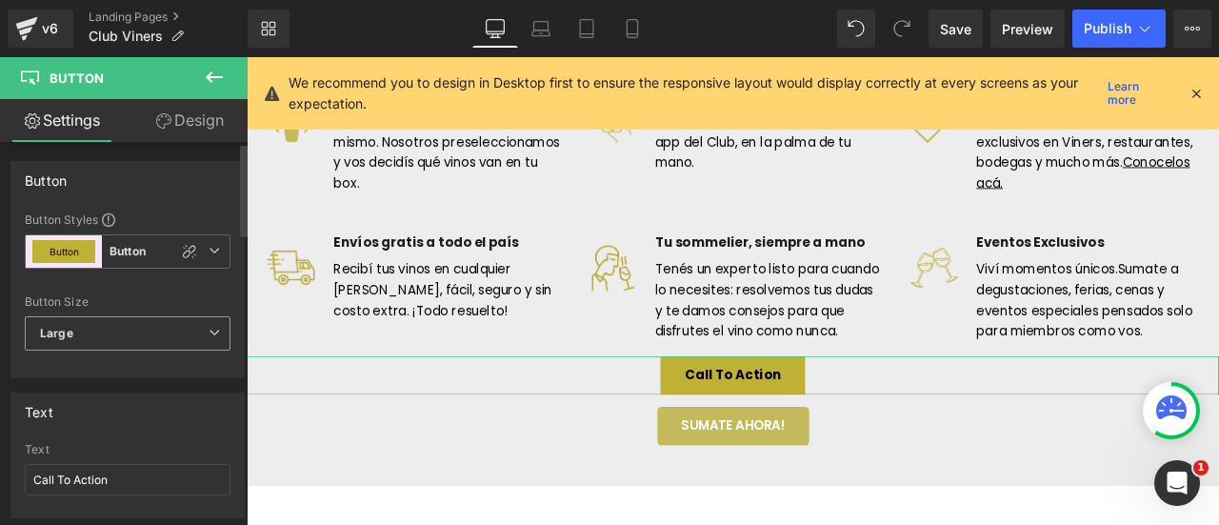
click at [209, 336] on icon at bounding box center [214, 332] width 11 height 11
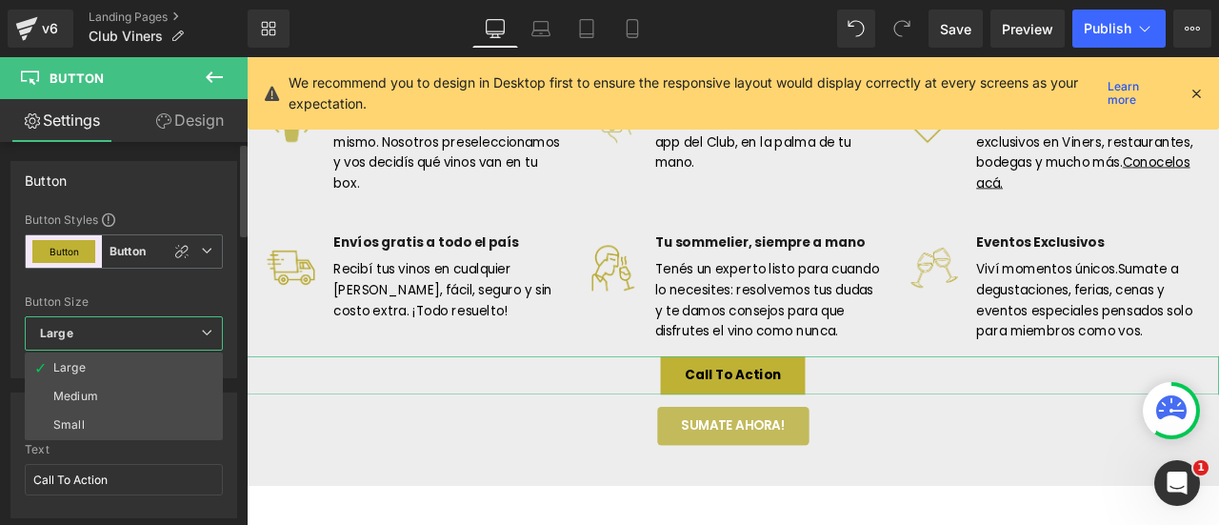
click at [203, 336] on icon at bounding box center [206, 332] width 11 height 11
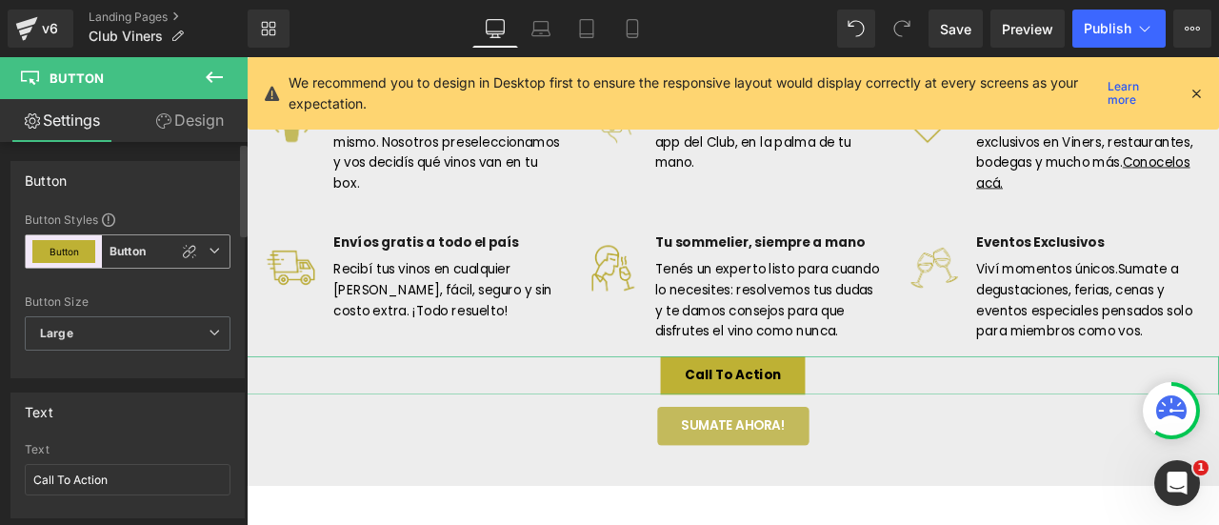
click at [218, 250] on span "Button Button" at bounding box center [128, 251] width 206 height 34
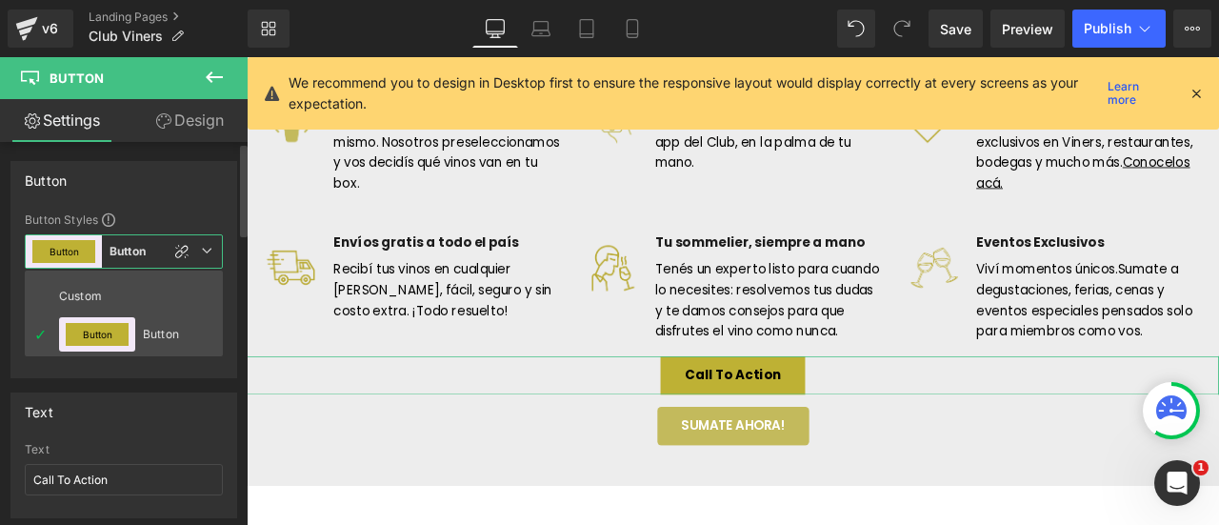
click at [216, 250] on span "Button Button" at bounding box center [124, 251] width 198 height 34
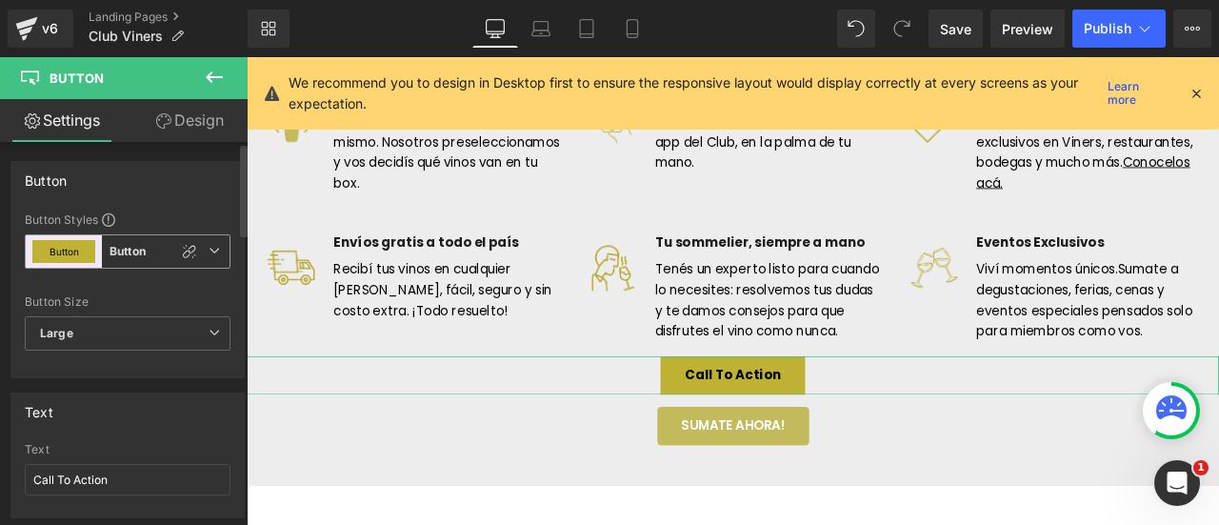
click at [216, 250] on span "Button Button" at bounding box center [128, 251] width 206 height 34
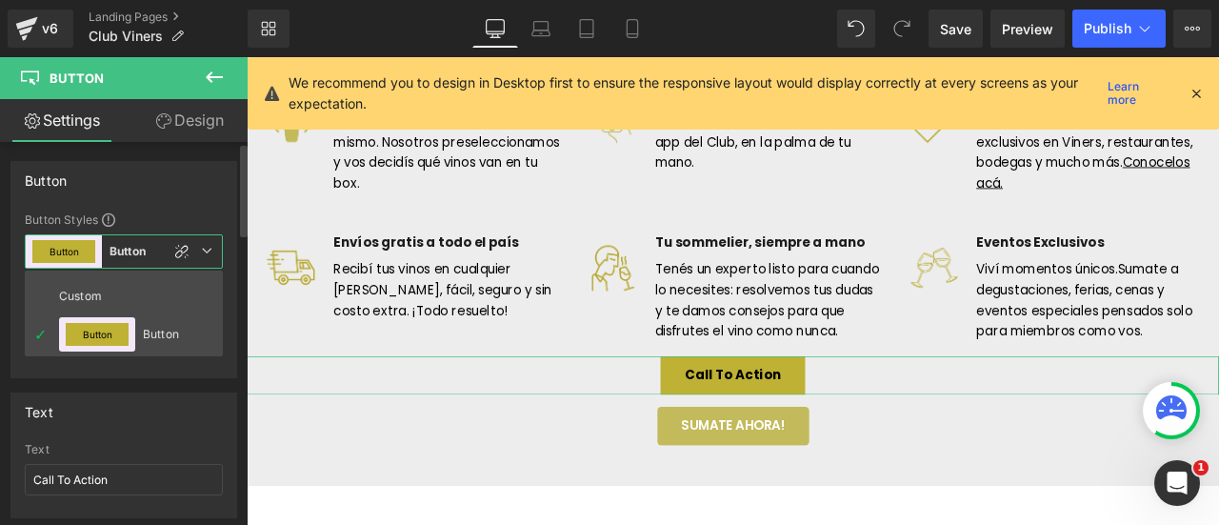
click at [218, 250] on span "Button Button" at bounding box center [124, 251] width 198 height 34
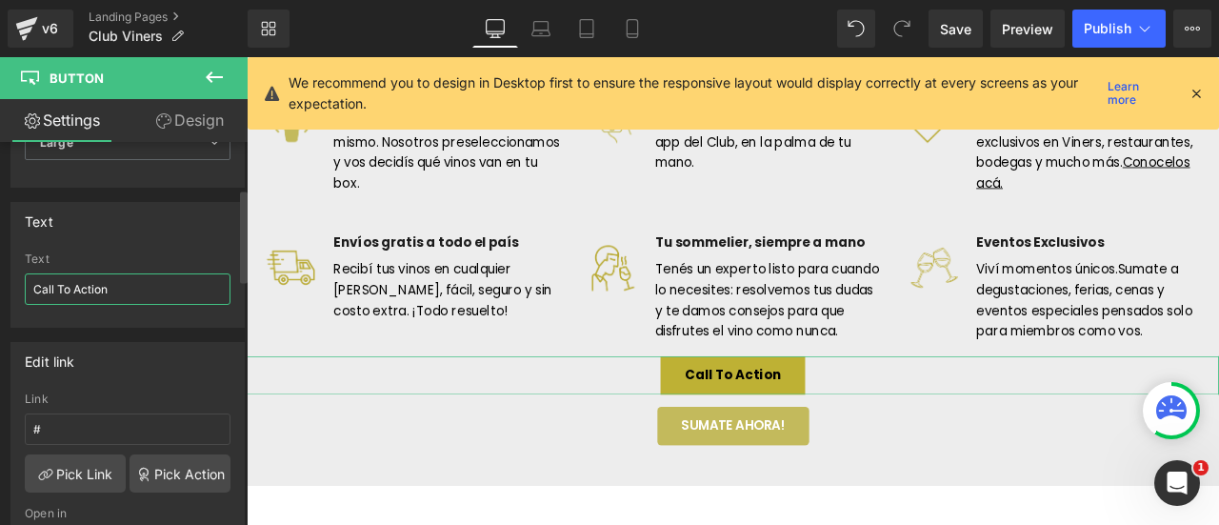
click at [149, 289] on input "Call To Action" at bounding box center [128, 288] width 206 height 31
click at [150, 287] on input "Call To Action" at bounding box center [128, 288] width 206 height 31
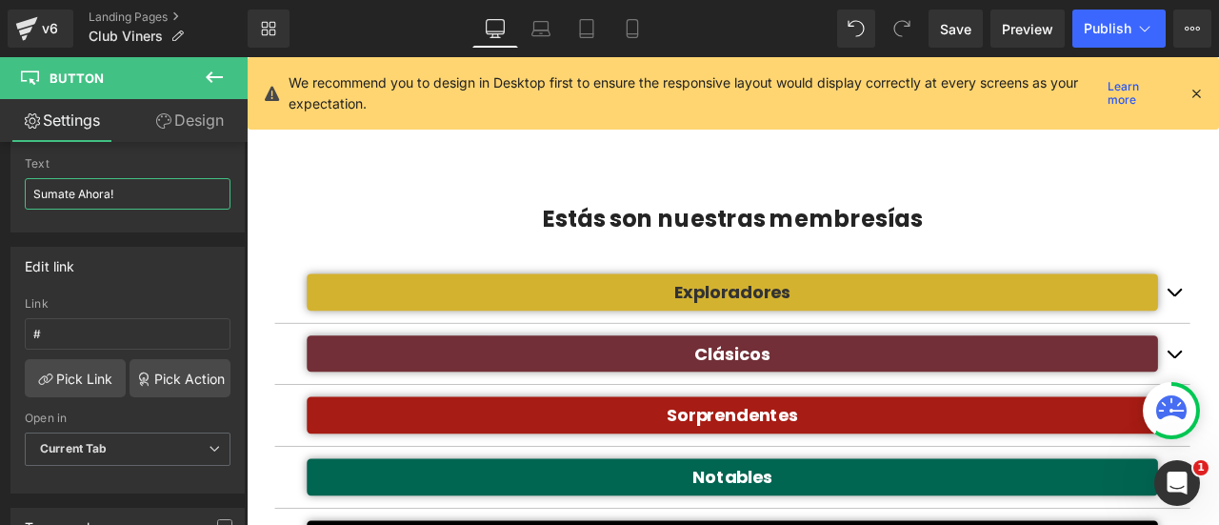
scroll to position [947, 0]
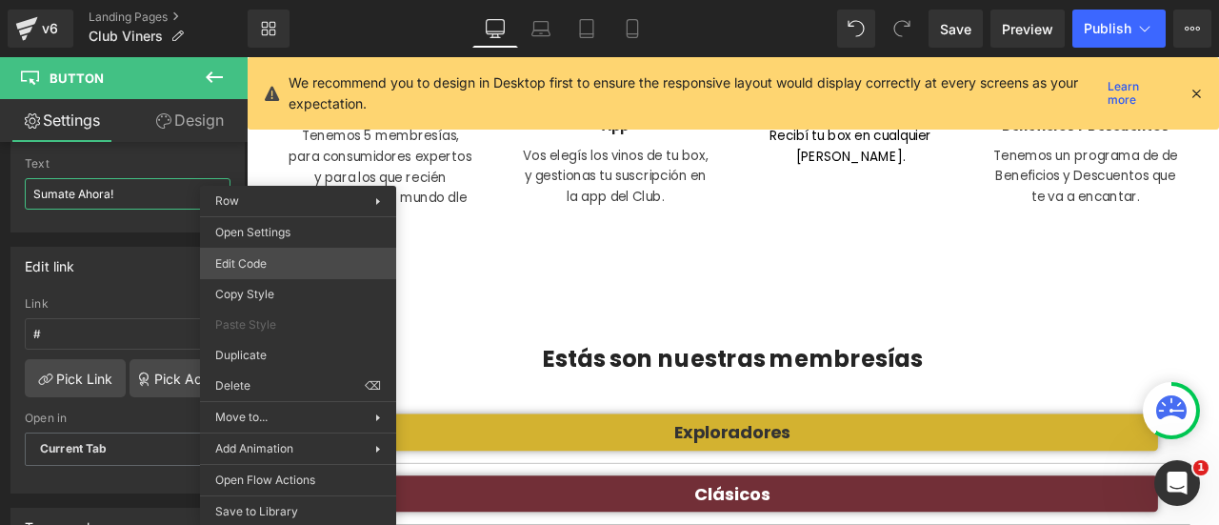
click at [283, 0] on div "Button You are previewing how the will restyle your page. You can not edit Elem…" at bounding box center [609, 0] width 1219 height 0
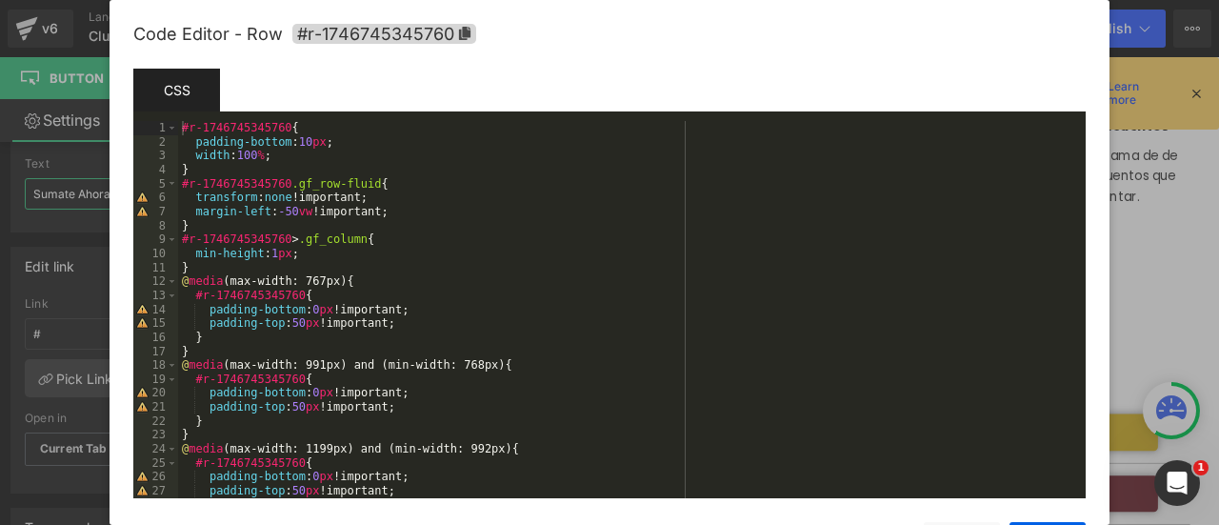
click at [460, 35] on icon at bounding box center [464, 33] width 13 height 13
type input "Sumate Ahora!"
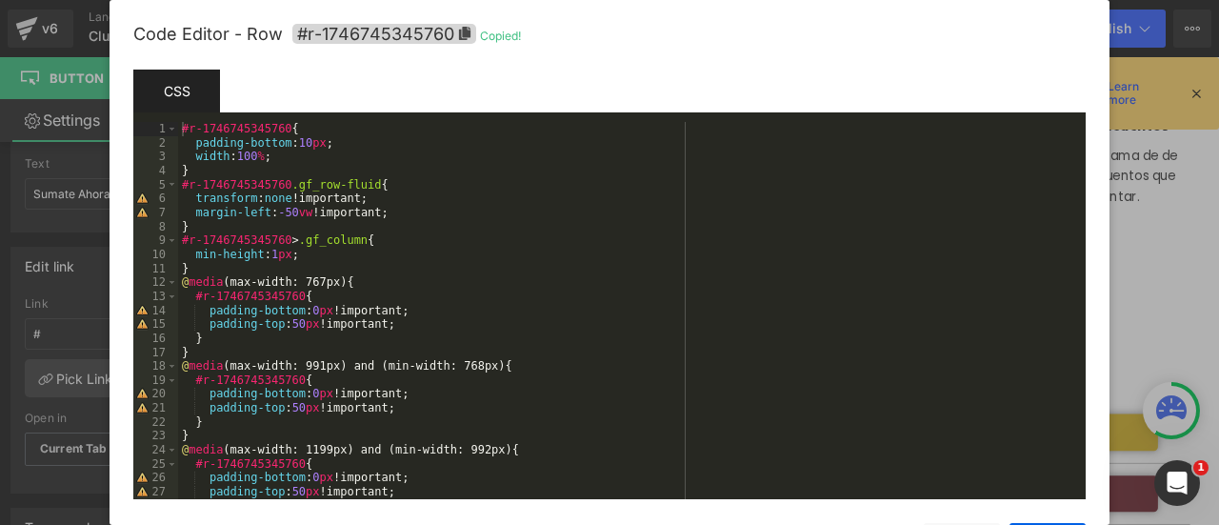
click at [1164, 251] on div at bounding box center [609, 262] width 1219 height 525
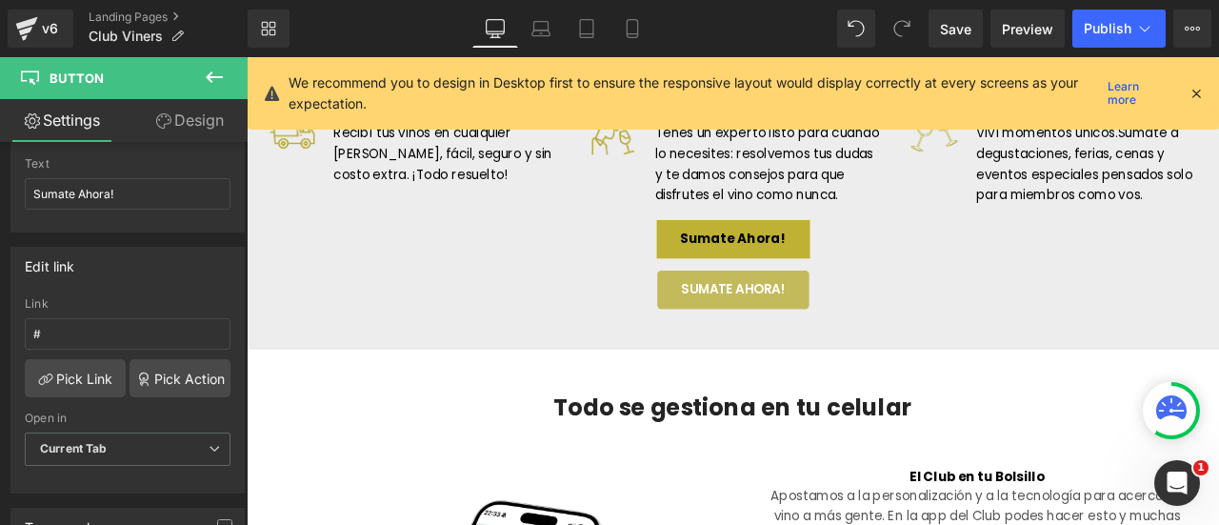
scroll to position [2185, 0]
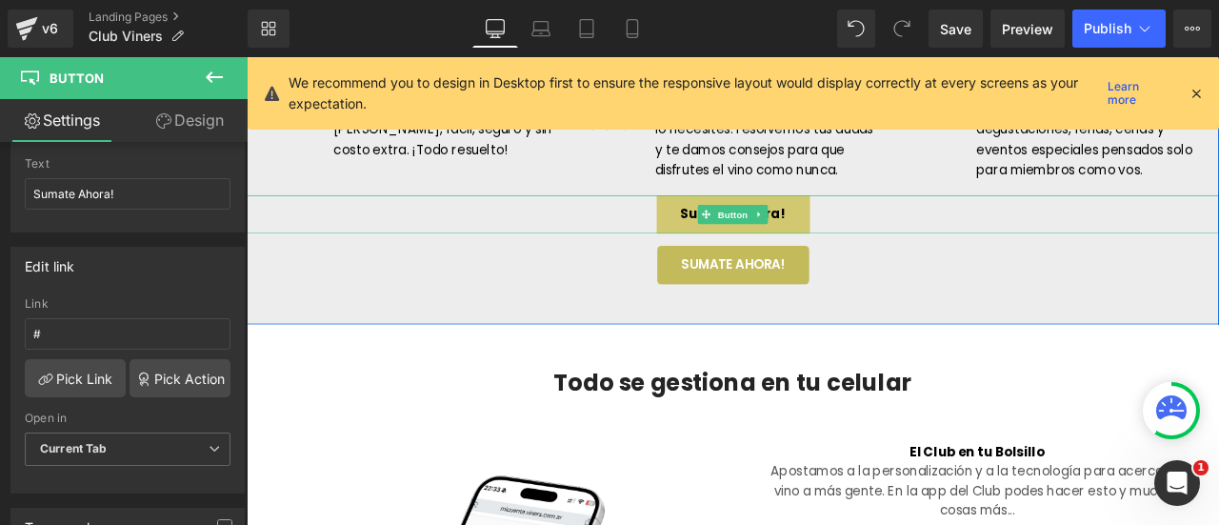
click at [814, 256] on span "Button" at bounding box center [823, 244] width 44 height 23
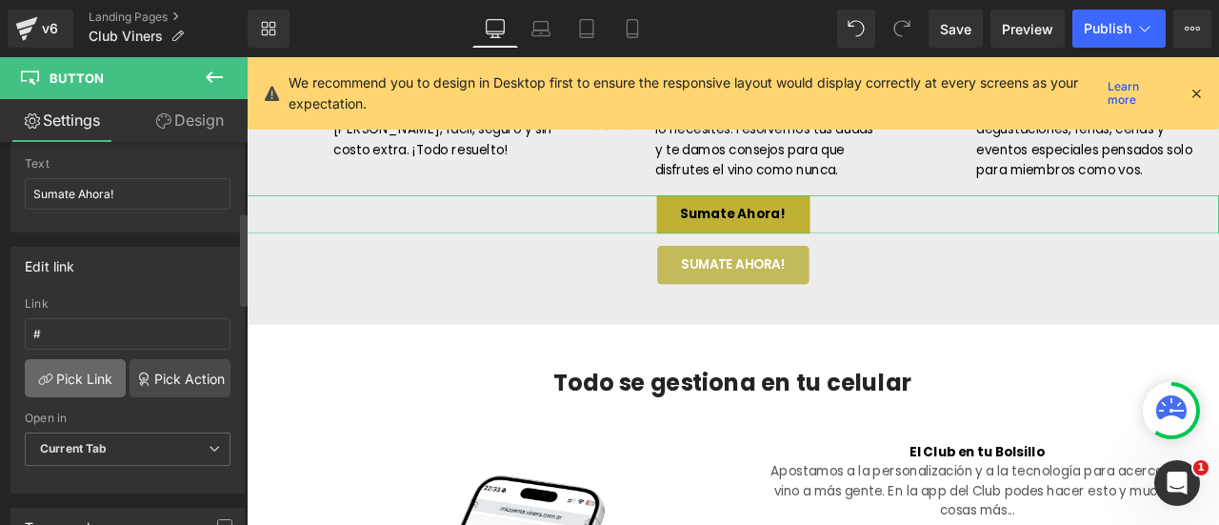
click at [76, 371] on link "Pick Link" at bounding box center [75, 378] width 101 height 38
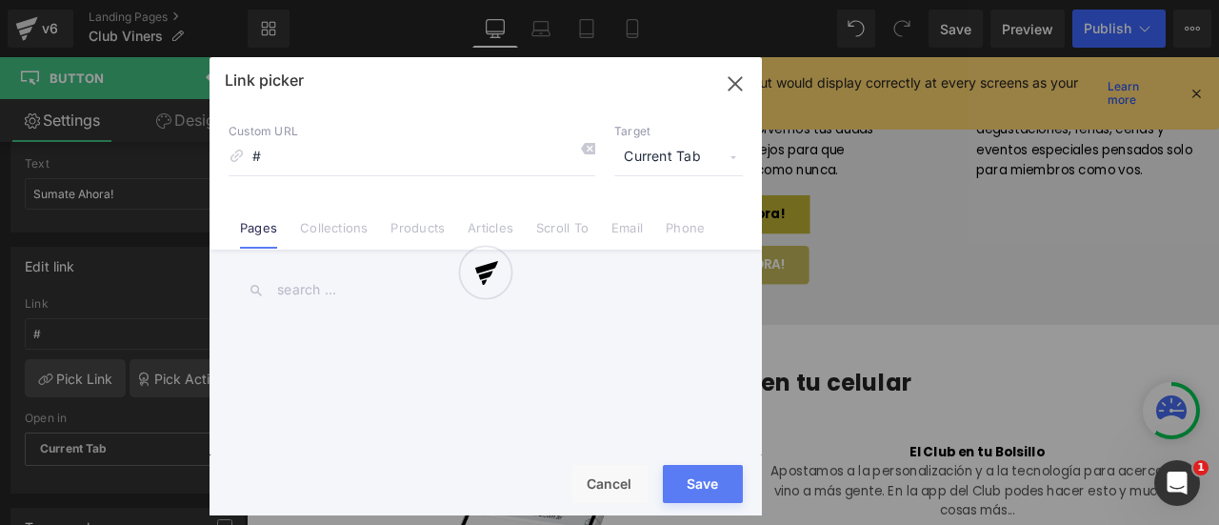
click at [572, 231] on link "Scroll To" at bounding box center [562, 234] width 52 height 29
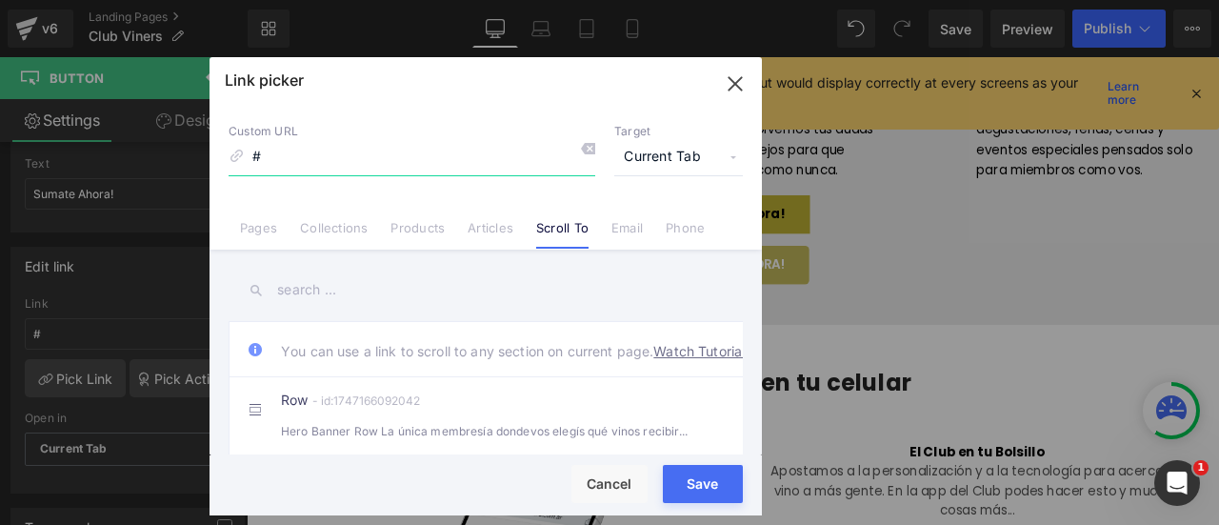
click at [310, 163] on input "#" at bounding box center [412, 157] width 367 height 36
paste input "r-1746745345760"
type input "#r-1746745345760"
click at [691, 473] on button "Save" at bounding box center [703, 484] width 80 height 38
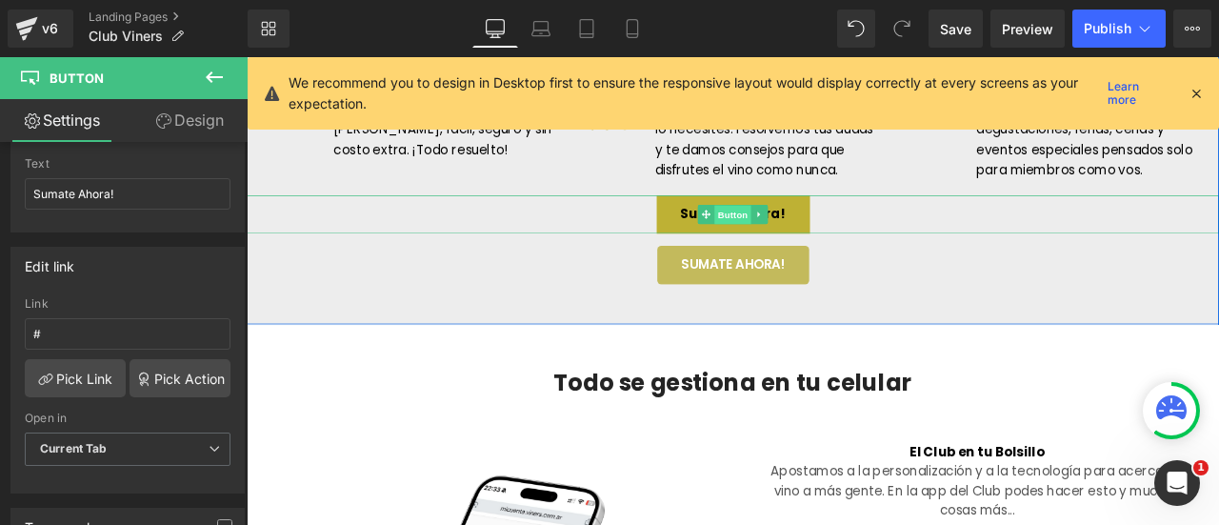
click at [830, 256] on span "Button" at bounding box center [823, 244] width 44 height 23
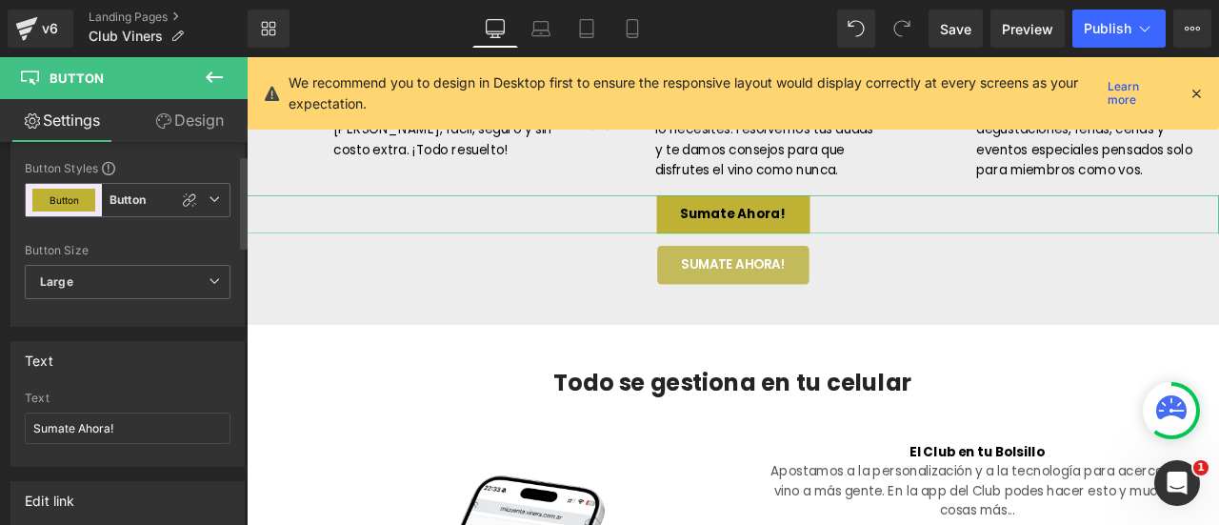
scroll to position [0, 0]
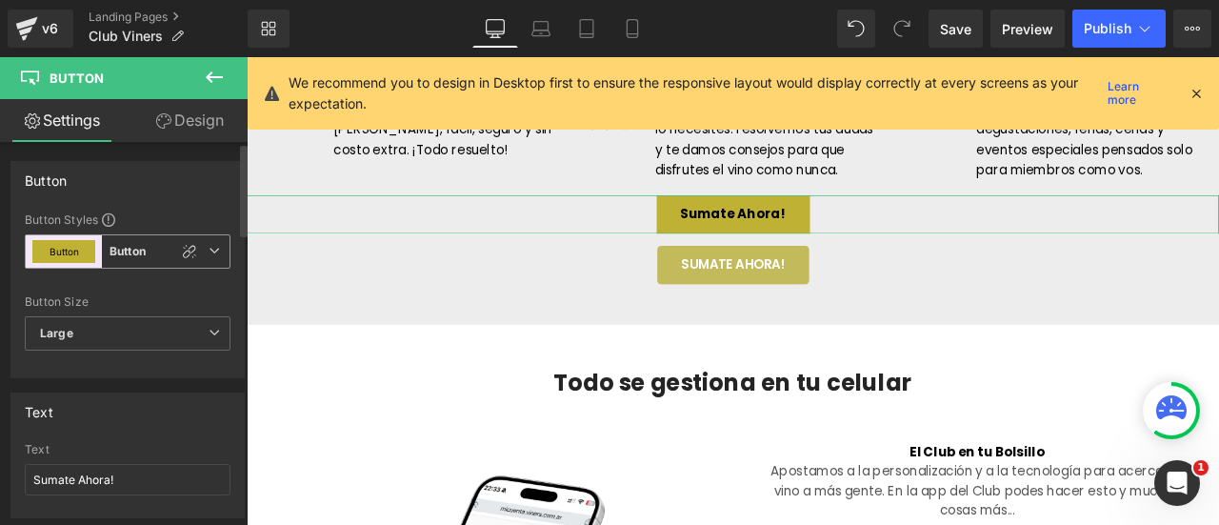
click at [209, 250] on icon at bounding box center [214, 250] width 11 height 11
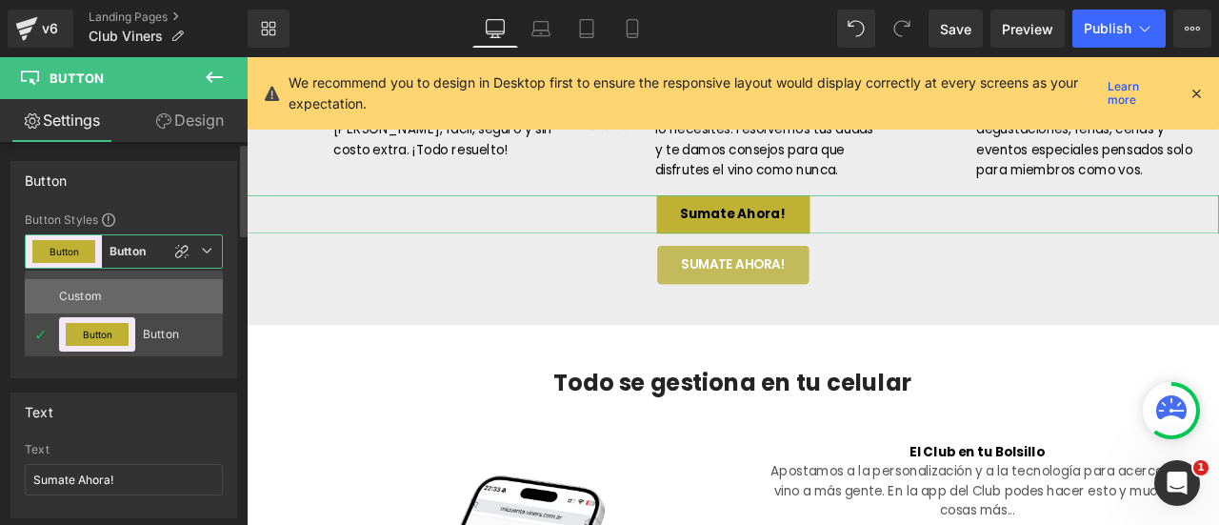
click at [107, 296] on li "Custom" at bounding box center [124, 296] width 198 height 34
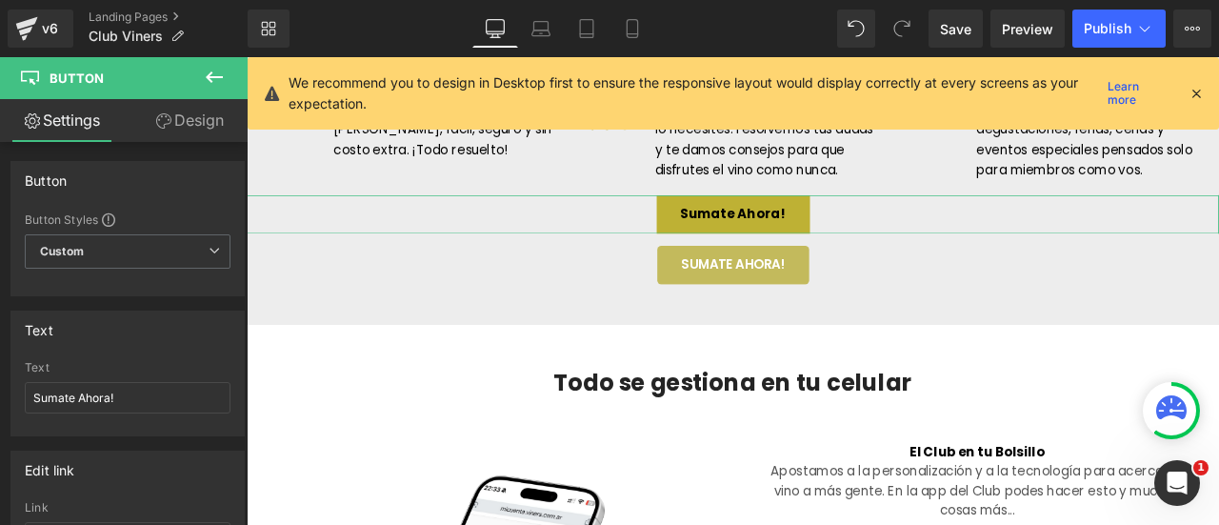
drag, startPoint x: 212, startPoint y: 103, endPoint x: 141, endPoint y: 231, distance: 147.1
click at [212, 103] on link "Design" at bounding box center [190, 120] width 124 height 43
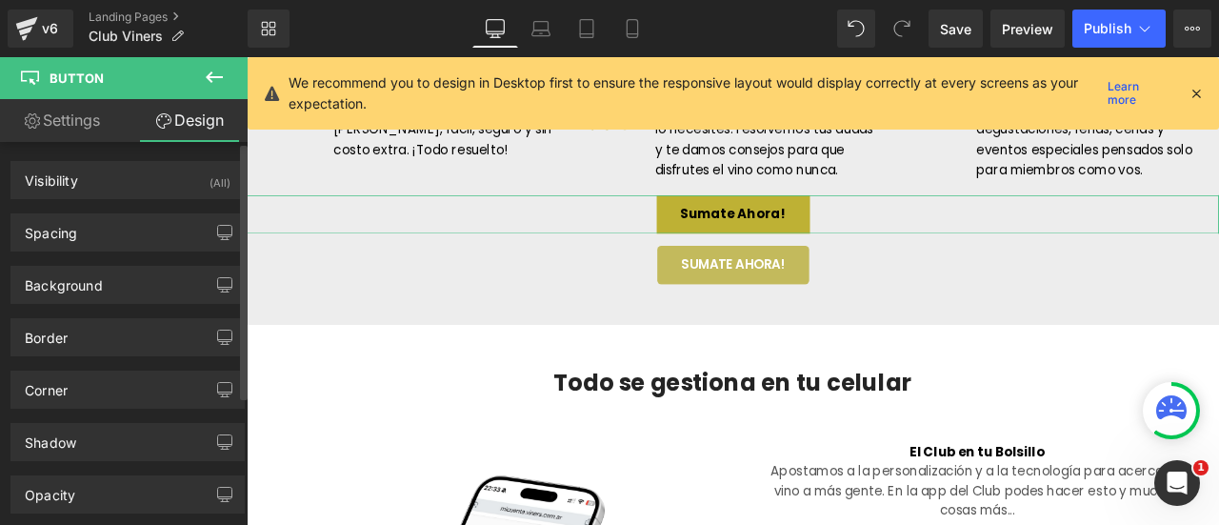
scroll to position [95, 0]
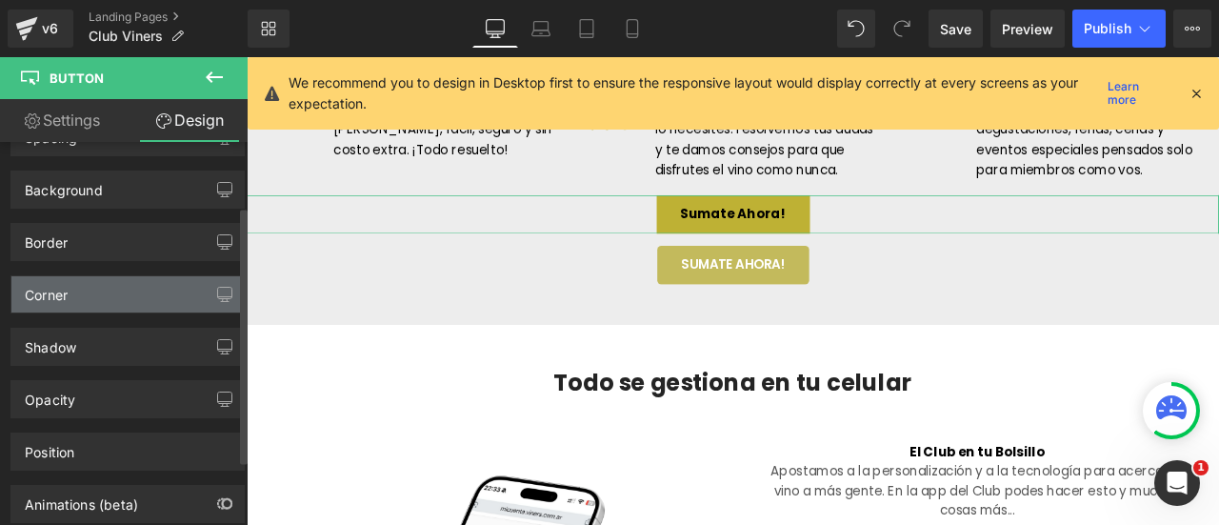
click at [94, 283] on div "Corner" at bounding box center [127, 294] width 232 height 36
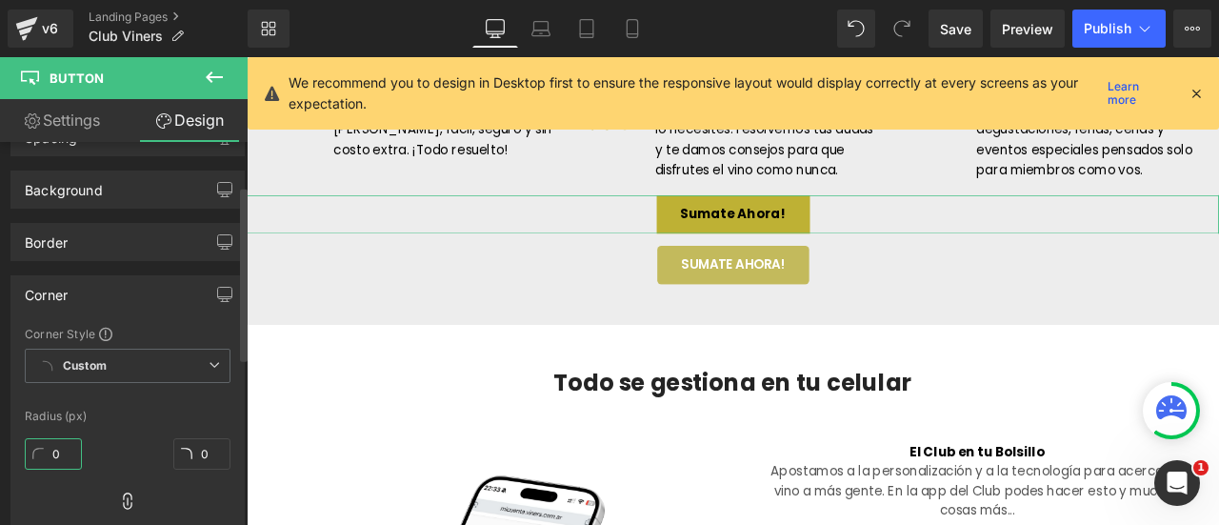
click at [49, 447] on input "0" at bounding box center [53, 453] width 57 height 31
type input "5"
click at [170, 410] on div "Radius (px)" at bounding box center [128, 416] width 206 height 13
click at [72, 119] on link "Settings" at bounding box center [62, 120] width 124 height 43
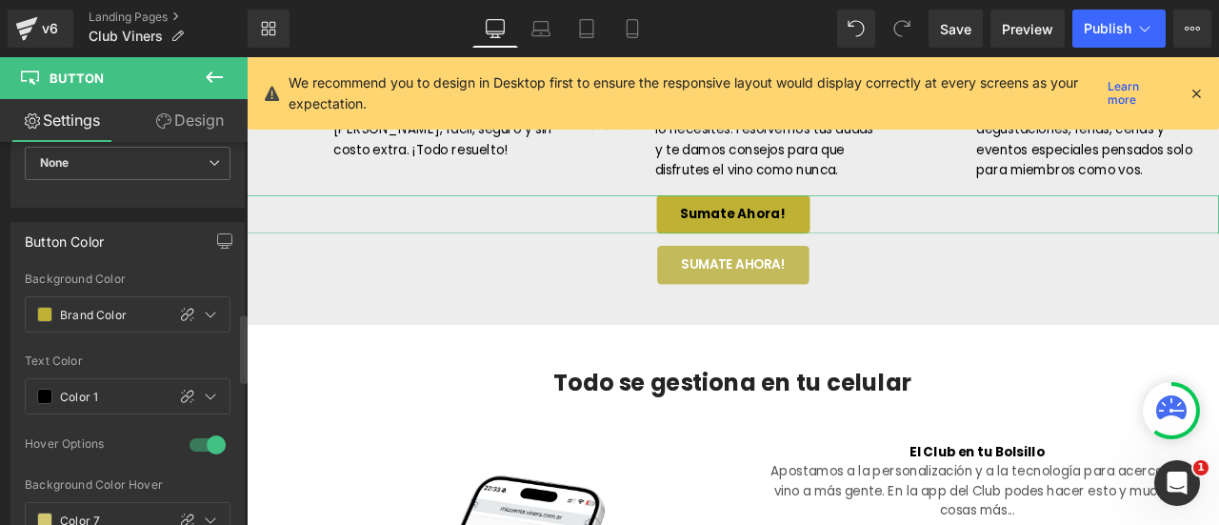
scroll to position [952, 0]
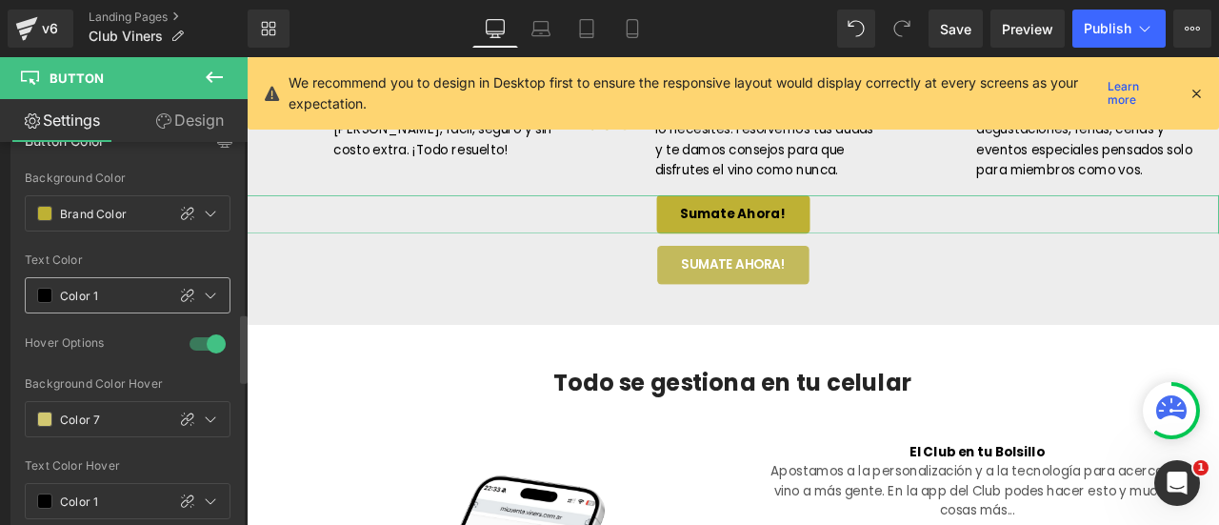
click at [219, 287] on div at bounding box center [197, 295] width 65 height 34
click at [206, 293] on icon at bounding box center [211, 296] width 10 height 6
click at [77, 286] on input "text" at bounding box center [108, 295] width 96 height 21
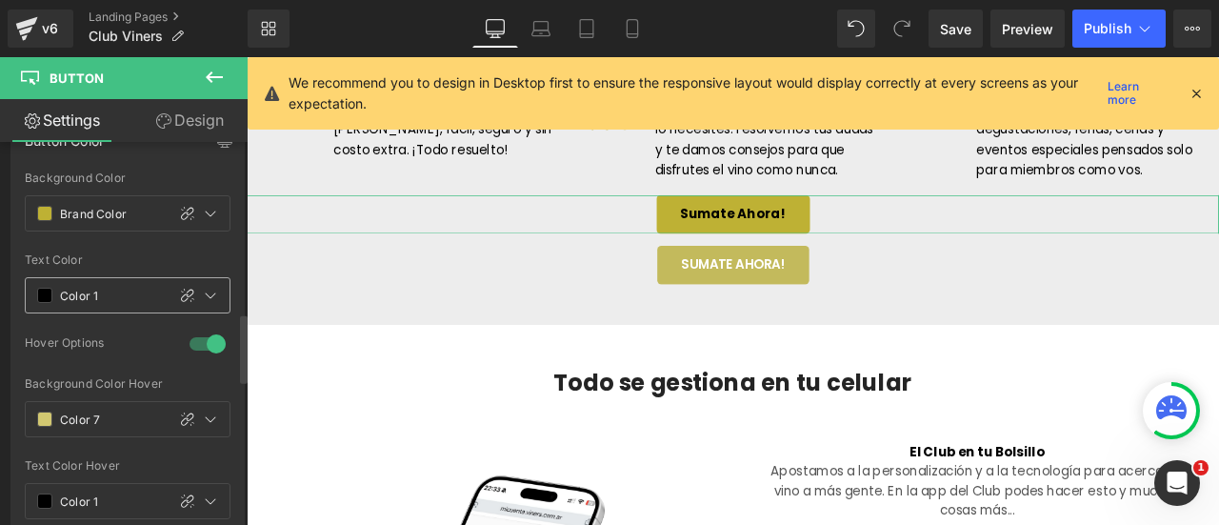
click at [81, 287] on input "text" at bounding box center [108, 295] width 96 height 21
click at [78, 285] on input "text" at bounding box center [108, 295] width 96 height 21
type input "ffffff"
click at [131, 322] on div at bounding box center [128, 328] width 206 height 12
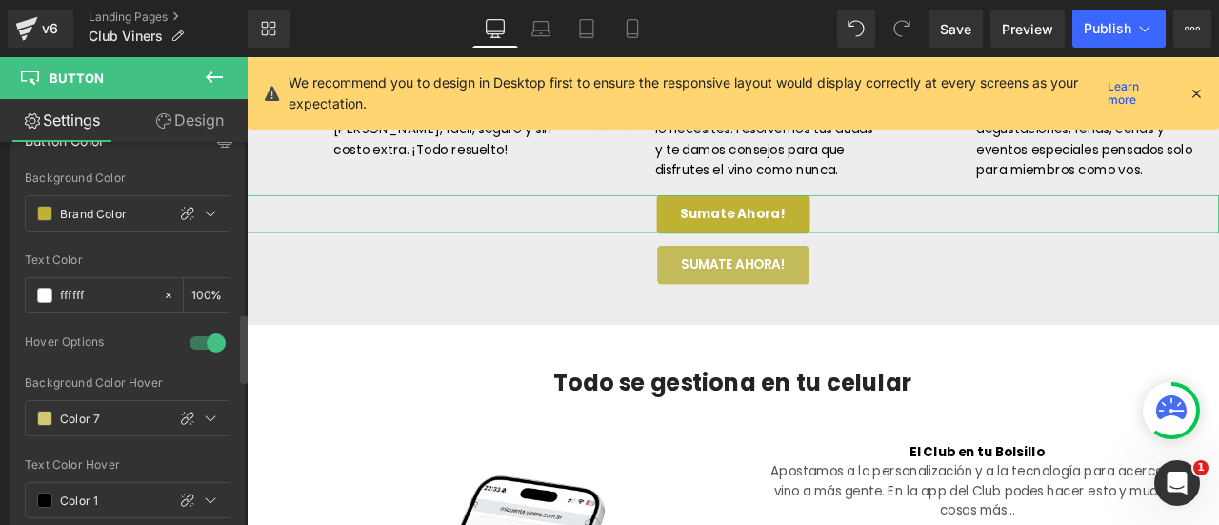
click at [195, 332] on div at bounding box center [208, 343] width 46 height 30
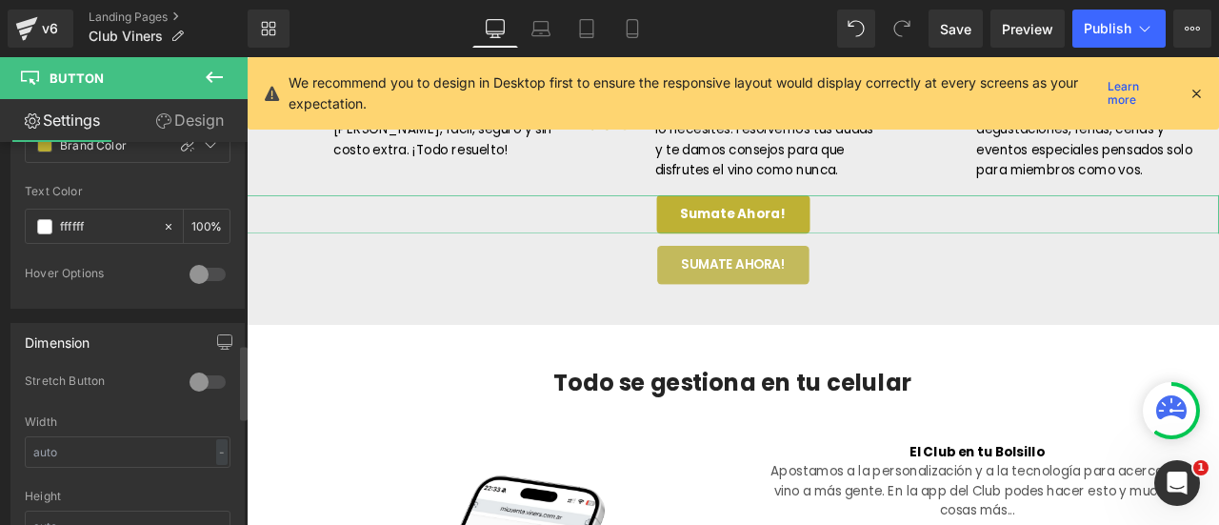
scroll to position [1048, 0]
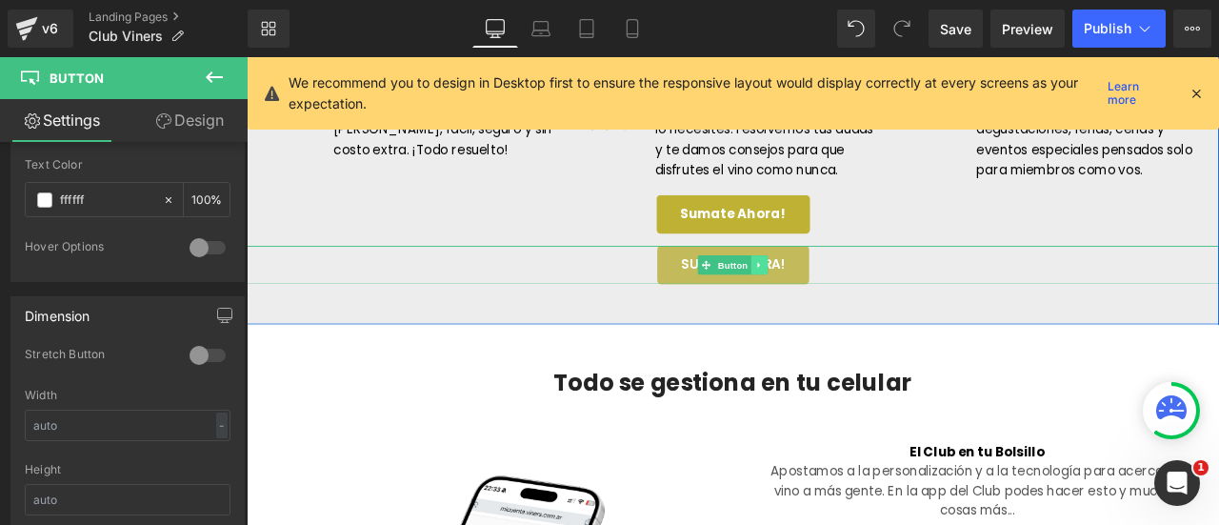
click at [850, 310] on icon at bounding box center [855, 303] width 10 height 11
click at [859, 310] on icon at bounding box center [864, 303] width 10 height 11
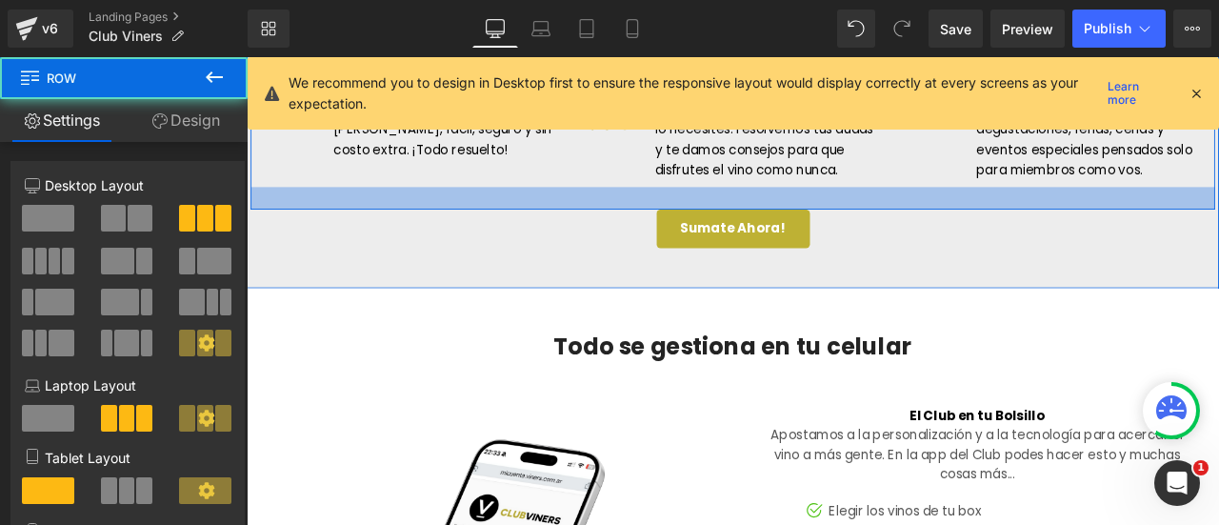
drag, startPoint x: 838, startPoint y: 237, endPoint x: 835, endPoint y: 254, distance: 17.4
click at [835, 238] on div at bounding box center [822, 224] width 1143 height 27
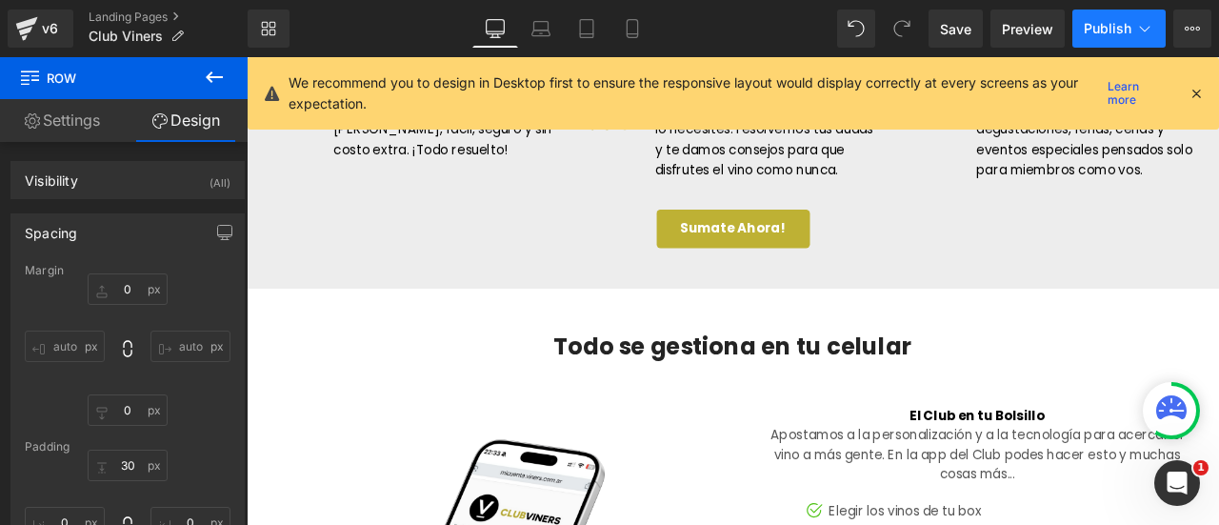
click at [1114, 34] on span "Publish" at bounding box center [1108, 28] width 48 height 15
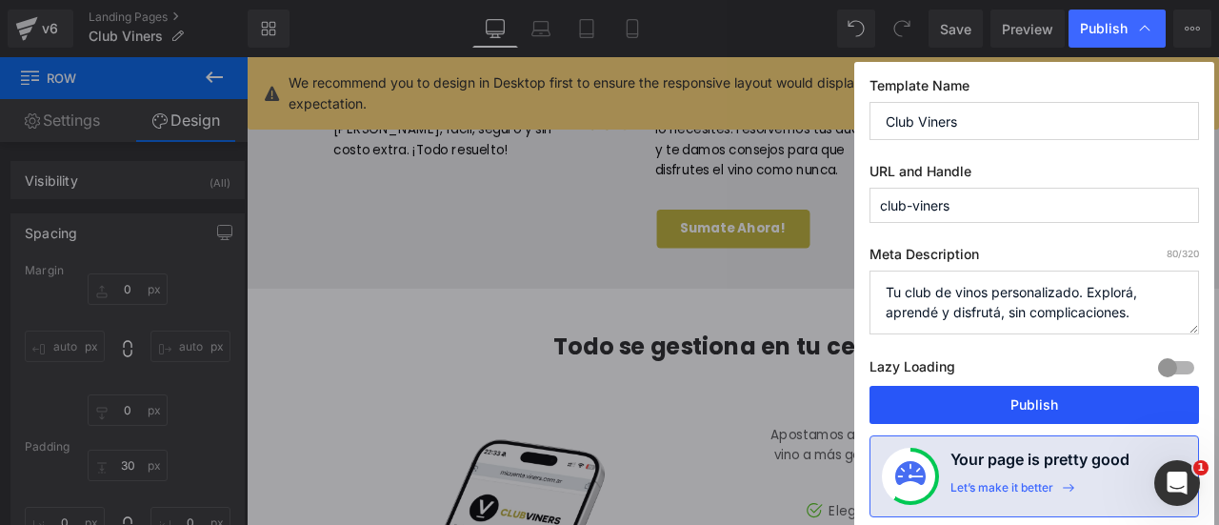
click at [1059, 409] on button "Publish" at bounding box center [1035, 405] width 330 height 38
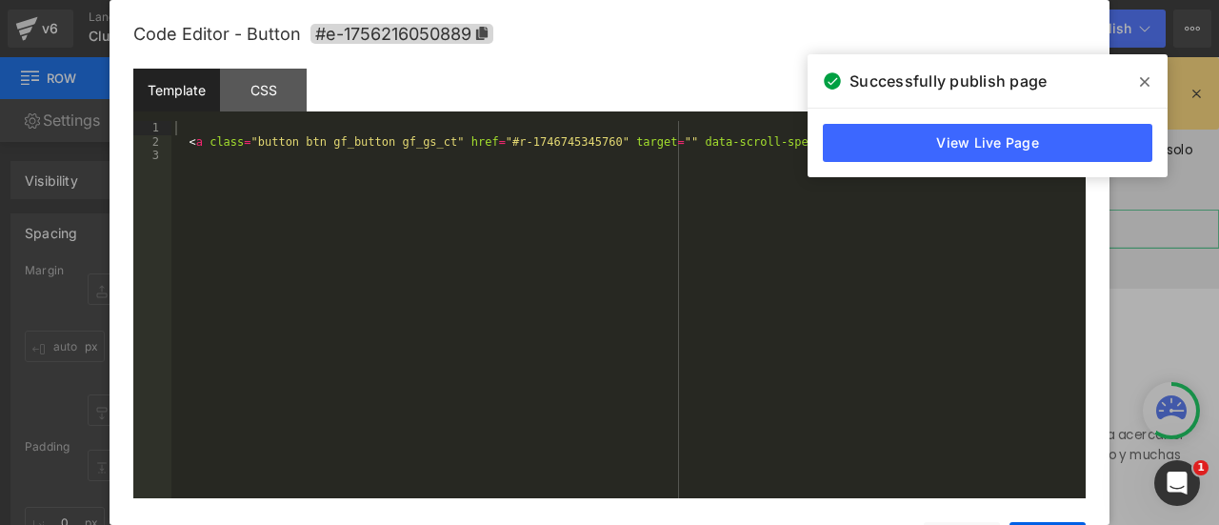
click at [726, 0] on div "Button You are previewing how the will restyle your page. You can not edit Elem…" at bounding box center [609, 0] width 1219 height 0
click at [1134, 79] on span at bounding box center [1145, 82] width 30 height 30
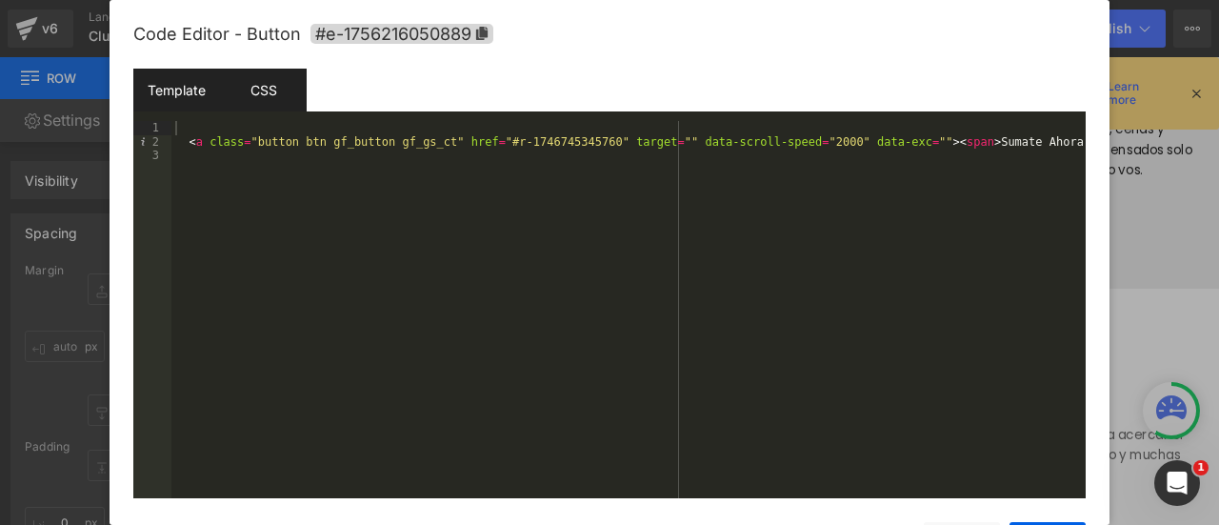
click at [263, 89] on div "CSS" at bounding box center [263, 90] width 87 height 43
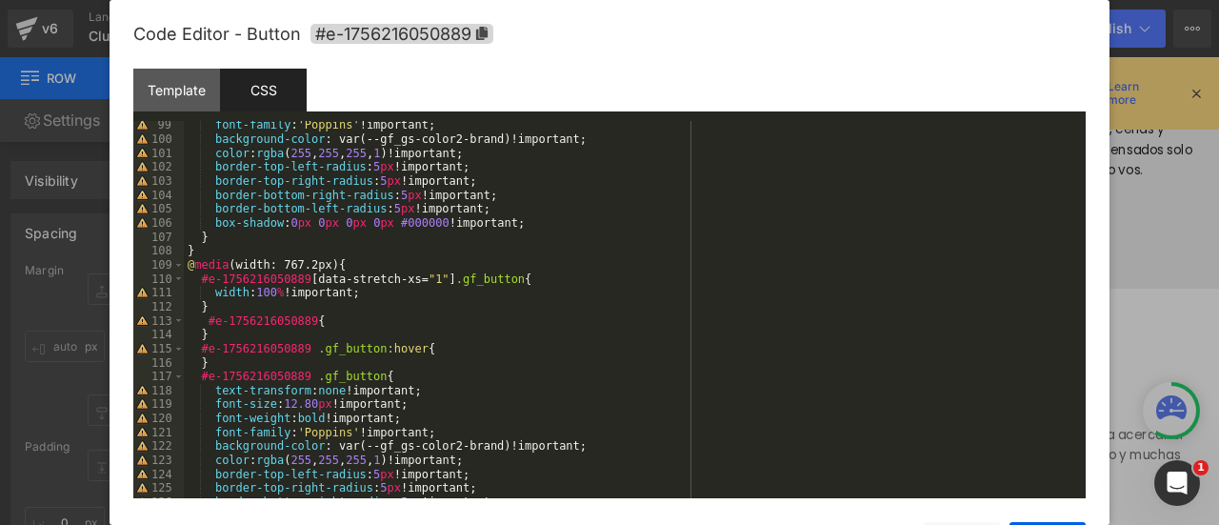
scroll to position [1452, 0]
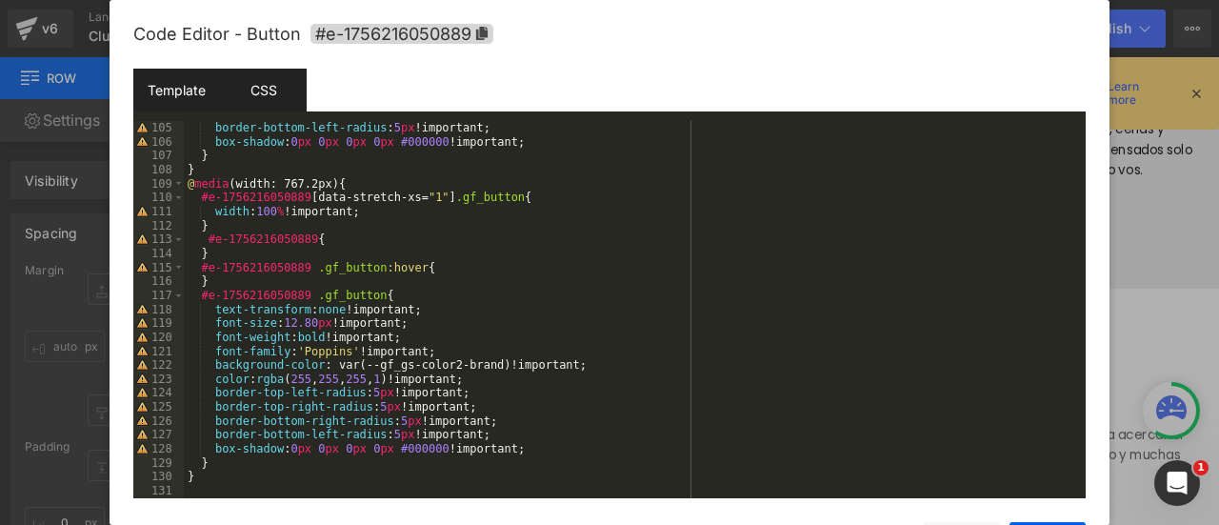
click at [174, 87] on div "Template" at bounding box center [176, 90] width 87 height 43
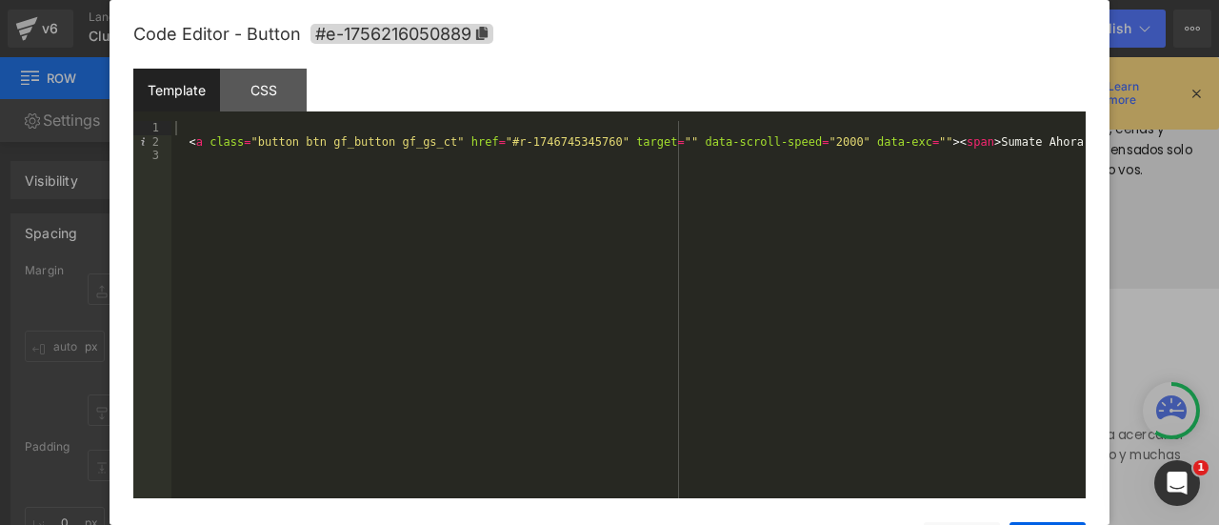
click at [1175, 233] on div at bounding box center [609, 262] width 1219 height 525
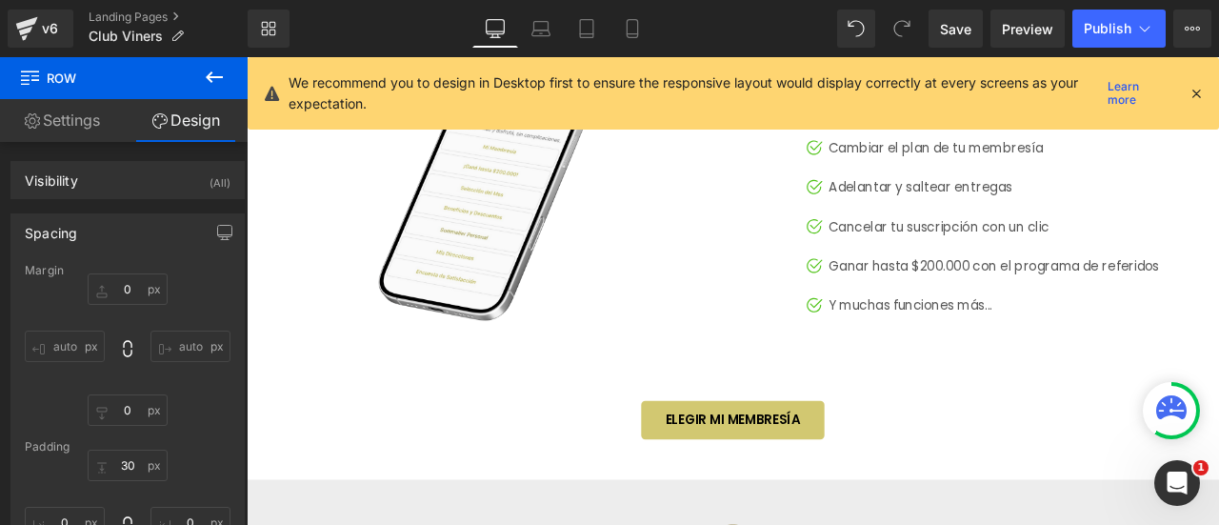
scroll to position [2852, 0]
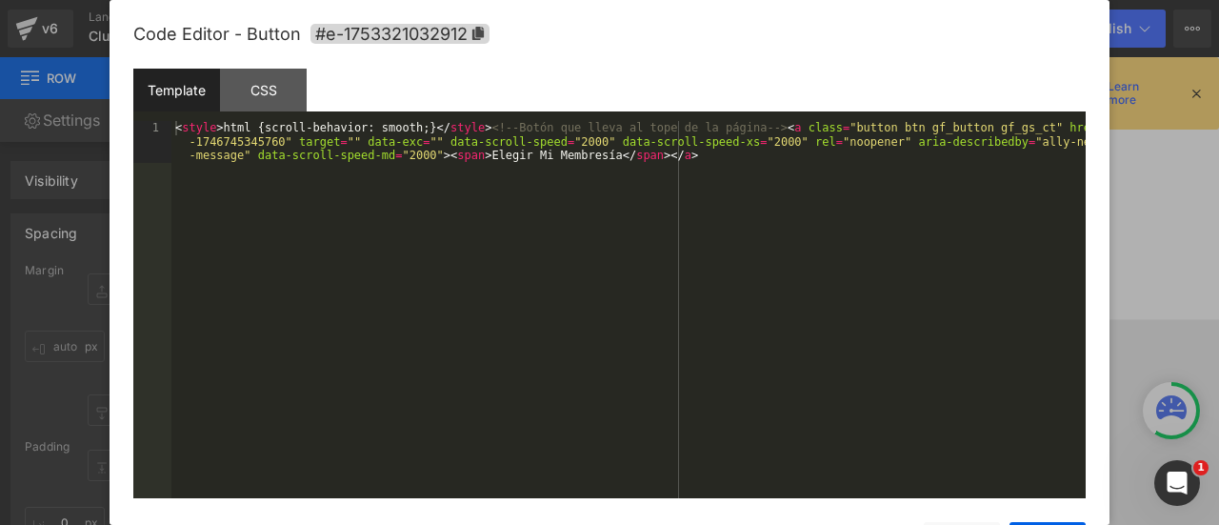
click at [730, 0] on div "Button You are previewing how the will restyle your page. You can not edit Elem…" at bounding box center [609, 0] width 1219 height 0
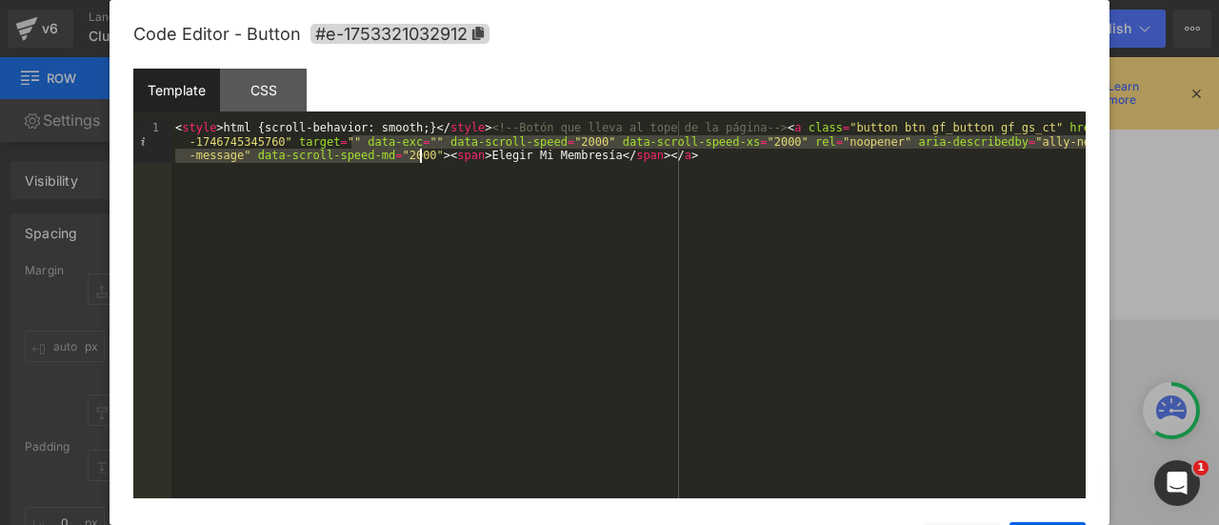
drag, startPoint x: 350, startPoint y: 140, endPoint x: 419, endPoint y: 150, distance: 69.2
click at [419, 150] on div "< style > html { scroll-behavior: smooth; } </ style > <!-- Botón que lleva al …" at bounding box center [628, 351] width 914 height 461
click at [1149, 252] on div at bounding box center [609, 262] width 1219 height 525
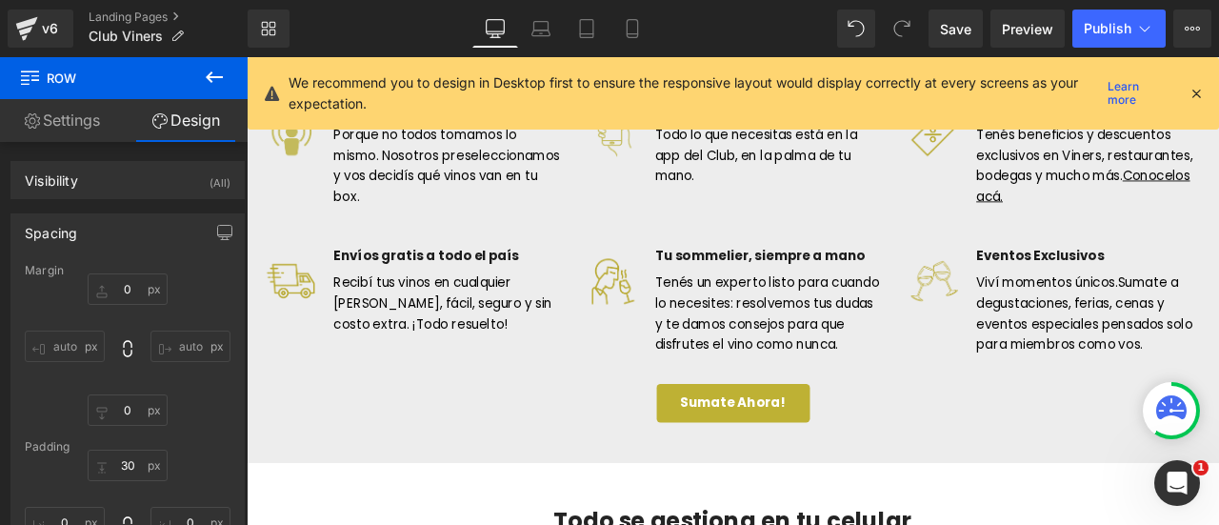
scroll to position [2090, 0]
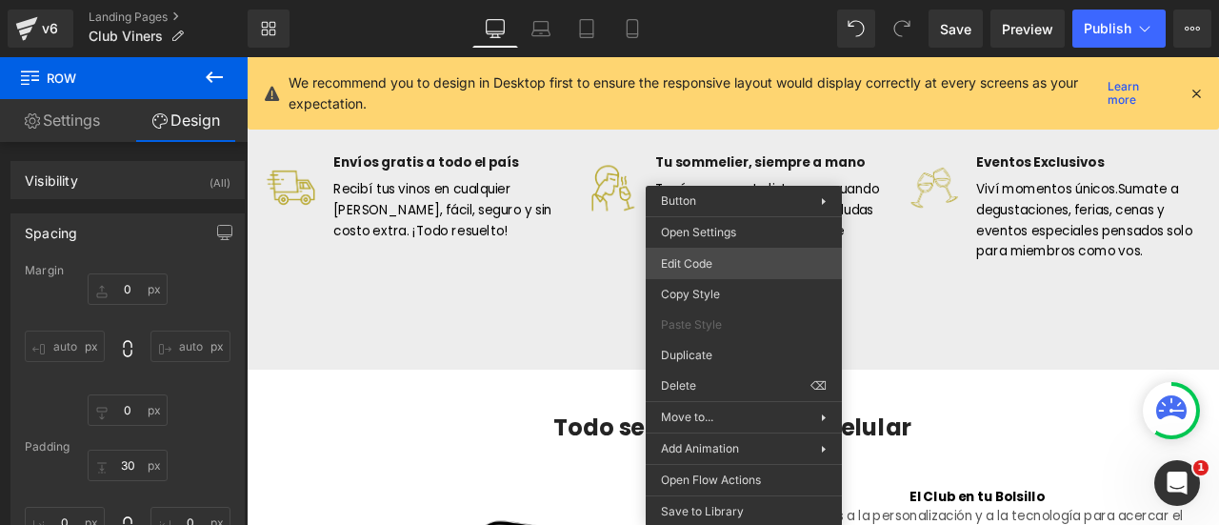
click at [735, 0] on div "Button You are previewing how the will restyle your page. You can not edit Elem…" at bounding box center [609, 0] width 1219 height 0
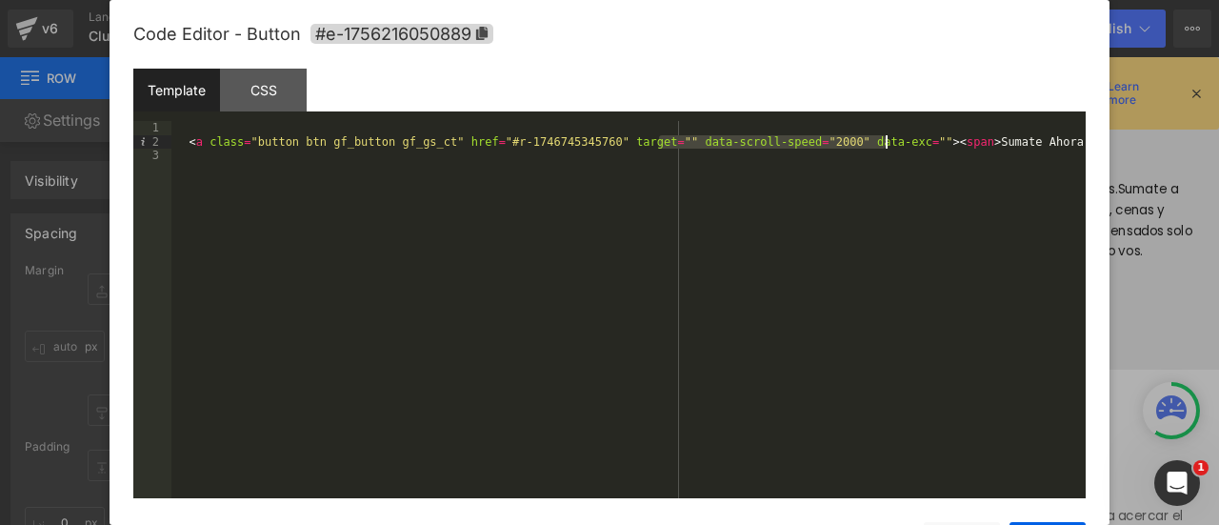
drag, startPoint x: 659, startPoint y: 144, endPoint x: 884, endPoint y: 140, distance: 224.8
click at [884, 140] on div "< a class = "button btn gf_button gf_gs_ct" href = "#r-1746745345760" target = …" at bounding box center [628, 323] width 914 height 405
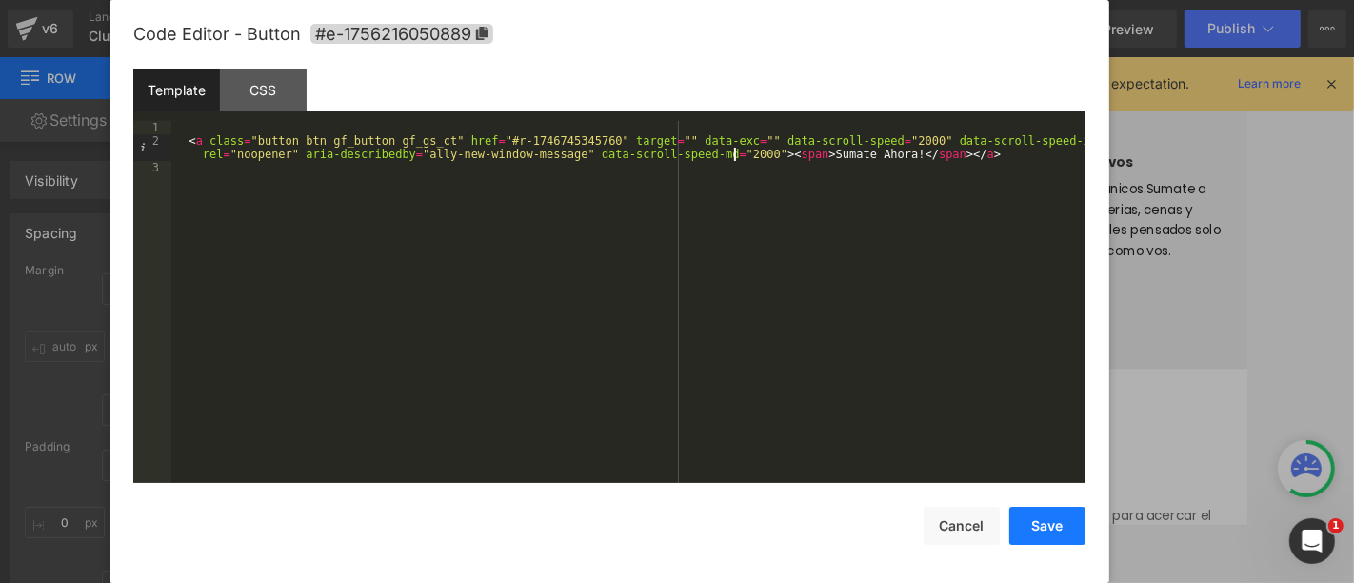
click at [1071, 524] on button "Save" at bounding box center [1048, 526] width 76 height 38
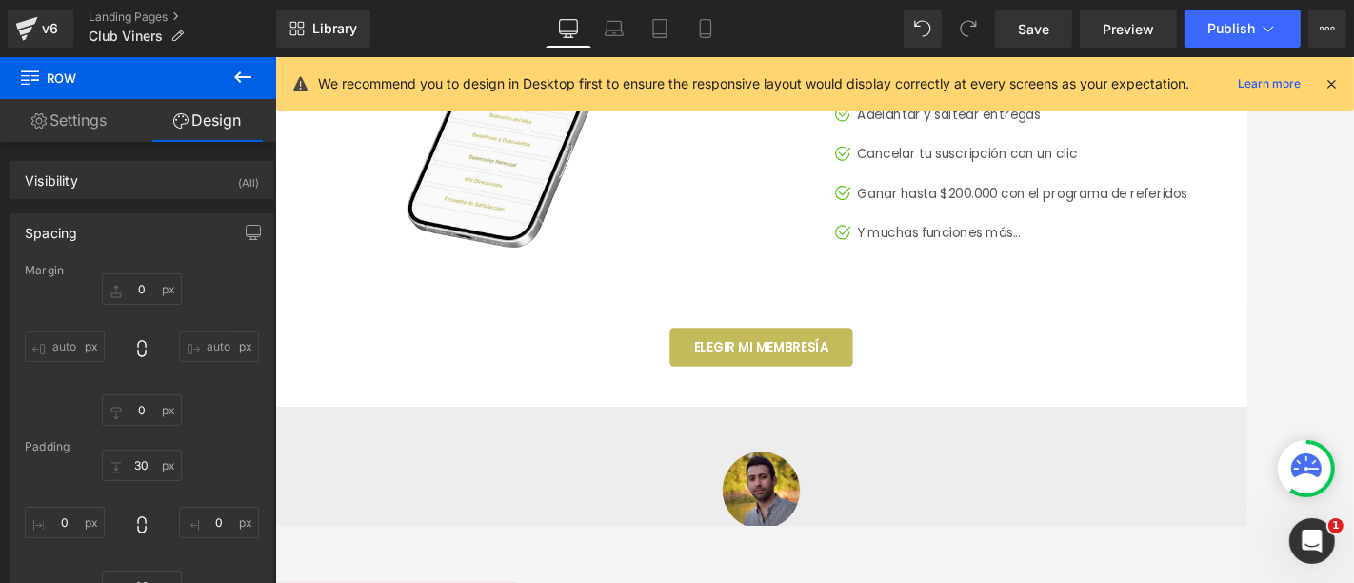
scroll to position [2935, 0]
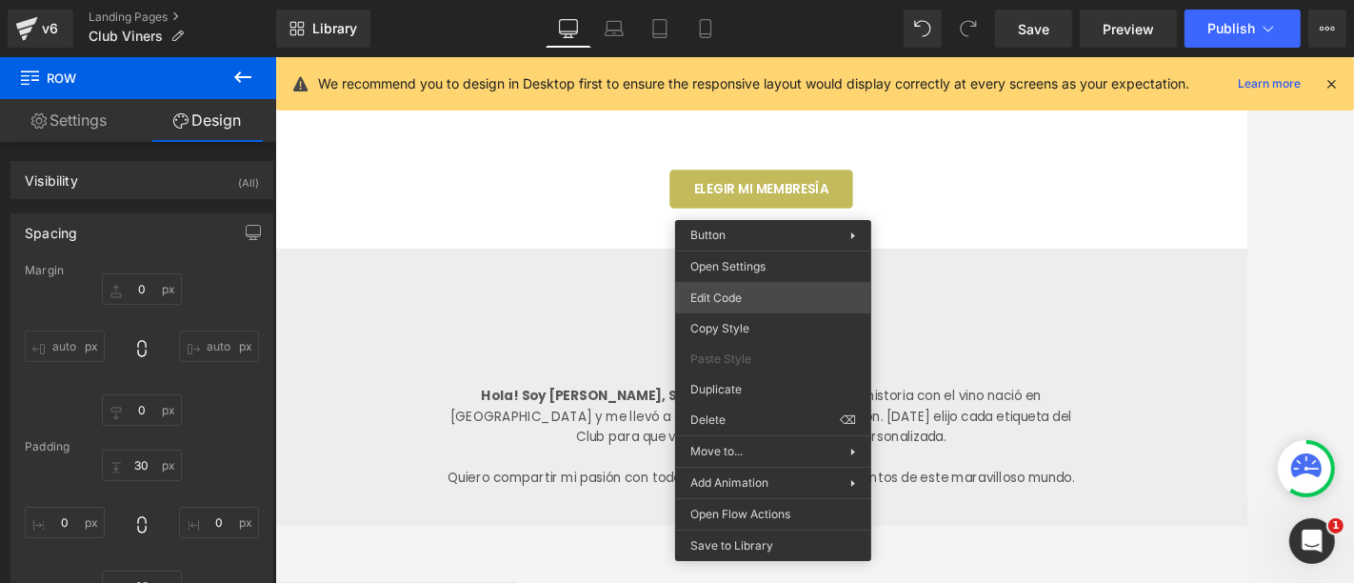
click at [755, 0] on div "Button You are previewing how the will restyle your page. You can not edit Elem…" at bounding box center [677, 0] width 1354 height 0
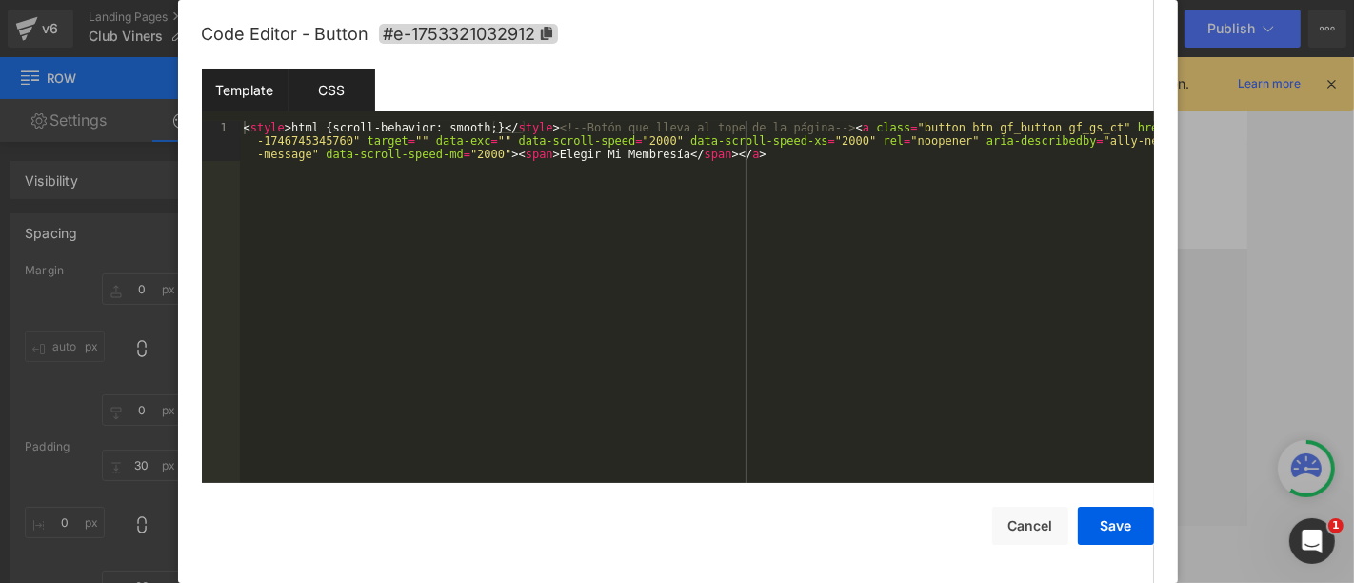
click at [337, 91] on div "CSS" at bounding box center [332, 90] width 87 height 43
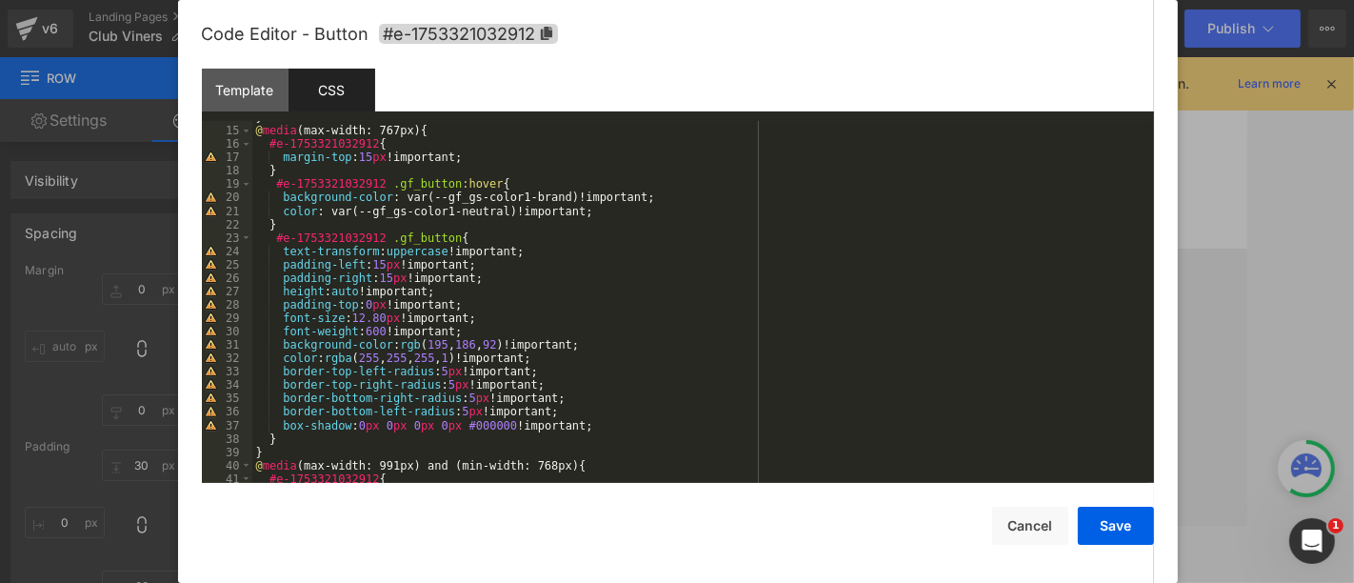
scroll to position [0, 0]
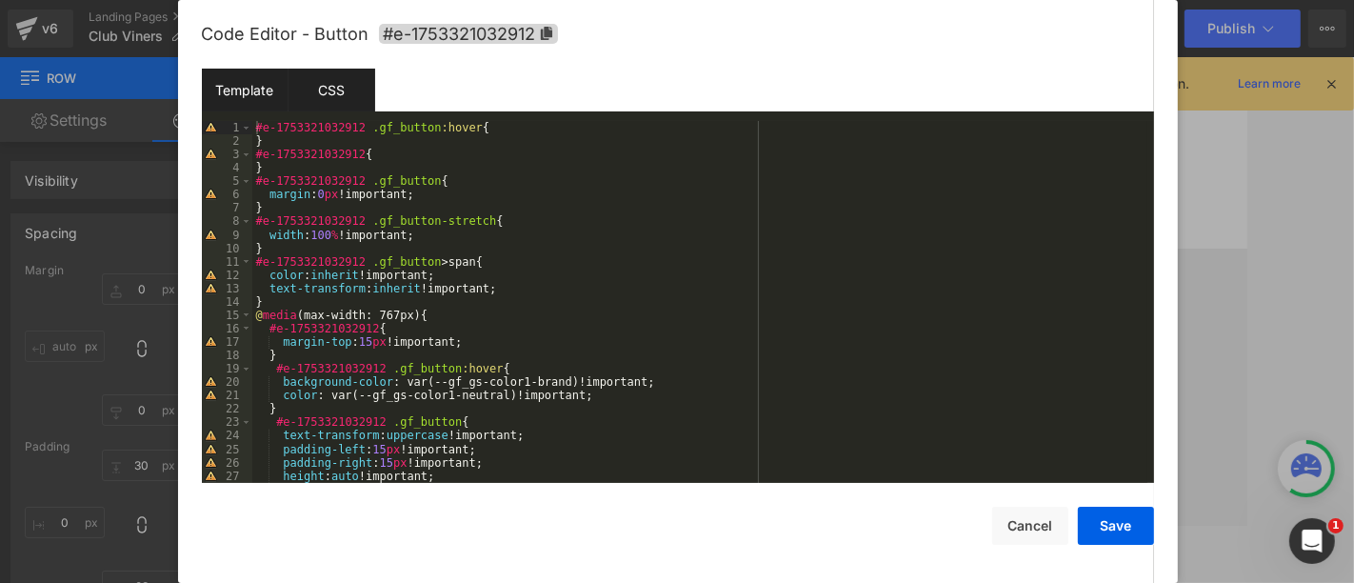
click at [250, 84] on div "Template" at bounding box center [245, 90] width 87 height 43
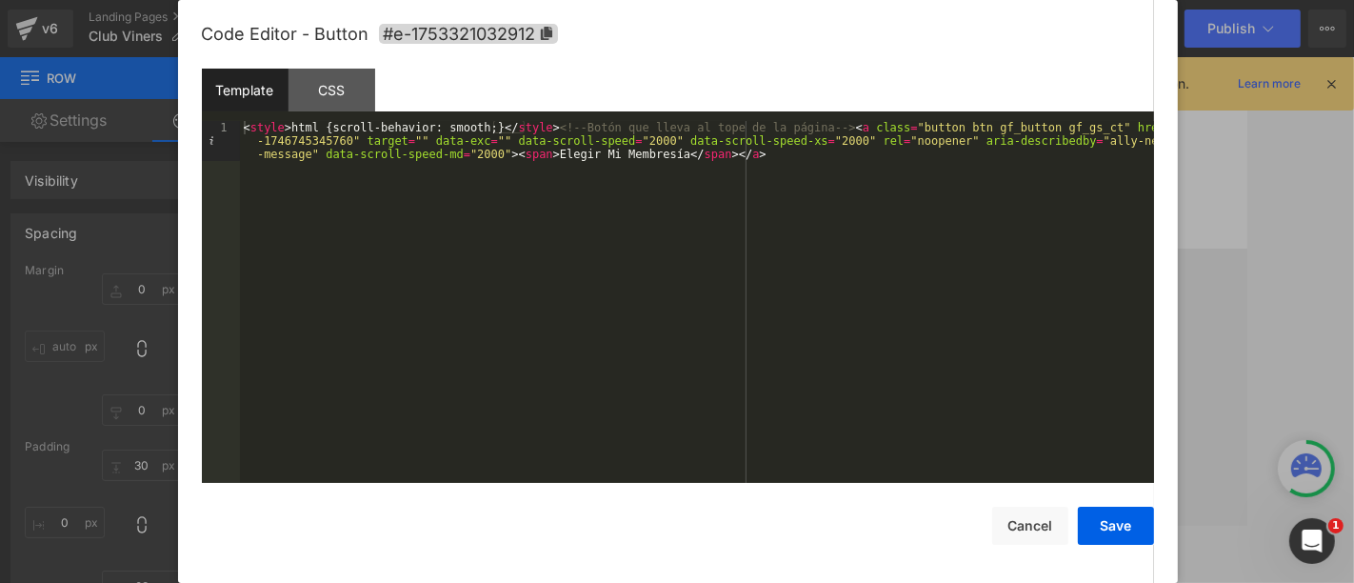
click at [529, 129] on div "< style > html { scroll-behavior: smooth; } </ style > <!-- Botón que lleva al …" at bounding box center [697, 342] width 914 height 442
click at [531, 129] on div "< style > html { scroll-behavior: smooth; } </ style > <!-- Botón que lleva al …" at bounding box center [697, 342] width 914 height 442
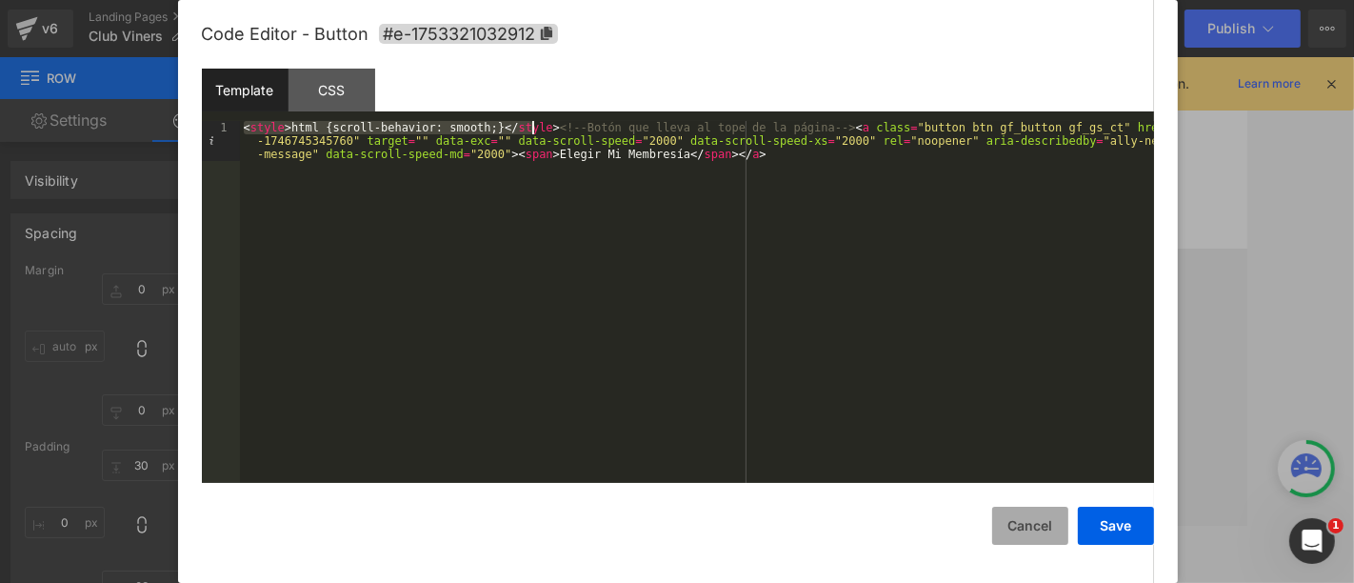
click at [1050, 524] on button "Cancel" at bounding box center [1030, 526] width 76 height 38
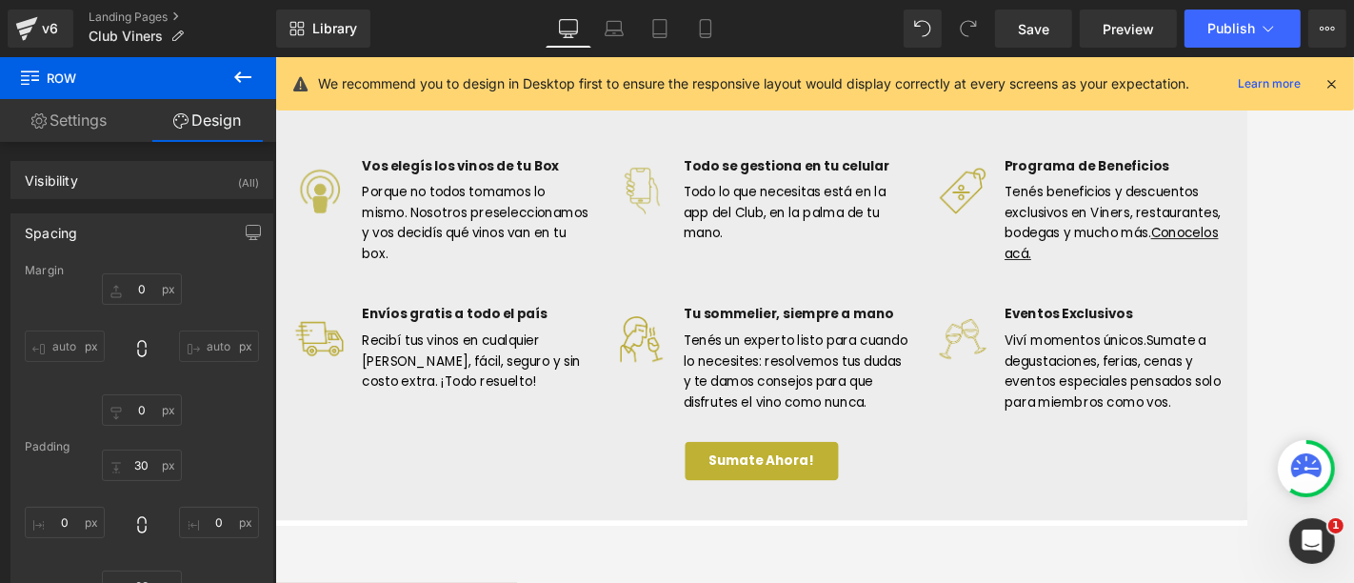
scroll to position [1877, 0]
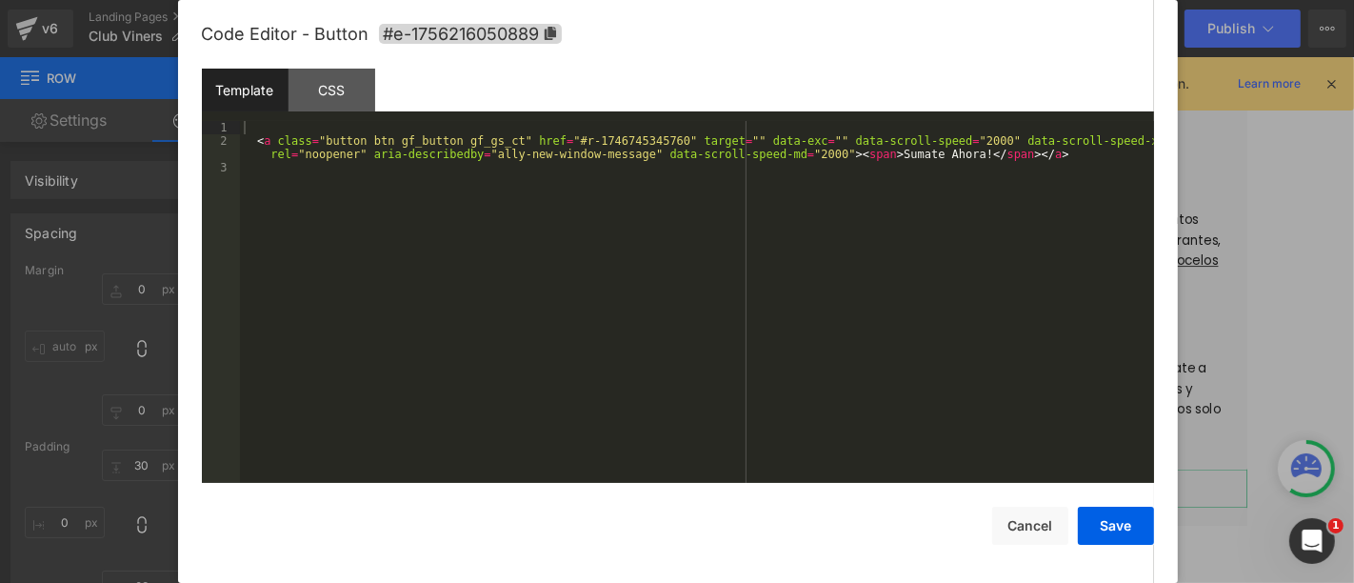
click at [732, 0] on div "Button You are previewing how the will restyle your page. You can not edit Elem…" at bounding box center [677, 0] width 1354 height 0
click at [1045, 524] on button "Cancel" at bounding box center [1030, 526] width 76 height 38
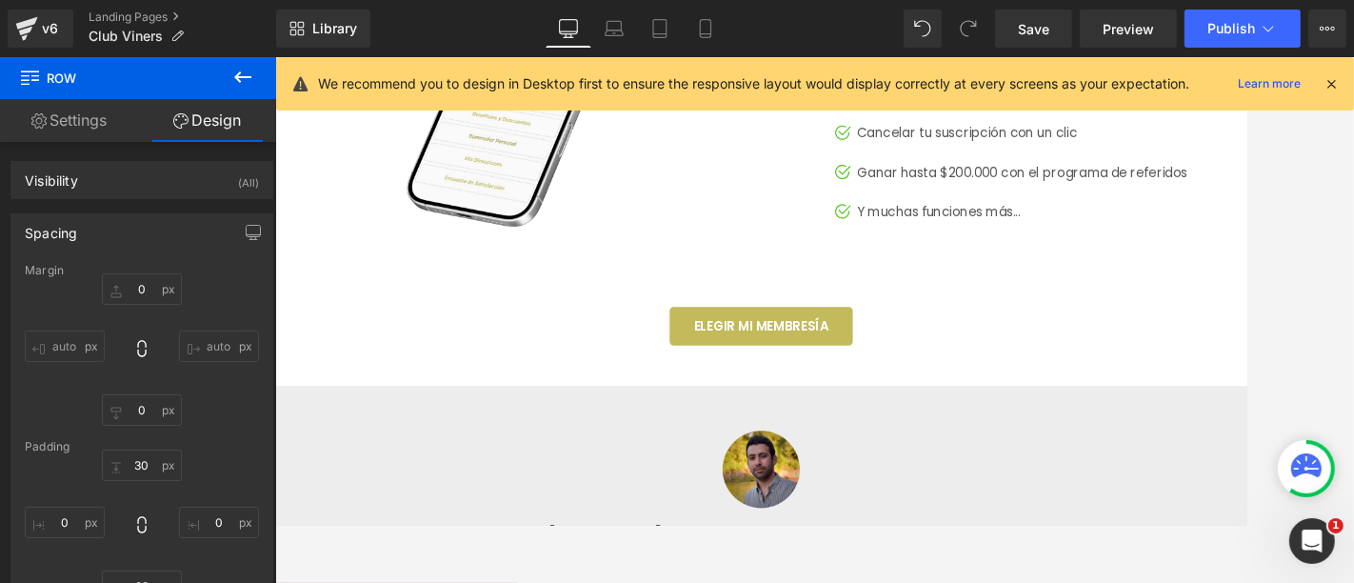
scroll to position [2830, 0]
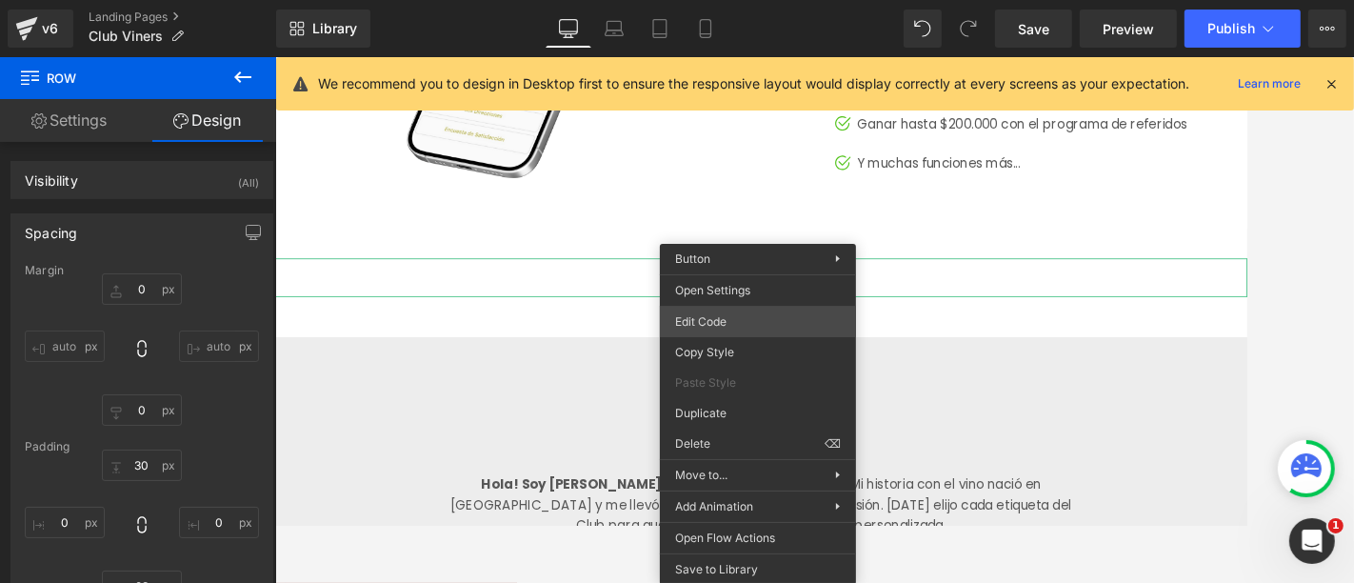
click at [721, 0] on div "Button You are previewing how the will restyle your page. You can not edit Elem…" at bounding box center [677, 0] width 1354 height 0
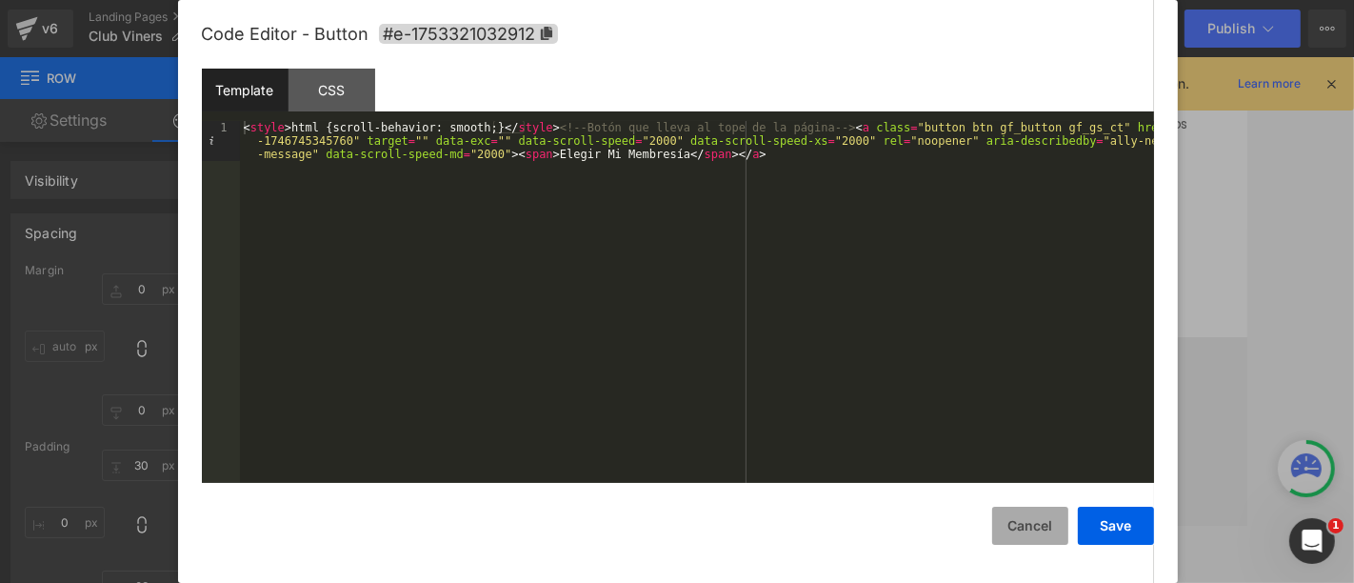
click at [1031, 524] on button "Cancel" at bounding box center [1030, 526] width 76 height 38
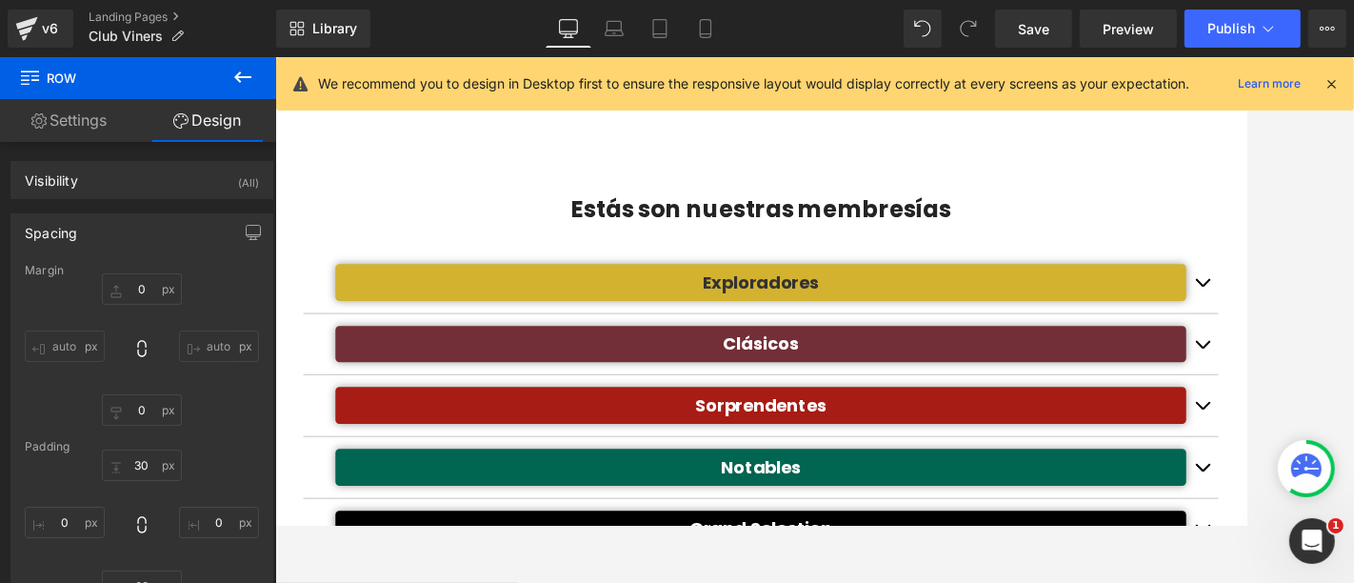
scroll to position [1031, 0]
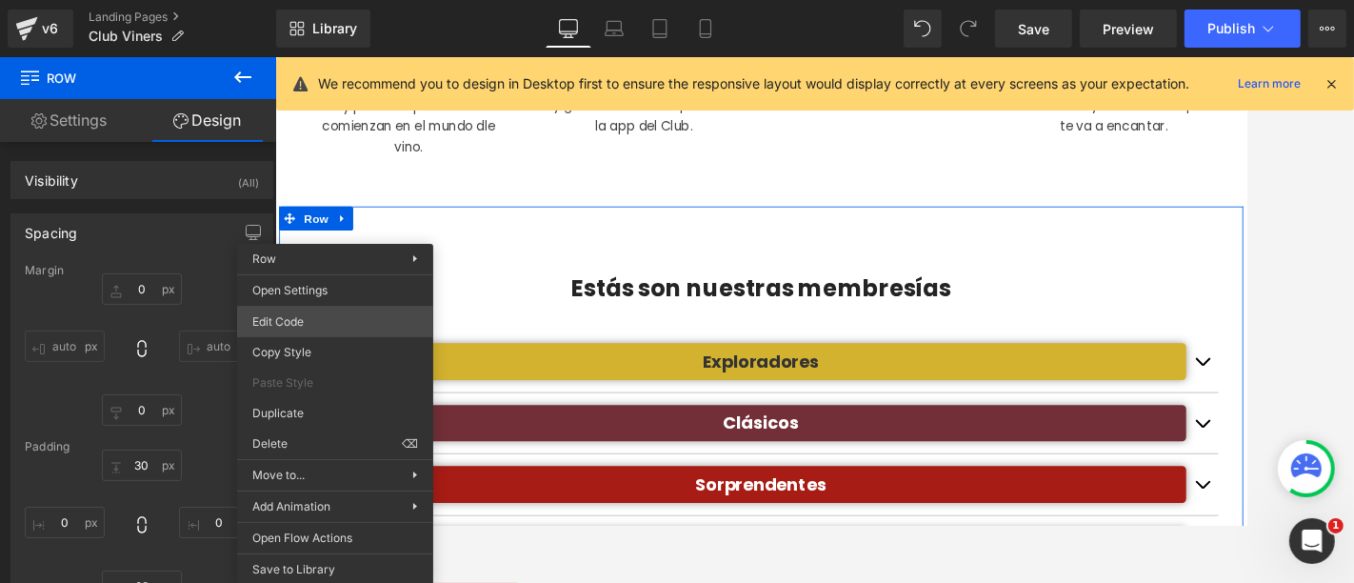
click at [319, 0] on div "Button You are previewing how the will restyle your page. You can not edit Elem…" at bounding box center [677, 0] width 1354 height 0
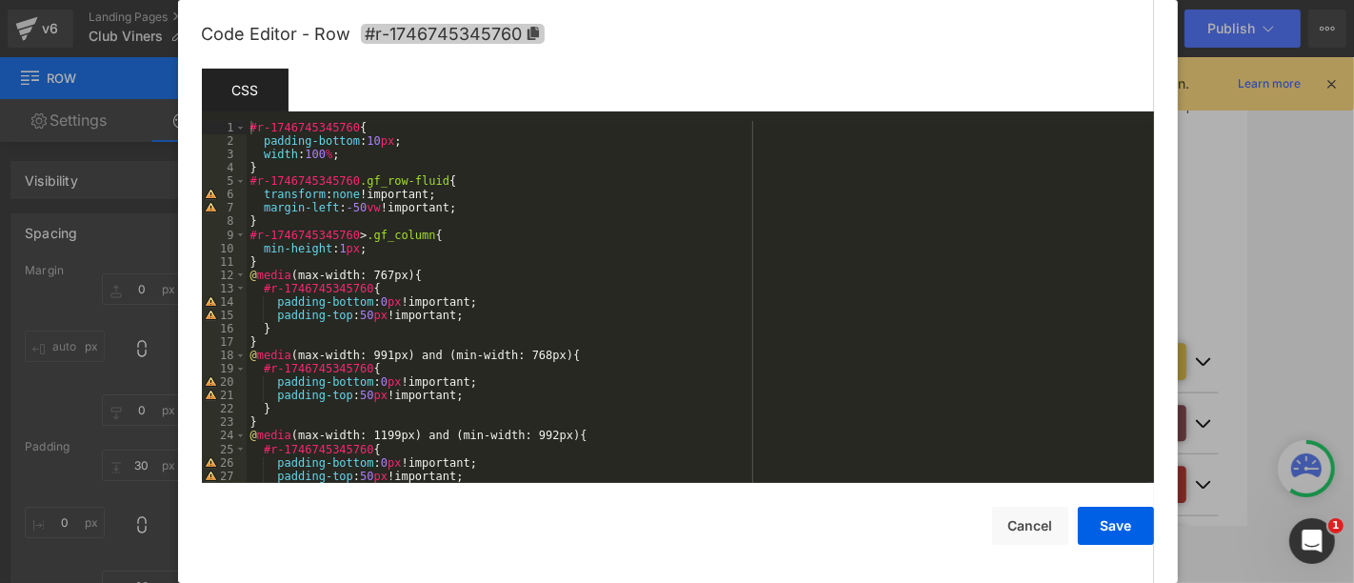
click at [527, 28] on icon at bounding box center [533, 33] width 13 height 13
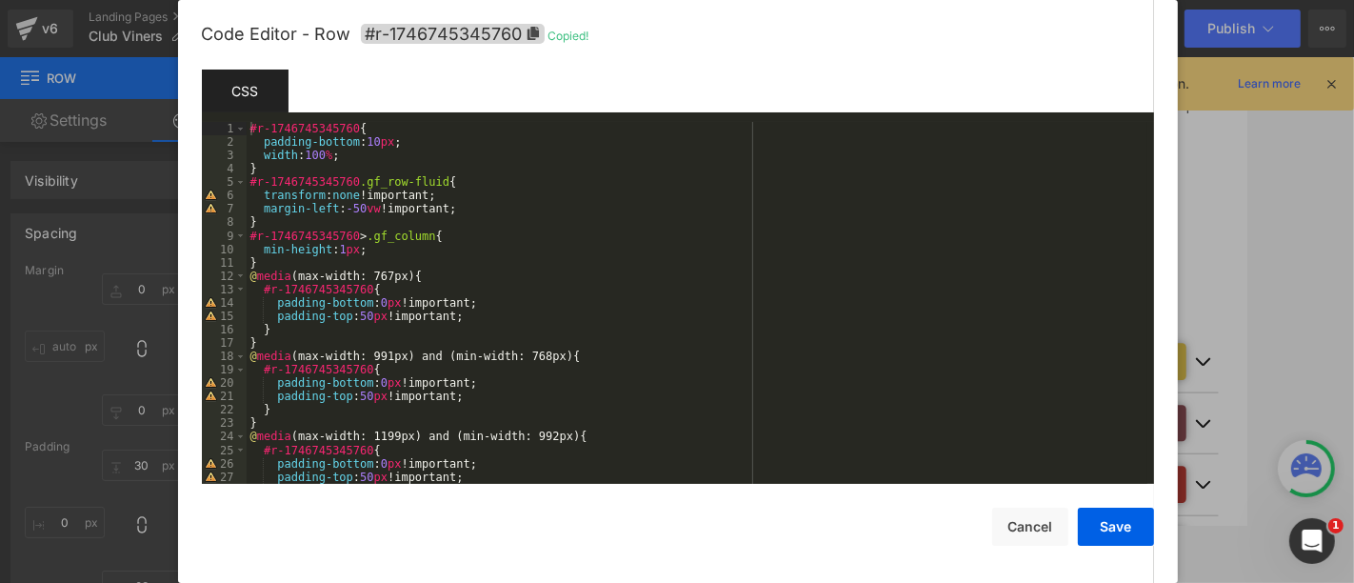
click at [1218, 292] on div at bounding box center [677, 291] width 1354 height 583
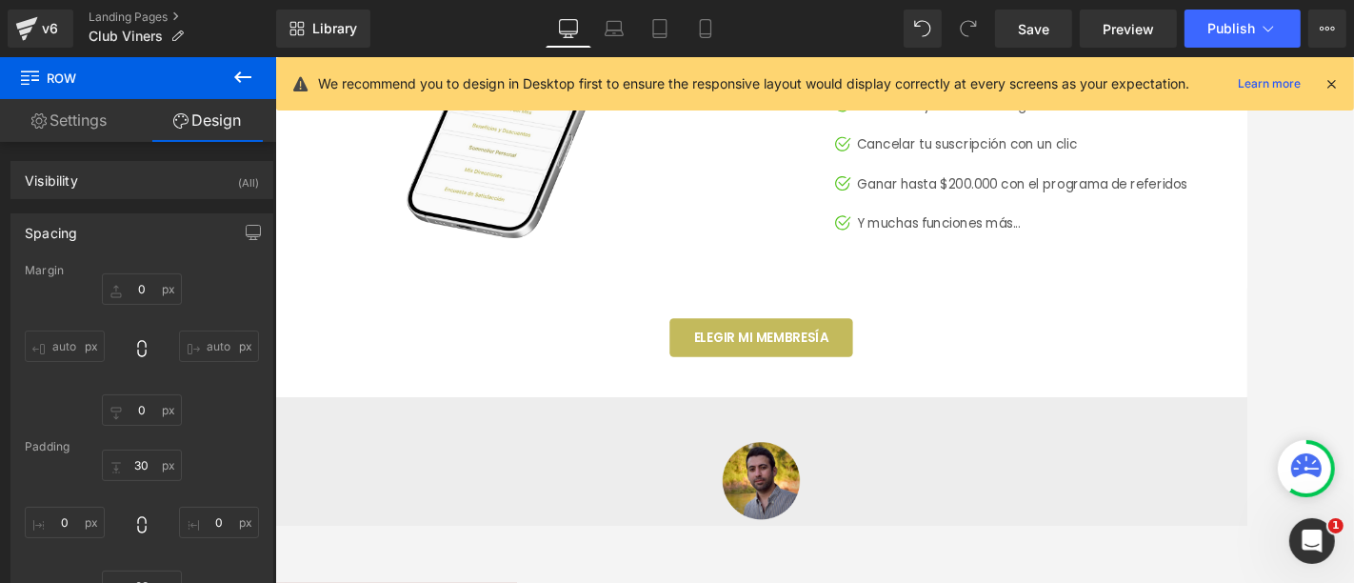
scroll to position [2935, 0]
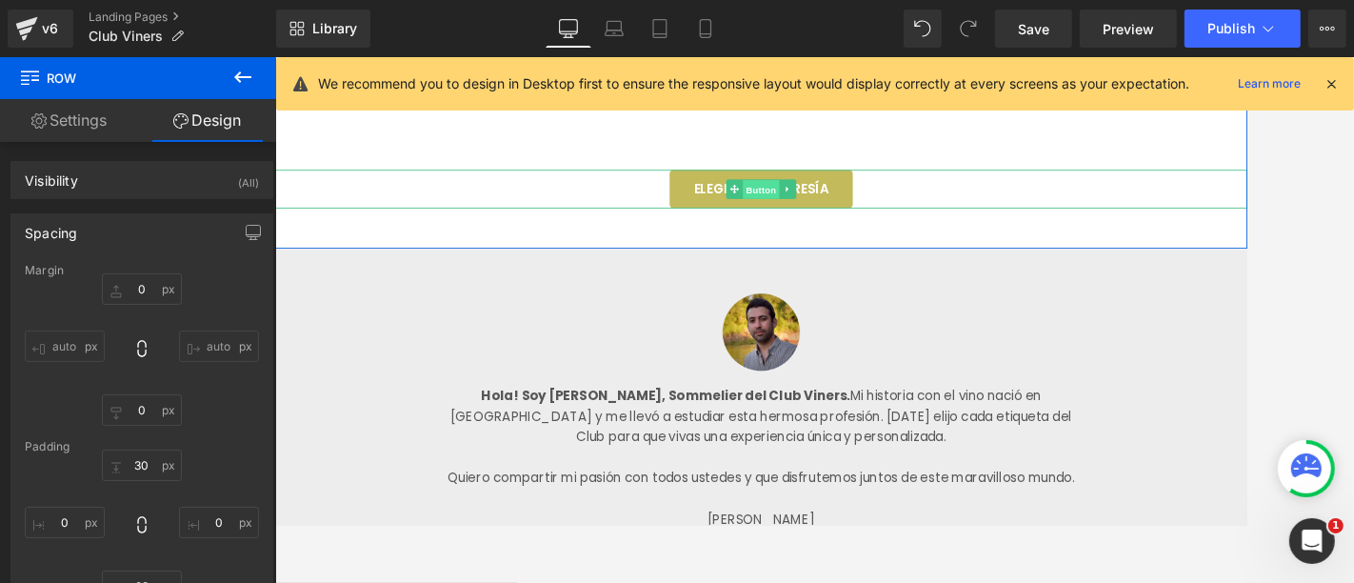
click at [836, 203] on span "Button" at bounding box center [851, 213] width 44 height 23
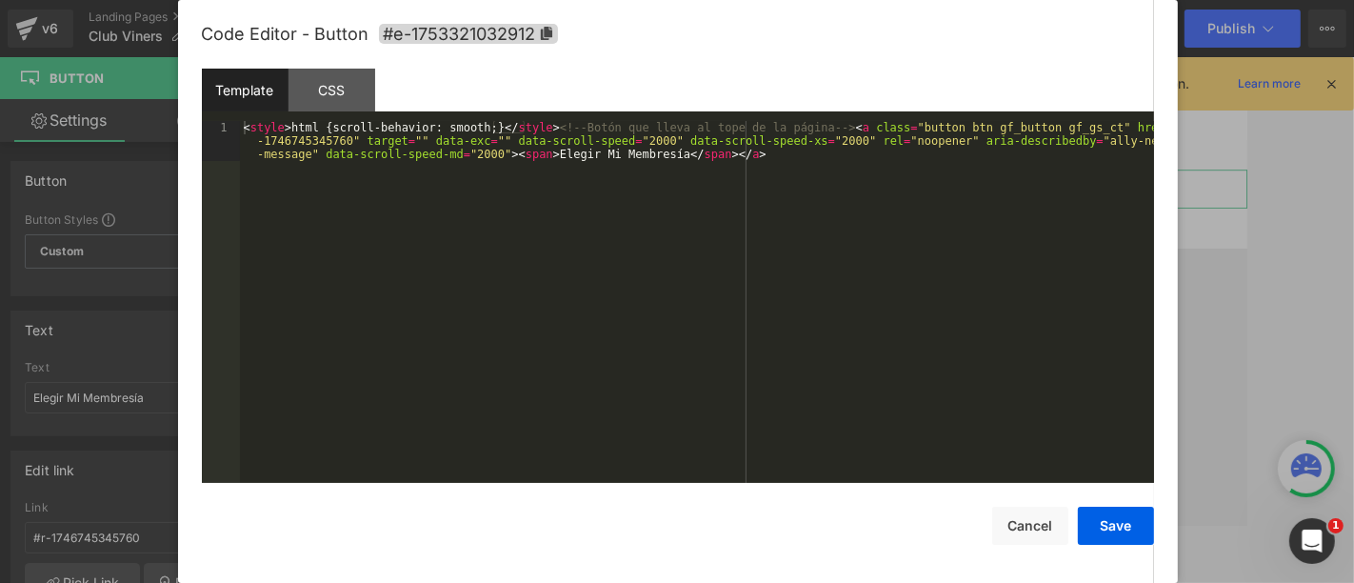
drag, startPoint x: 741, startPoint y: 301, endPoint x: 651, endPoint y: 259, distance: 99.7
click at [743, 0] on div "Button You are previewing how the will restyle your page. You can not edit Elem…" at bounding box center [677, 0] width 1354 height 0
click at [349, 141] on div "< style > html { scroll-behavior: smooth; } </ style > <!-- Botón que lleva al …" at bounding box center [697, 342] width 914 height 442
click at [1131, 524] on button "Save" at bounding box center [1116, 526] width 76 height 38
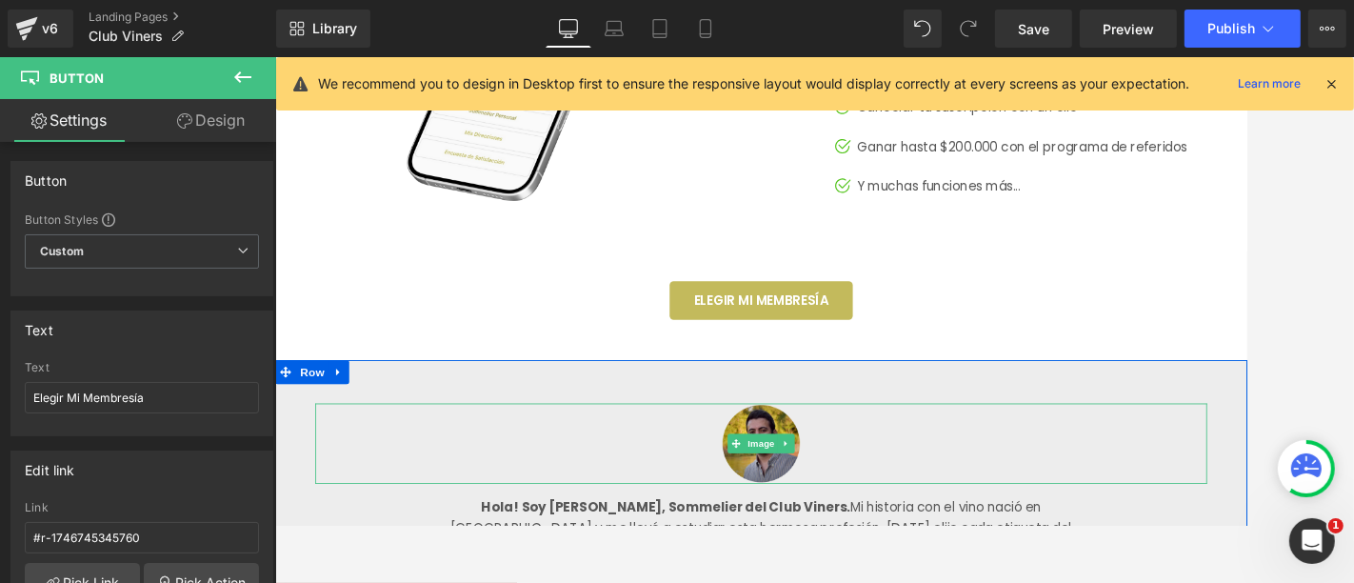
scroll to position [2618, 0]
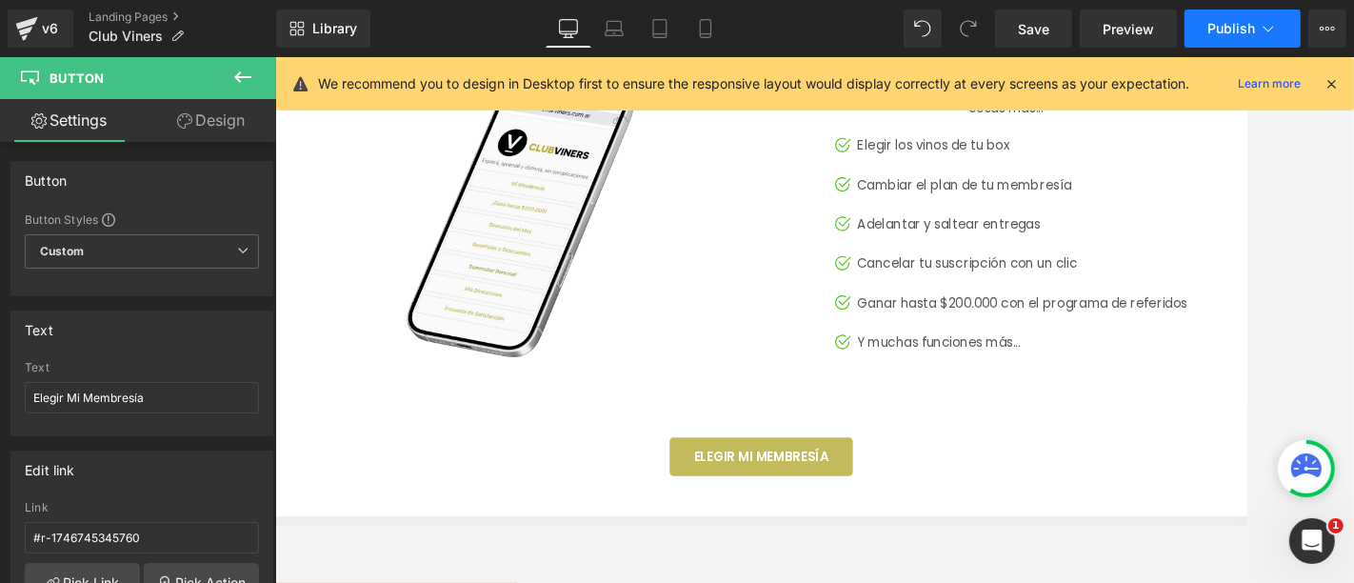
click at [1218, 21] on span "Publish" at bounding box center [1232, 28] width 48 height 15
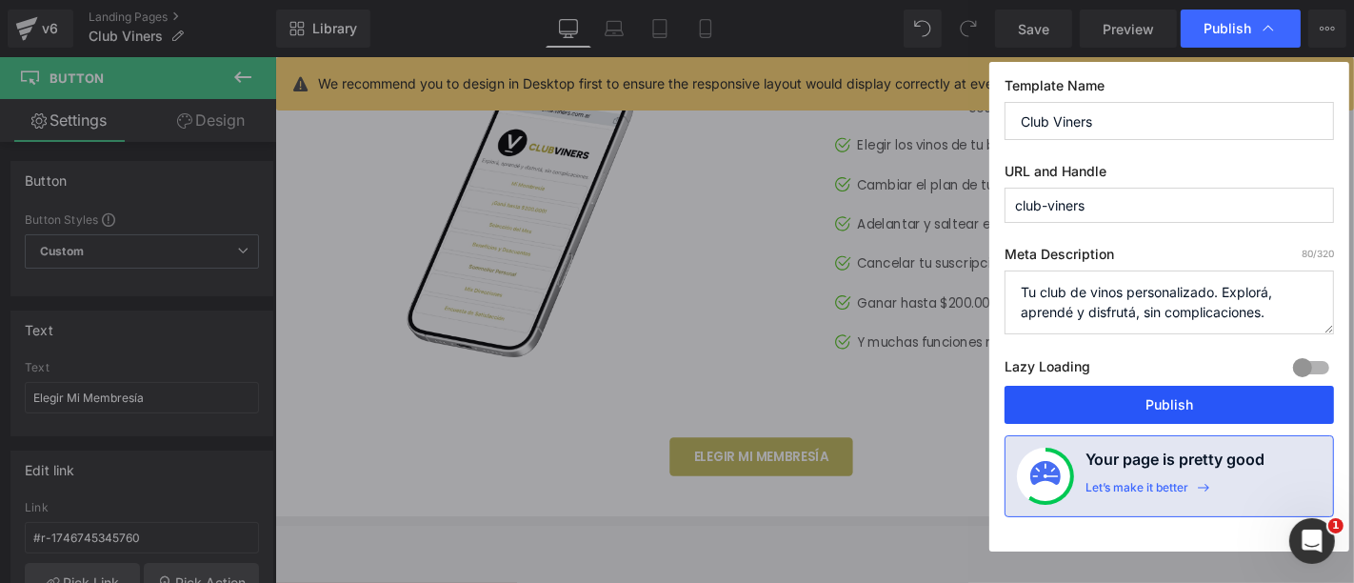
click at [1189, 402] on button "Publish" at bounding box center [1170, 405] width 330 height 38
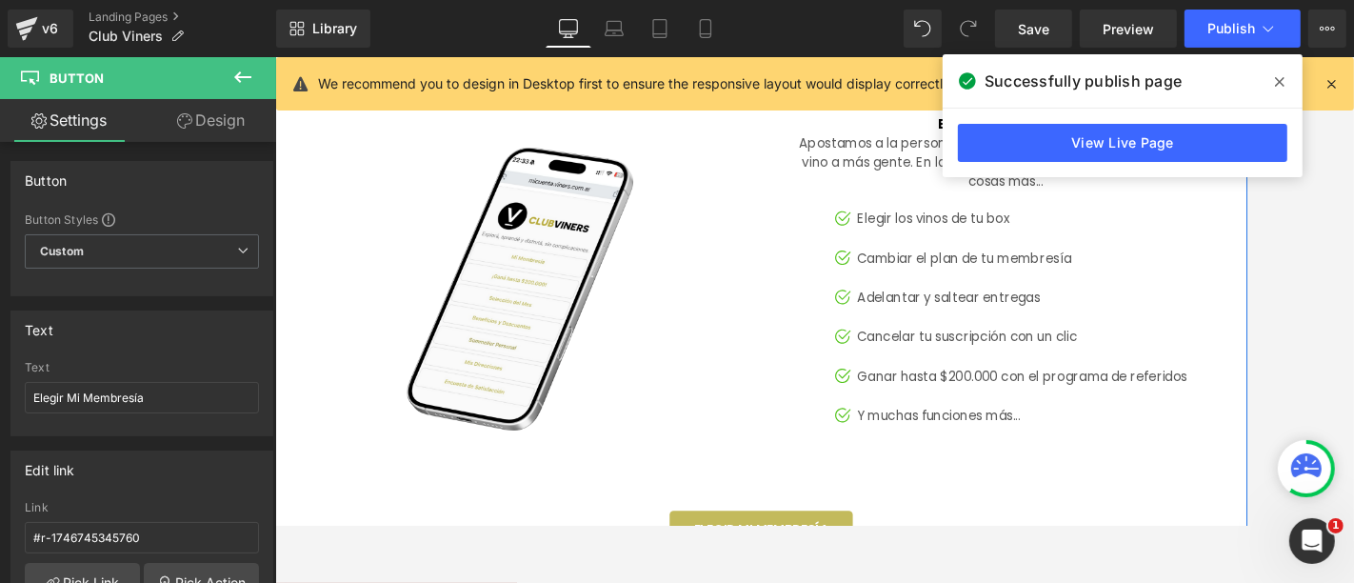
scroll to position [2407, 0]
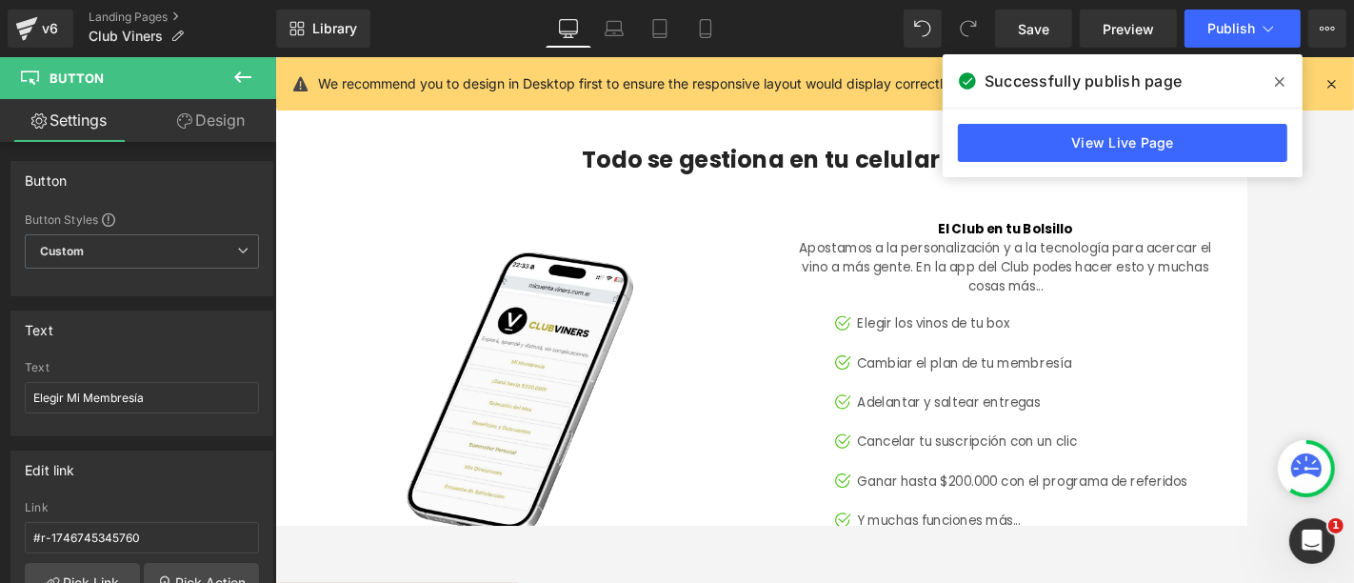
click at [1218, 81] on icon at bounding box center [1280, 81] width 10 height 15
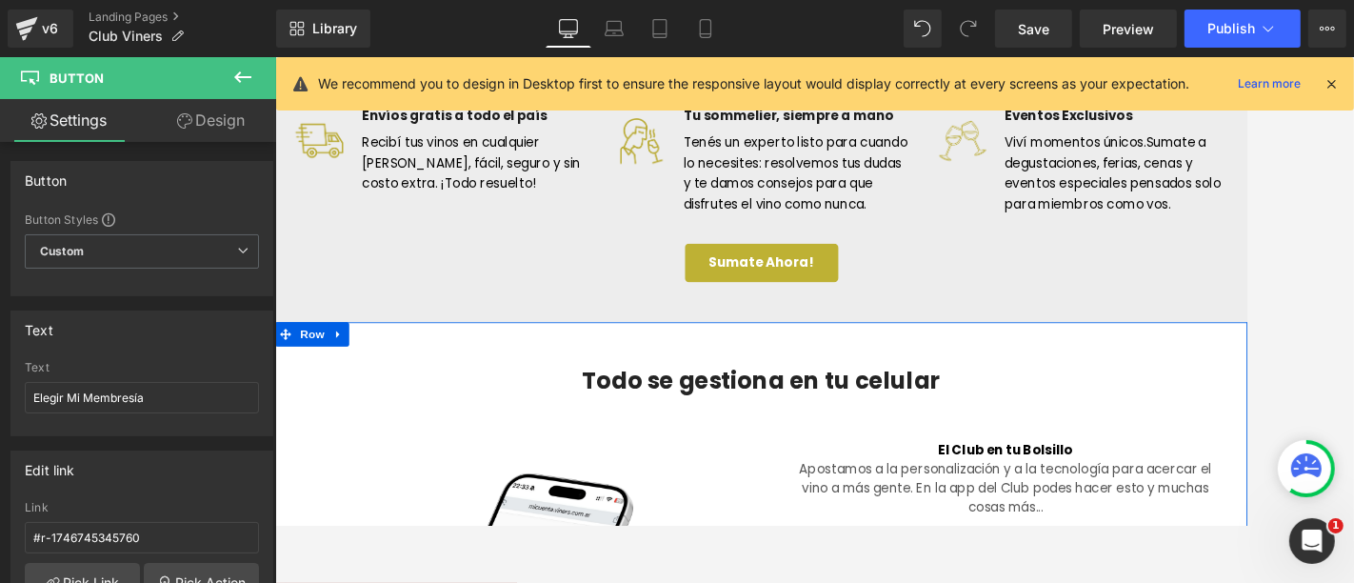
scroll to position [2090, 0]
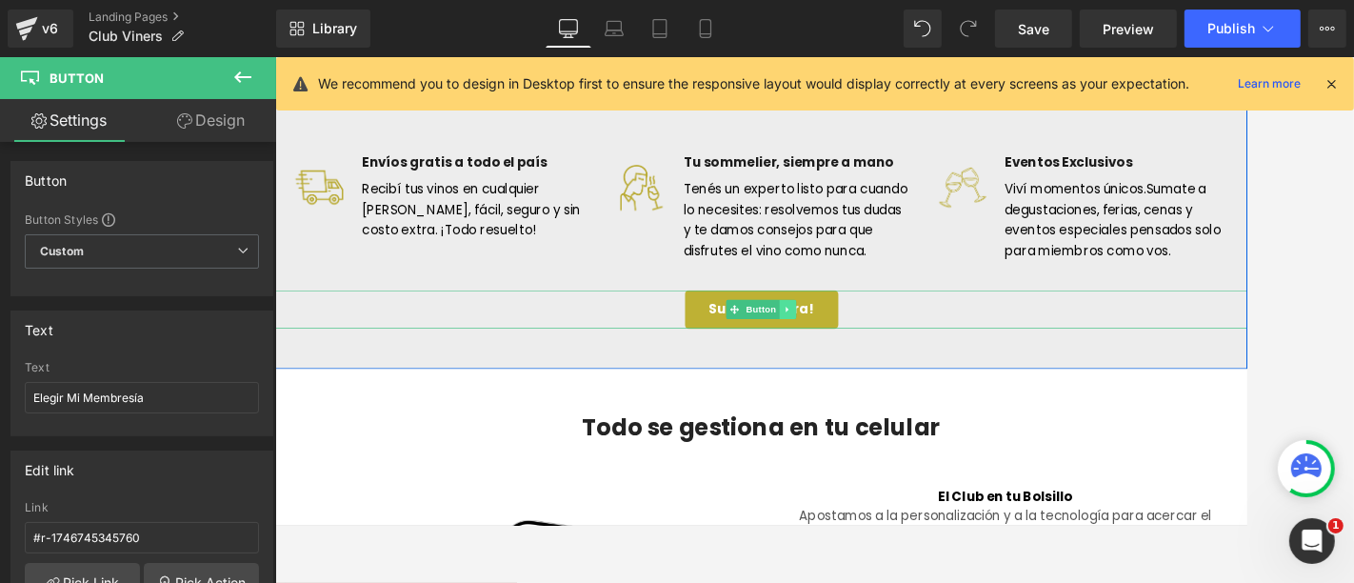
click at [872, 350] on link at bounding box center [882, 355] width 20 height 23
click at [887, 352] on icon at bounding box center [892, 355] width 10 height 11
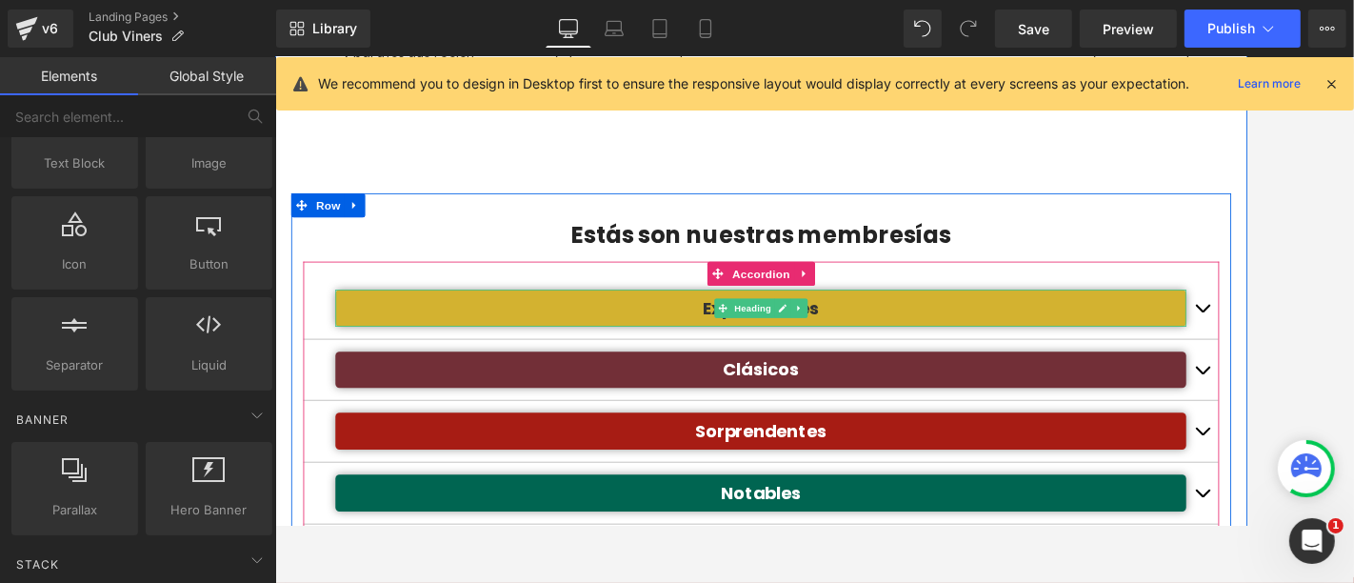
scroll to position [1137, 0]
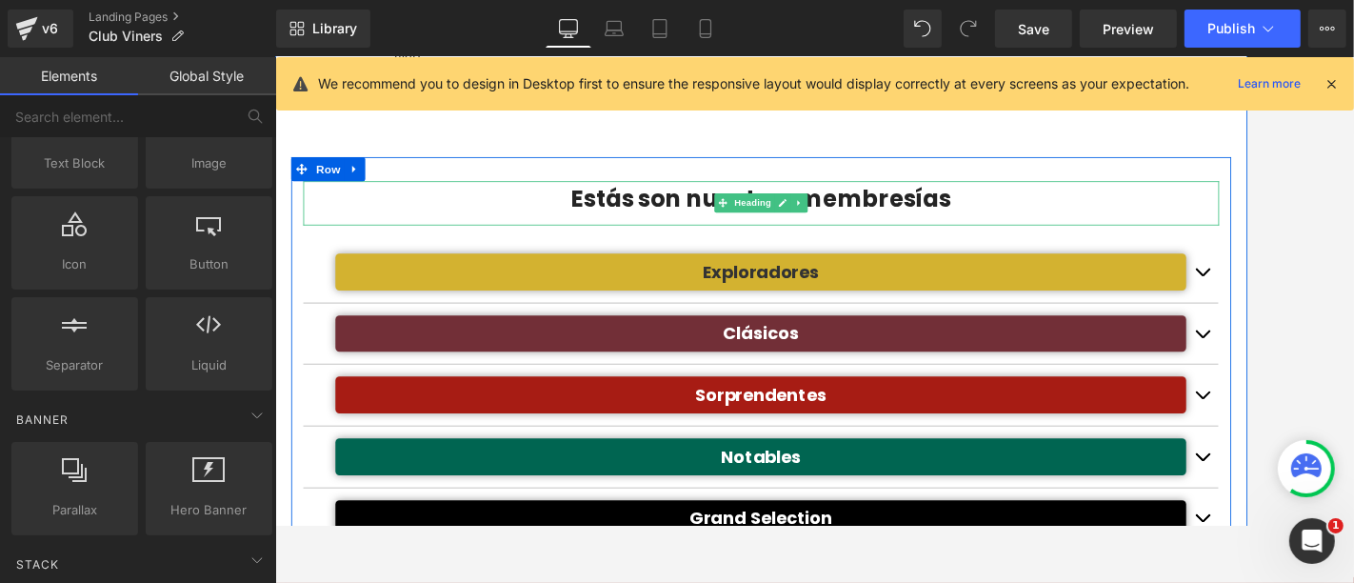
click at [607, 228] on h3 "Estás son nuestras membresías" at bounding box center [851, 225] width 1086 height 44
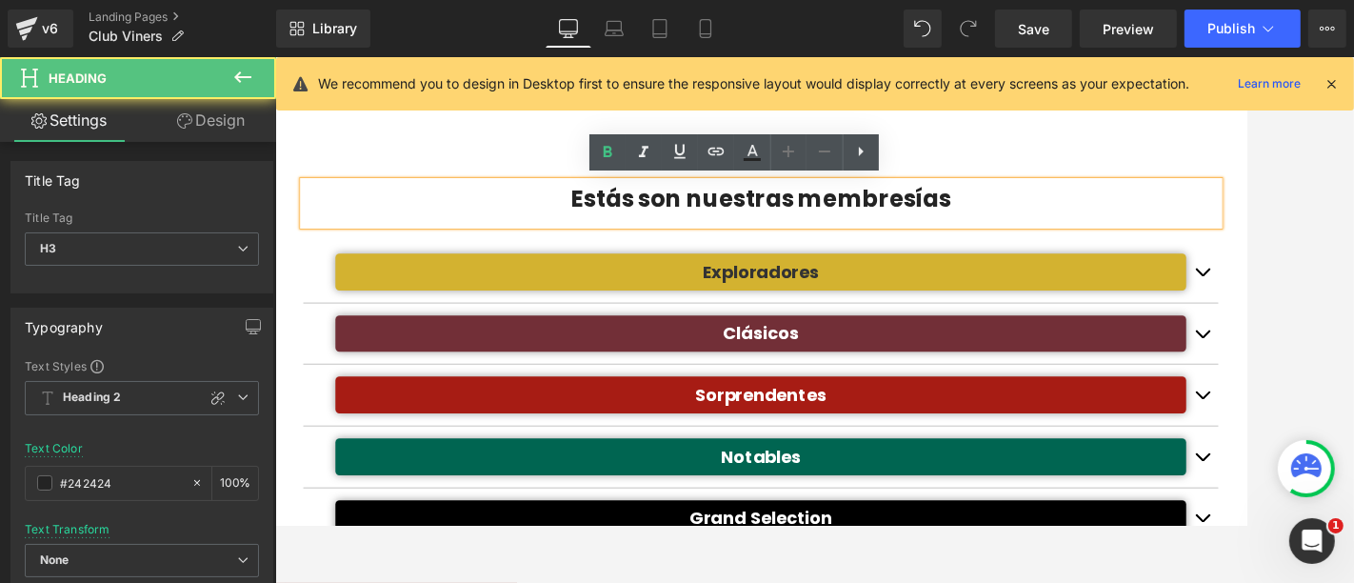
scroll to position [1031, 0]
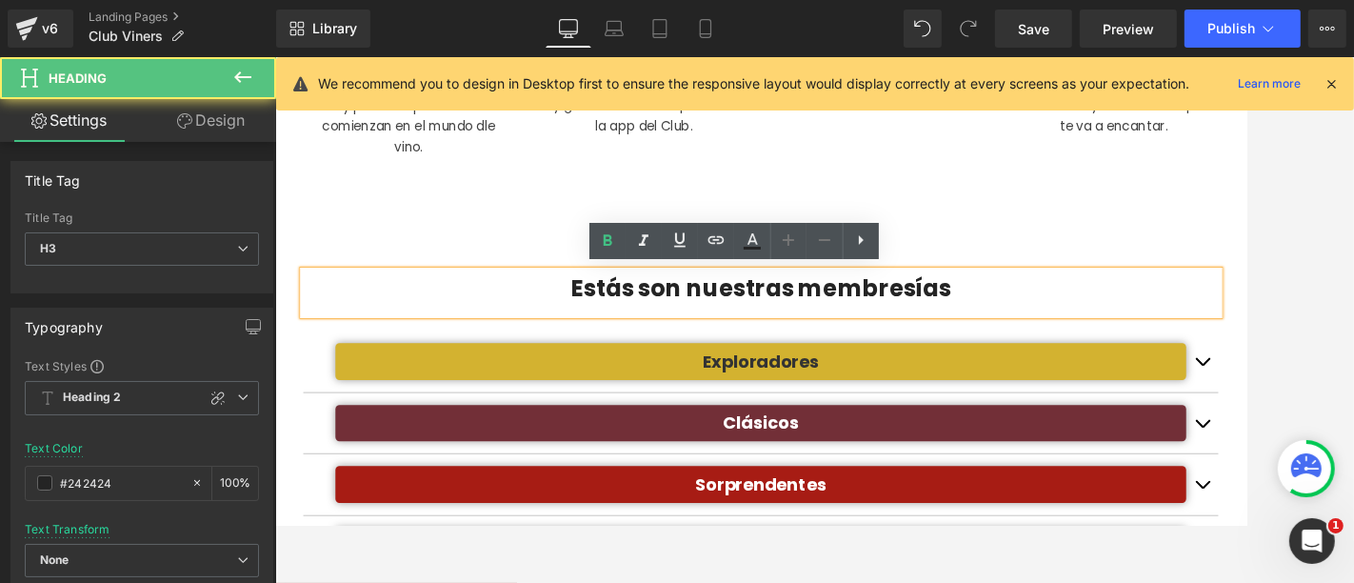
click at [751, 329] on h3 "Estás son nuestras membresías" at bounding box center [851, 332] width 1086 height 44
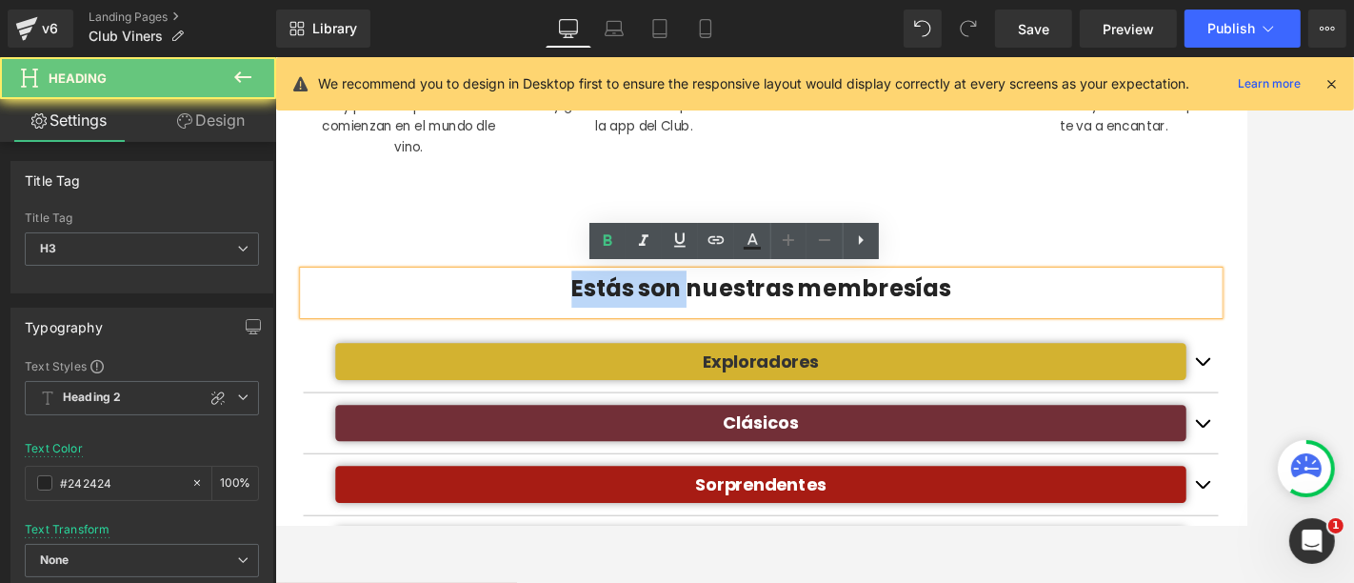
drag, startPoint x: 723, startPoint y: 332, endPoint x: 767, endPoint y: 334, distance: 43.9
click at [764, 334] on h3 "Estás son nuestras membresías" at bounding box center [851, 332] width 1086 height 44
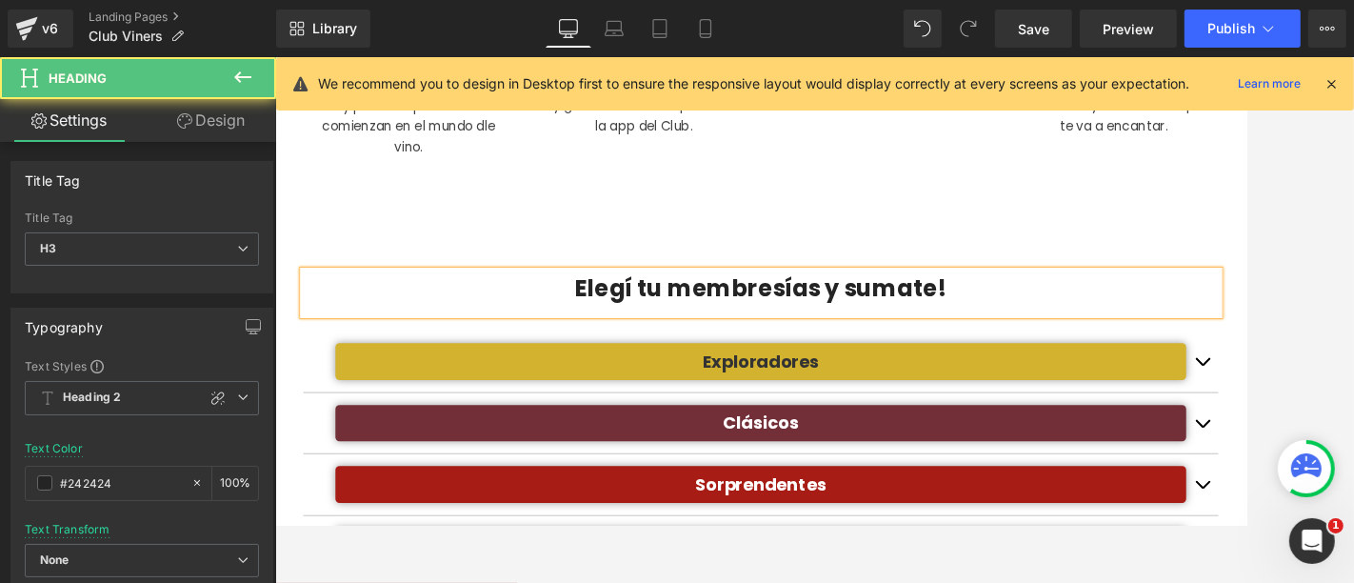
click at [565, 339] on h3 "Elegí tu membresías y sumate!" at bounding box center [851, 332] width 1086 height 44
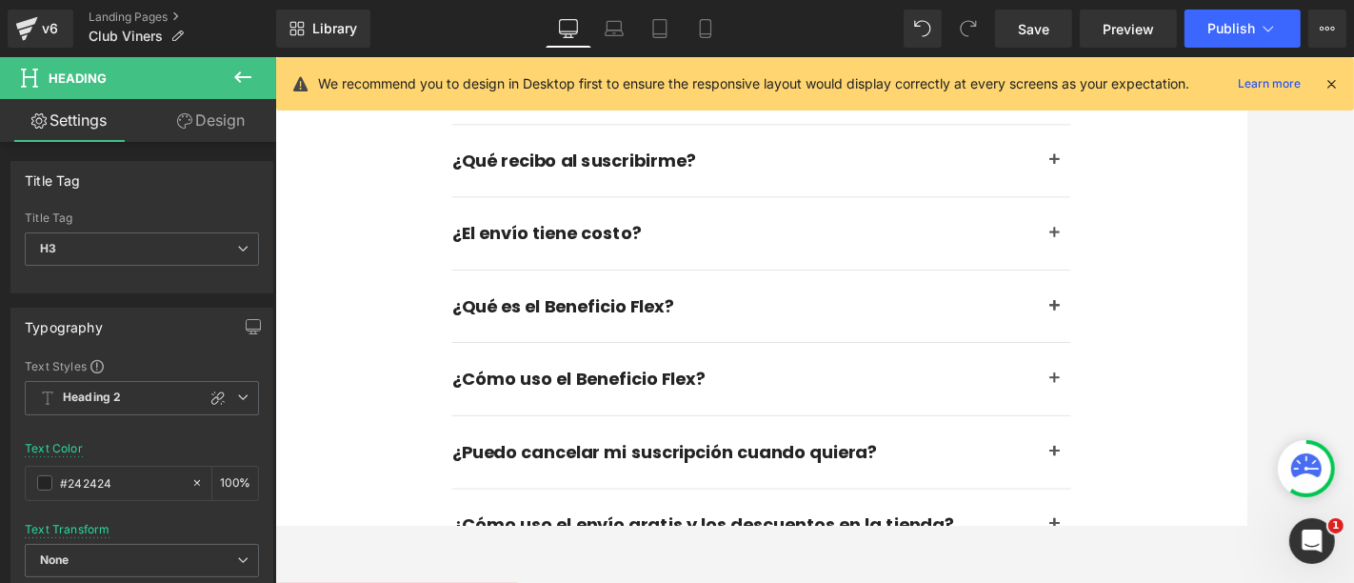
scroll to position [4947, 0]
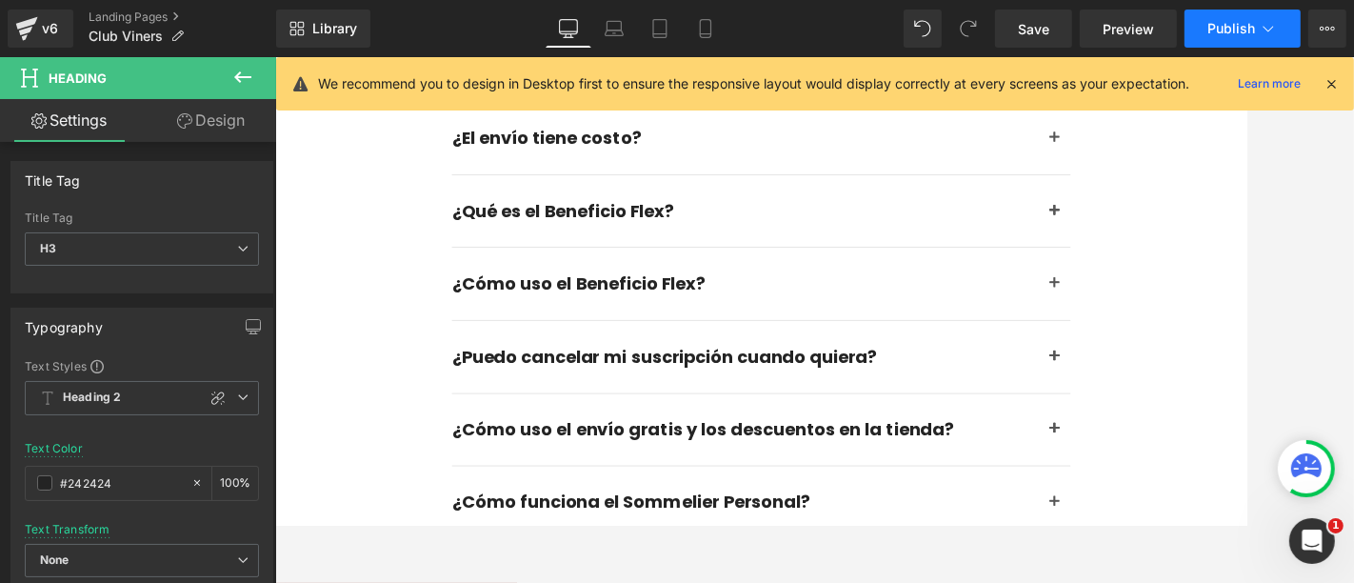
drag, startPoint x: 1248, startPoint y: 4, endPoint x: 1243, endPoint y: 29, distance: 25.2
click at [1218, 16] on div "Library Desktop Desktop Laptop Tablet Mobile Save Preview Publish Scheduled Vie…" at bounding box center [815, 28] width 1078 height 57
click at [1218, 29] on span "Publish" at bounding box center [1232, 28] width 48 height 15
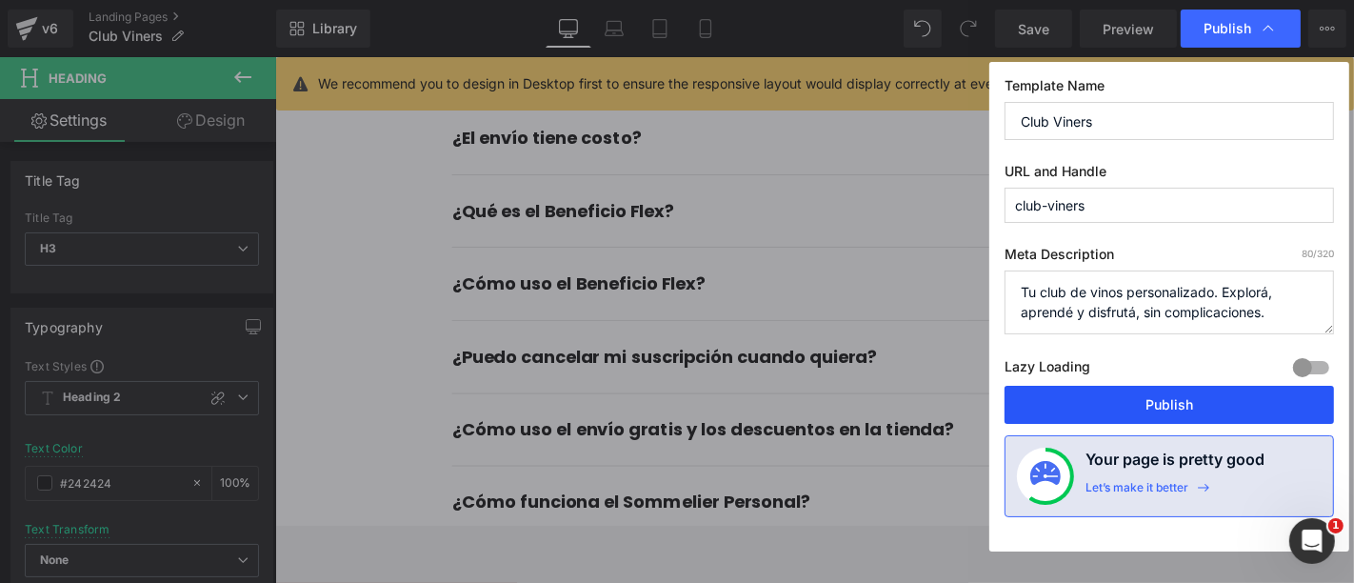
click at [1218, 398] on button "Publish" at bounding box center [1170, 405] width 330 height 38
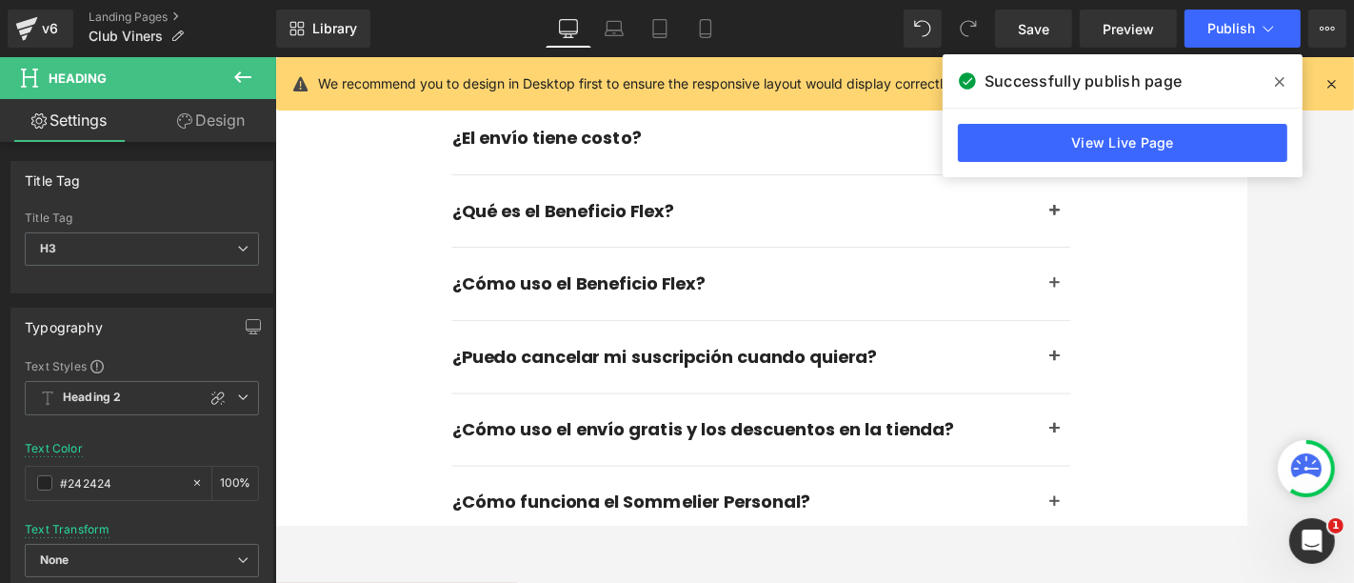
click at [1218, 83] on icon at bounding box center [1280, 81] width 10 height 15
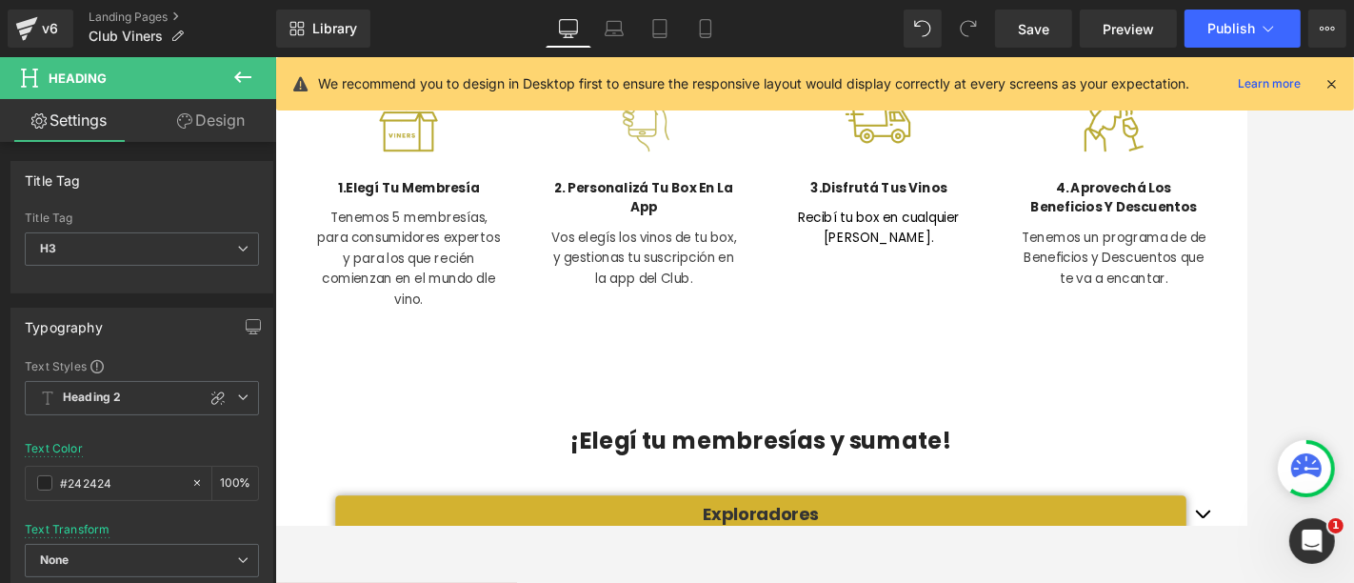
scroll to position [819, 0]
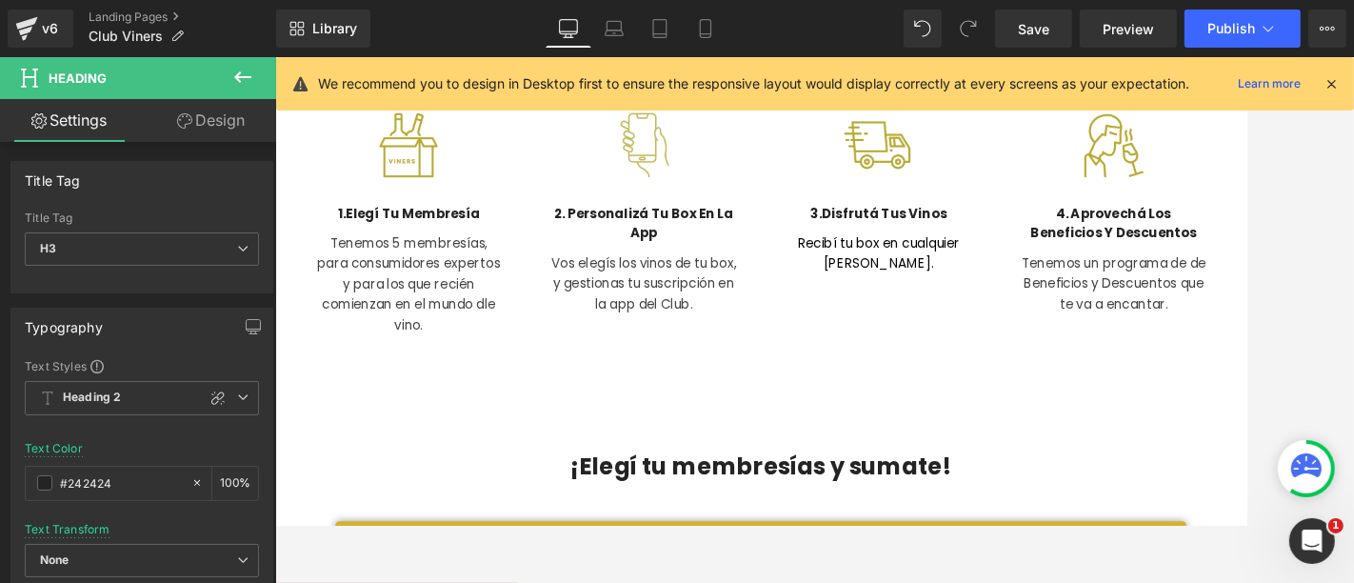
drag, startPoint x: 1366, startPoint y: 303, endPoint x: 1303, endPoint y: 314, distance: 63.9
click at [1218, 304] on div "Tenemos un programa de de Beneficios y Descuentos que te va a encantar. Text Bl…" at bounding box center [1269, 319] width 222 height 85
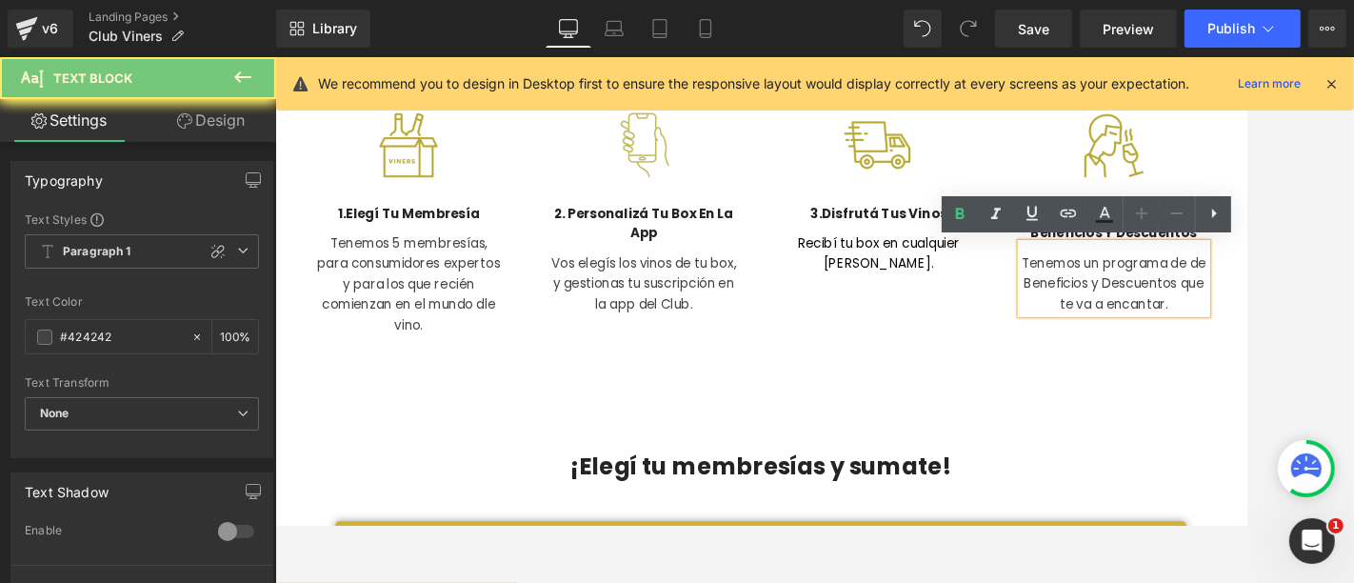
click at [1188, 327] on p "Tenemos un programa de de Beneficios y Descuentos que te va a encantar." at bounding box center [1269, 325] width 222 height 73
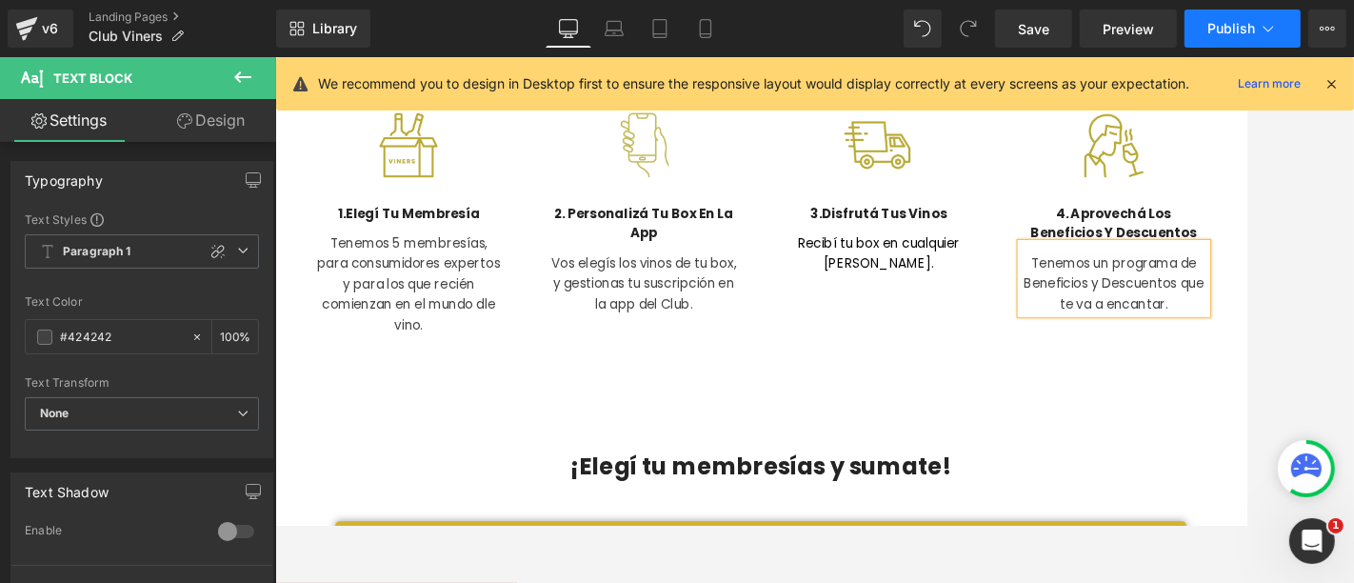
click at [1218, 32] on icon at bounding box center [1268, 28] width 19 height 19
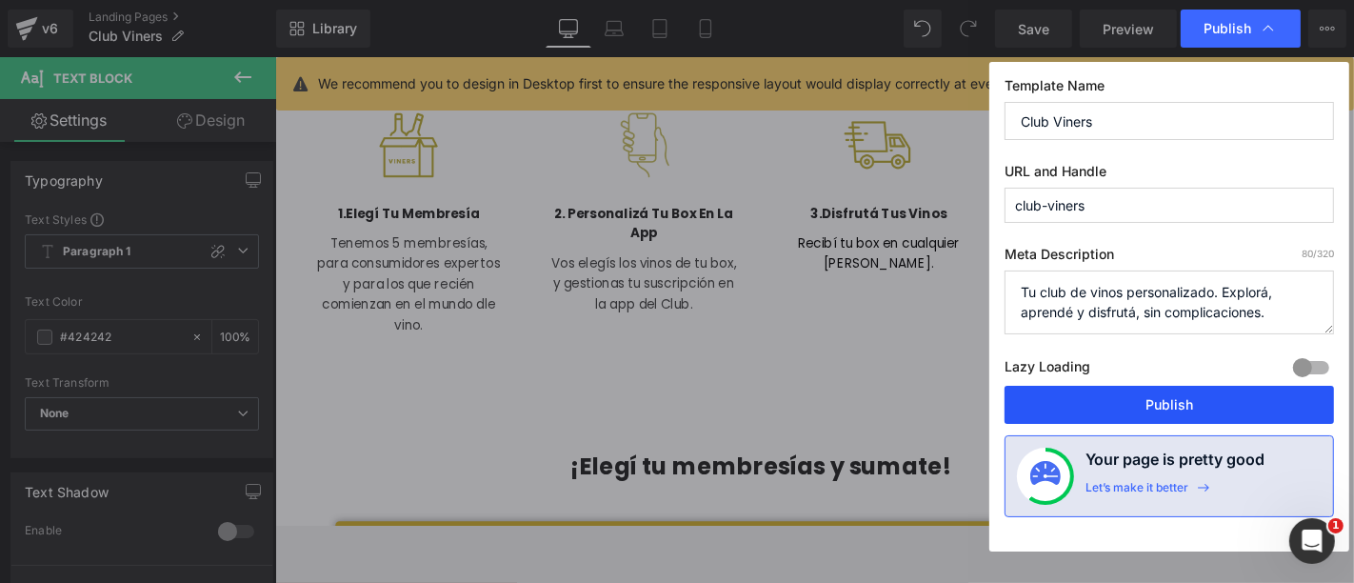
click at [1218, 391] on button "Publish" at bounding box center [1170, 405] width 330 height 38
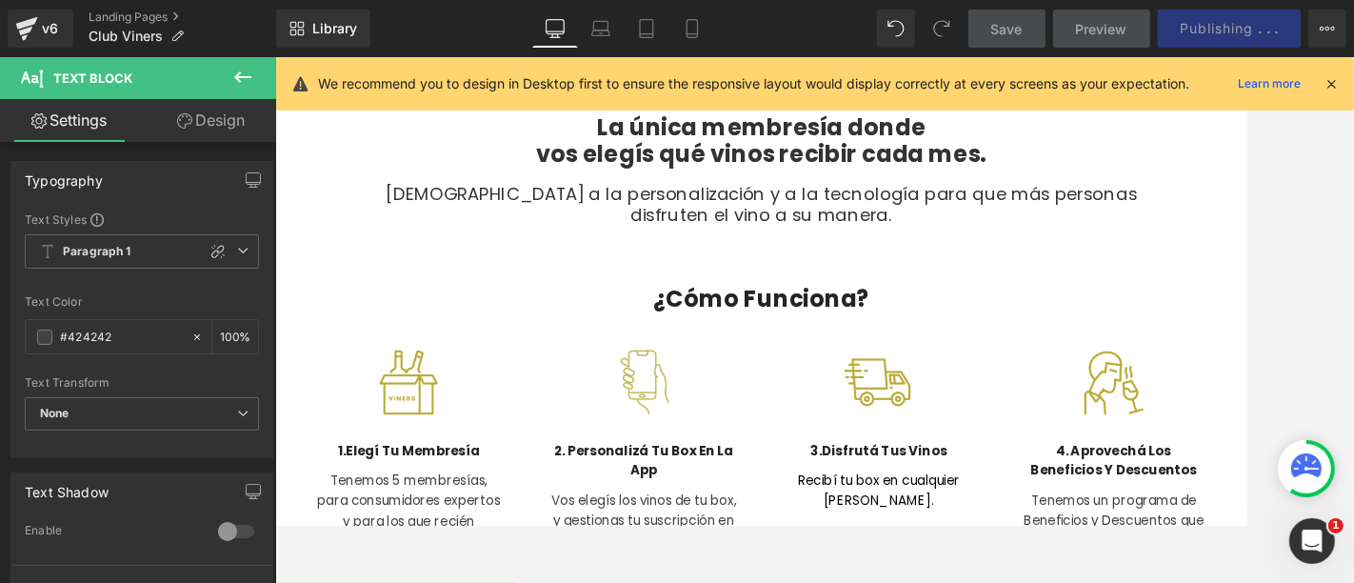
scroll to position [713, 0]
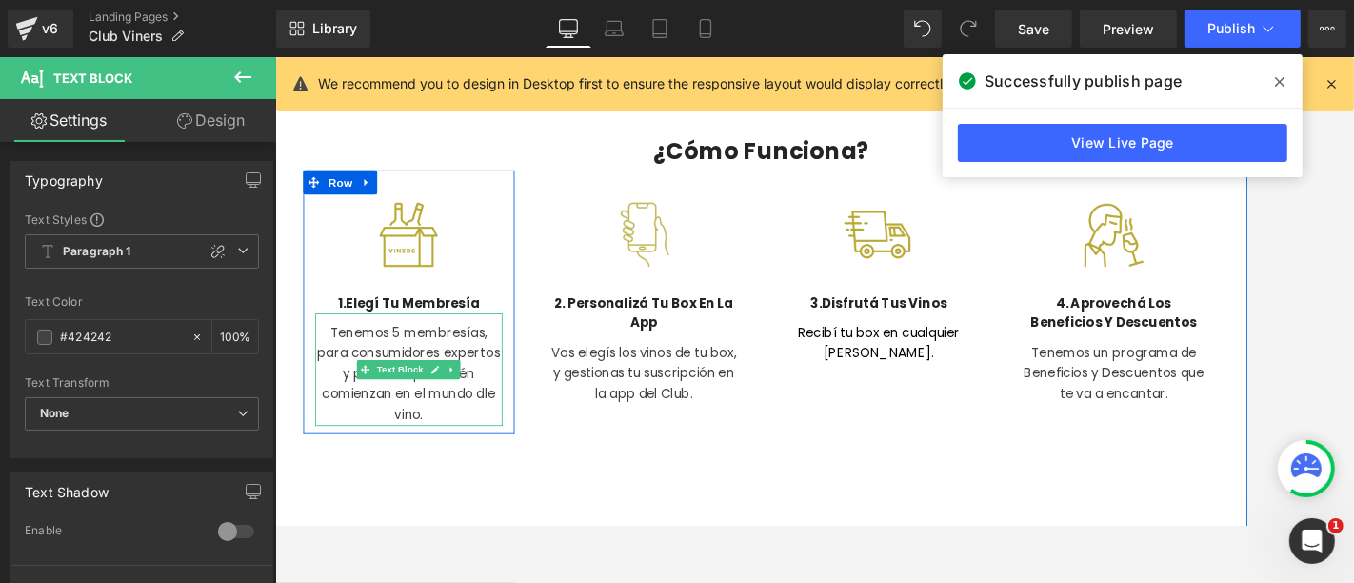
click at [503, 410] on p "Tenemos 5 membresías, para consumidores expertos y para los que recién comienza…" at bounding box center [433, 432] width 222 height 122
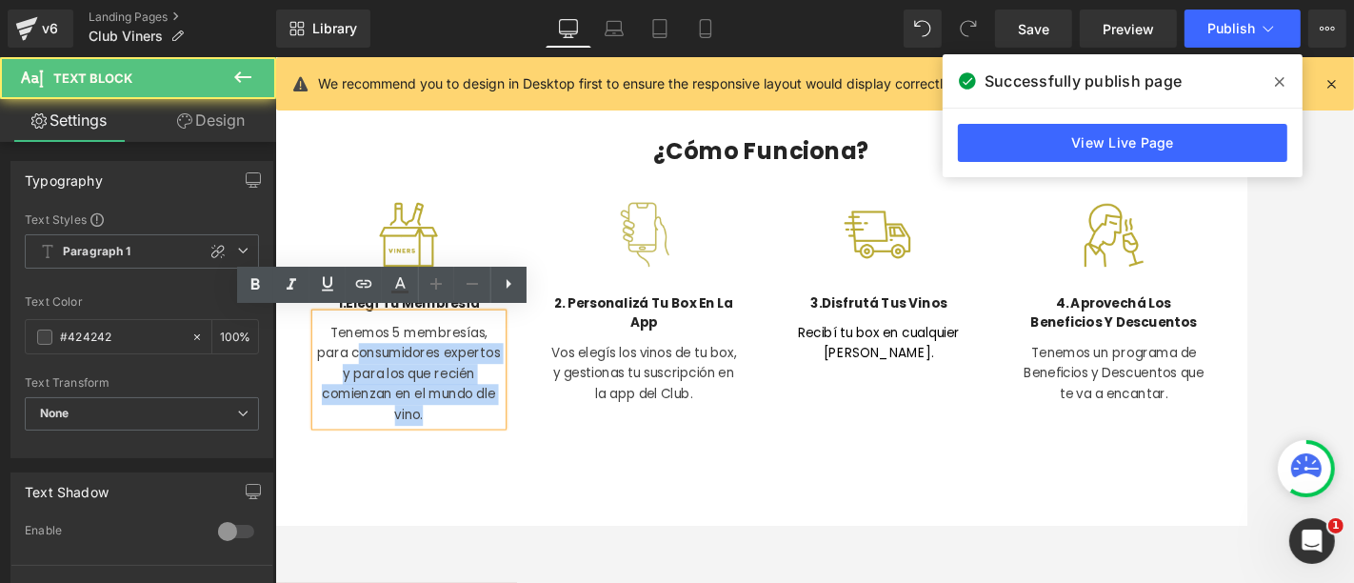
drag, startPoint x: 360, startPoint y: 402, endPoint x: 491, endPoint y: 469, distance: 147.4
click at [491, 469] on p "Tenemos 5 membresías, para consumidores expertos y para los que recién comienza…" at bounding box center [433, 432] width 222 height 122
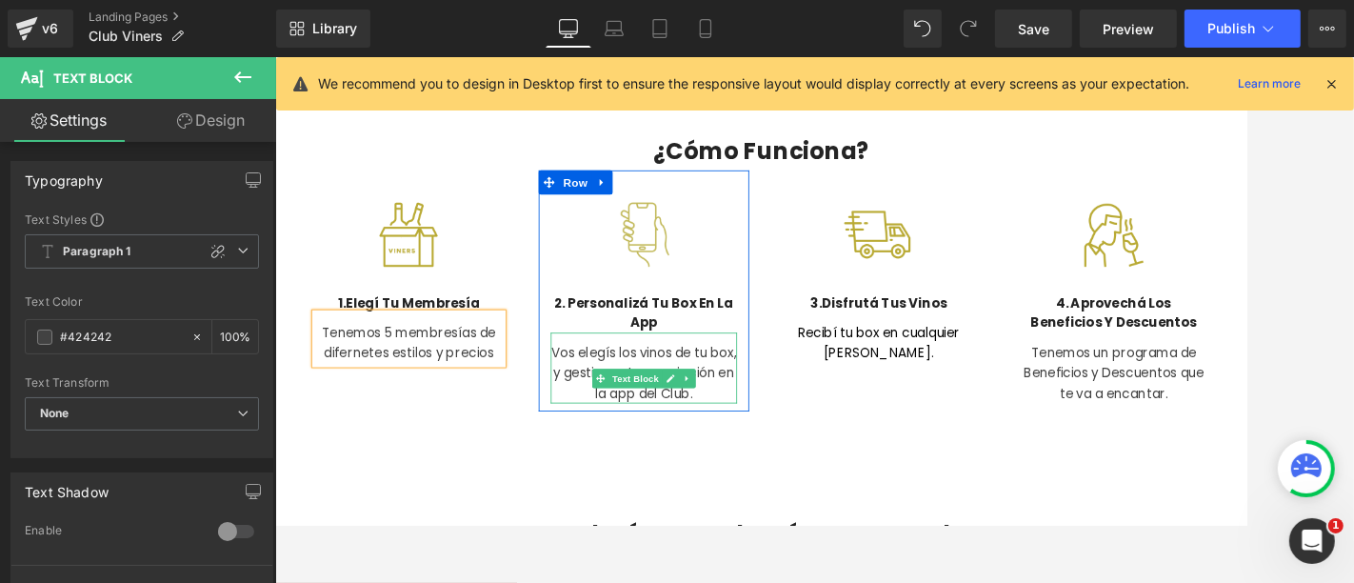
click at [774, 406] on p "Vos elegís los vinos de tu box, y gestionas tu suscripción en la app del Club." at bounding box center [712, 430] width 222 height 73
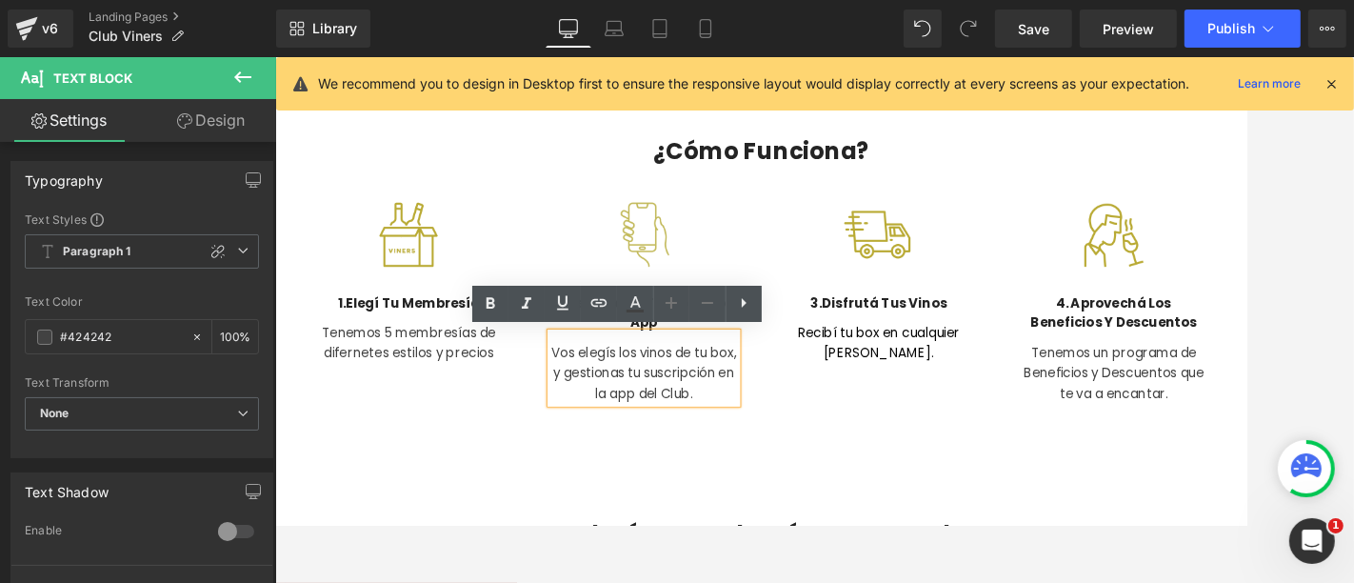
click at [876, 462] on div "Image 1. Elegí tu membresía Heading Tenemos 5 membresías de difernetes estilos …" at bounding box center [850, 333] width 1114 height 287
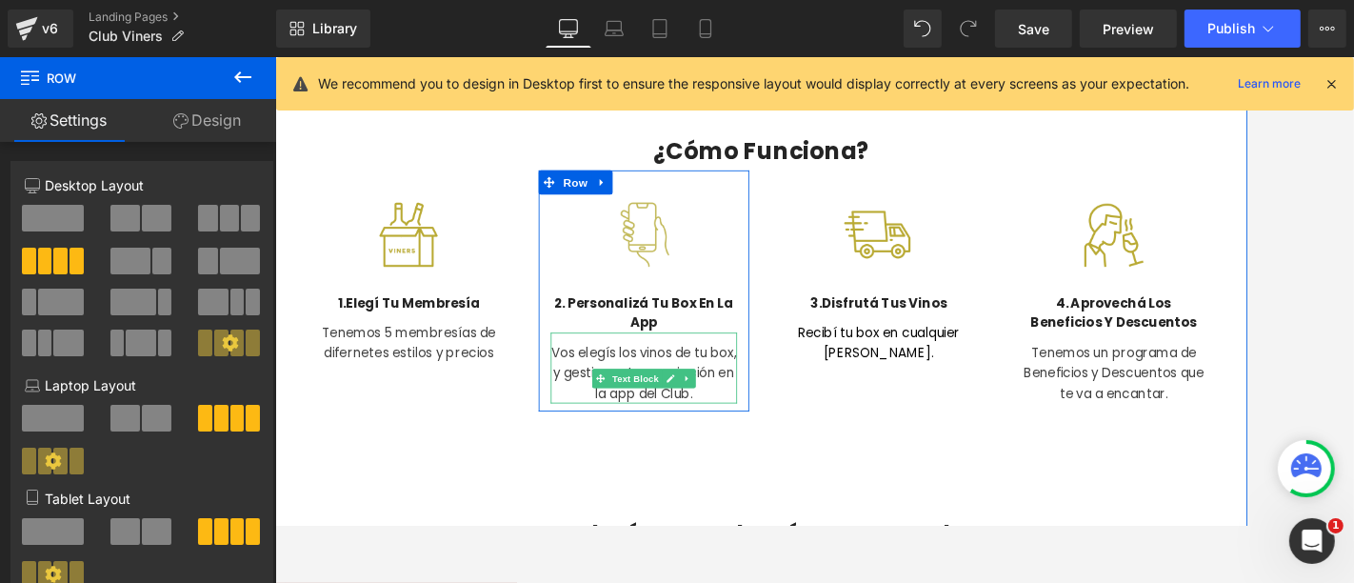
click at [641, 402] on p "Vos elegís los vinos de tu box, y gestionas tu suscripción en la app del Club." at bounding box center [712, 430] width 222 height 73
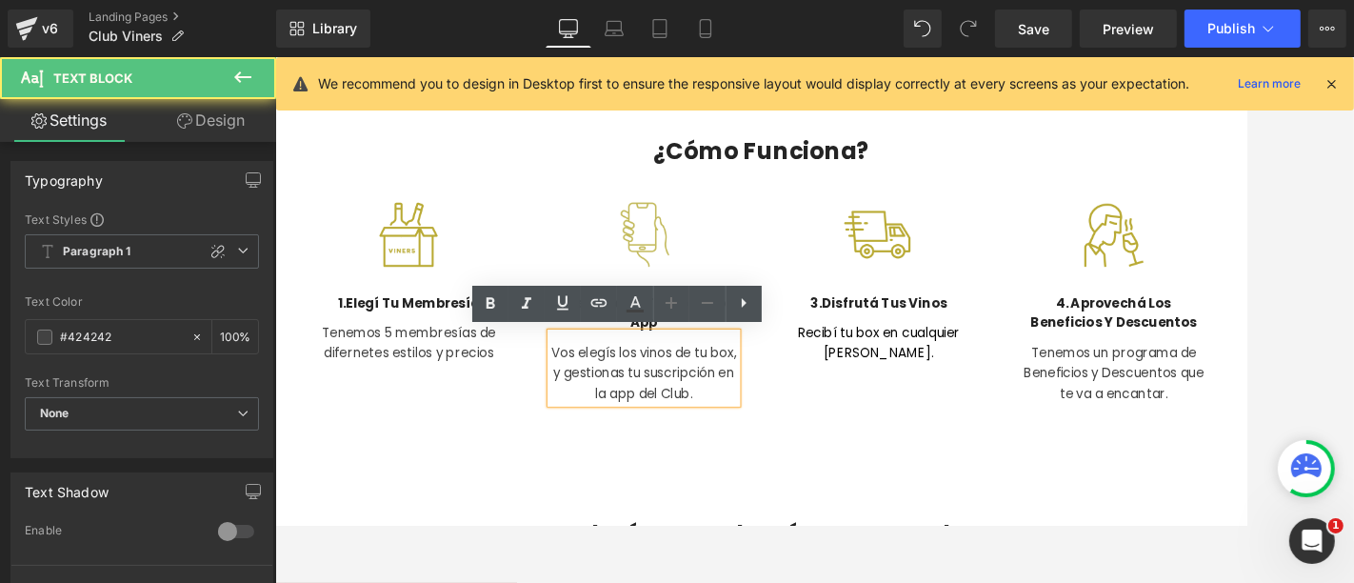
click at [601, 410] on p "Vos elegís los vinos de tu box, y gestionas tu suscripción en la app del Club." at bounding box center [712, 430] width 222 height 73
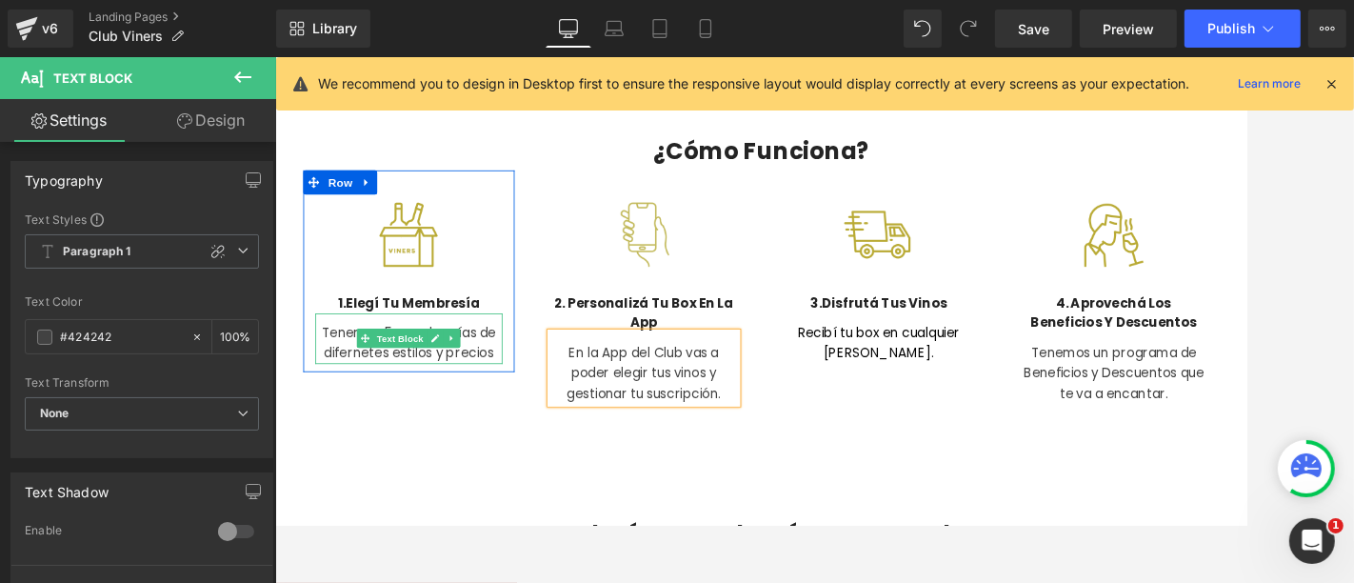
click at [474, 387] on link at bounding box center [484, 389] width 20 height 23
click at [528, 400] on p "Tenemos 5 membresías de difernetes estilos y precios" at bounding box center [433, 395] width 222 height 49
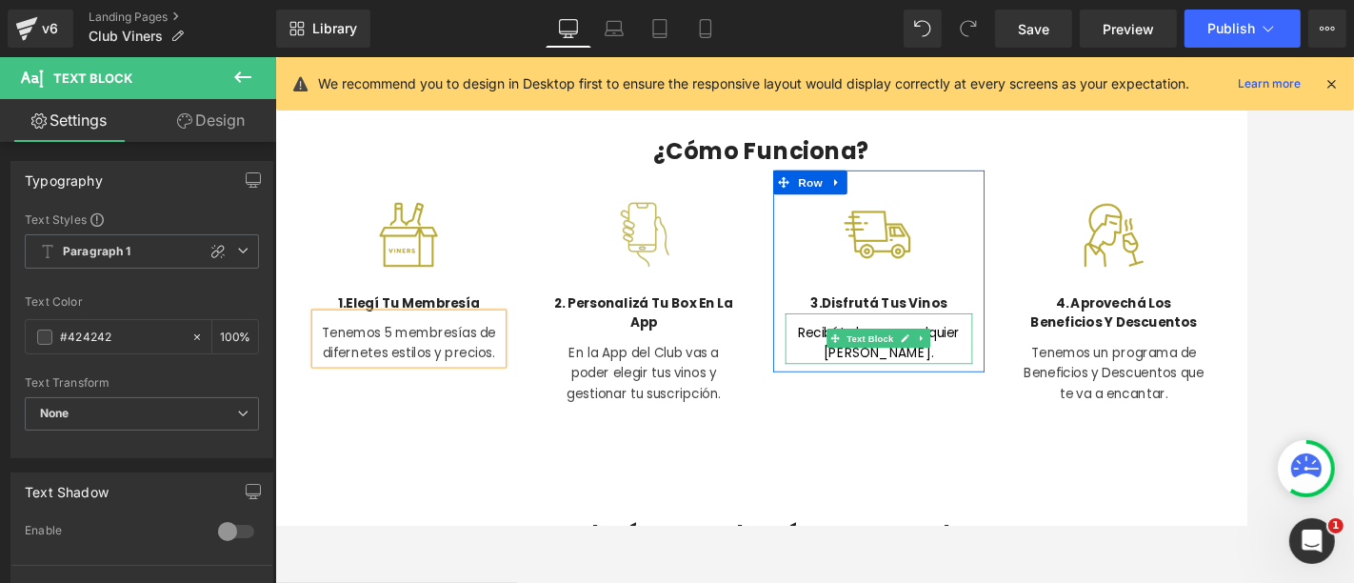
click at [1068, 401] on p "Recibí tu box en cualquier rincón del país." at bounding box center [990, 395] width 222 height 49
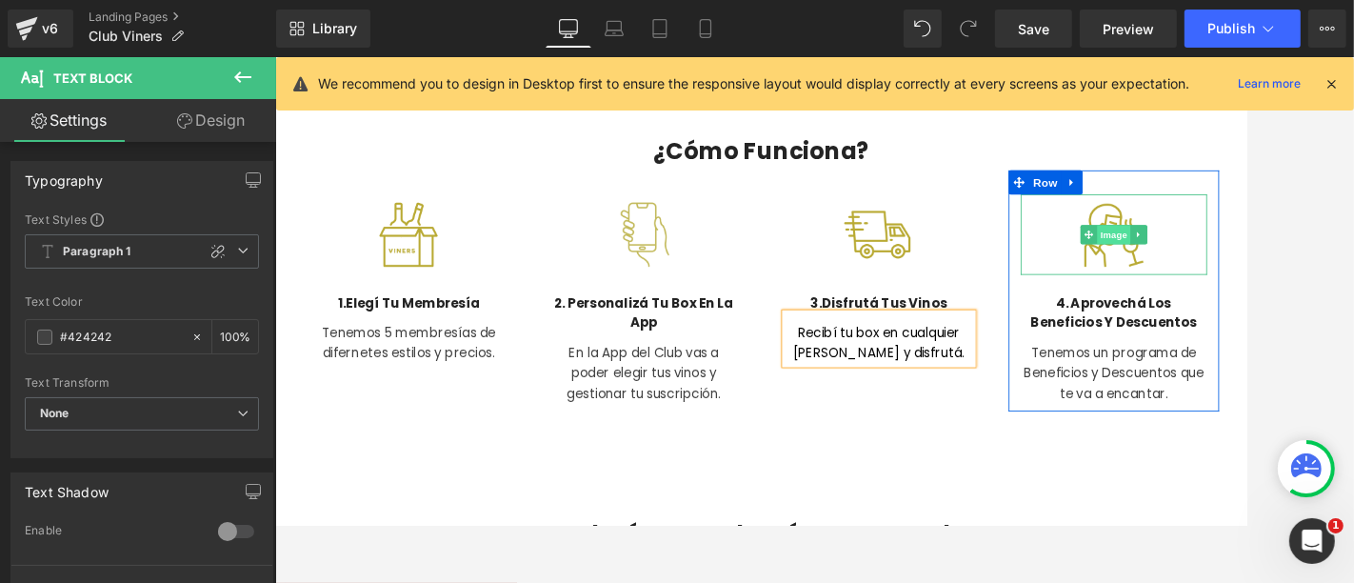
click at [1218, 271] on span "Image" at bounding box center [1269, 266] width 40 height 23
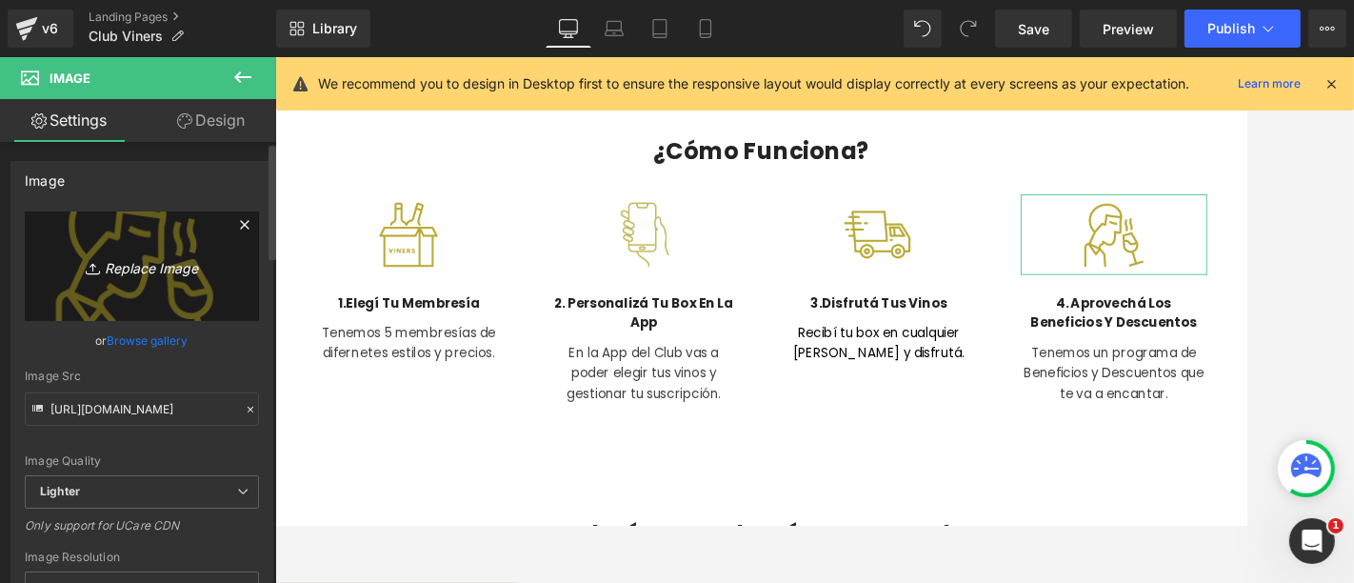
click at [103, 274] on icon "Replace Image" at bounding box center [142, 266] width 152 height 24
type input "C:\fakepath\Iconos Club Viners y otros (1).png"
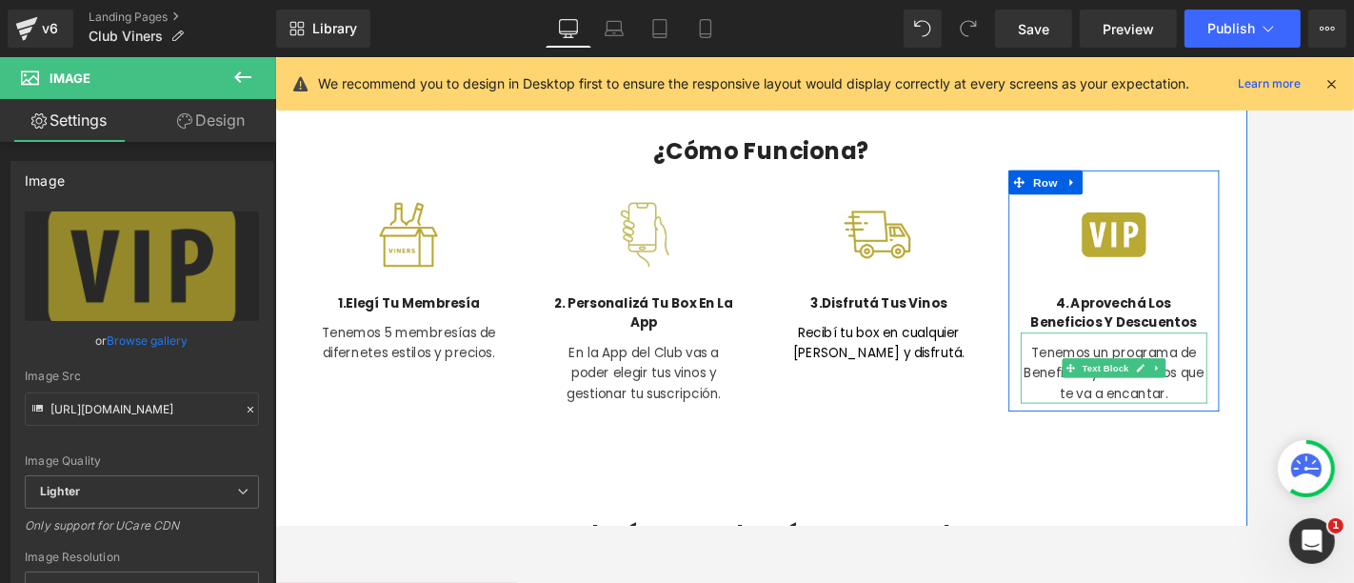
click at [1218, 406] on p "Tenemos un programa de Beneficios y Descuentos que te va a encantar." at bounding box center [1269, 430] width 222 height 73
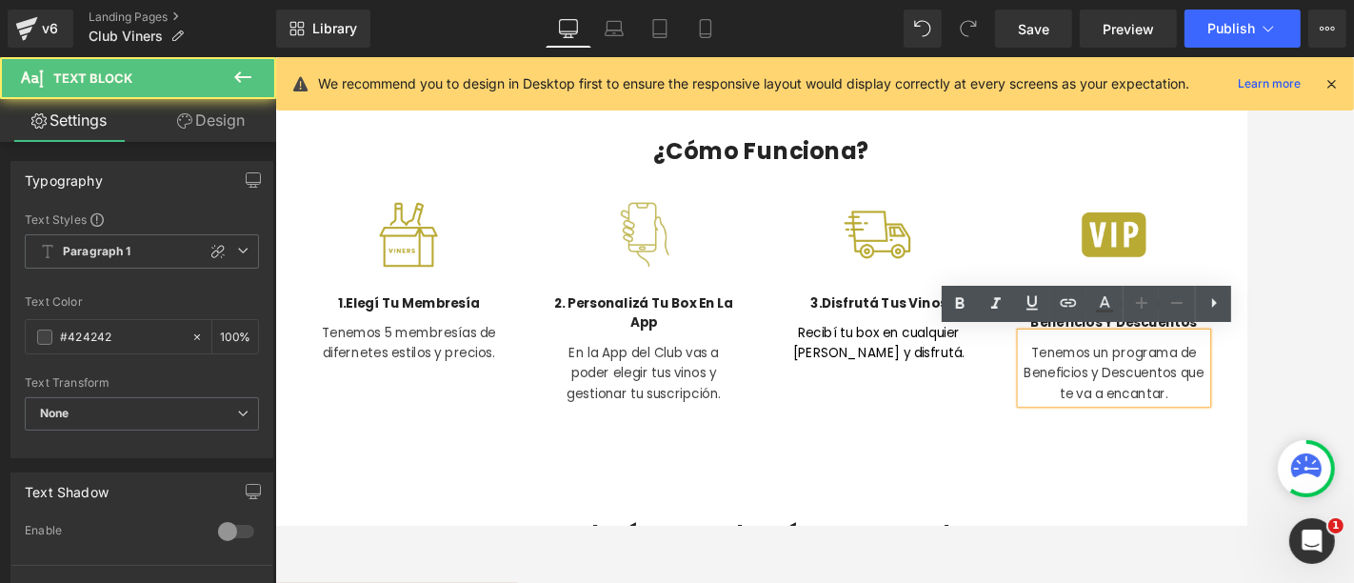
click at [1218, 406] on p "Tenemos un programa de Beneficios y Descuentos que te va a encantar." at bounding box center [1269, 430] width 222 height 73
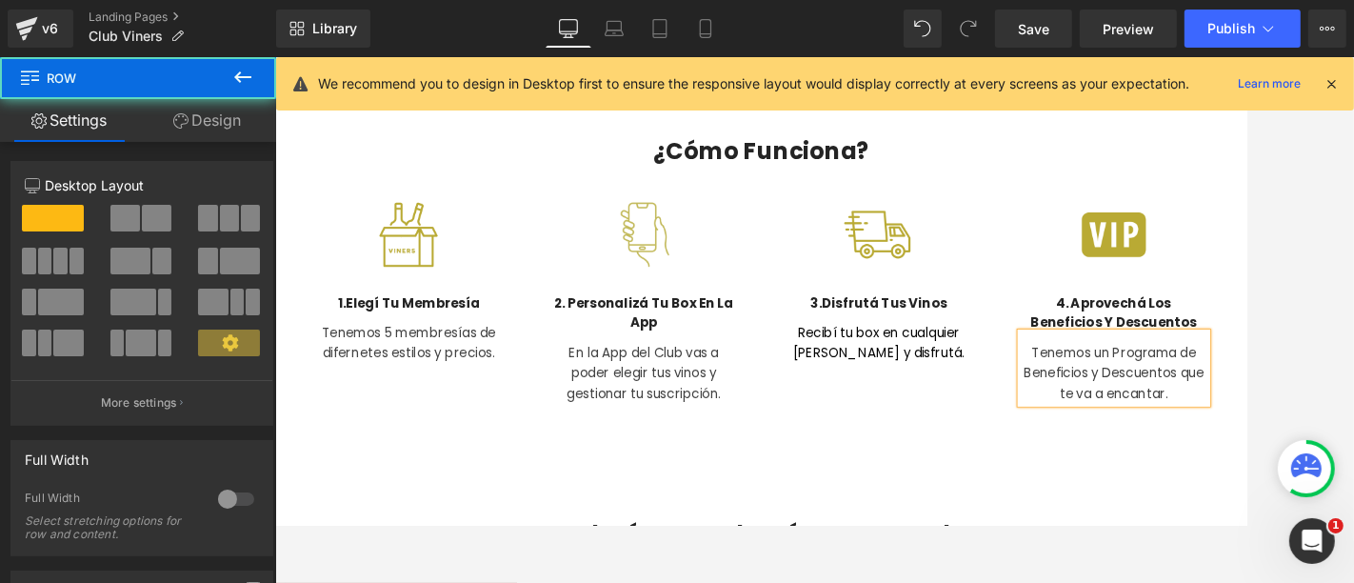
click at [274, 56] on div "50px" at bounding box center [274, 56] width 0 height 0
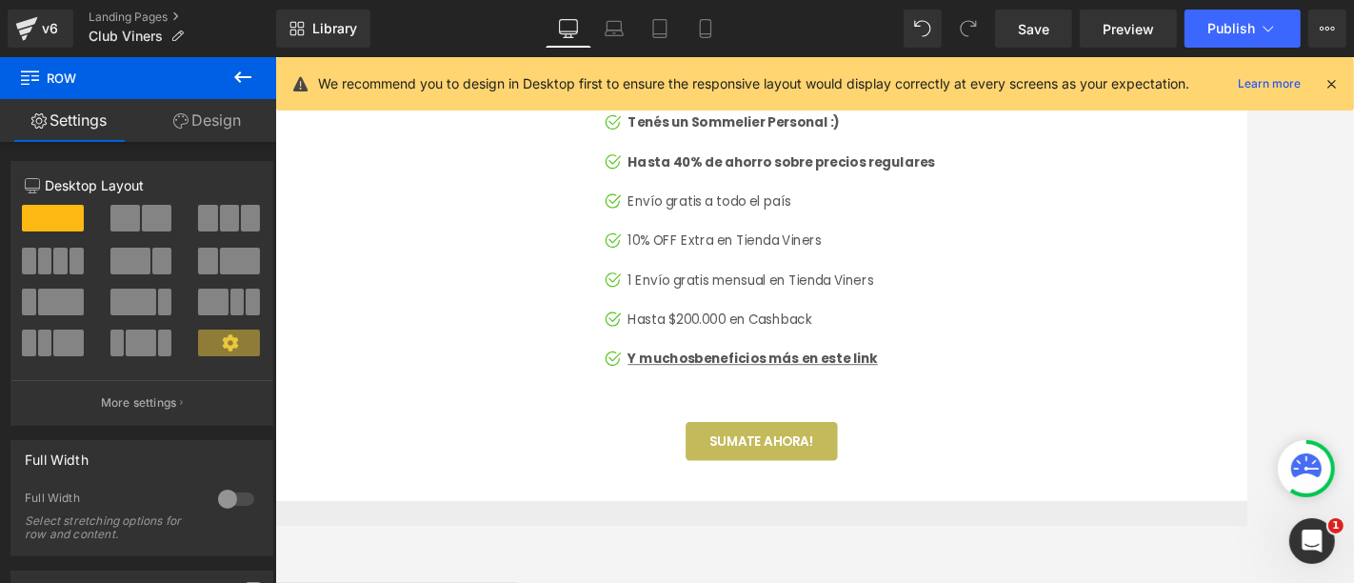
scroll to position [3676, 0]
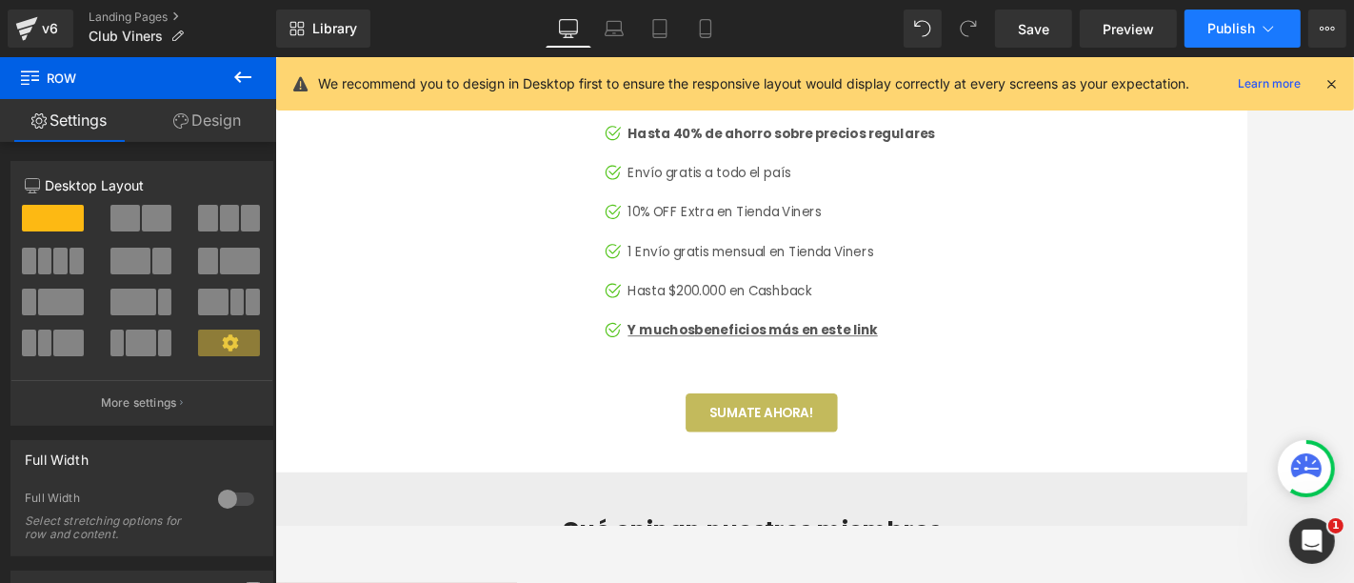
click at [1218, 32] on span "Publish" at bounding box center [1232, 28] width 48 height 15
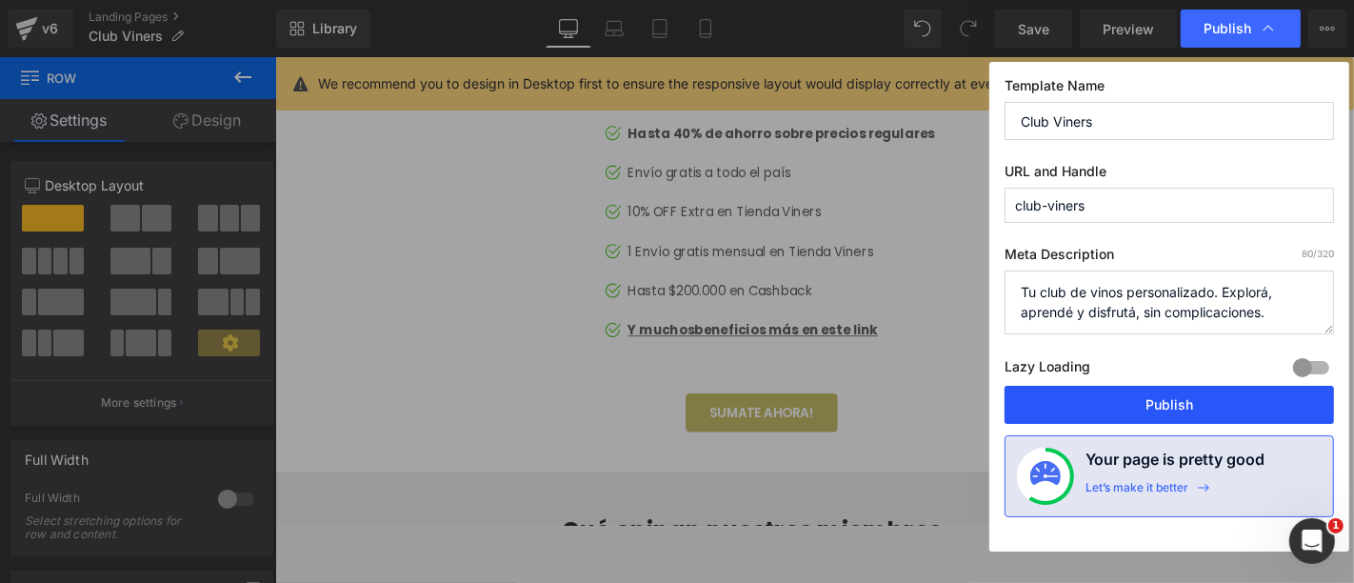
click at [1205, 395] on button "Publish" at bounding box center [1170, 405] width 330 height 38
